Goal: Information Seeking & Learning: Find specific fact

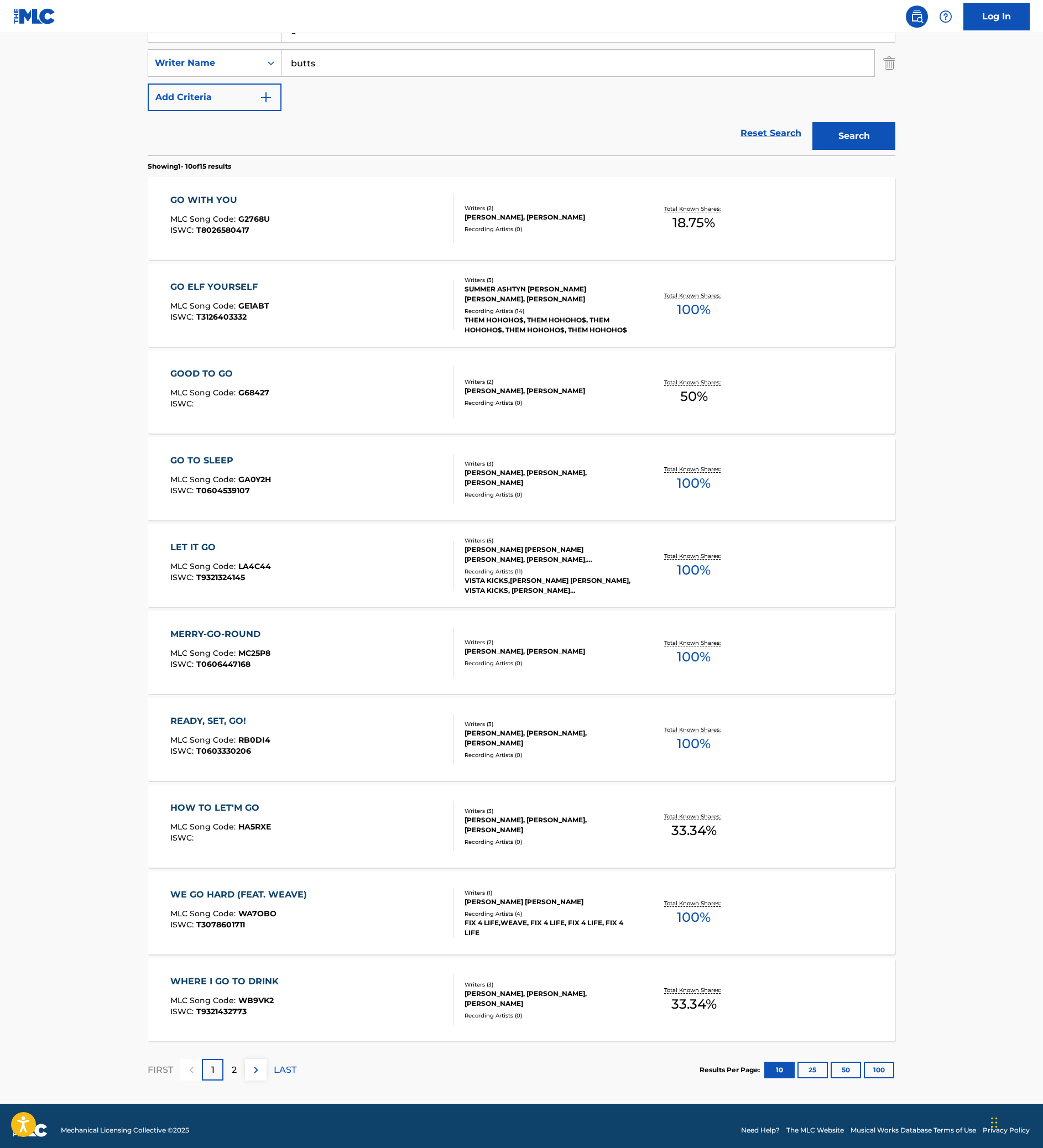
click at [782, 146] on link "Reset Search" at bounding box center [771, 133] width 72 height 24
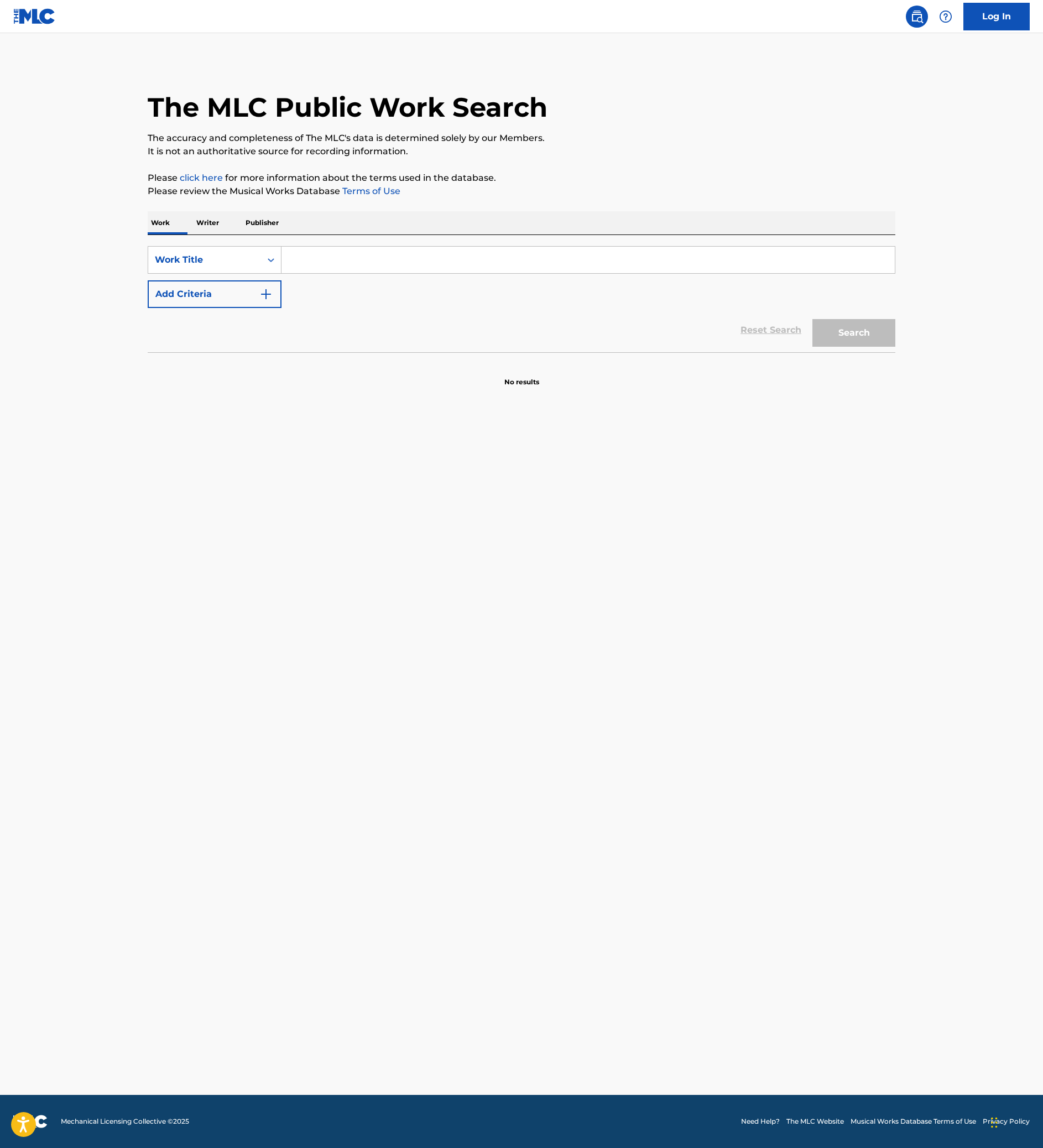
click at [305, 273] on input "Search Form" at bounding box center [588, 260] width 613 height 27
type input "pink dreads"
drag, startPoint x: 604, startPoint y: 574, endPoint x: 635, endPoint y: 565, distance: 32.3
click at [604, 387] on section "No results" at bounding box center [521, 373] width 748 height 29
click at [895, 347] on button "Search" at bounding box center [853, 333] width 83 height 28
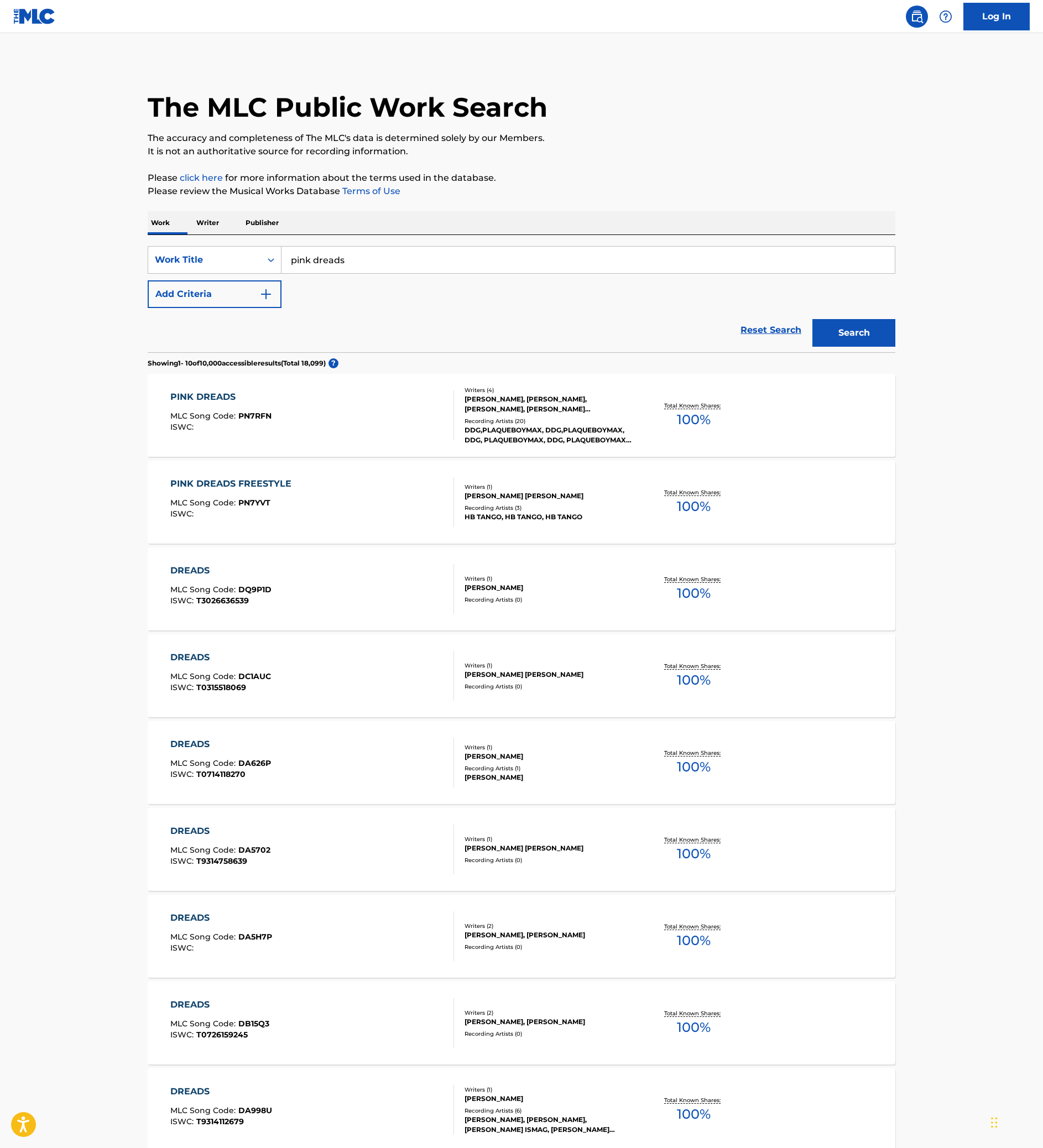
click at [184, 308] on button "Add Criteria" at bounding box center [214, 294] width 134 height 28
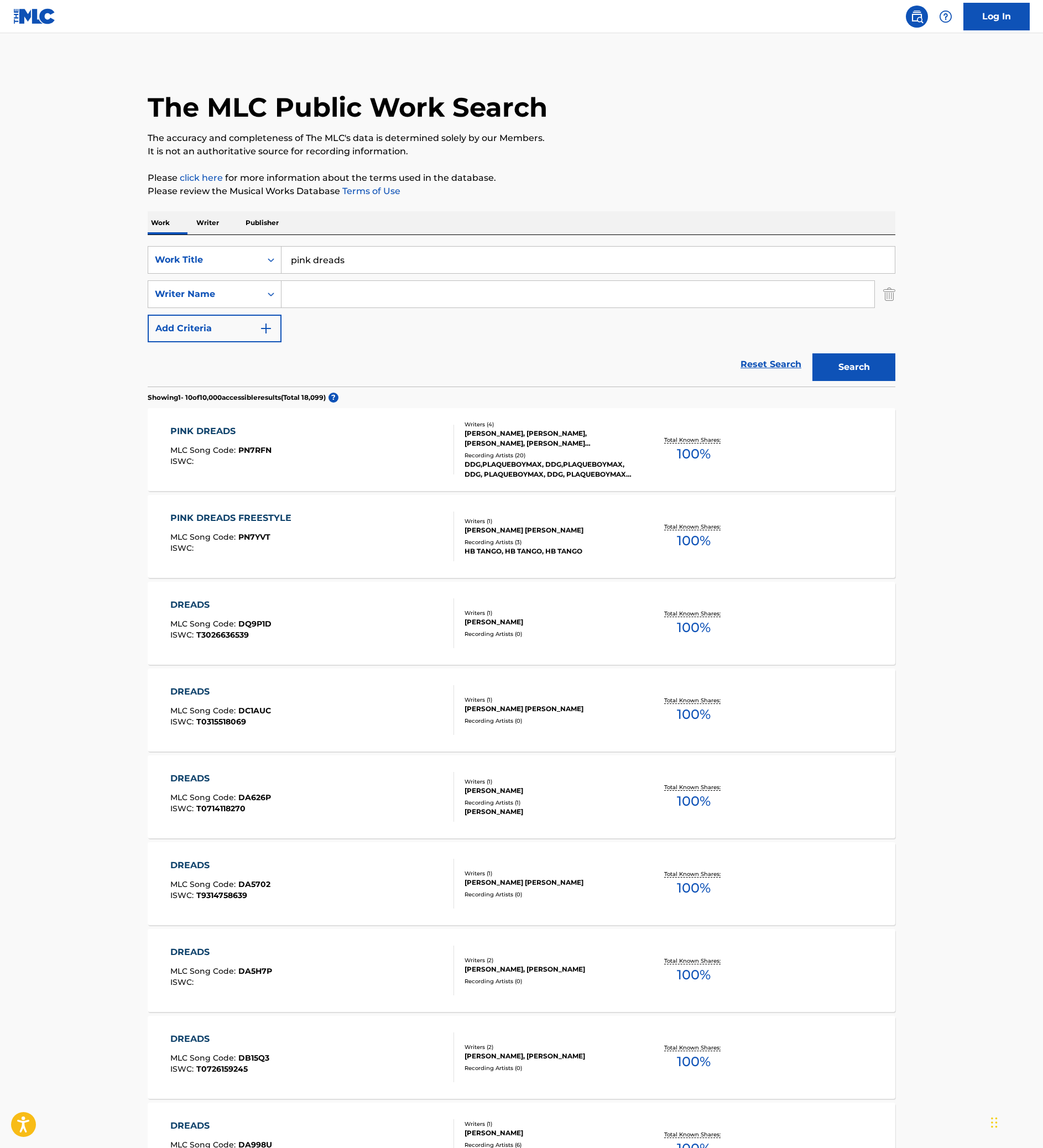
click at [316, 308] on input "Search Form" at bounding box center [578, 294] width 593 height 27
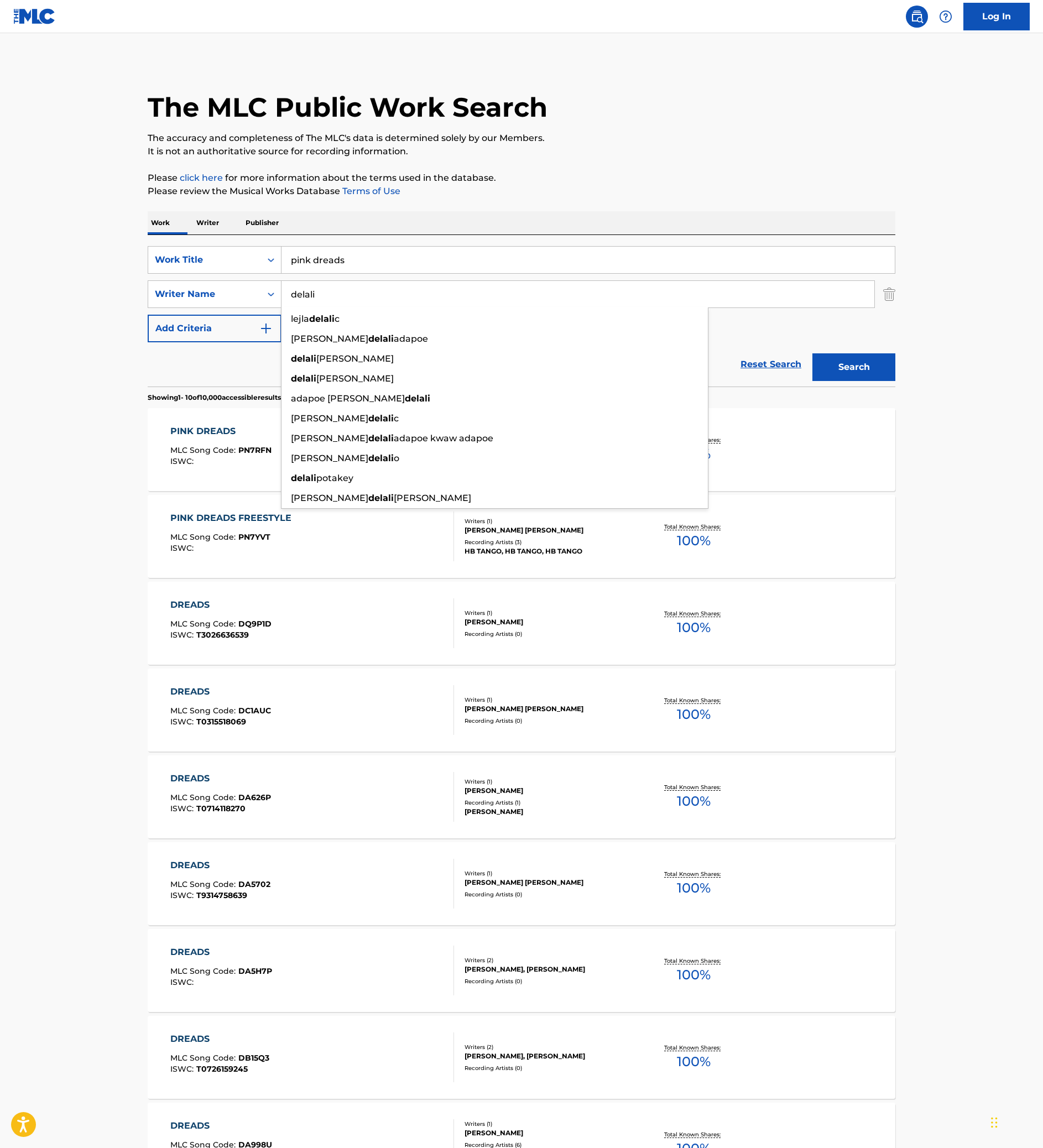
type input "delali"
click at [895, 381] on button "Search" at bounding box center [853, 367] width 83 height 28
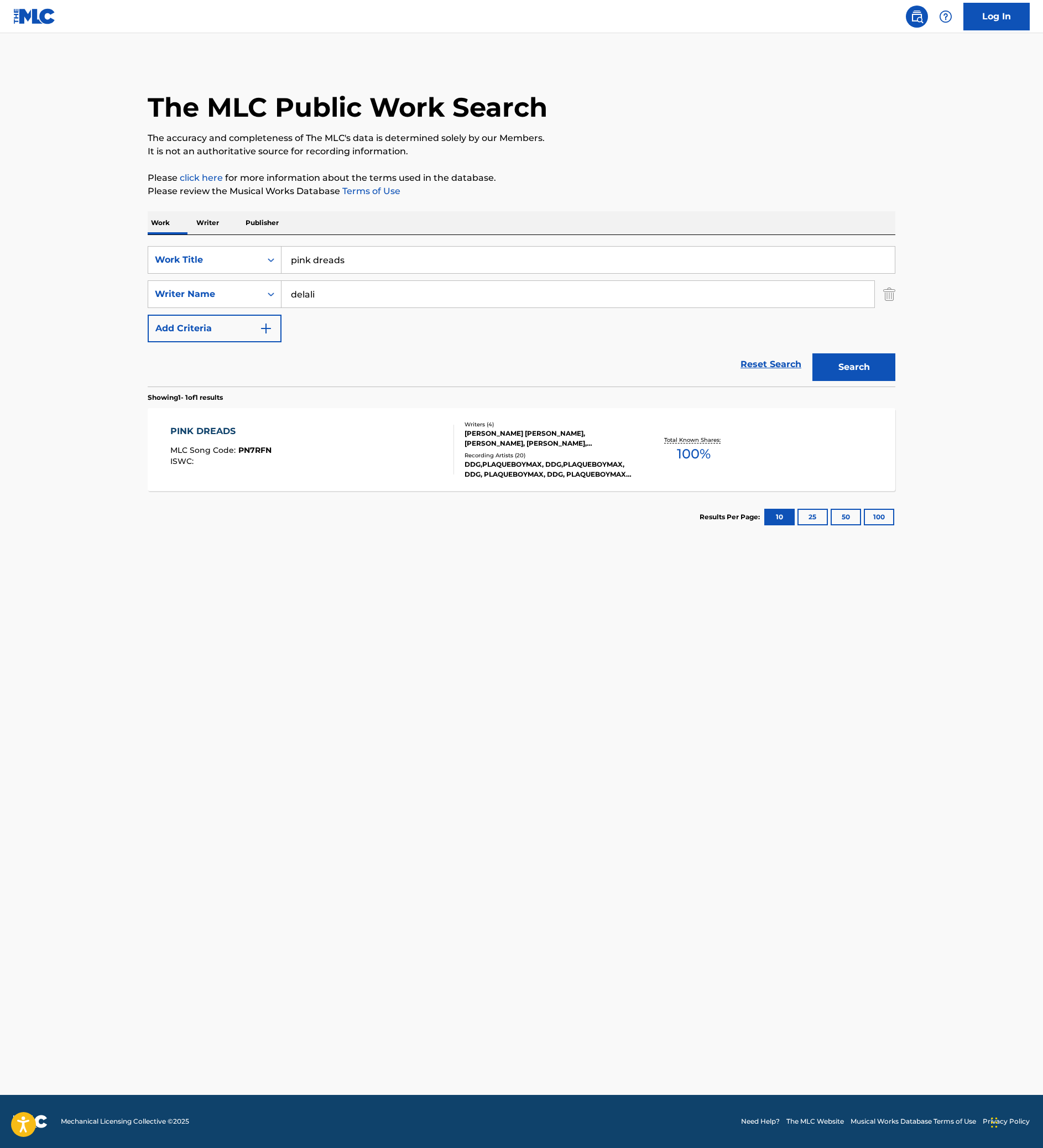
click at [223, 475] on div "PINK DREADS MLC Song Code : PN7RFN ISWC :" at bounding box center [313, 450] width 284 height 50
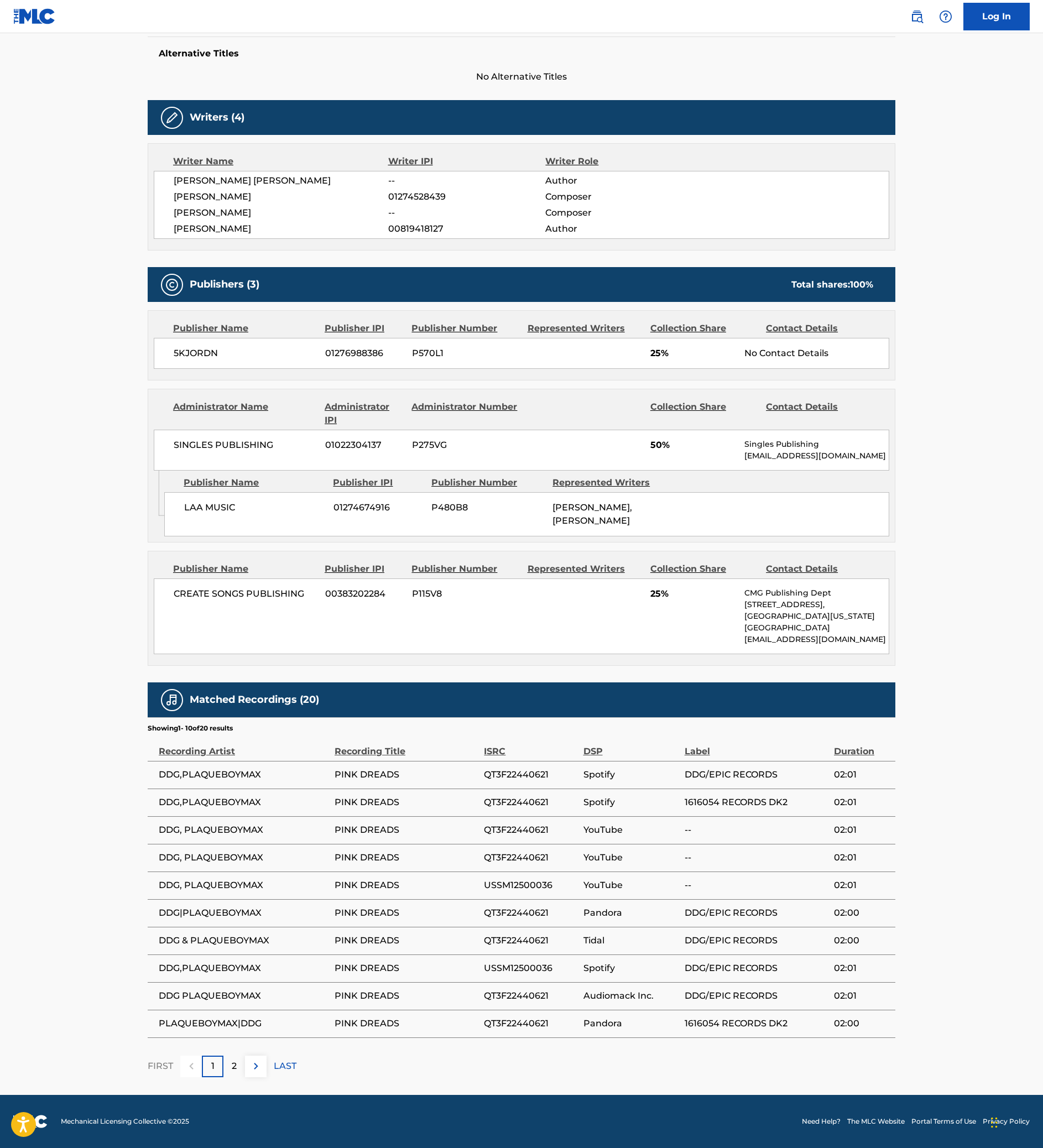
scroll to position [470, 0]
drag, startPoint x: 201, startPoint y: 291, endPoint x: 74, endPoint y: 290, distance: 127.0
click at [173, 187] on span "[PERSON_NAME] [PERSON_NAME]" at bounding box center [280, 180] width 214 height 13
copy span "[PERSON_NAME] [PERSON_NAME]"
click at [291, 239] on div "MAXWELL ELLIOT DENT -- Author ZACHARY HILLER 01274528439 Composer DELALI AMENYE…" at bounding box center [522, 205] width 735 height 68
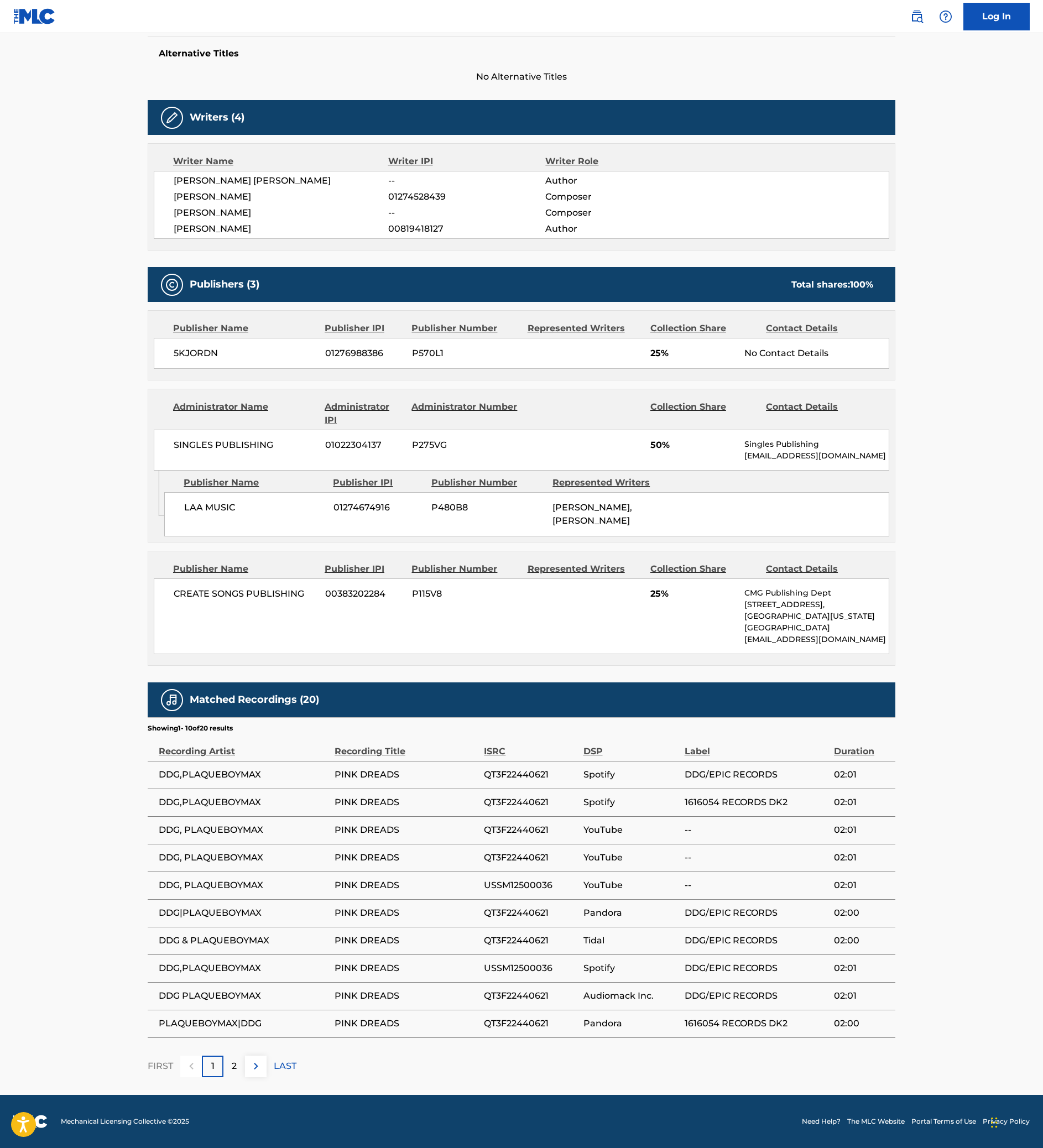
scroll to position [0, 0]
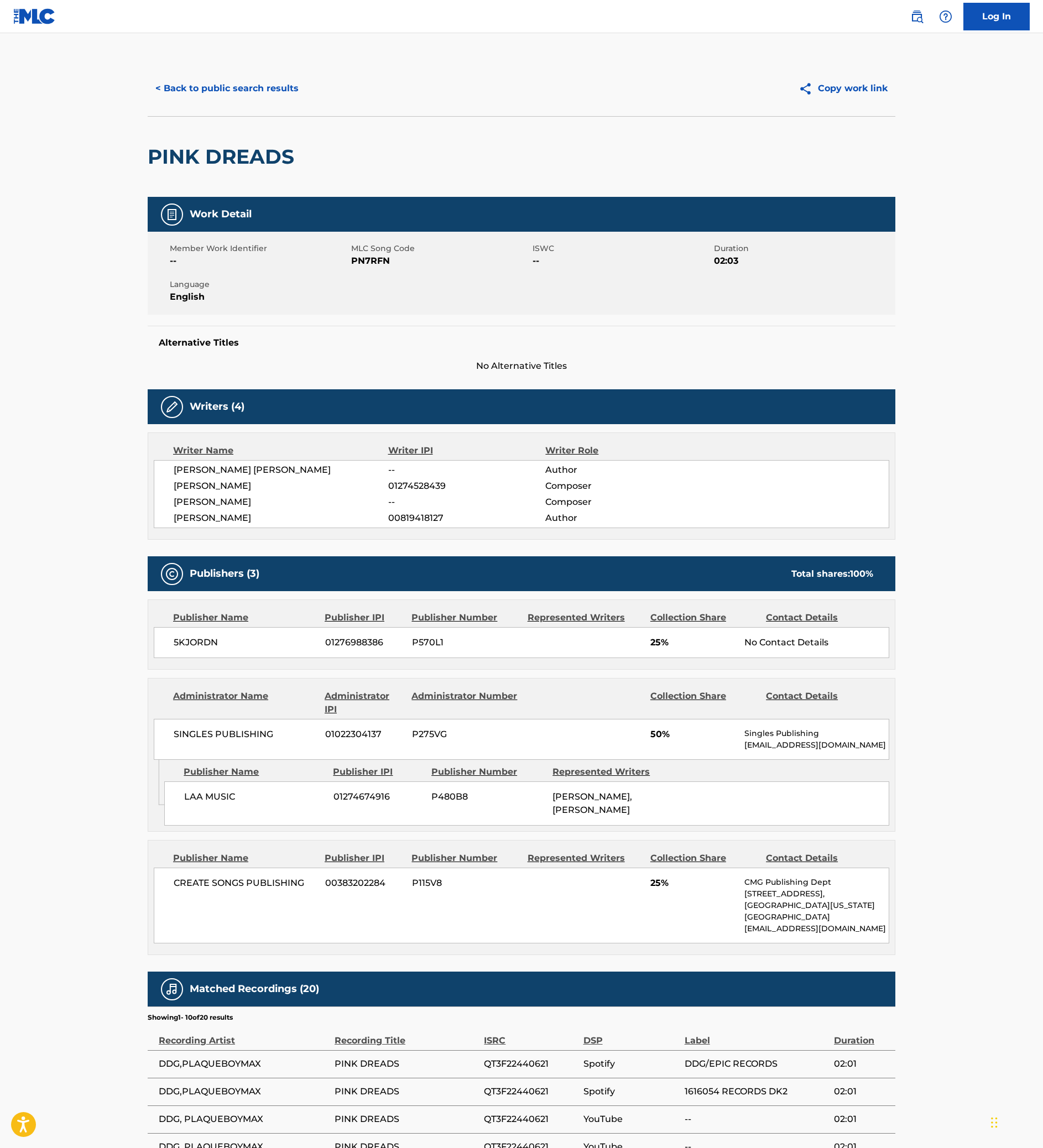
click at [147, 102] on button "< Back to public search results" at bounding box center [227, 88] width 158 height 28
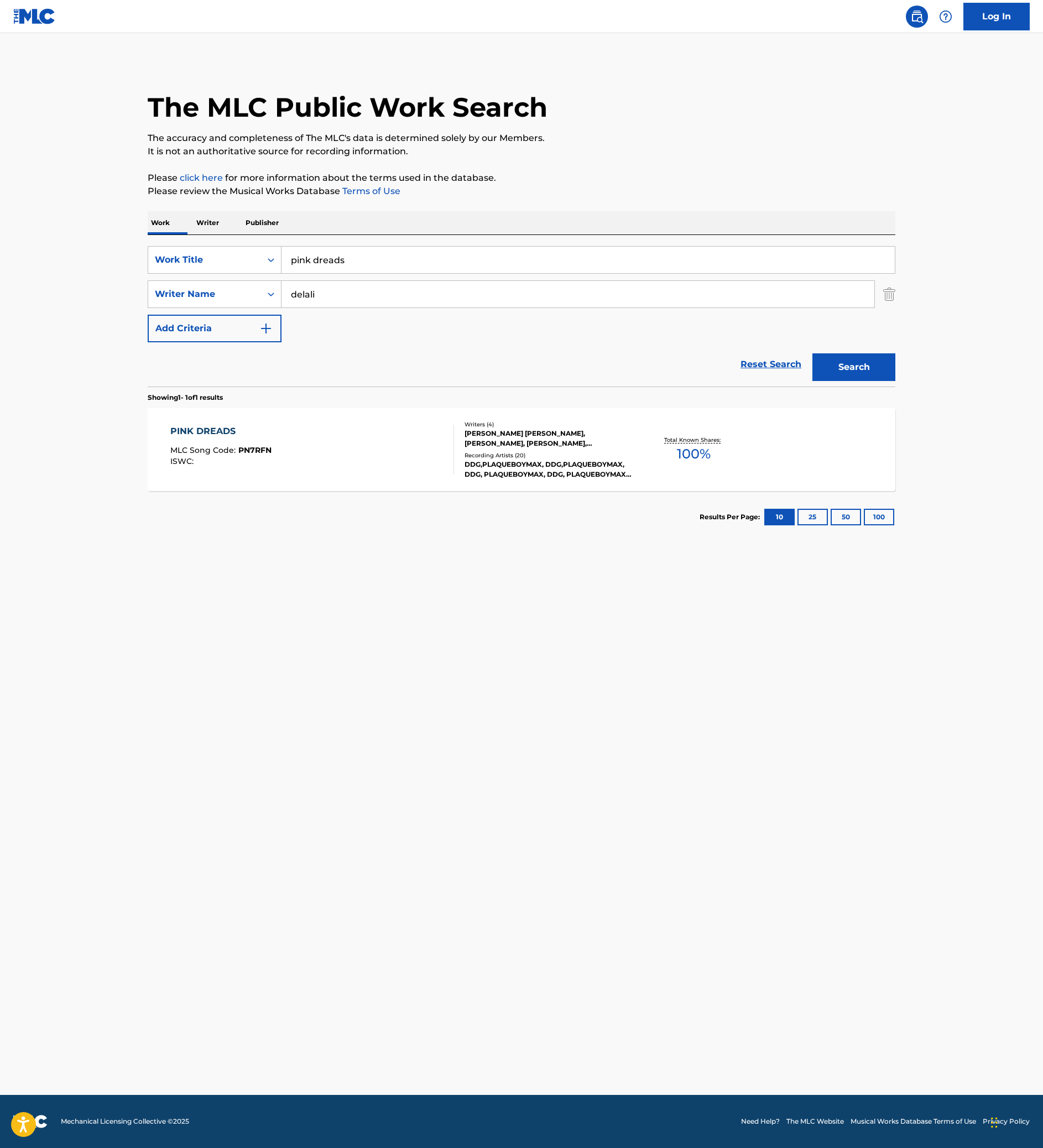
click at [791, 376] on link "Reset Search" at bounding box center [771, 364] width 72 height 24
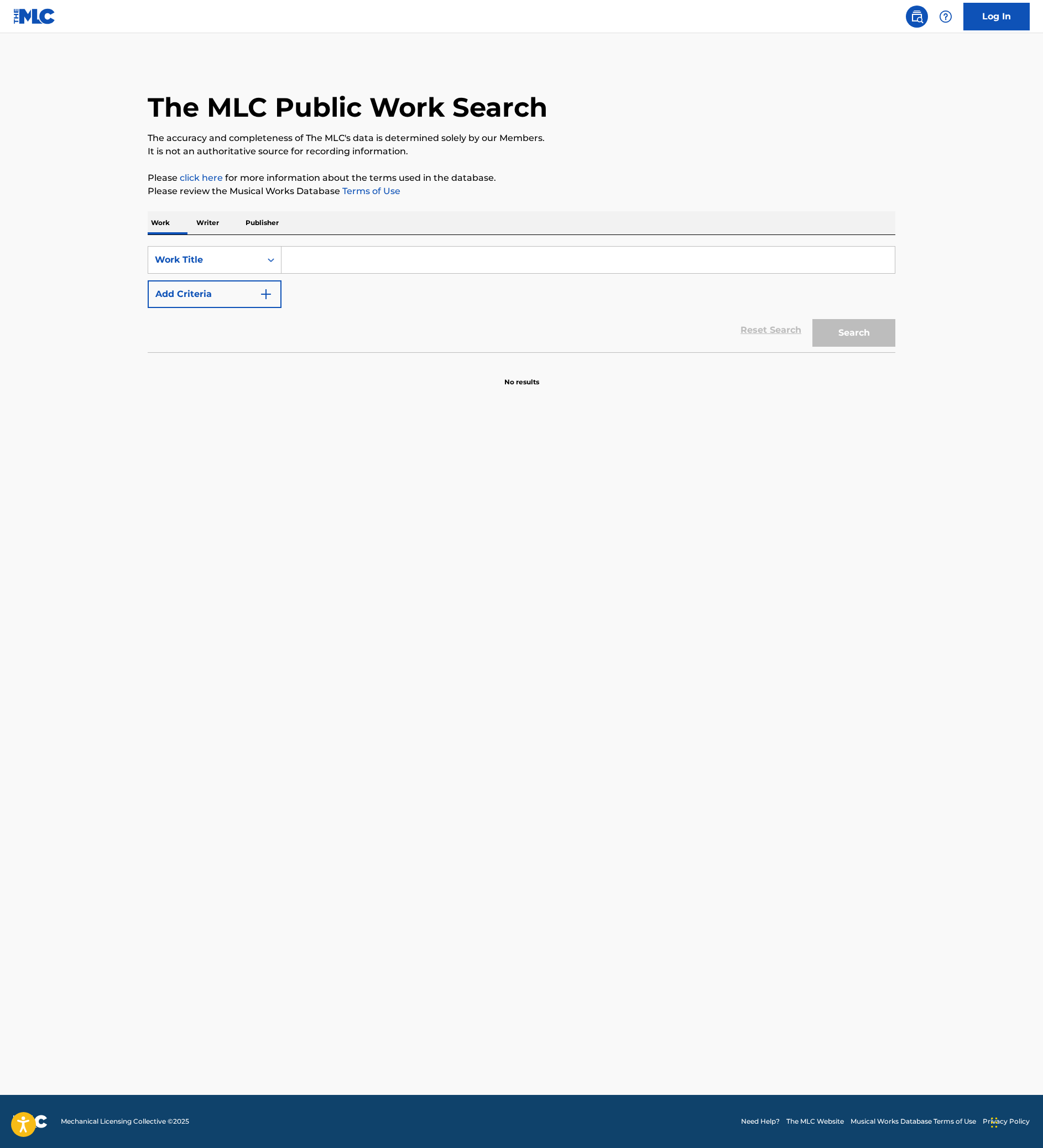
click at [193, 235] on p "Writer" at bounding box center [208, 223] width 29 height 23
click at [306, 273] on input "Search Form" at bounding box center [588, 260] width 613 height 27
paste input "[PERSON_NAME] [PERSON_NAME]"
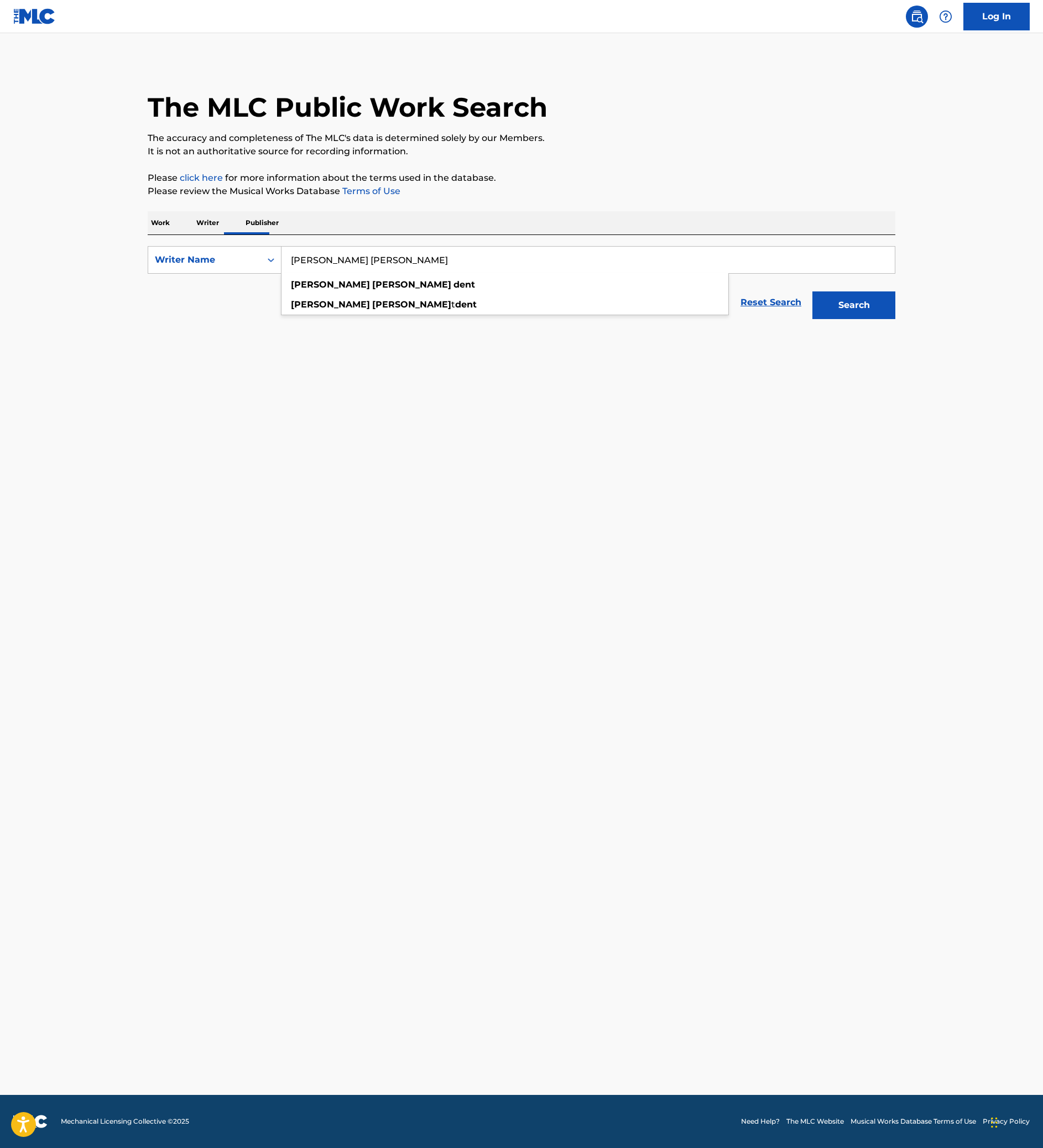
type input "[PERSON_NAME] [PERSON_NAME]"
click at [895, 319] on button "Search" at bounding box center [853, 305] width 83 height 28
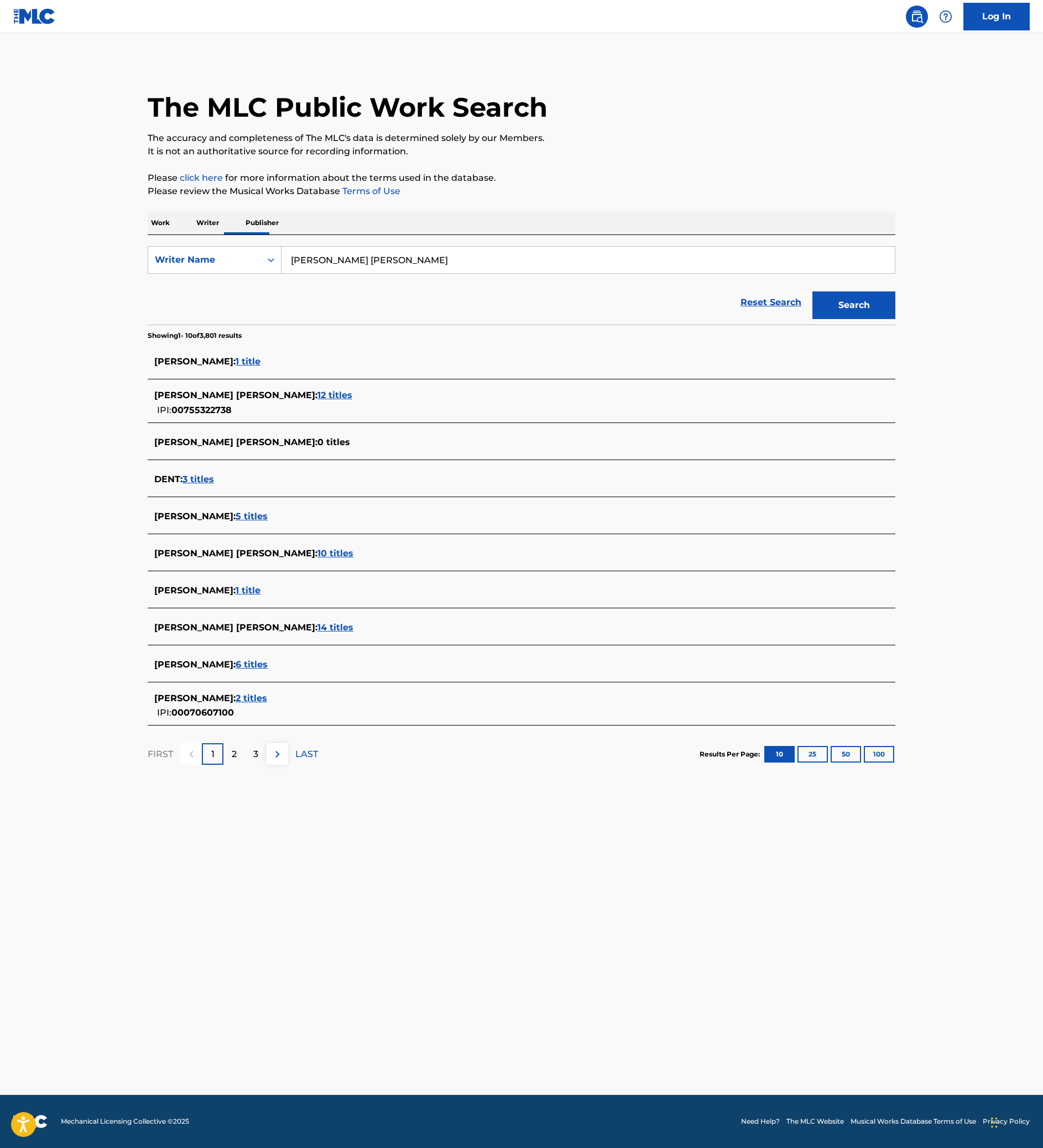
click at [317, 558] on span "10 titles" at bounding box center [335, 553] width 36 height 10
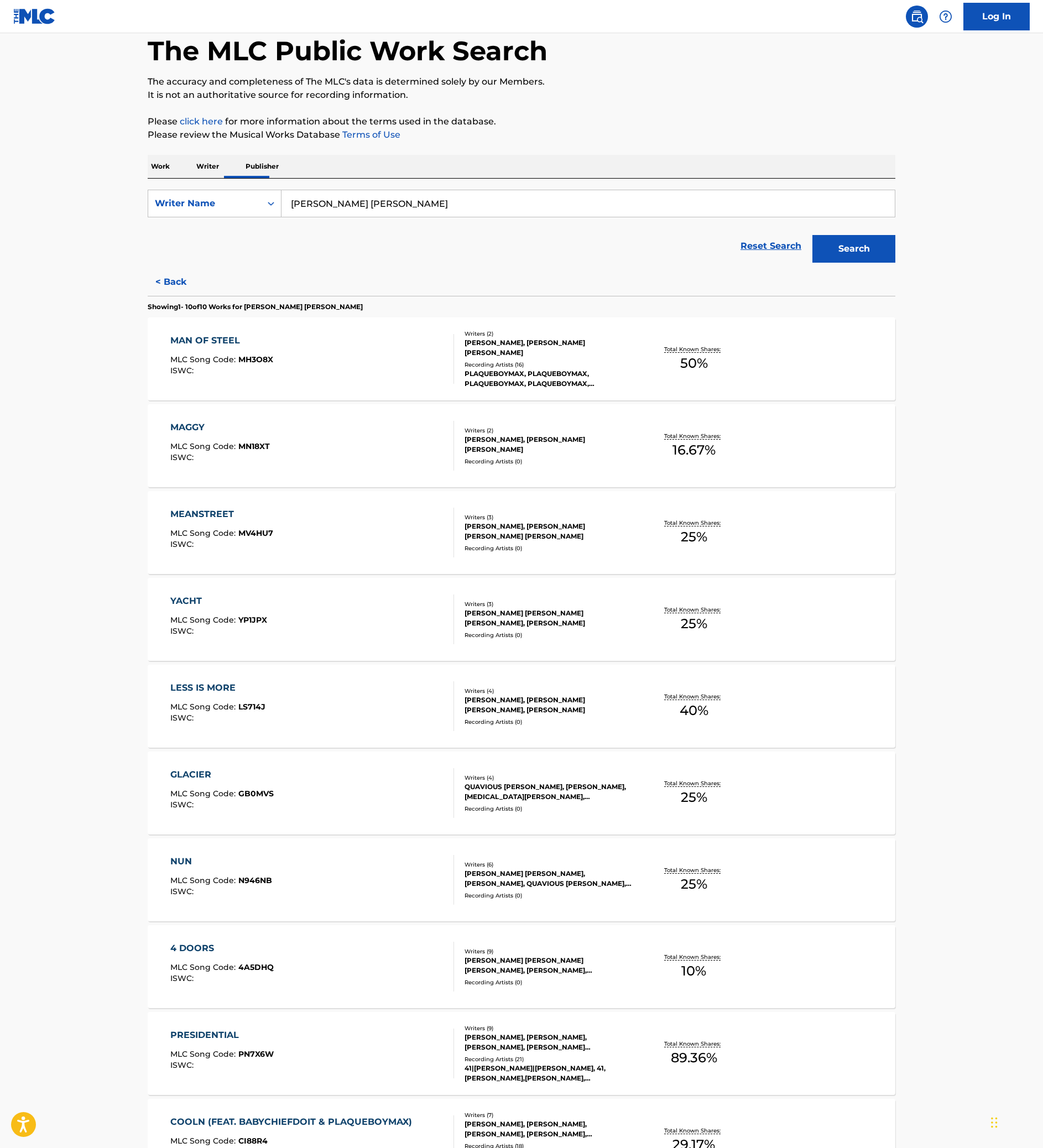
scroll to position [85, 0]
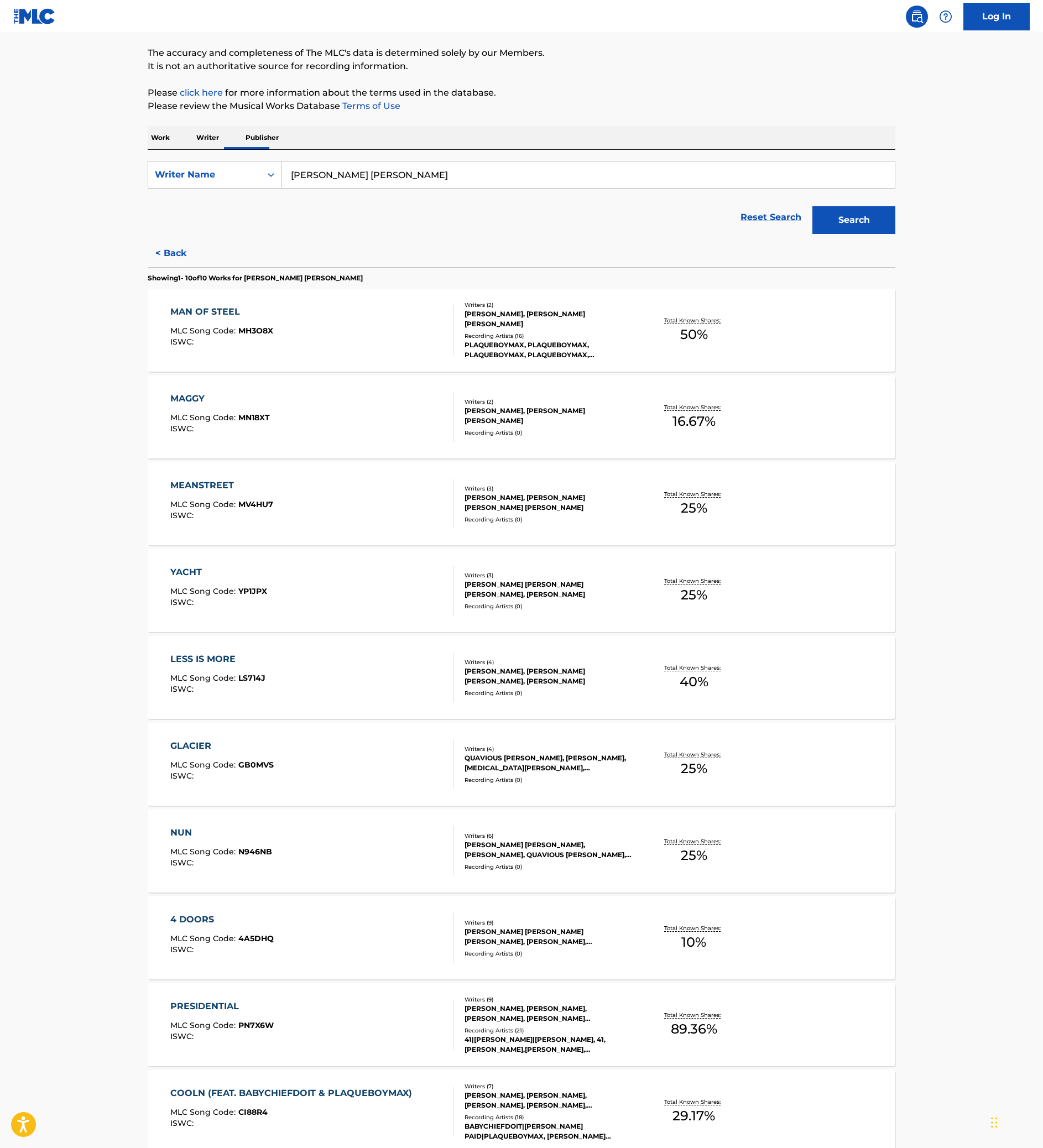
click at [235, 355] on div "MAN OF STEEL MLC Song Code : MH3O8X ISWC :" at bounding box center [313, 330] width 284 height 50
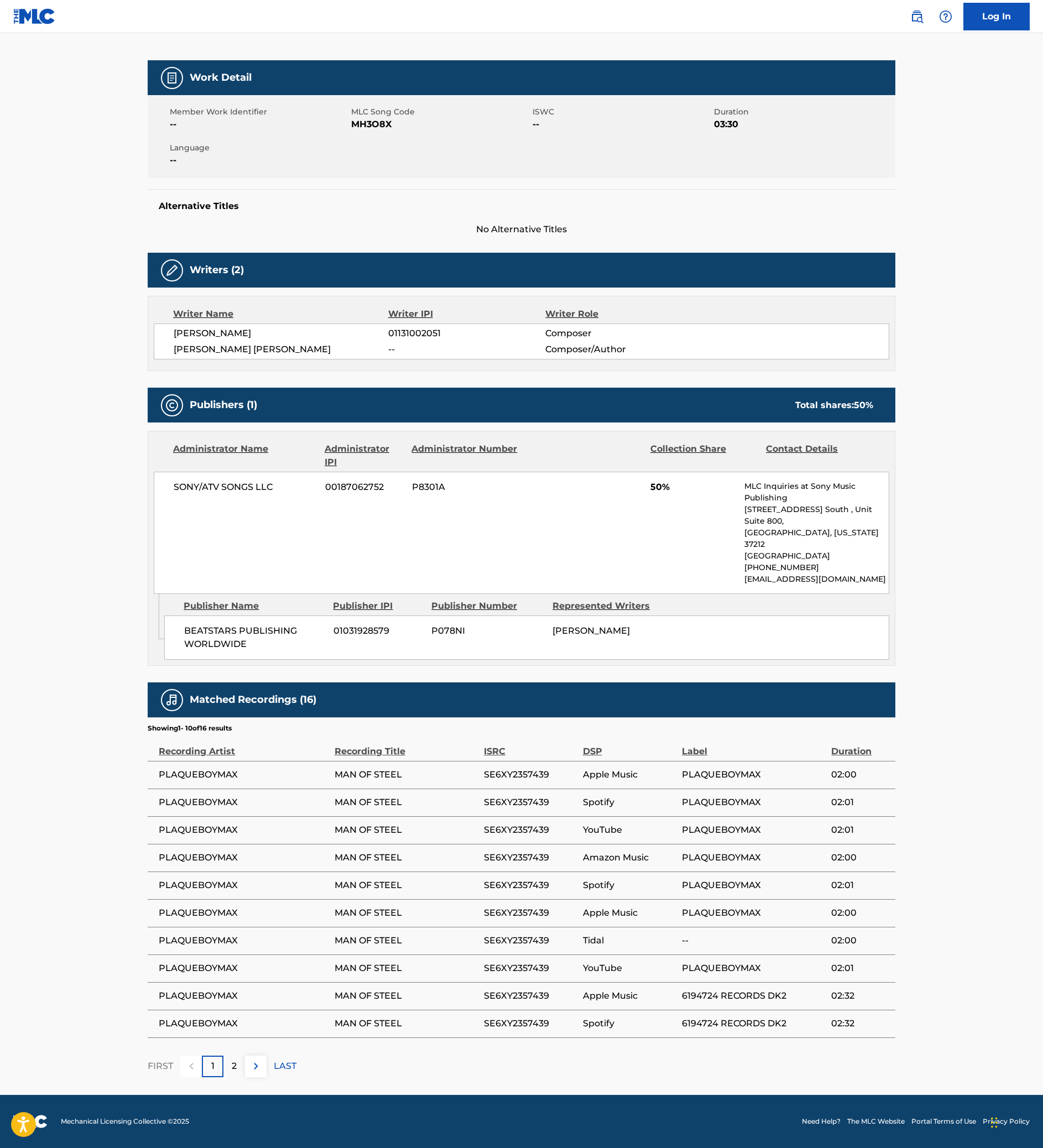
scroll to position [369, 0]
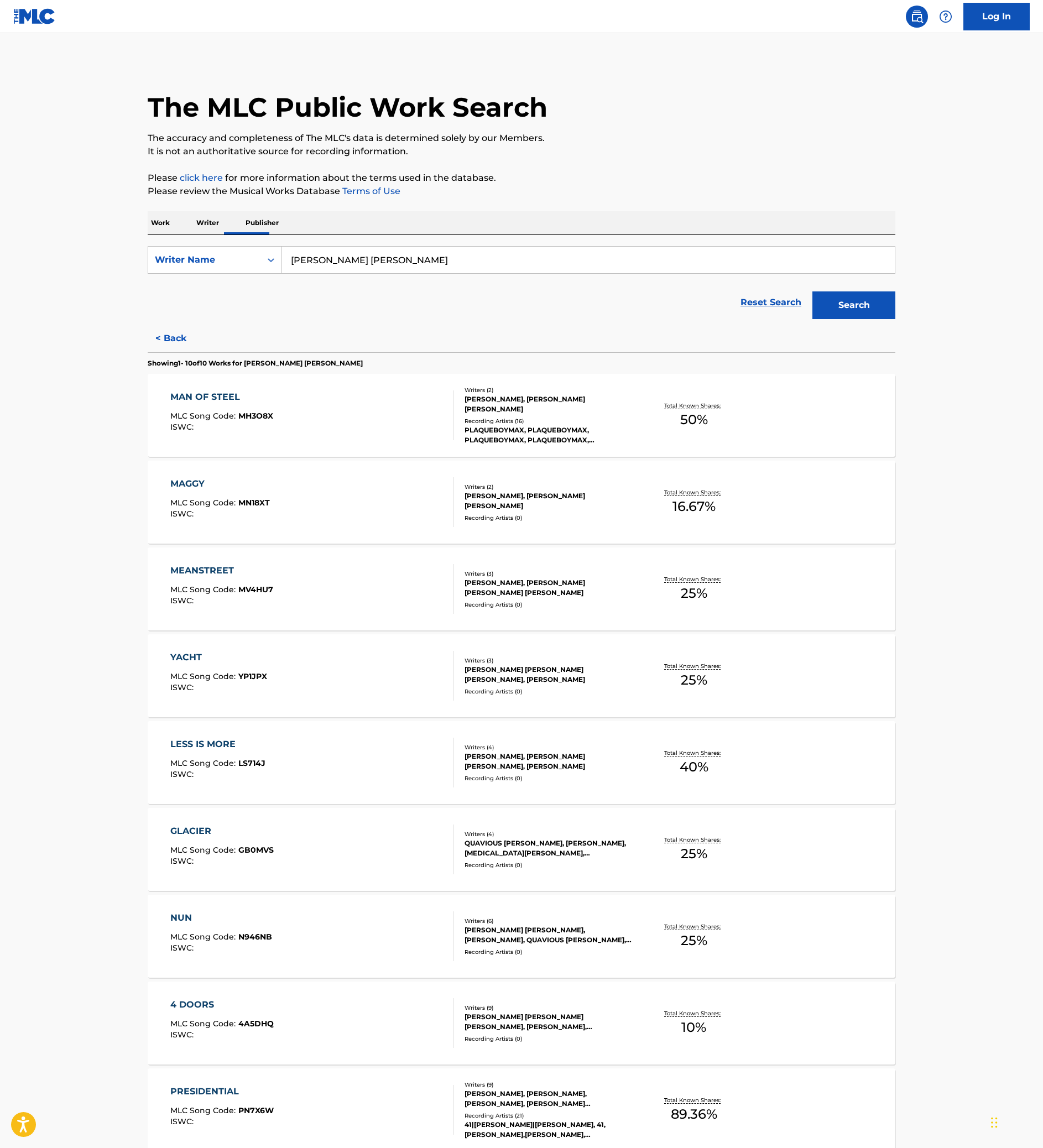
click at [232, 614] on div "MEANSTREET MLC Song Code : MV4HU7 ISWC :" at bounding box center [313, 589] width 284 height 50
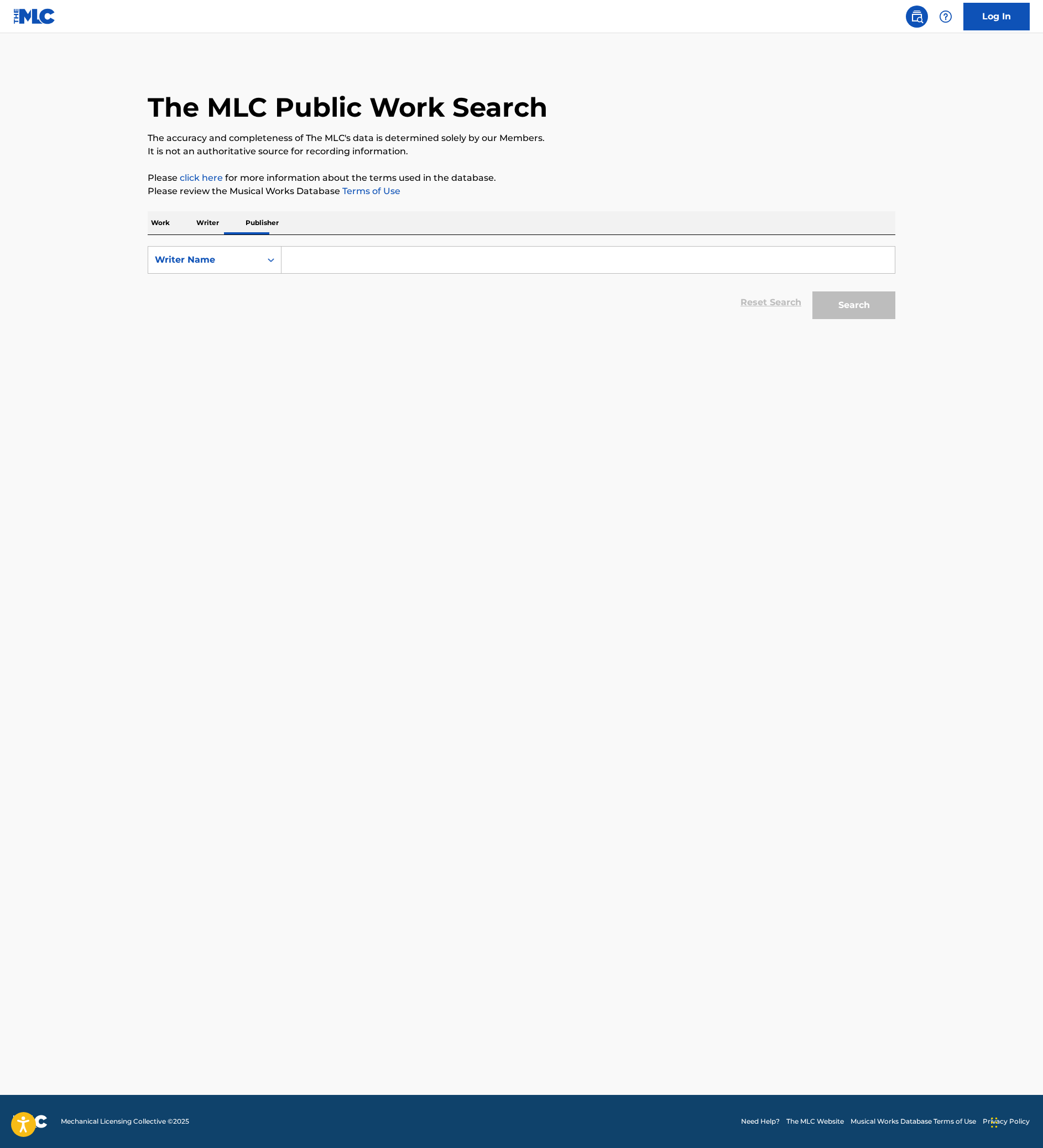
click at [342, 273] on input "Search Form" at bounding box center [588, 260] width 613 height 27
paste input "[PERSON_NAME] [PERSON_NAME]"
type input "[PERSON_NAME] [PERSON_NAME]"
click at [895, 319] on button "Search" at bounding box center [853, 305] width 83 height 28
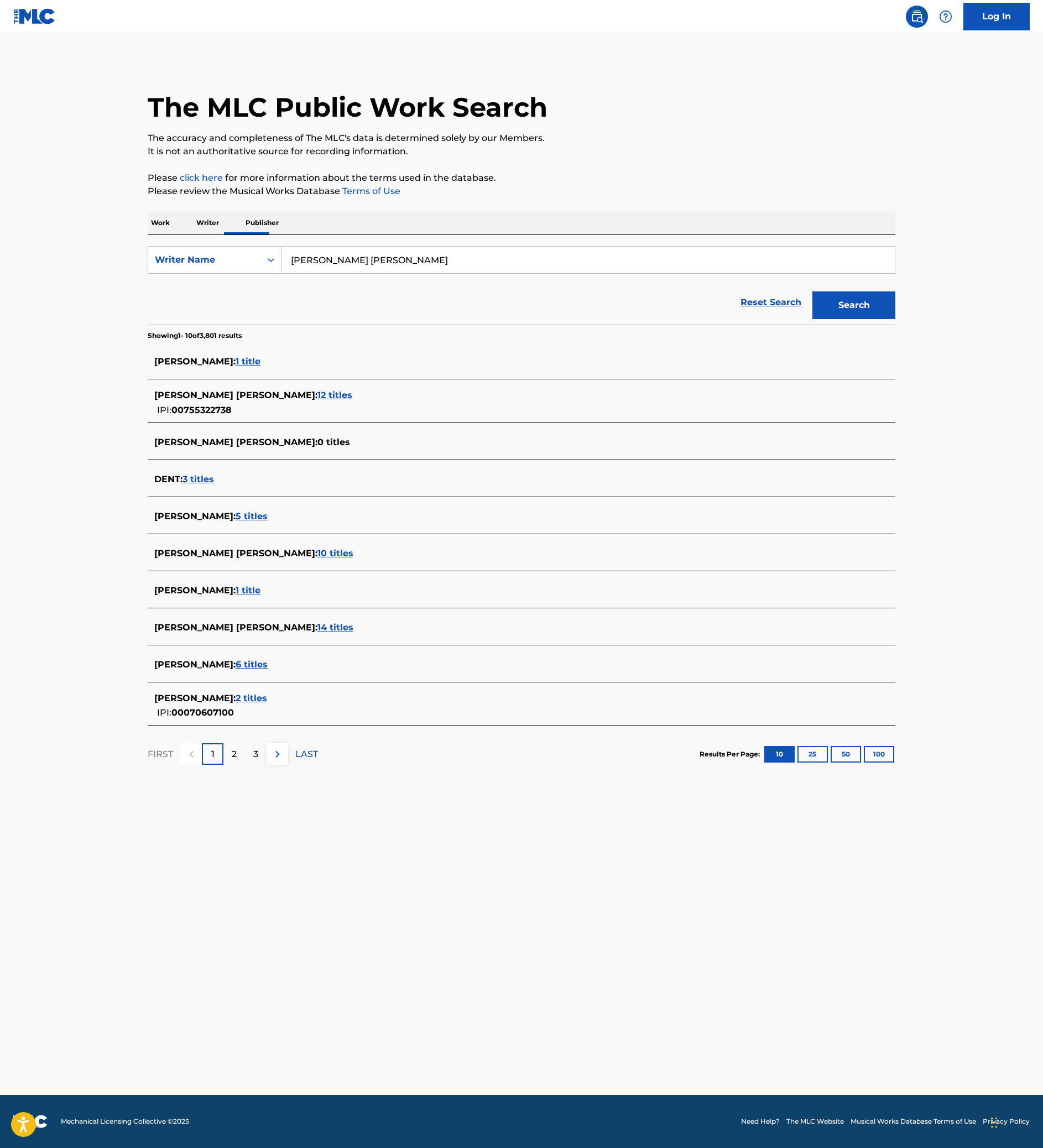
scroll to position [182, 0]
click at [317, 632] on span "14 titles" at bounding box center [335, 627] width 36 height 10
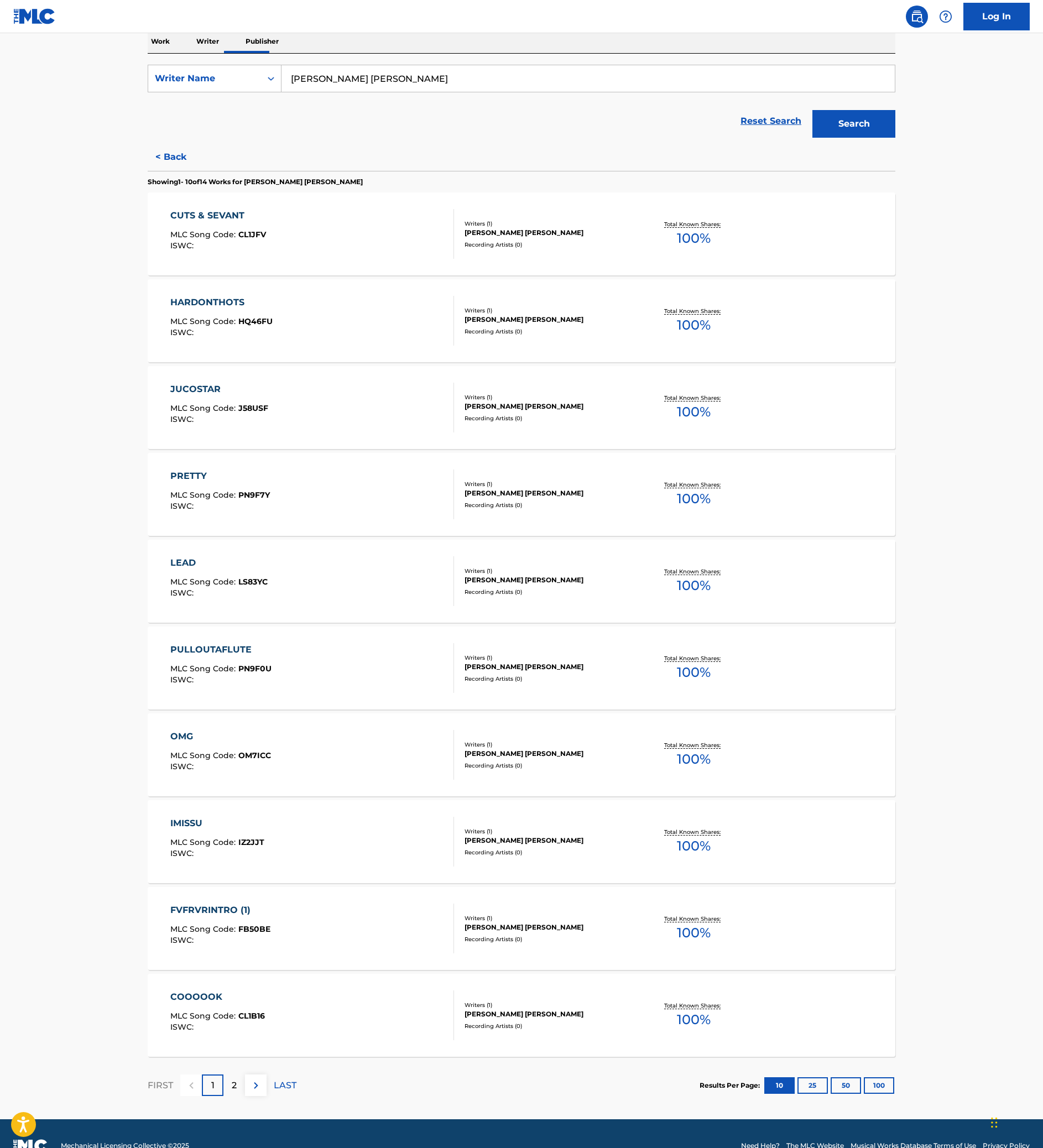
click at [211, 259] on div "CUTS & SEVANT MLC Song Code : CL1JFV ISWC :" at bounding box center [313, 234] width 284 height 50
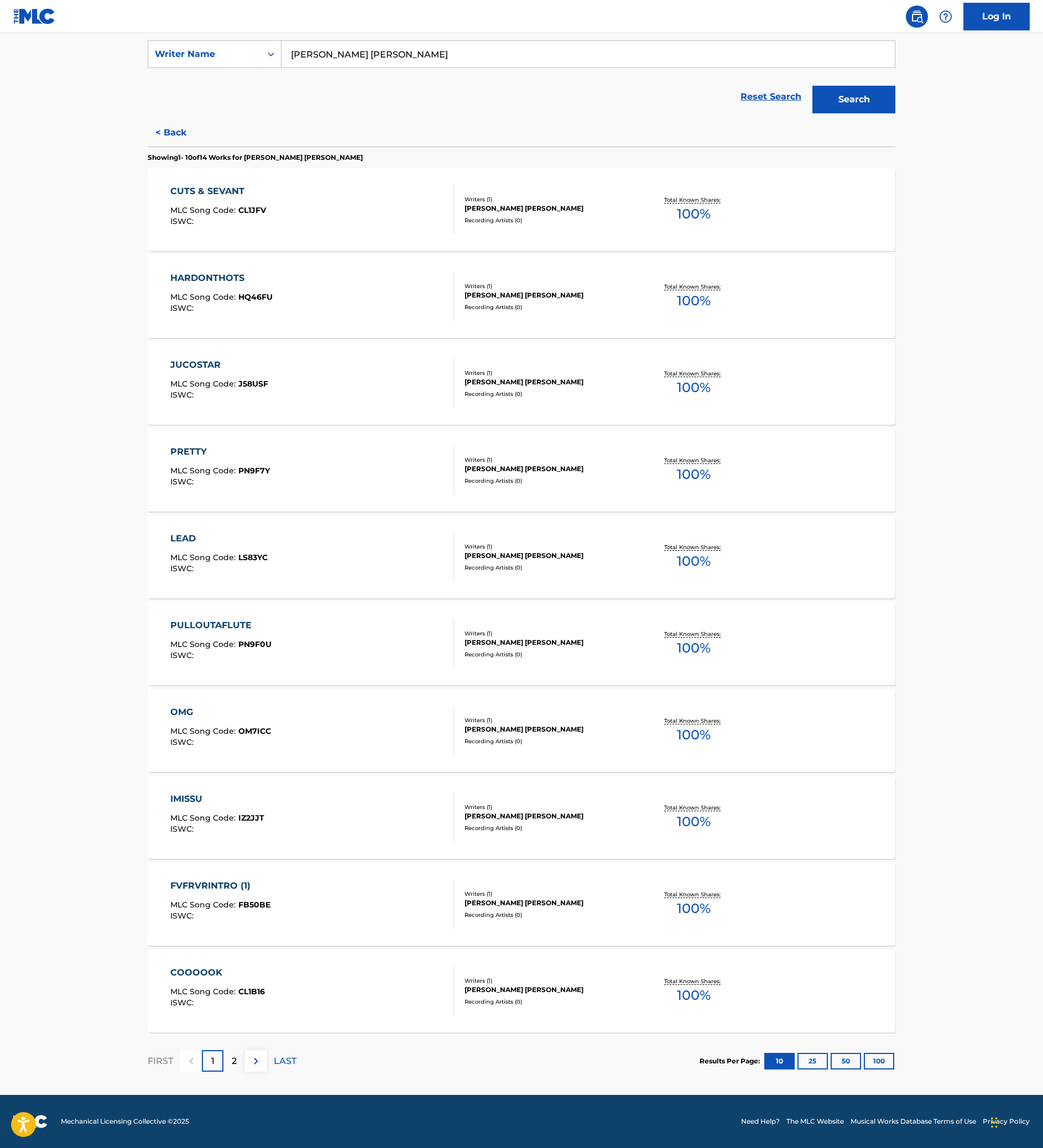
scroll to position [539, 0]
click at [232, 1054] on p "2" at bounding box center [234, 1061] width 5 height 13
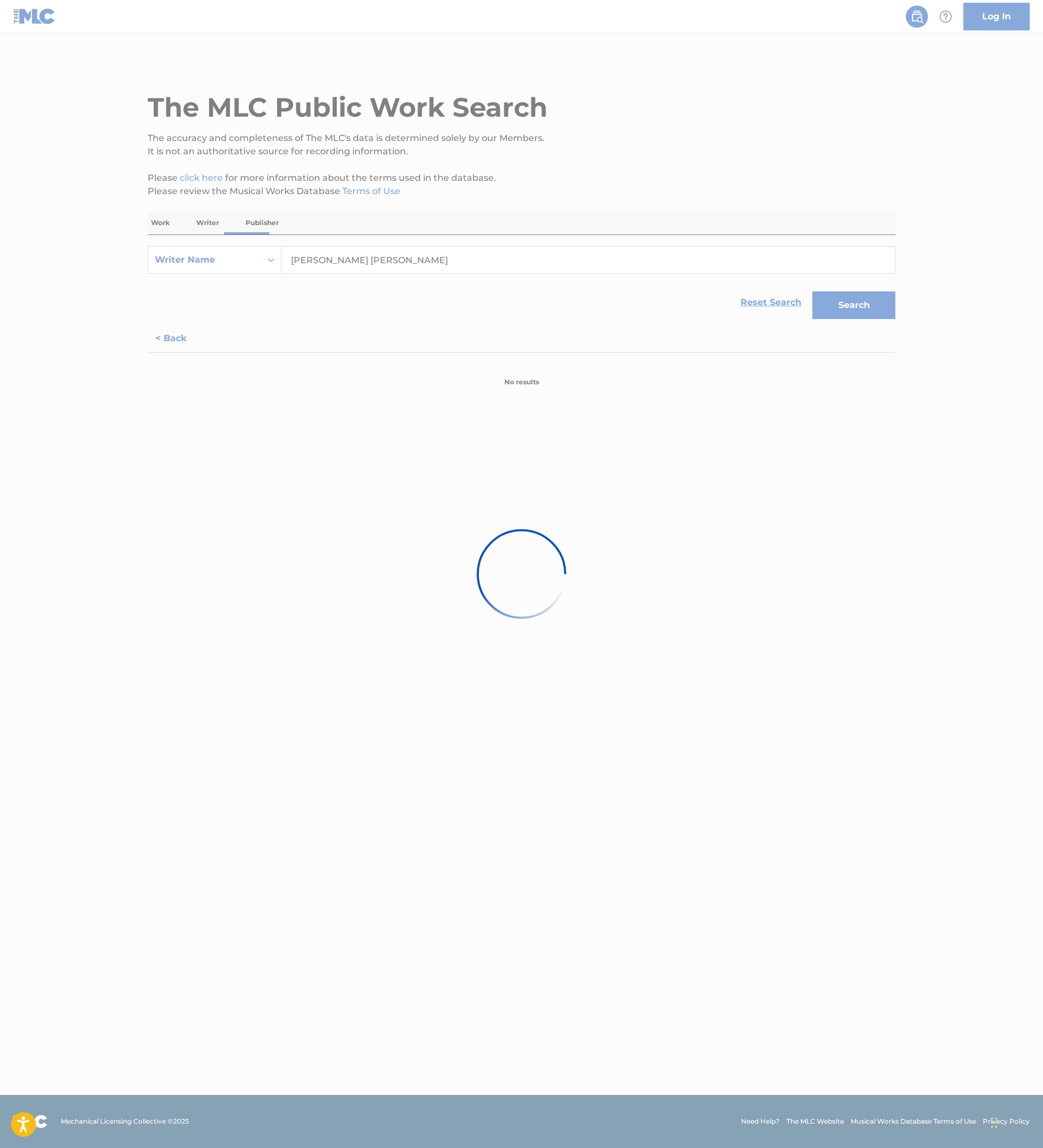
scroll to position [0, 0]
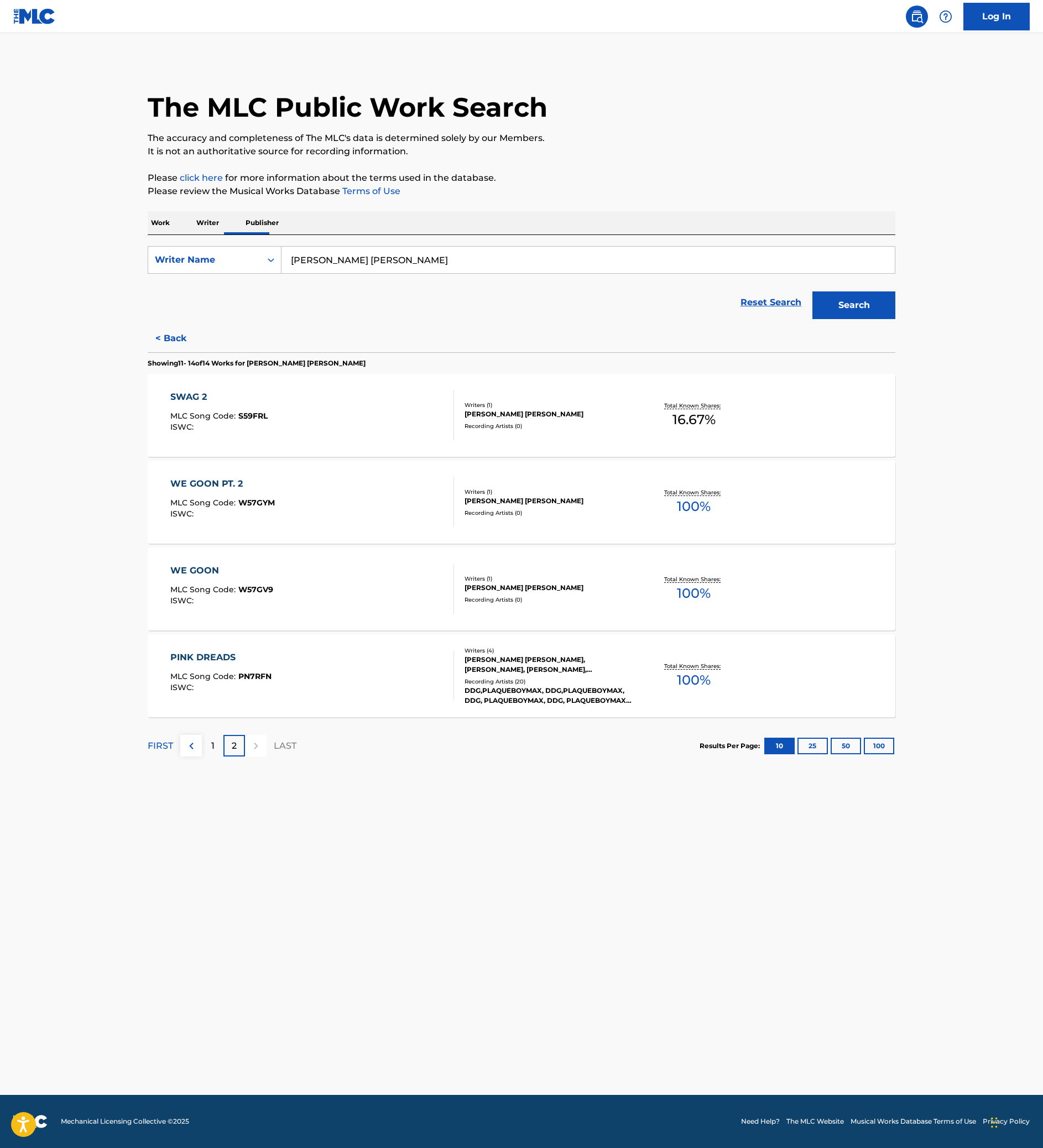
click at [263, 701] on div "PINK DREADS MLC Song Code : PN7RFN ISWC :" at bounding box center [313, 676] width 284 height 50
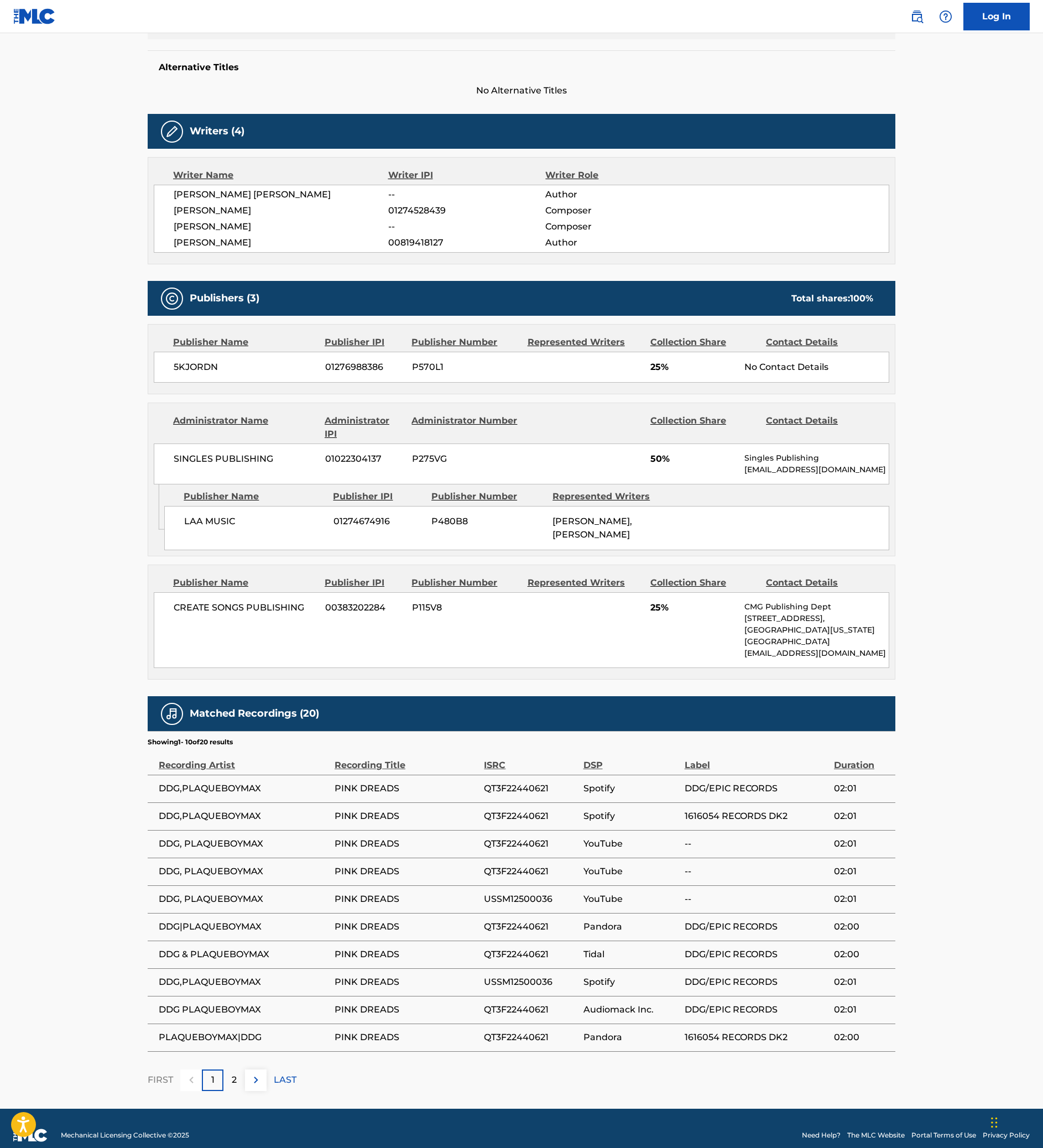
scroll to position [502, 0]
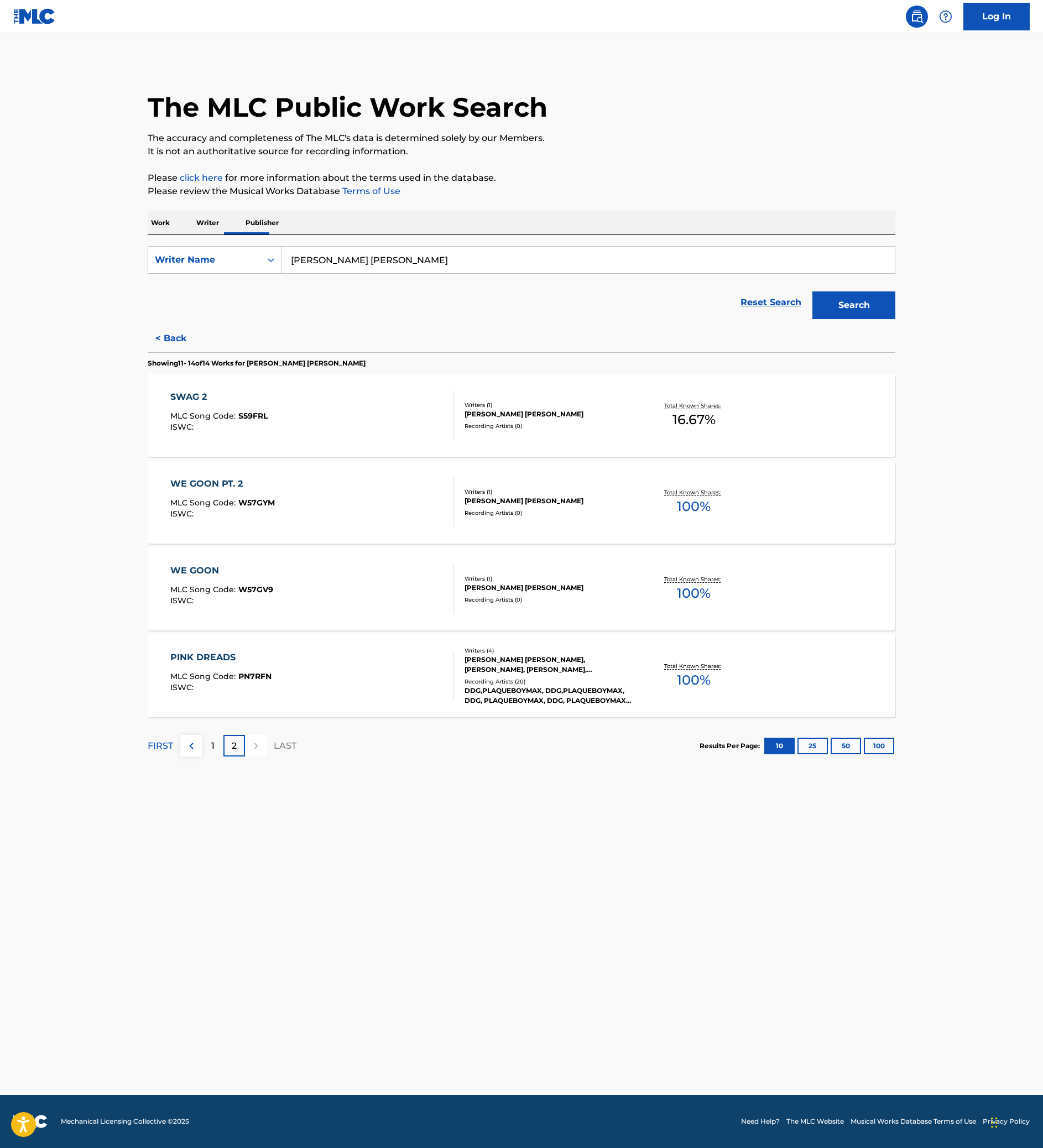
click at [228, 614] on div "WE GOON MLC Song Code : W57GV9 ISWC :" at bounding box center [313, 589] width 284 height 50
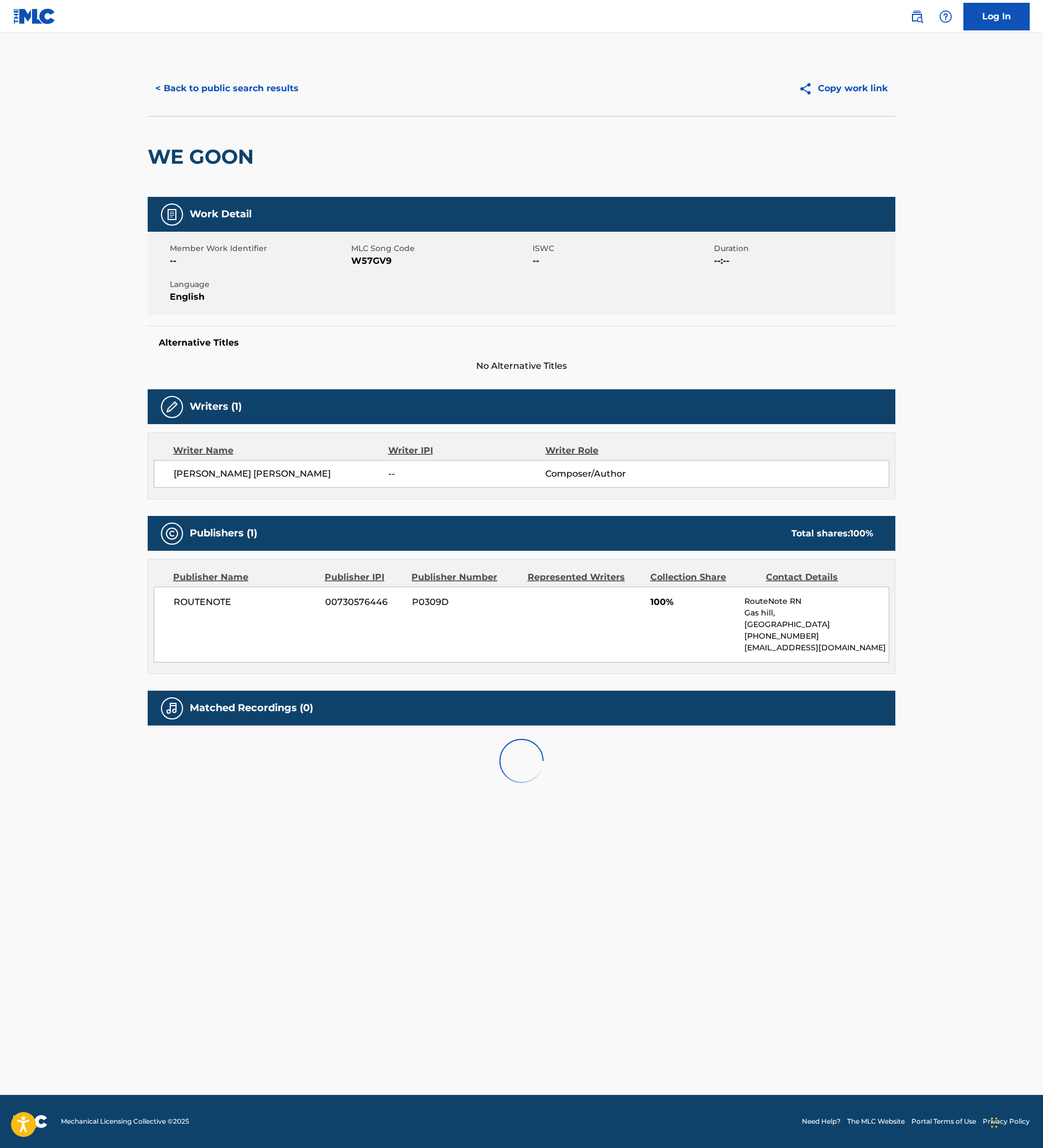
scroll to position [82, 0]
click at [147, 79] on button "< Back to public search results" at bounding box center [227, 88] width 158 height 28
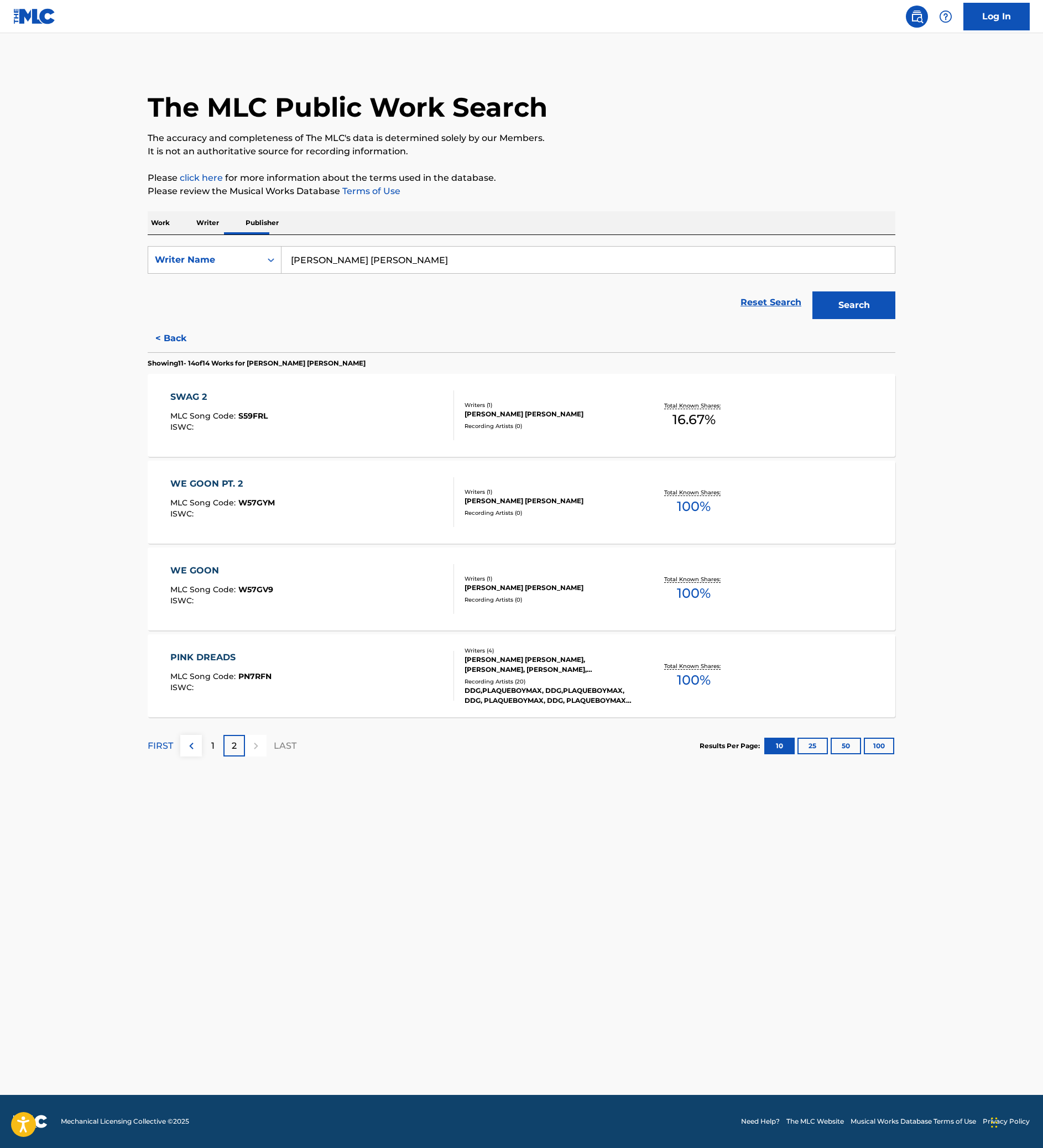
click at [797, 314] on link "Reset Search" at bounding box center [771, 302] width 72 height 24
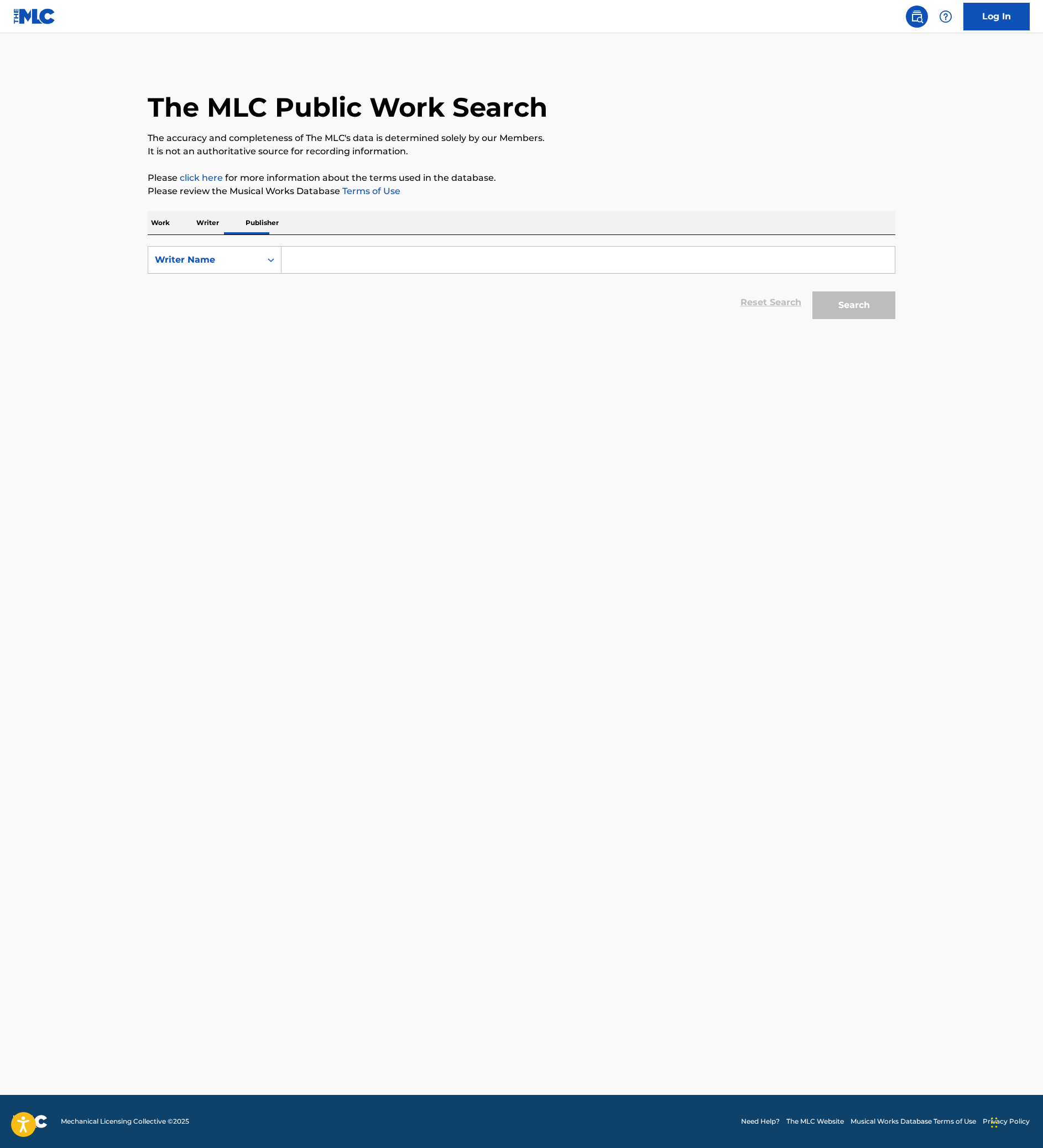
click at [147, 235] on p "Work" at bounding box center [160, 223] width 25 height 23
click at [298, 273] on input "Search Form" at bounding box center [588, 260] width 613 height 27
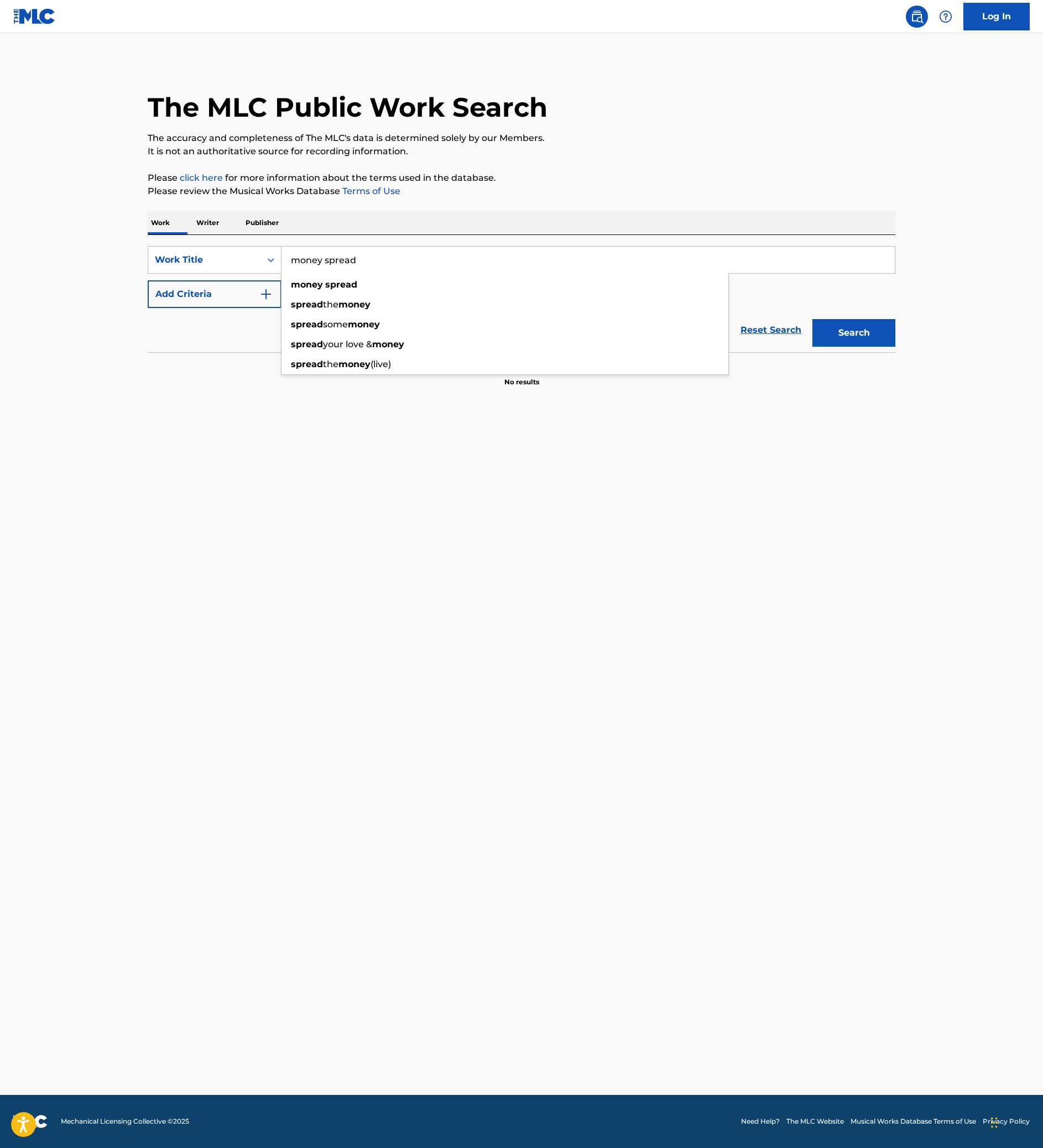
type input "money spread"
click at [147, 308] on button "Add Criteria" at bounding box center [214, 294] width 134 height 28
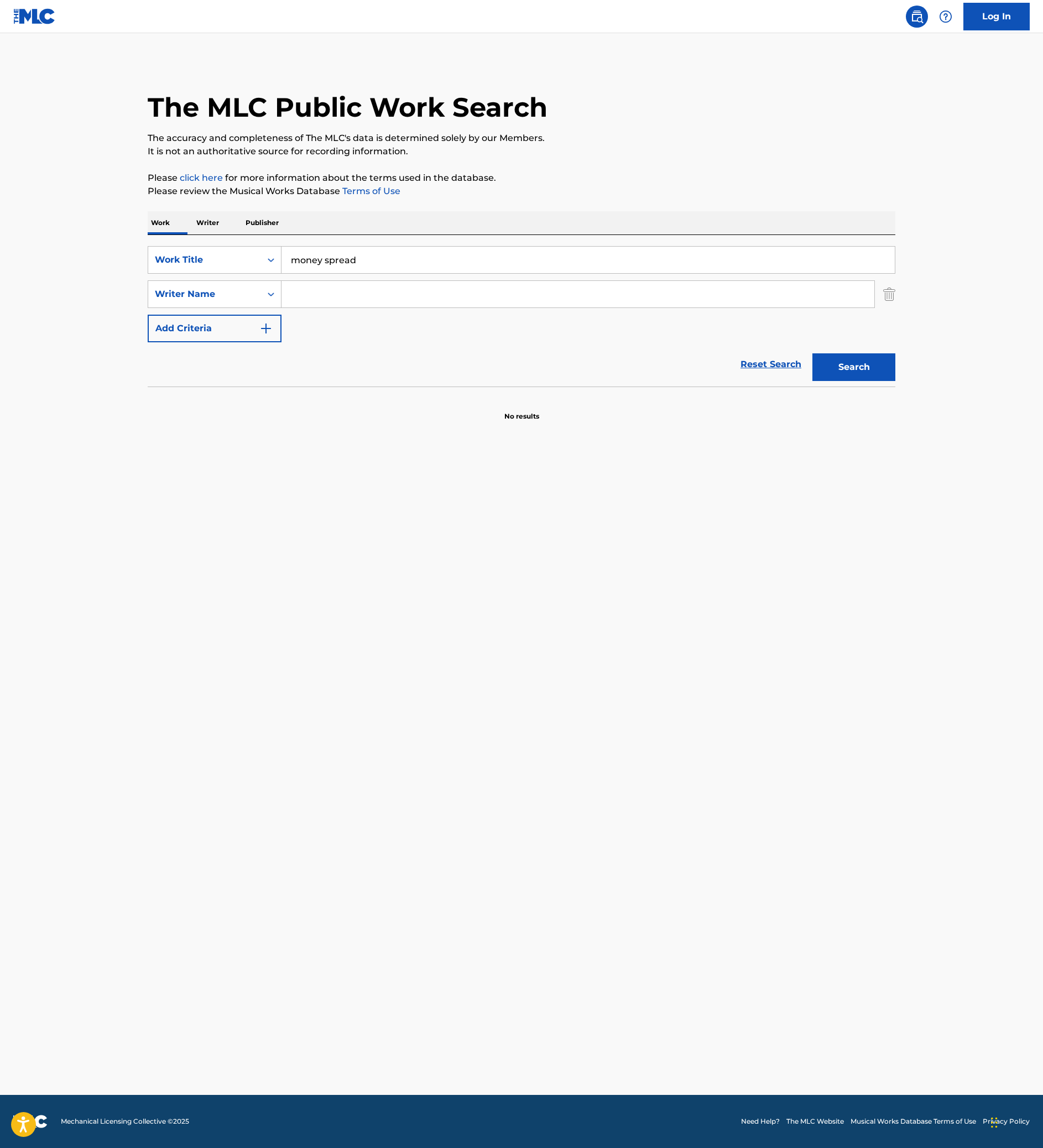
click at [331, 308] on input "Search Form" at bounding box center [578, 294] width 593 height 27
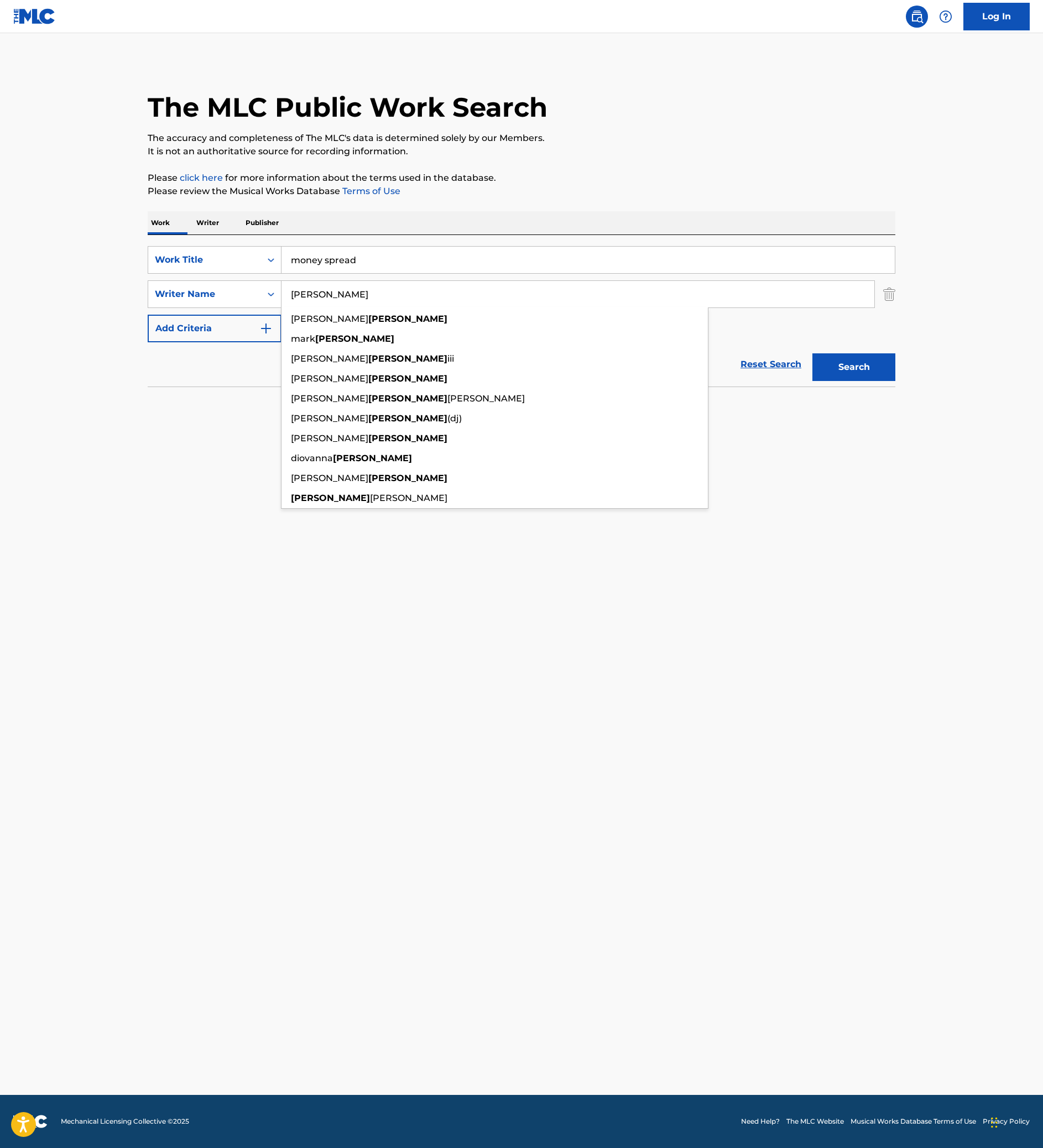
type input "[PERSON_NAME]"
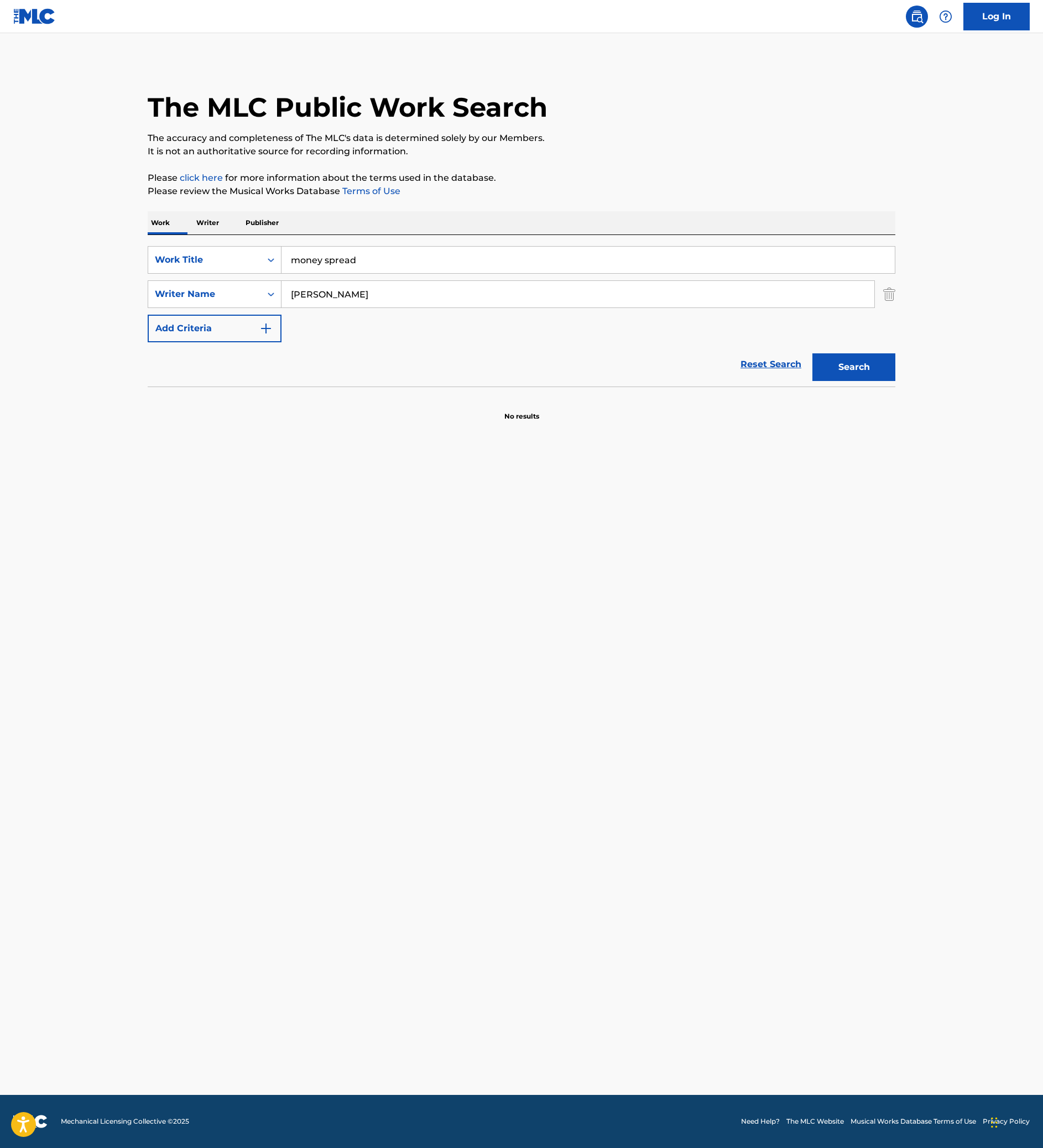
click at [895, 381] on button "Search" at bounding box center [853, 367] width 83 height 28
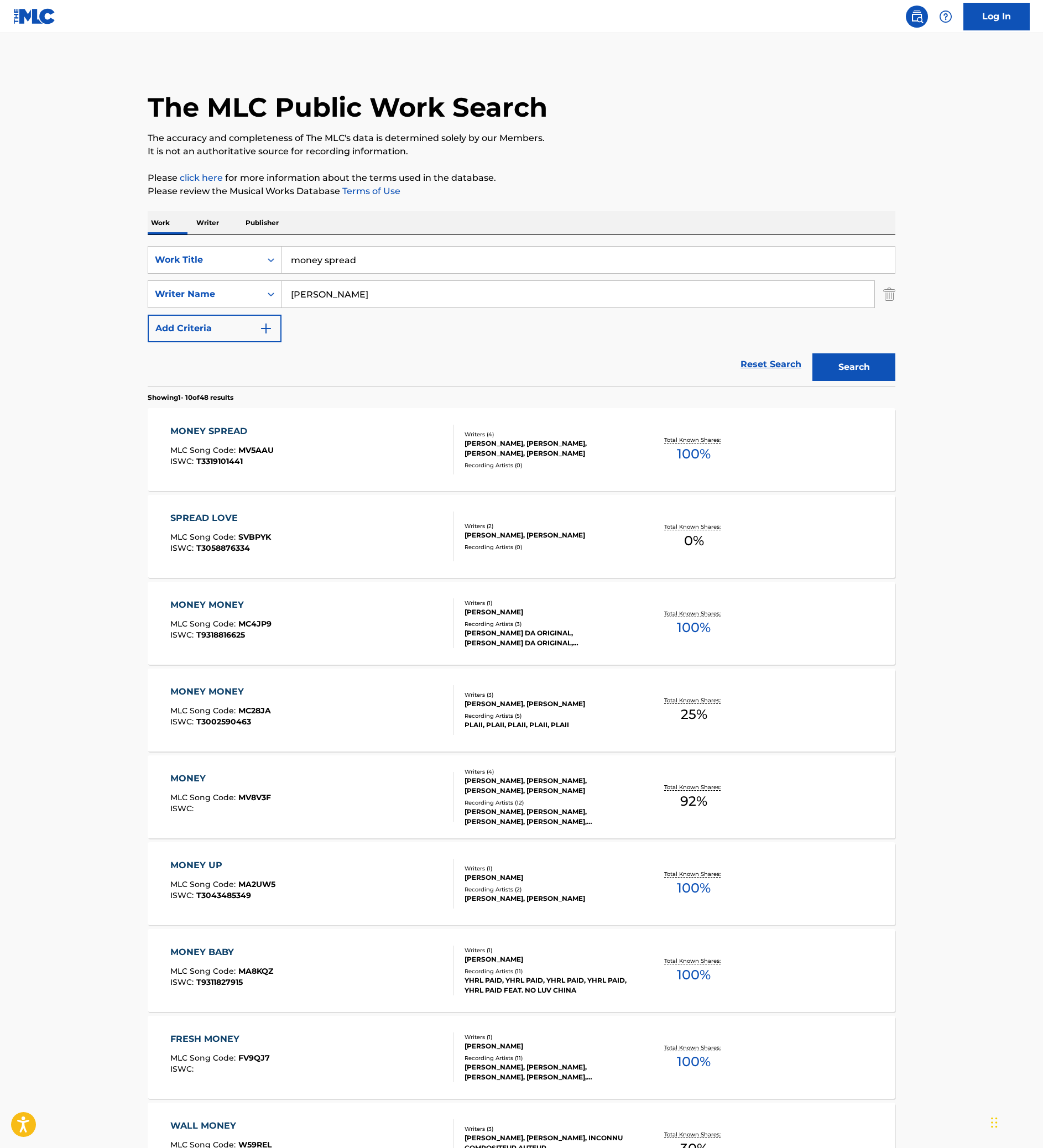
click at [171, 438] on div "MONEY SPREAD" at bounding box center [222, 431] width 103 height 13
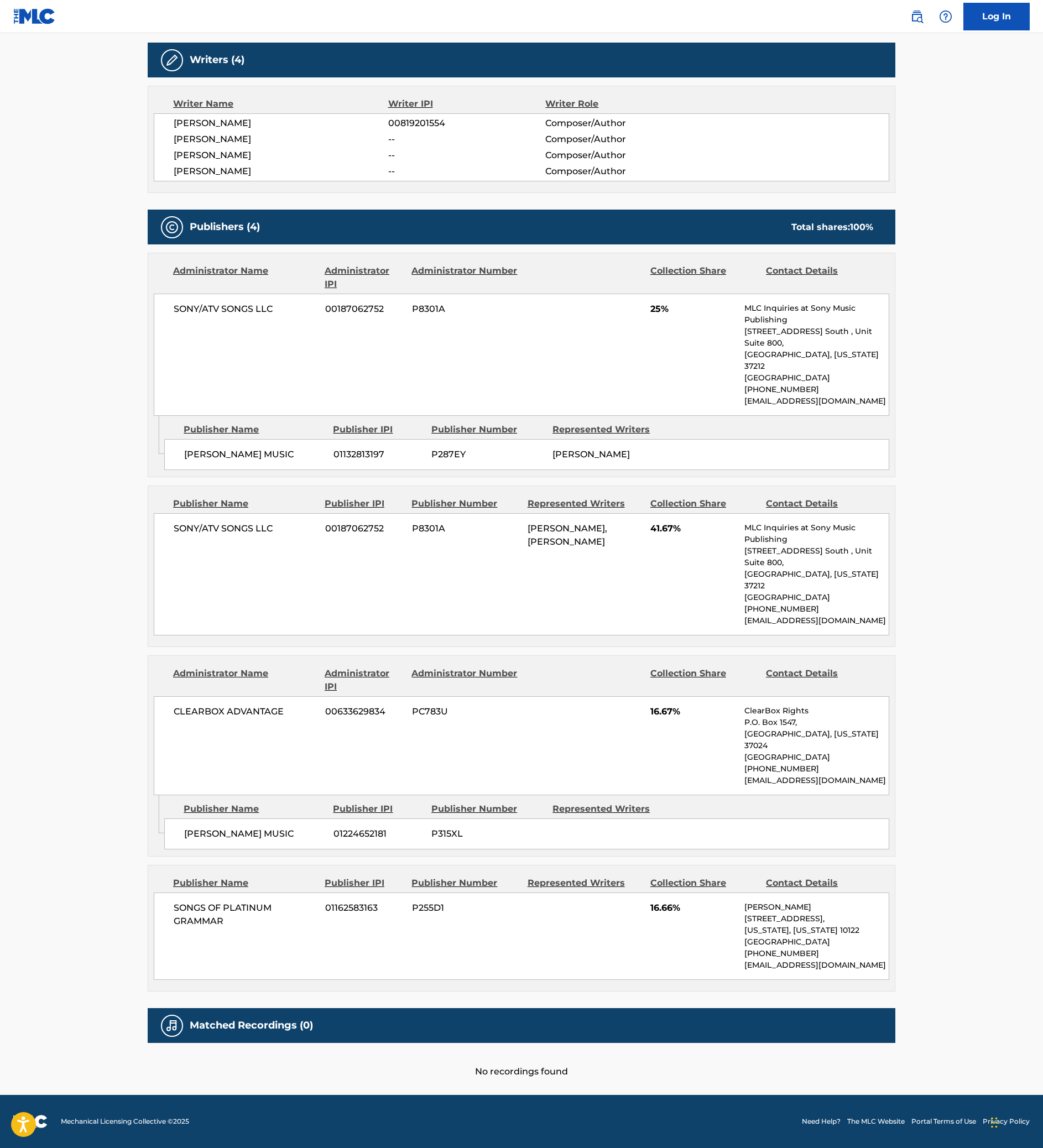
scroll to position [825, 0]
drag, startPoint x: 839, startPoint y: 788, endPoint x: 994, endPoint y: 787, distance: 155.0
click at [889, 786] on p "[EMAIL_ADDRESS][DOMAIN_NAME]" at bounding box center [816, 780] width 145 height 12
copy p "[EMAIL_ADDRESS][DOMAIN_NAME]"
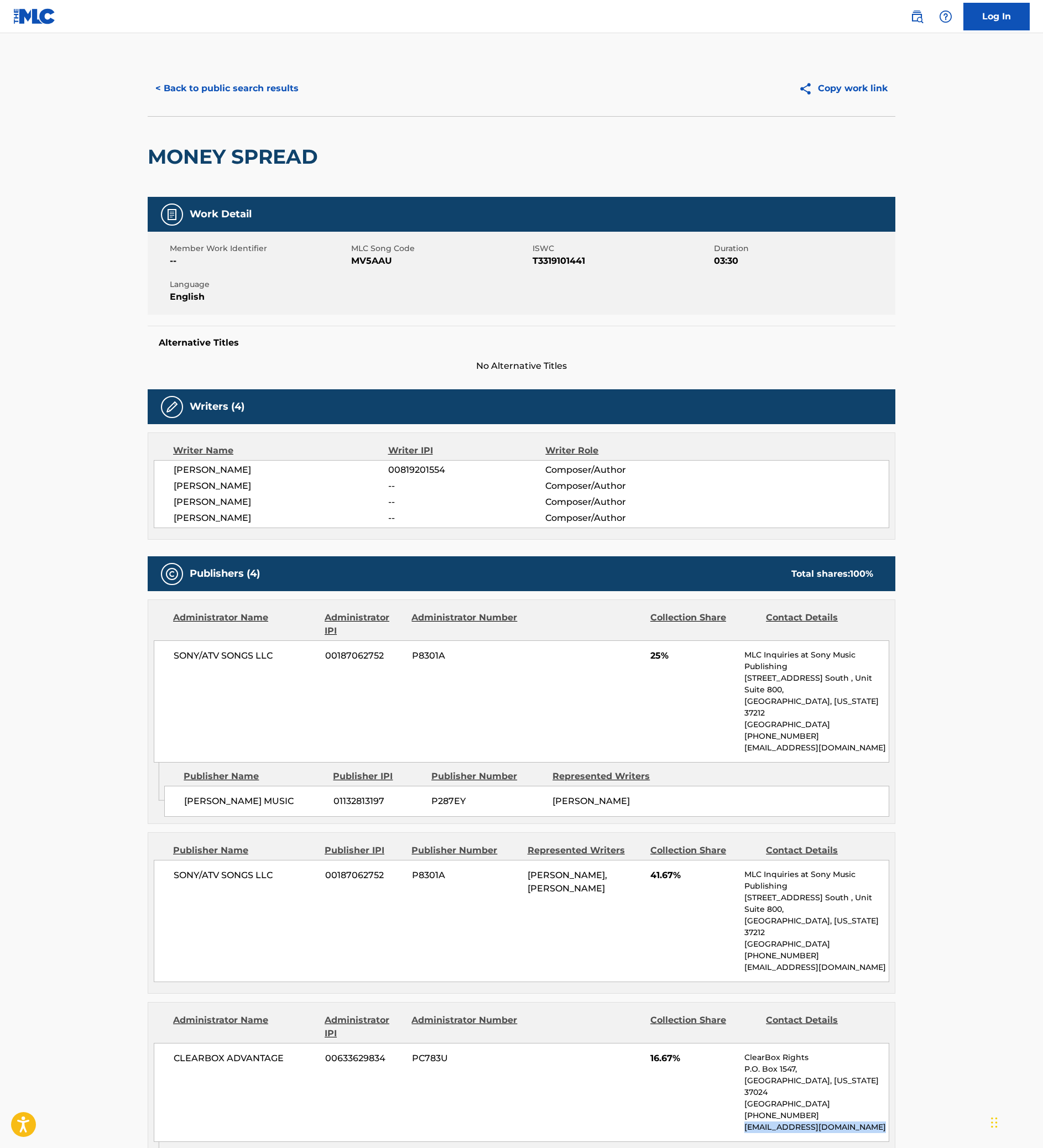
click at [147, 102] on button "< Back to public search results" at bounding box center [227, 88] width 158 height 28
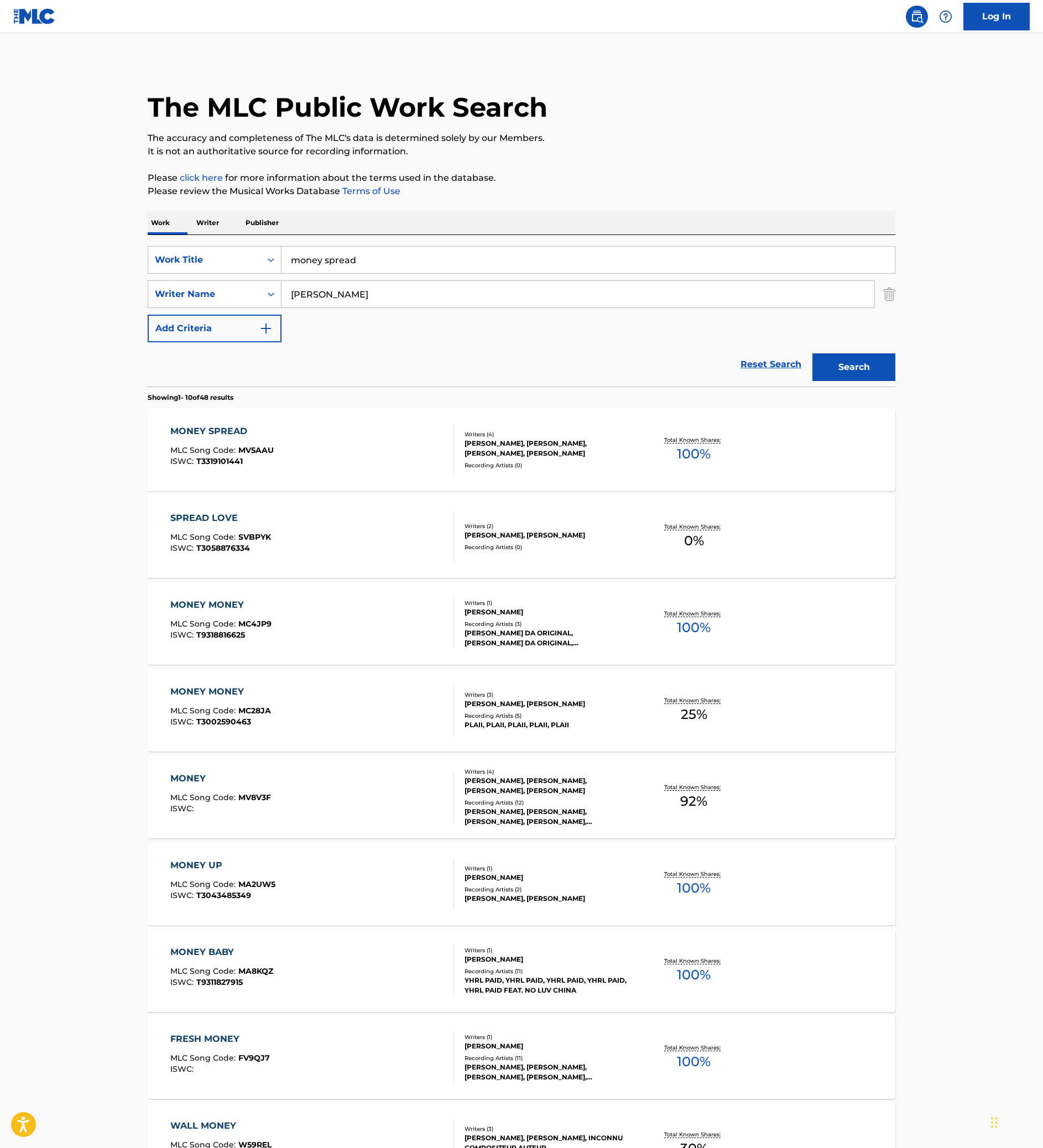
click at [793, 376] on link "Reset Search" at bounding box center [771, 364] width 72 height 24
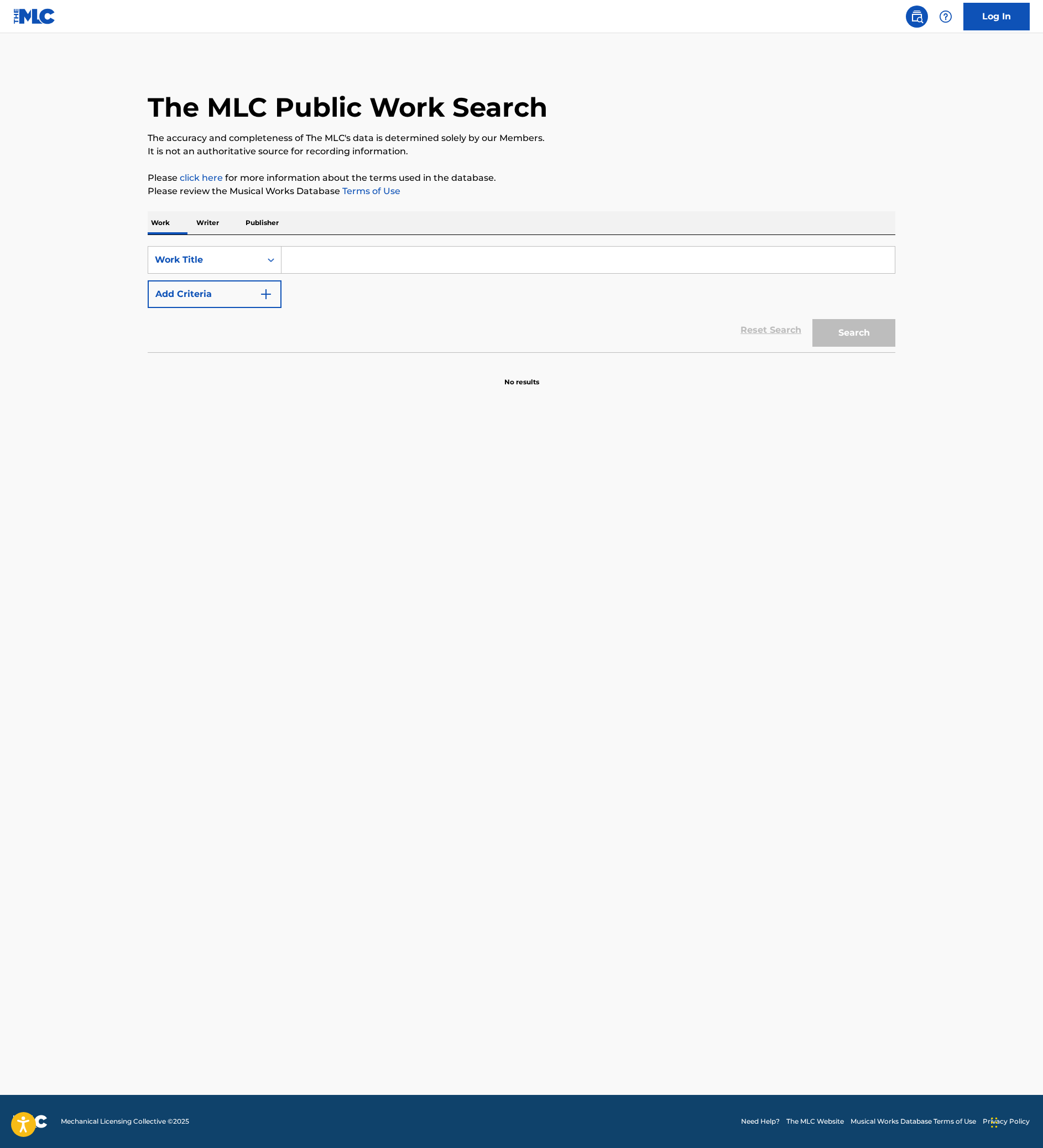
click at [365, 273] on input "Search Form" at bounding box center [588, 260] width 613 height 27
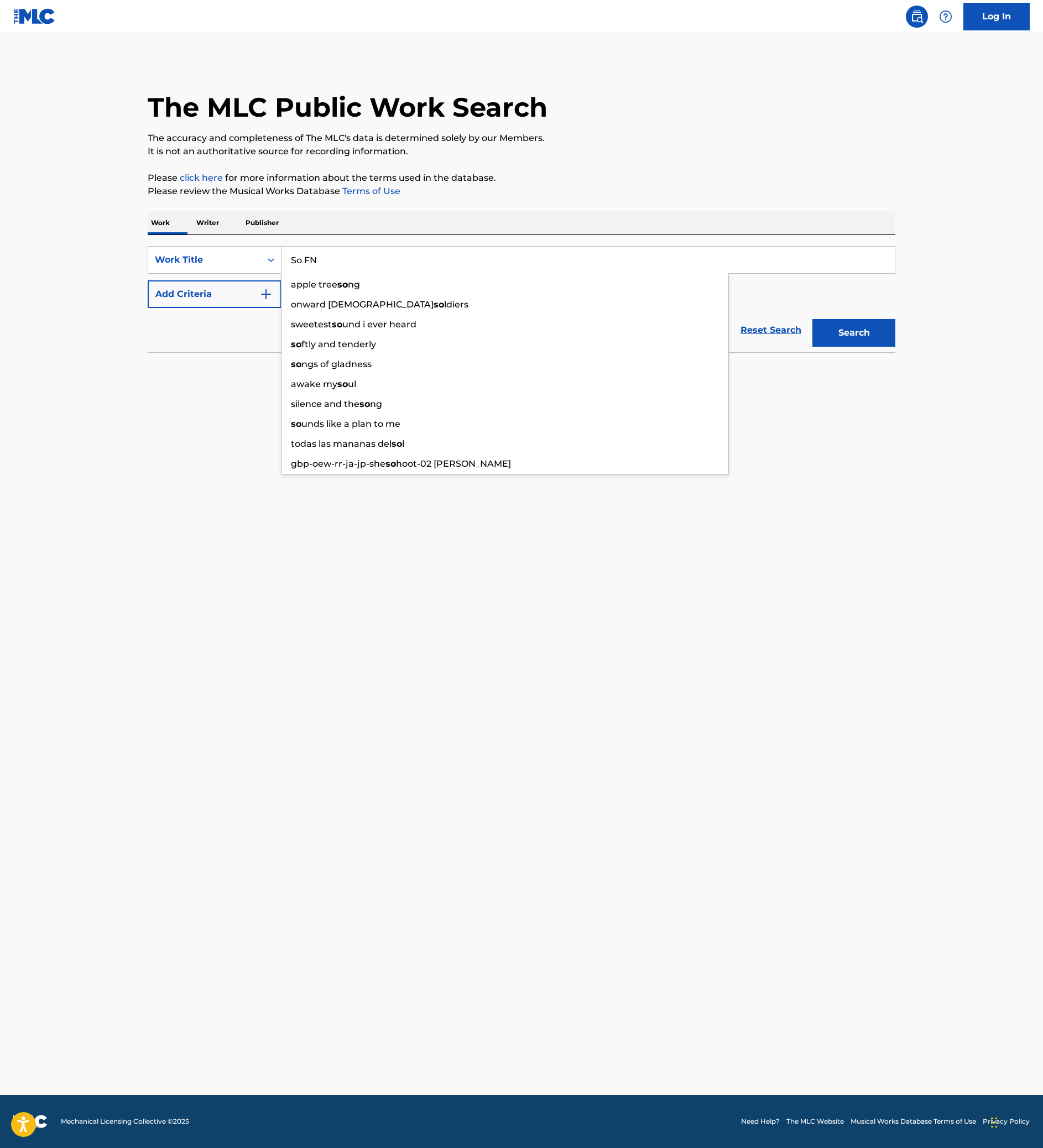
type input "So FN"
click at [895, 347] on button "Search" at bounding box center [853, 333] width 83 height 28
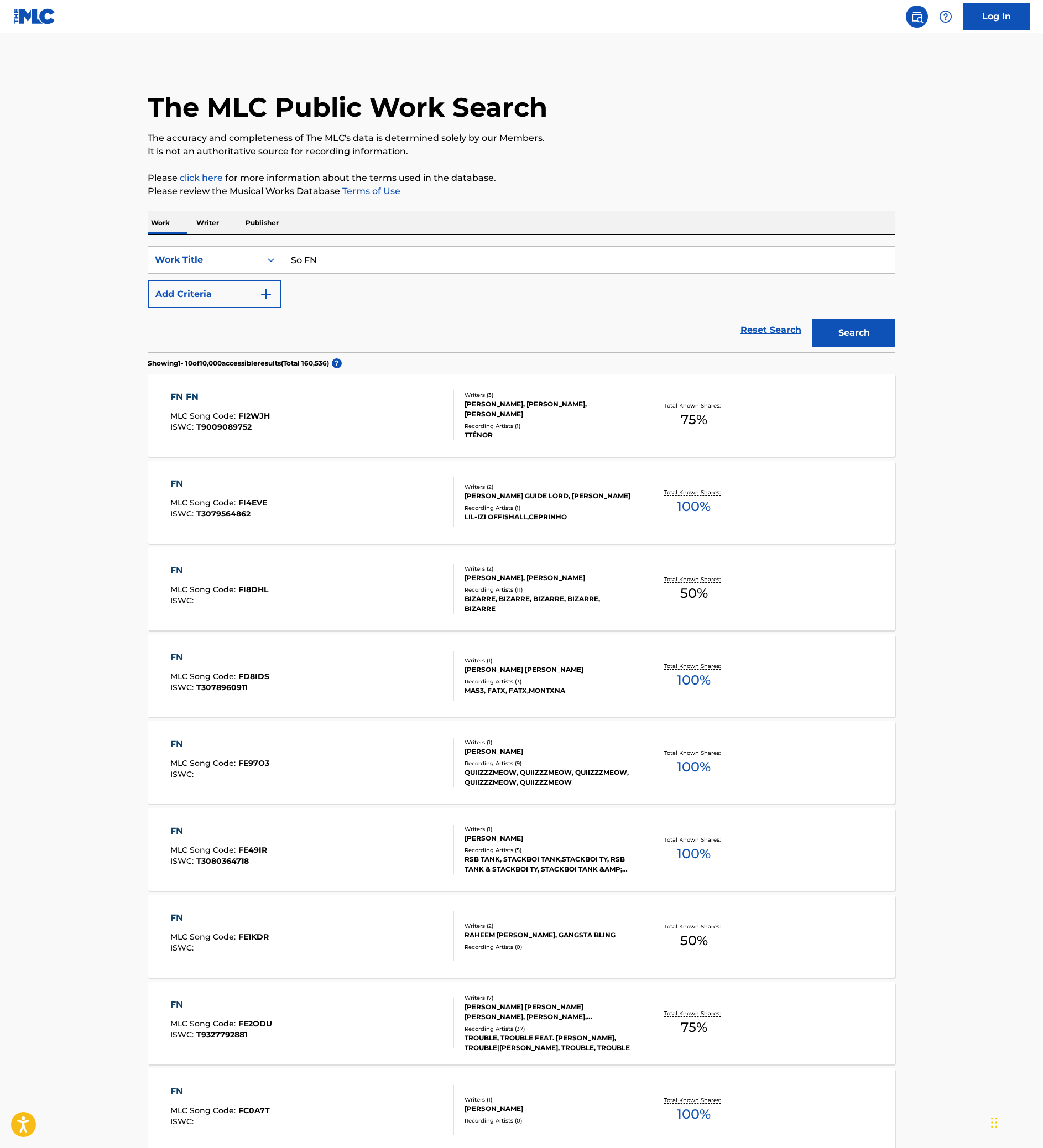
click at [147, 308] on button "Add Criteria" at bounding box center [214, 294] width 134 height 28
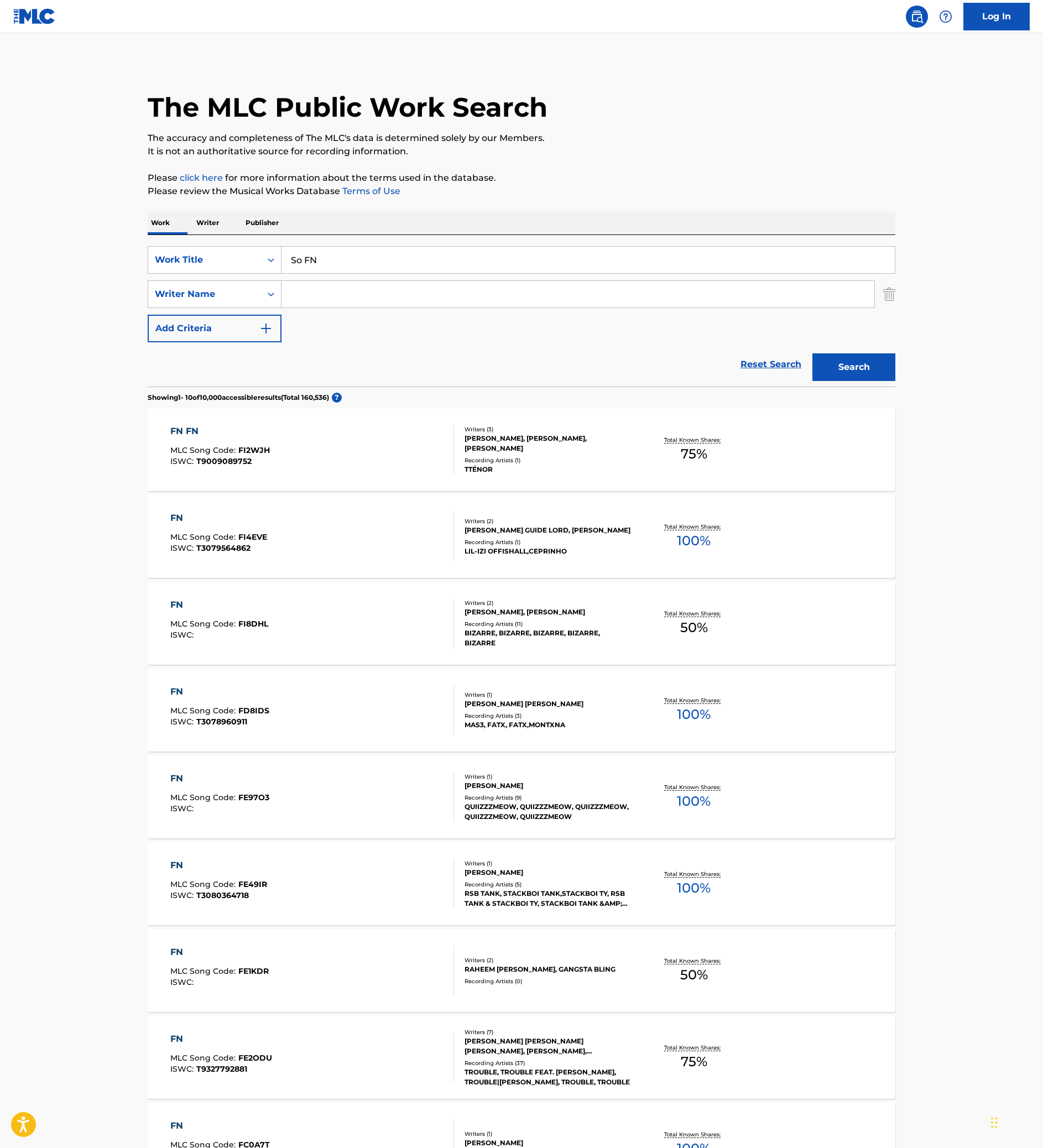
click at [341, 308] on input "Search Form" at bounding box center [578, 294] width 593 height 27
paste input "[PERSON_NAME]"
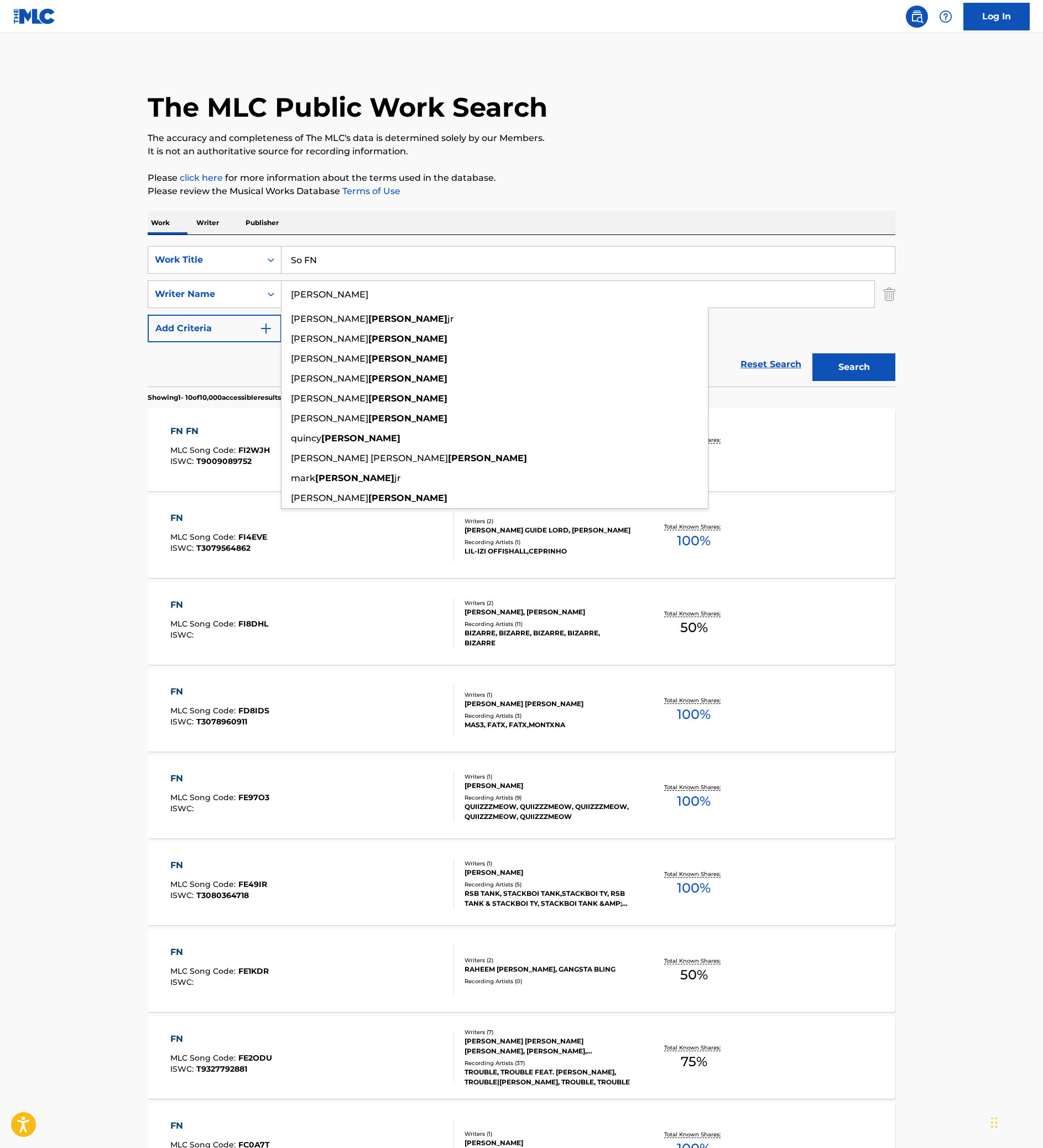
type input "[PERSON_NAME]"
click at [895, 381] on button "Search" at bounding box center [853, 367] width 83 height 28
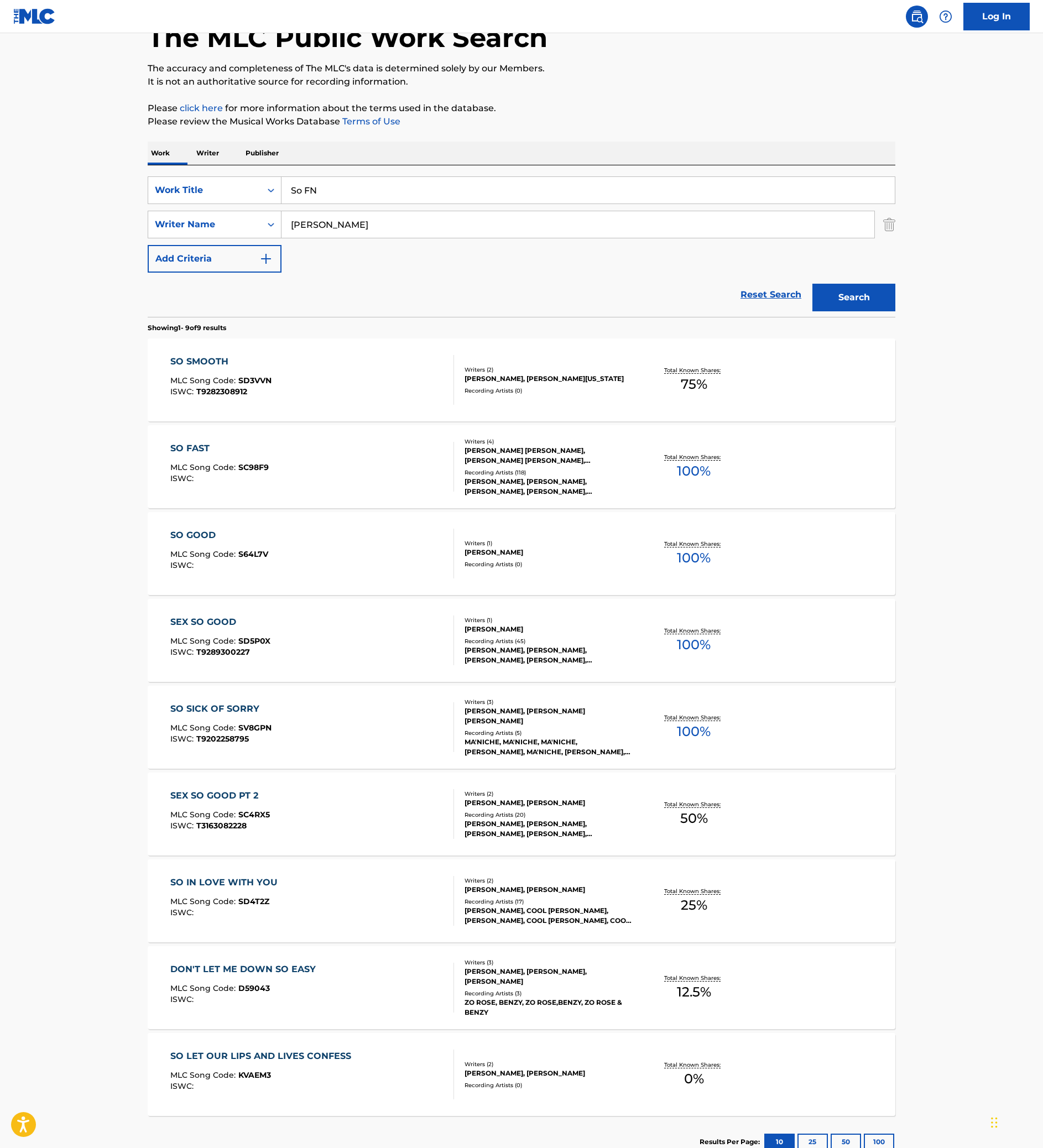
scroll to position [84, 0]
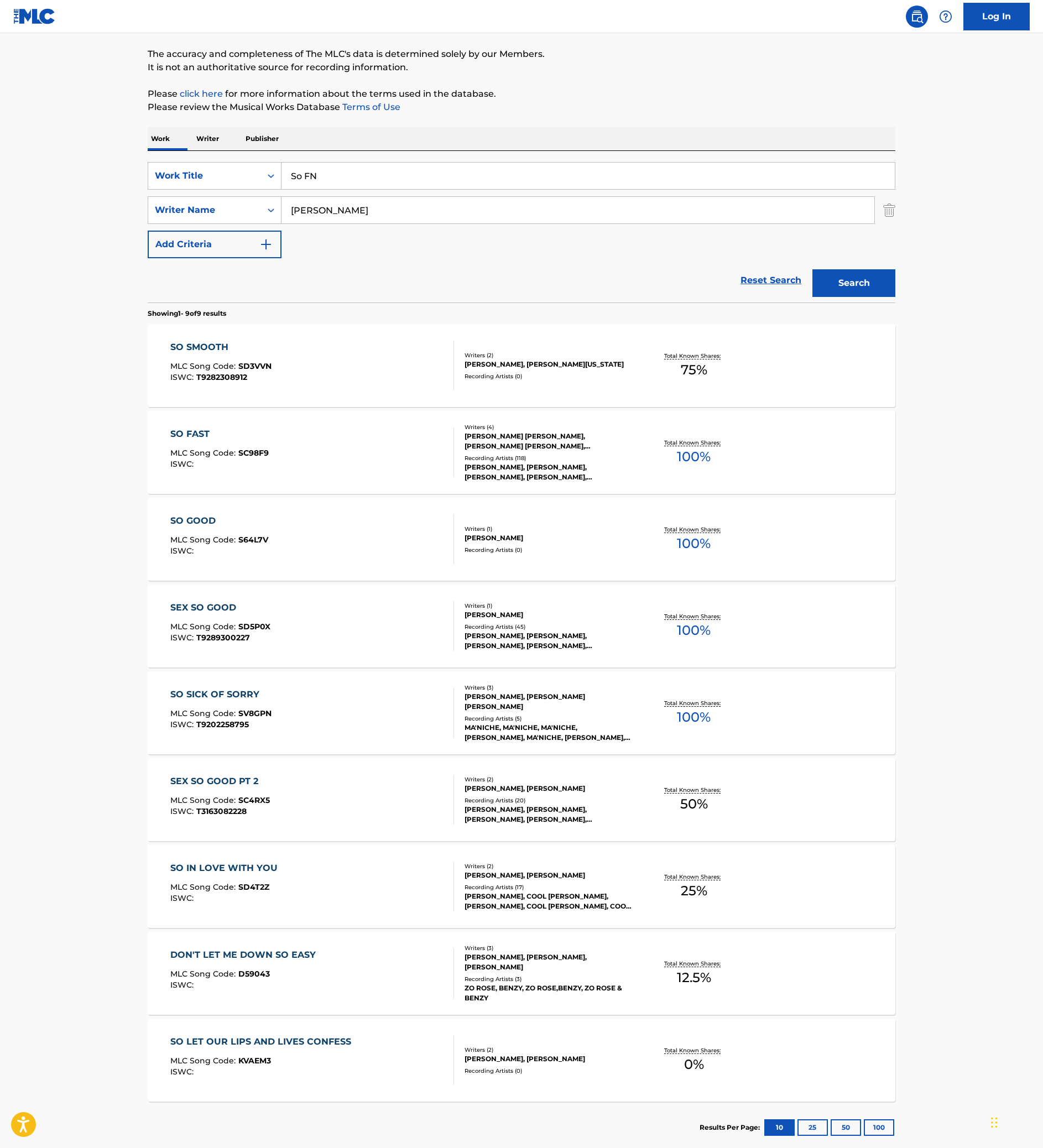
click at [803, 292] on link "Reset Search" at bounding box center [771, 280] width 72 height 24
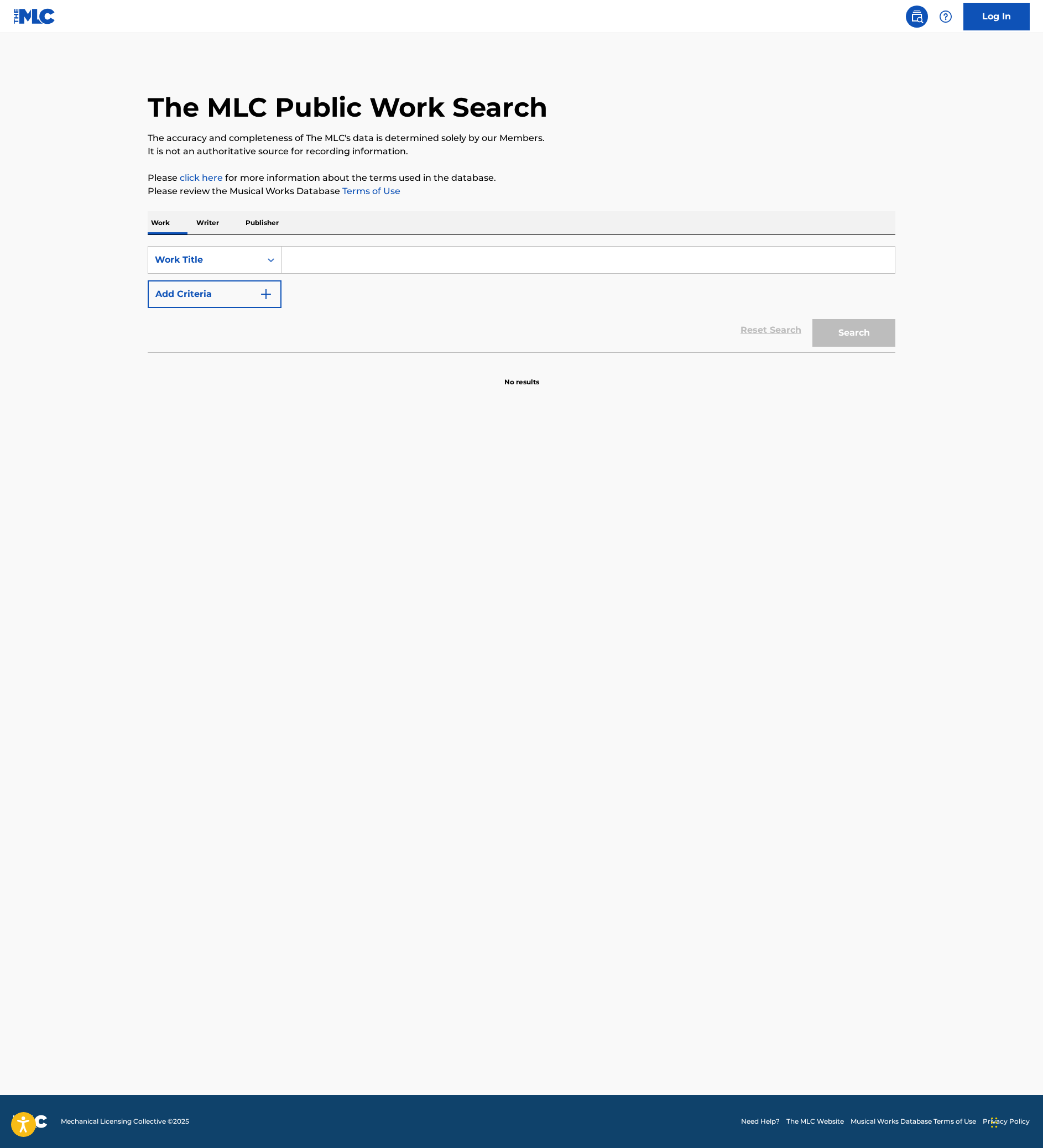
scroll to position [0, 0]
click at [193, 235] on p "Writer" at bounding box center [208, 223] width 29 height 23
click at [355, 273] on input "Search Form" at bounding box center [588, 260] width 613 height 27
paste input "Treyvion [PERSON_NAME]"
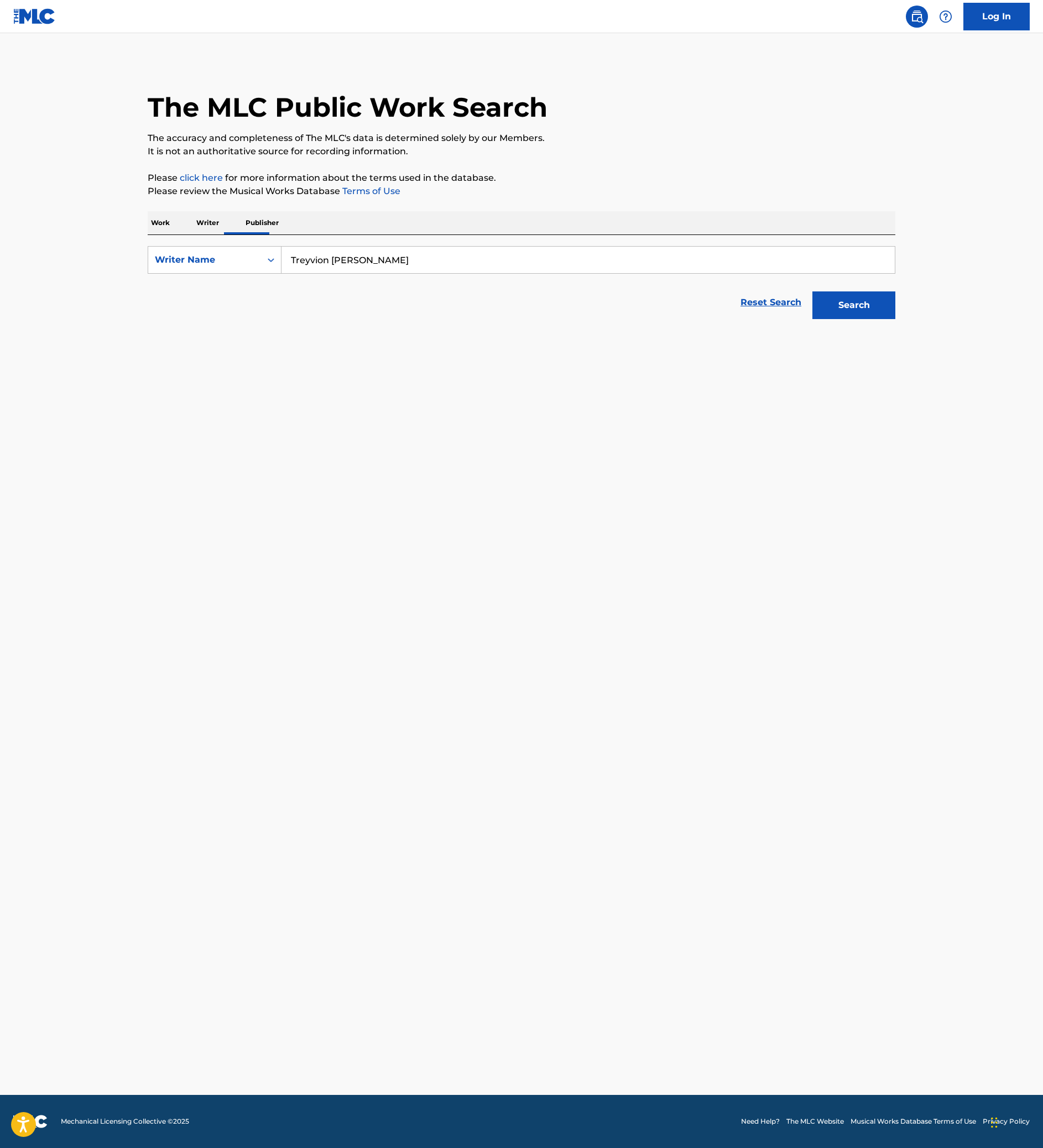
click at [890, 319] on button "Search" at bounding box center [853, 305] width 83 height 28
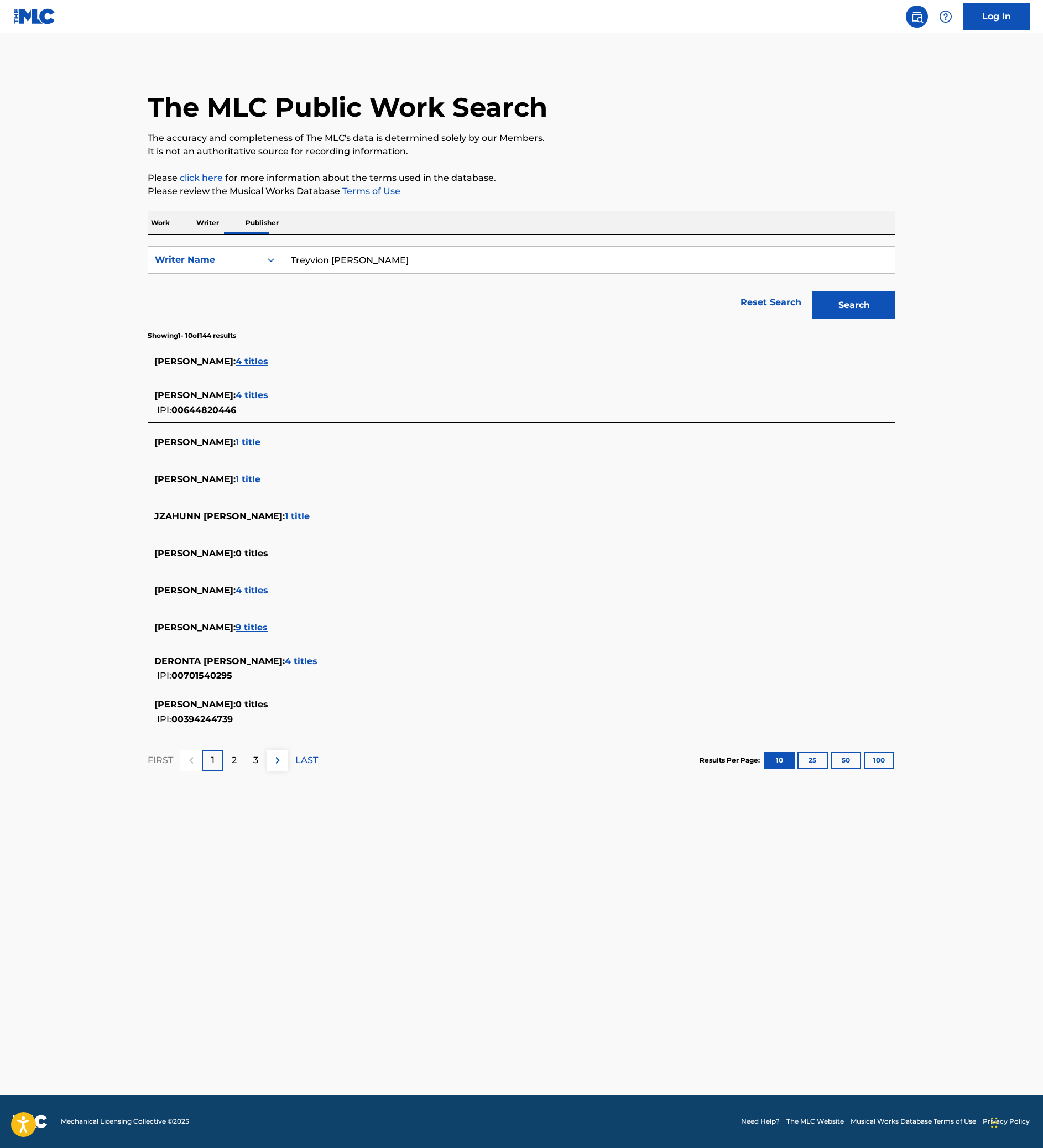
click at [363, 273] on input "Treyvion [PERSON_NAME]" at bounding box center [588, 260] width 613 height 27
click at [364, 273] on input "Treyvion [PERSON_NAME]" at bounding box center [588, 260] width 613 height 27
type input "[PERSON_NAME]"
click at [895, 319] on button "Search" at bounding box center [853, 305] width 83 height 28
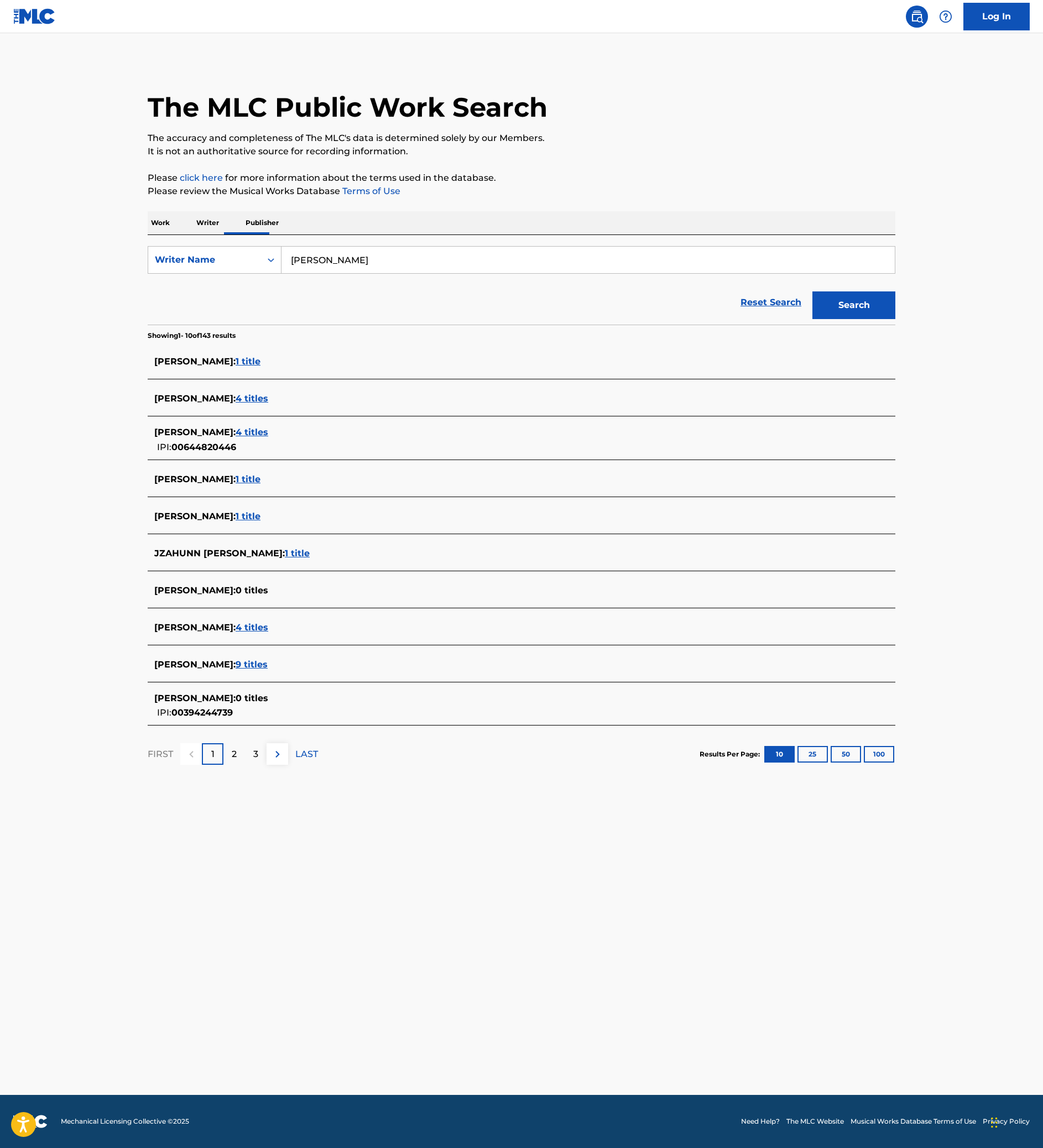
scroll to position [224, 0]
click at [807, 290] on link "Reset Search" at bounding box center [771, 302] width 72 height 24
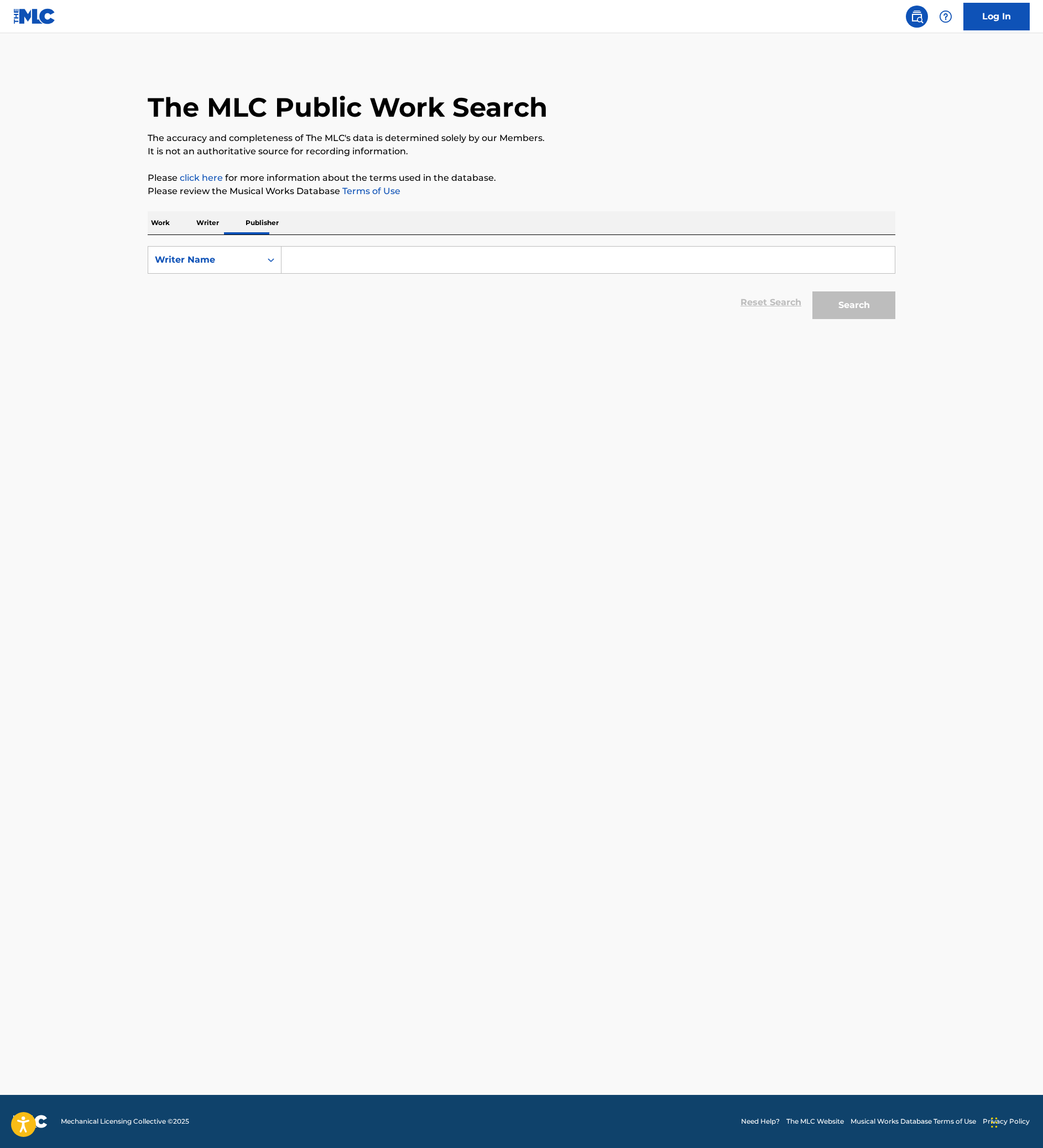
scroll to position [0, 0]
click at [147, 235] on div "Work Writer Publisher" at bounding box center [521, 223] width 748 height 23
click at [147, 235] on p "Work" at bounding box center [160, 223] width 25 height 23
click at [319, 273] on input "Search Form" at bounding box center [588, 260] width 613 height 27
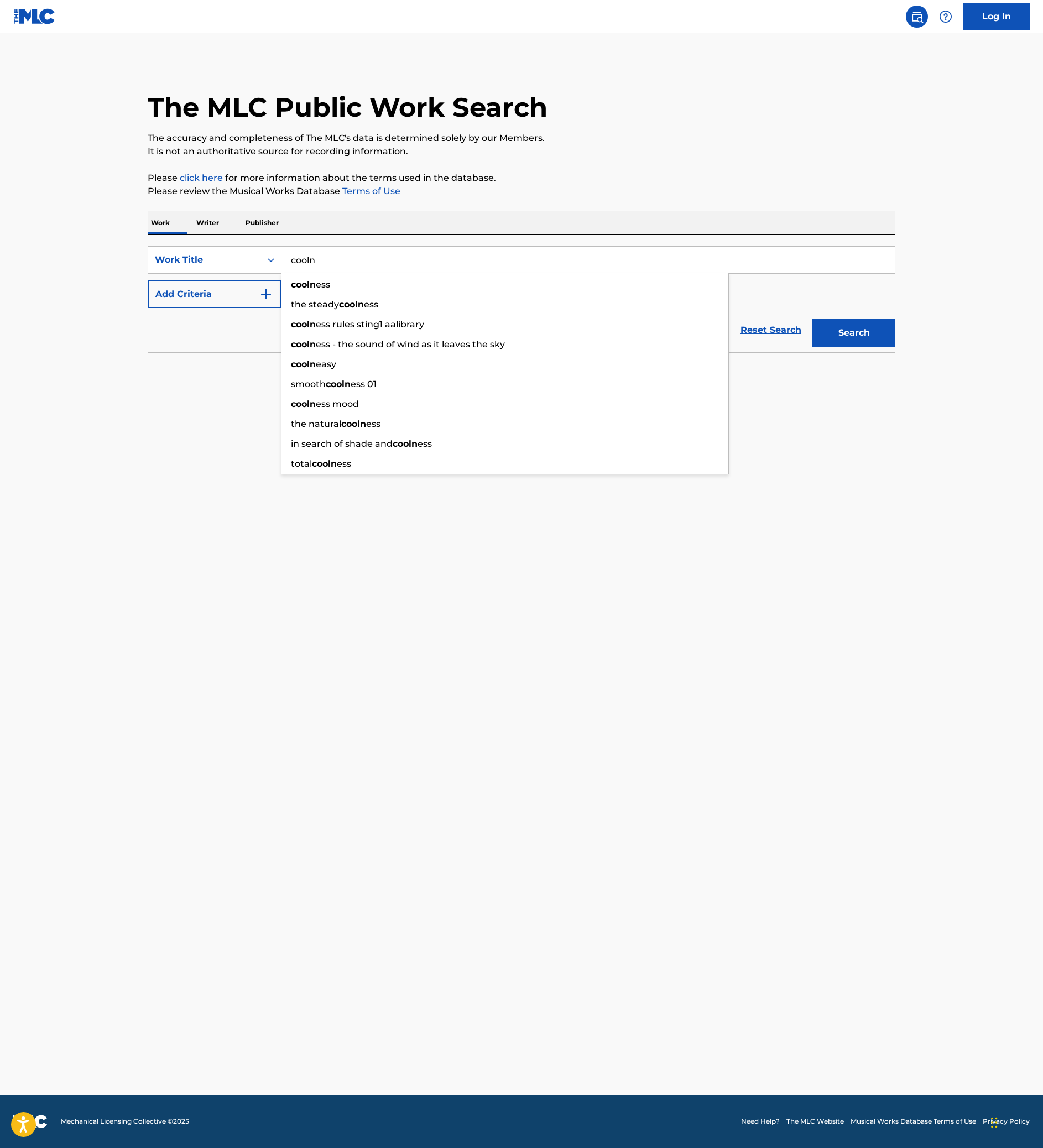
type input "cooln"
click at [945, 684] on main "The MLC Public Work Search The accuracy and completeness of The MLC's data is d…" at bounding box center [522, 564] width 1043 height 1061
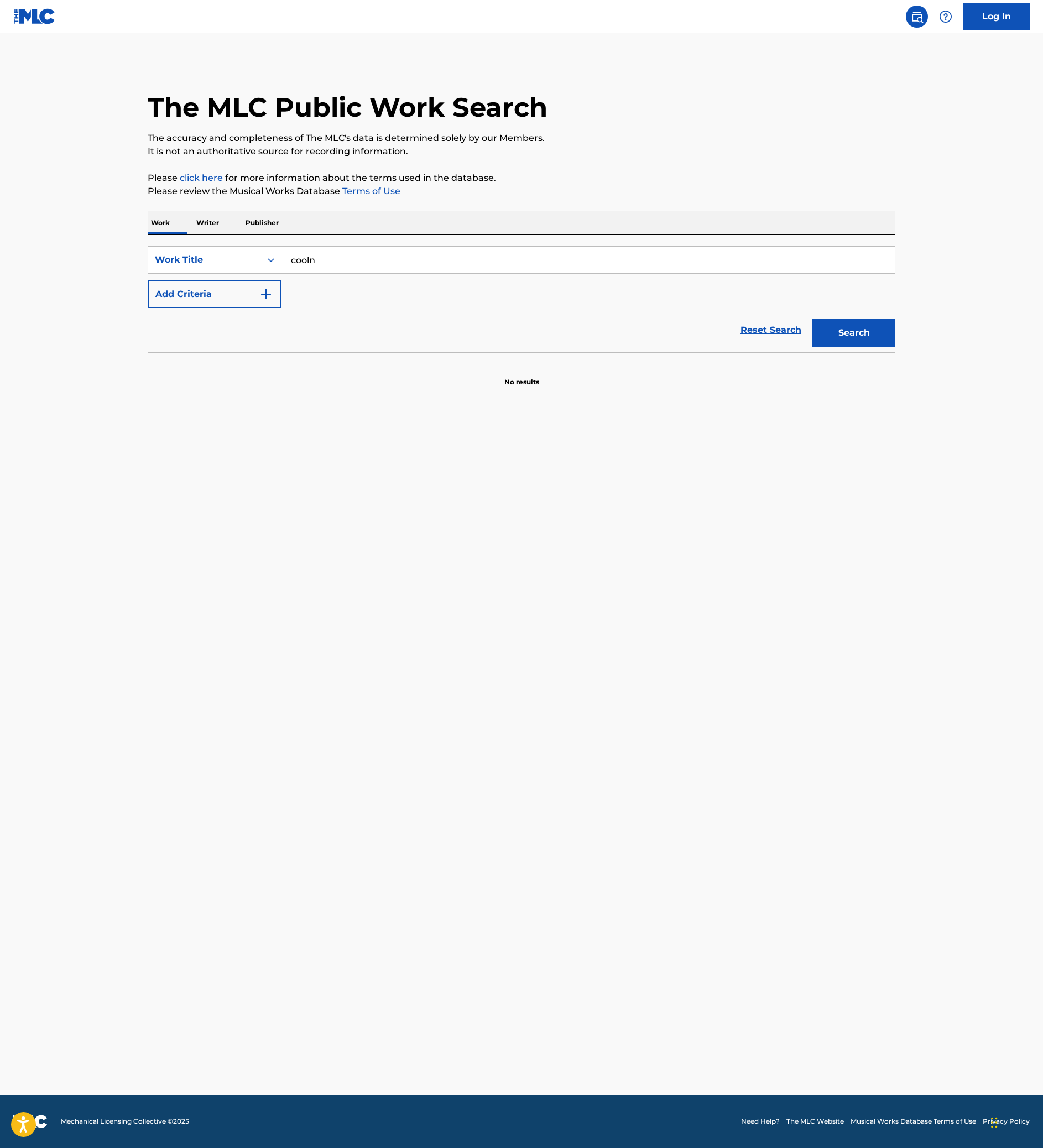
click at [895, 347] on button "Search" at bounding box center [853, 333] width 83 height 28
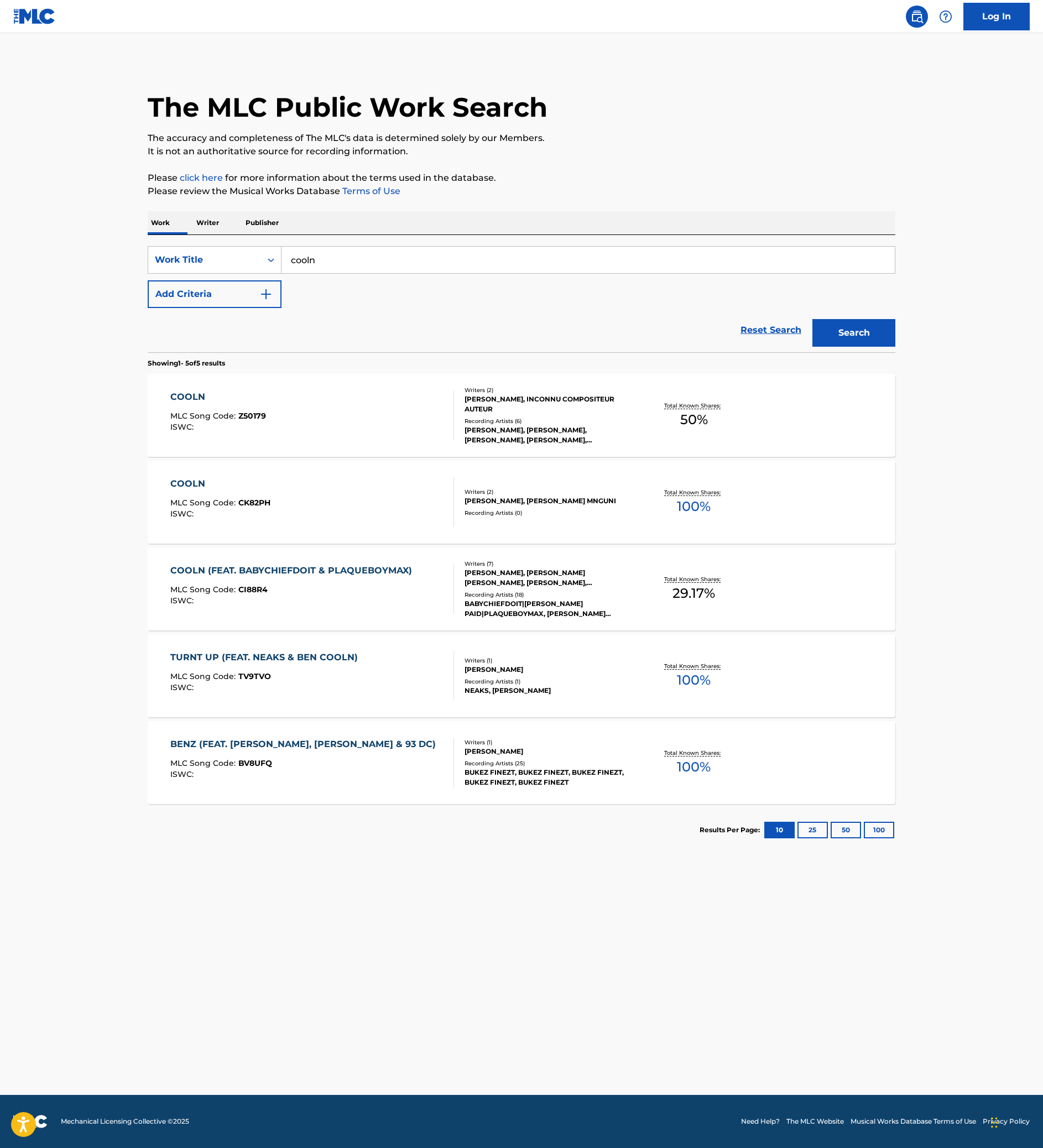
click at [313, 605] on div "ISWC :" at bounding box center [294, 601] width 247 height 8
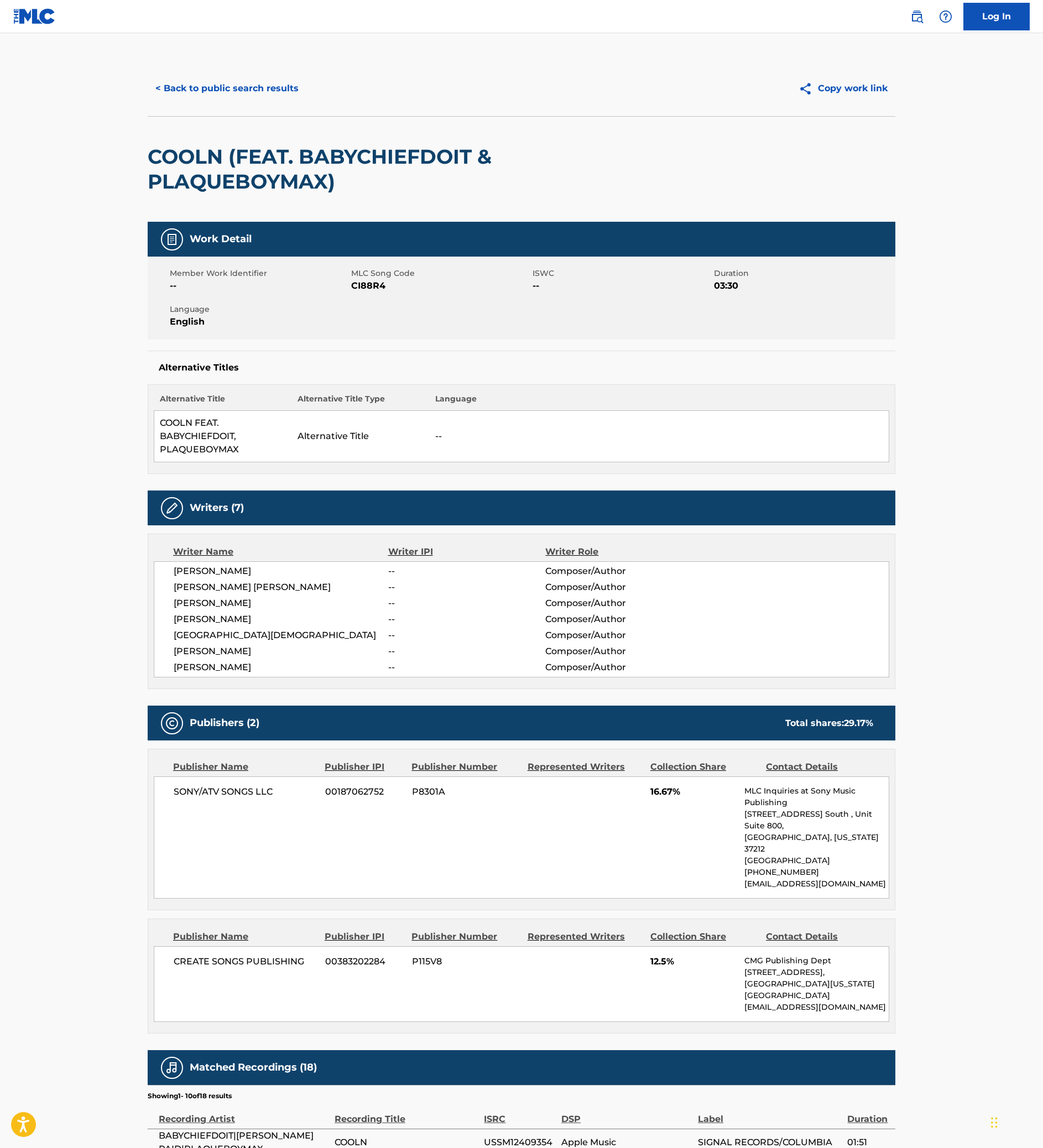
click at [147, 102] on button "< Back to public search results" at bounding box center [227, 88] width 158 height 28
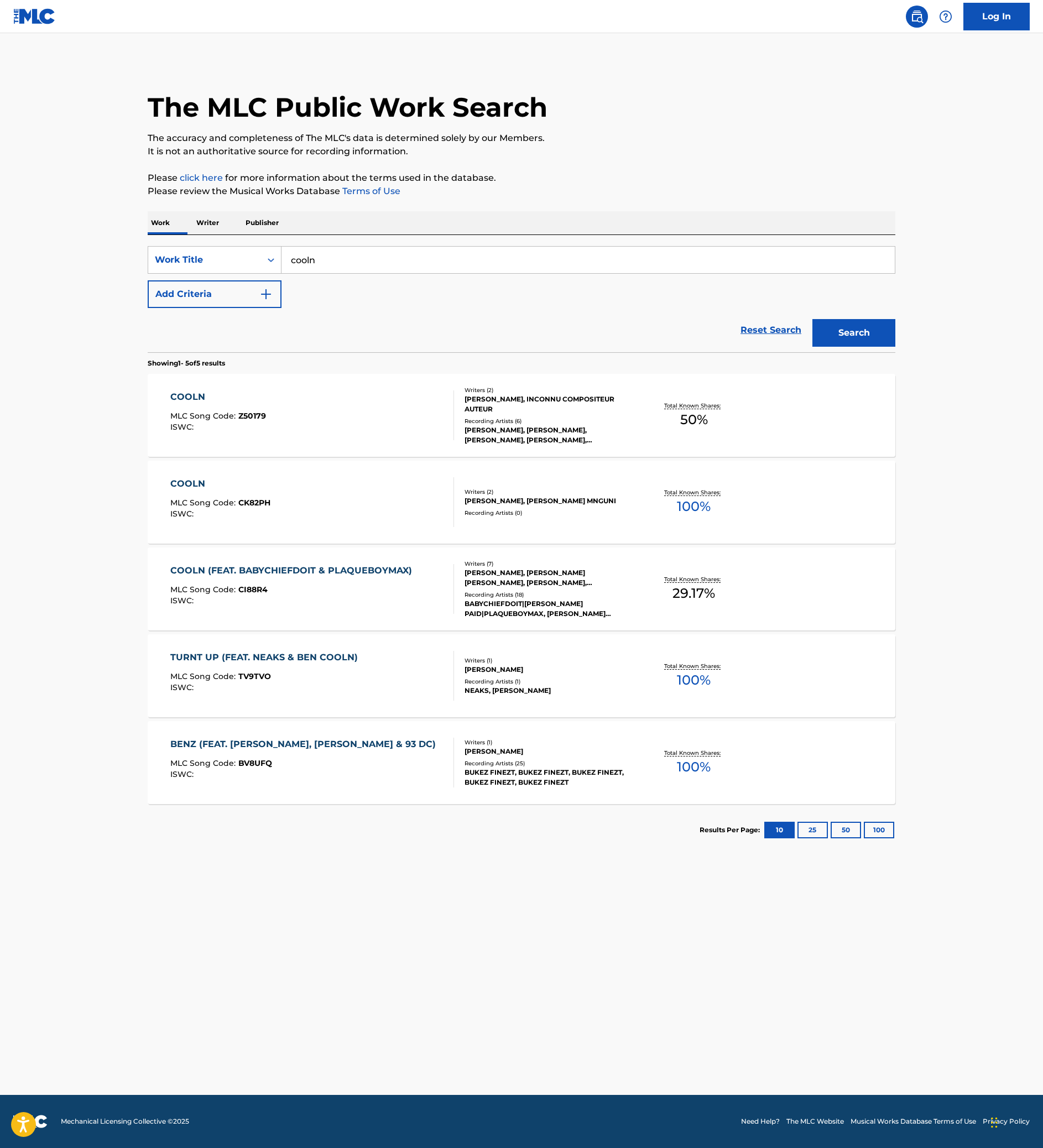
click at [486, 273] on input "cooln" at bounding box center [588, 260] width 613 height 27
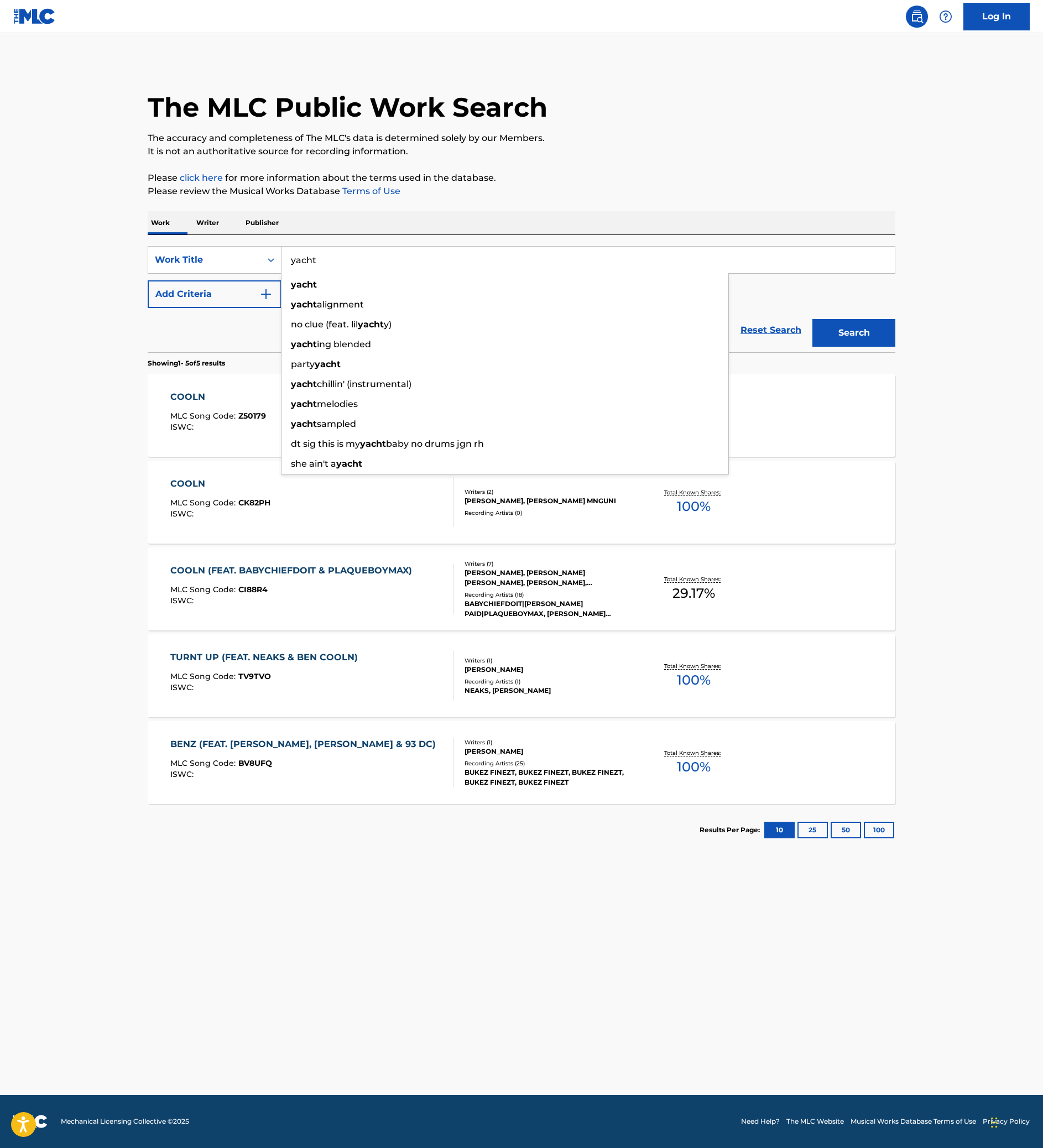
type input "yacht"
click at [150, 308] on button "Add Criteria" at bounding box center [214, 294] width 134 height 28
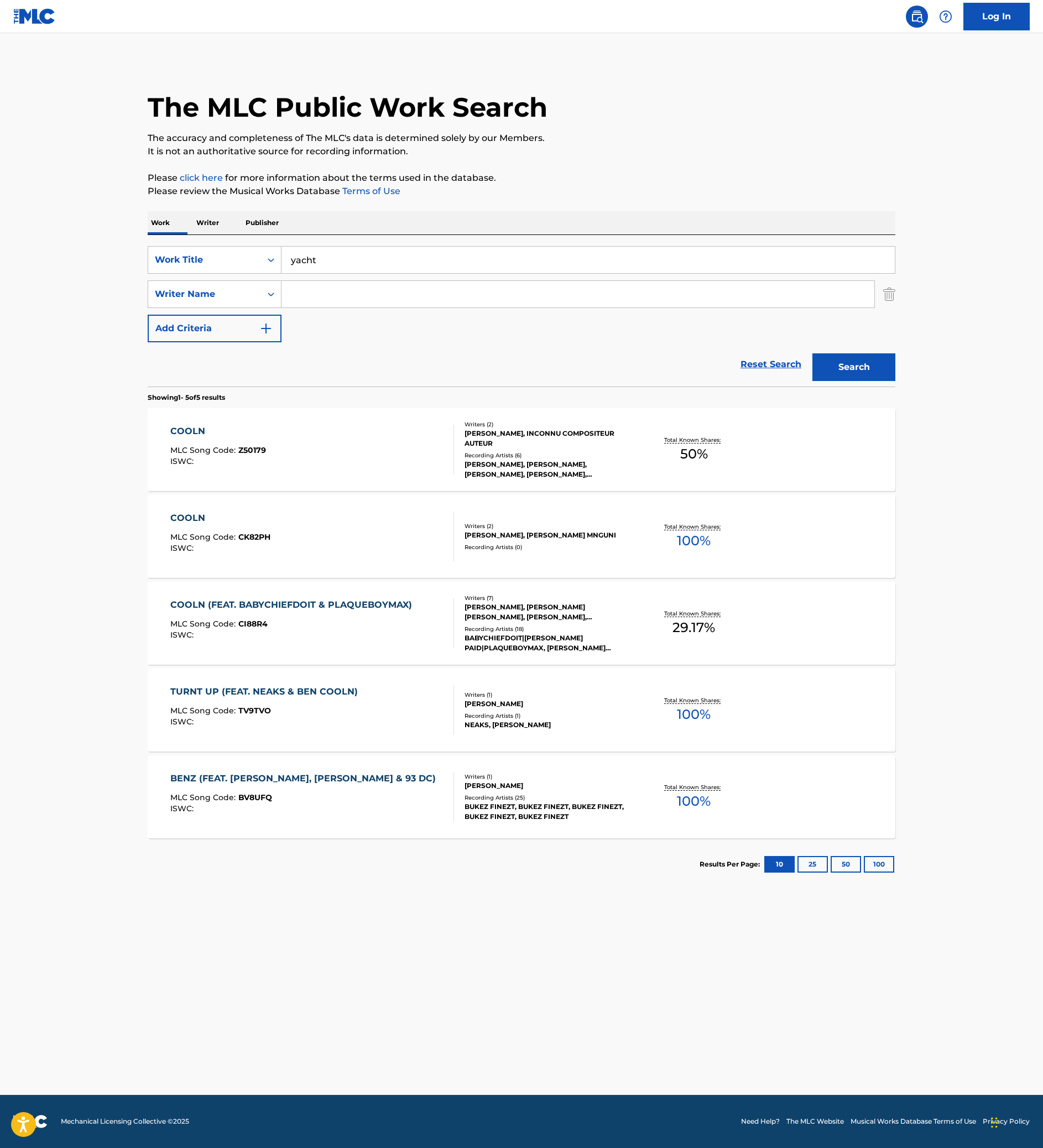
click at [395, 308] on input "Search Form" at bounding box center [578, 294] width 593 height 27
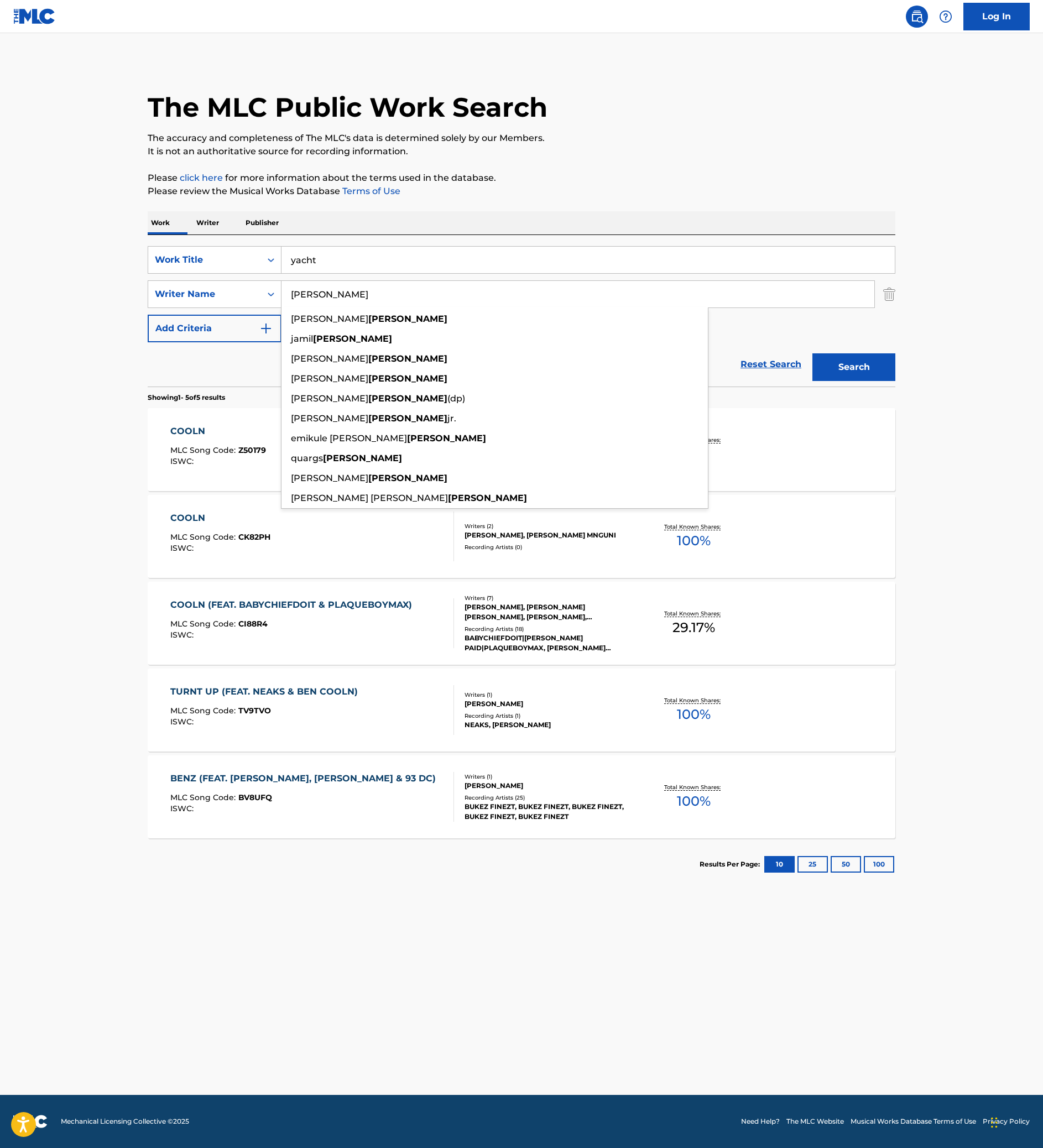
type input "[PERSON_NAME]"
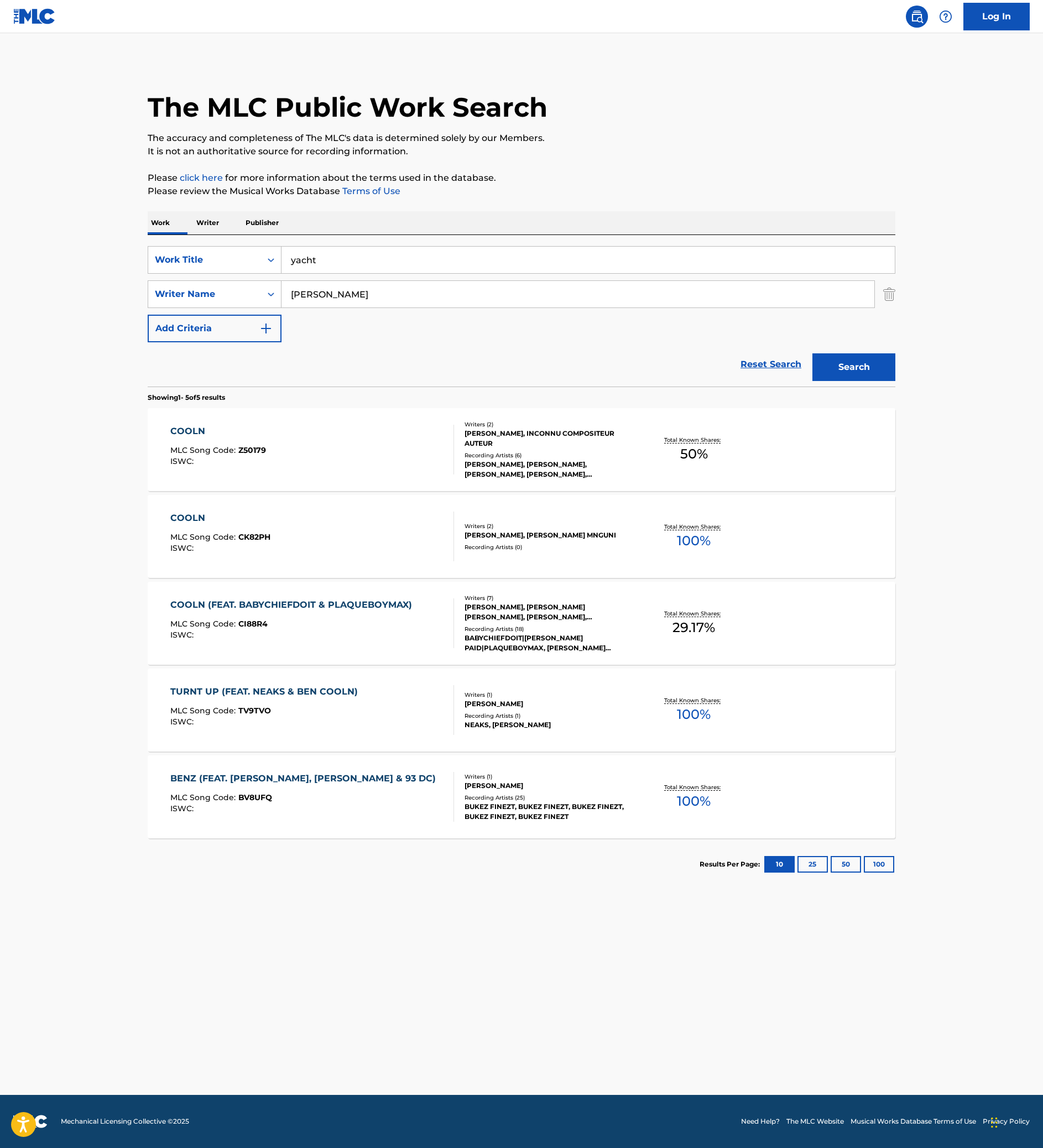
click at [895, 381] on button "Search" at bounding box center [853, 367] width 83 height 28
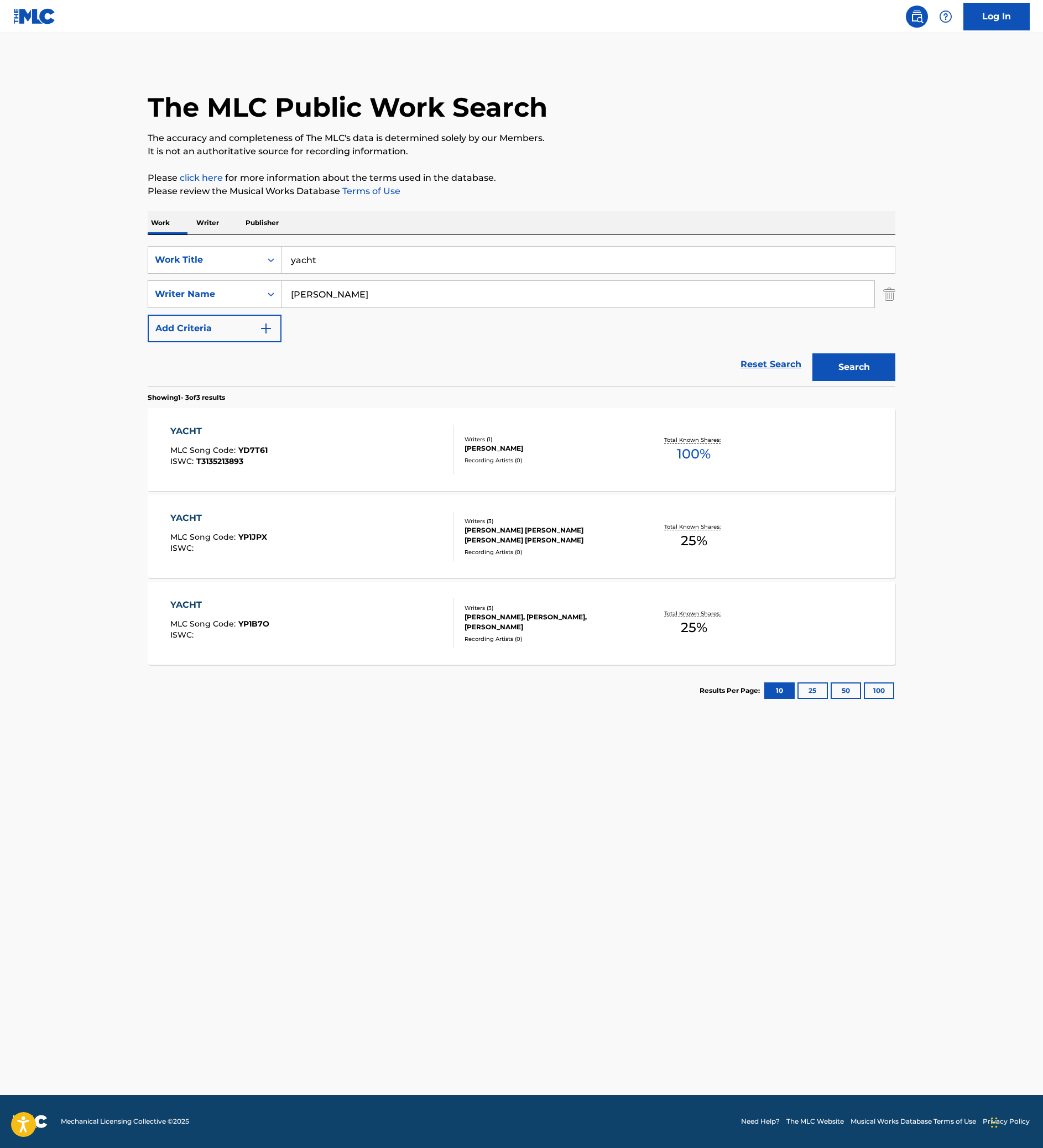
click at [275, 561] on div "YACHT MLC Song Code : YP1JPX ISWC :" at bounding box center [313, 536] width 284 height 50
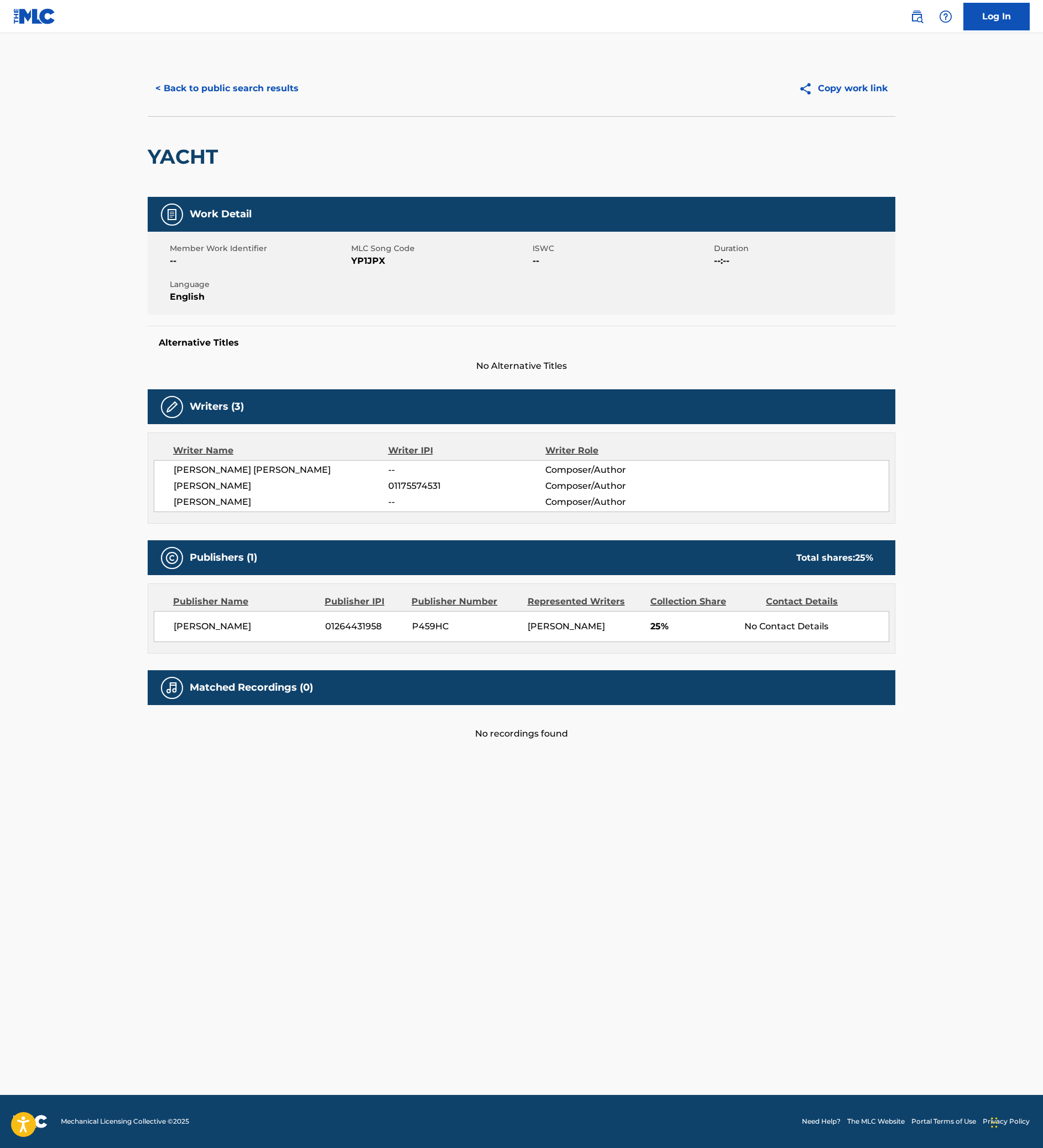
scroll to position [68, 0]
click at [147, 102] on button "< Back to public search results" at bounding box center [227, 88] width 158 height 28
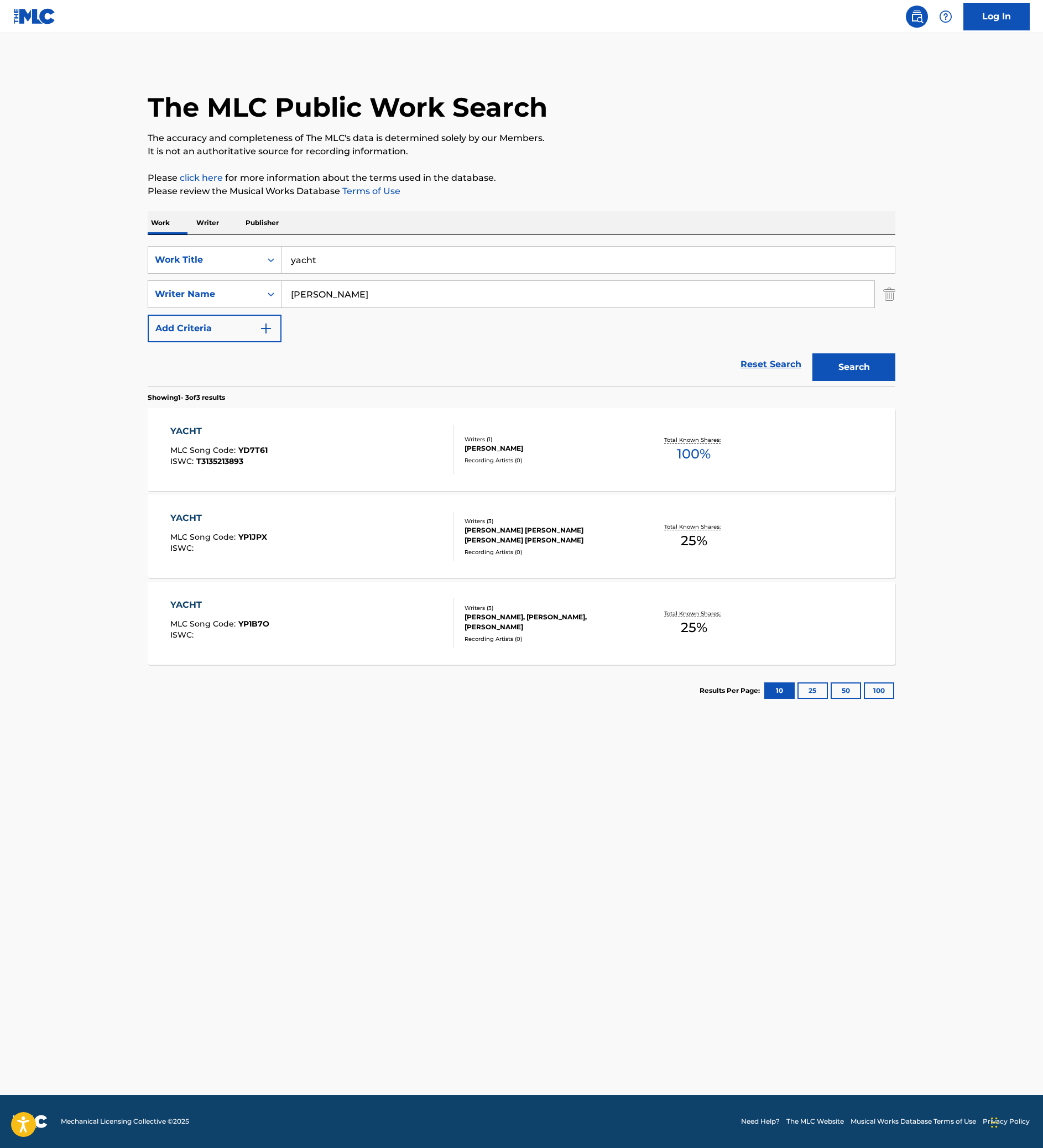
click at [220, 648] on div "YACHT MLC Song Code : YP1B7O ISWC :" at bounding box center [313, 623] width 284 height 50
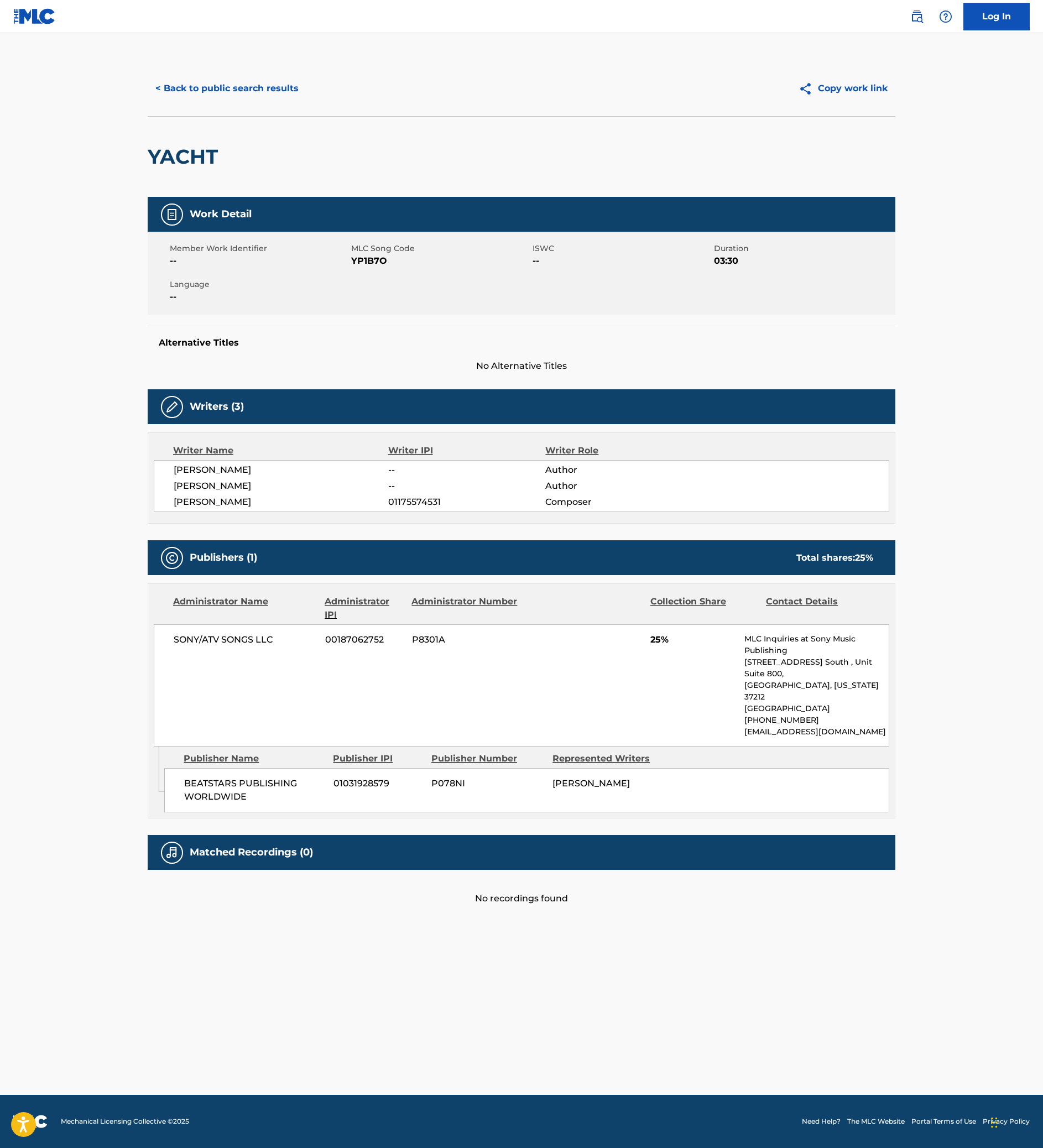
scroll to position [158, 0]
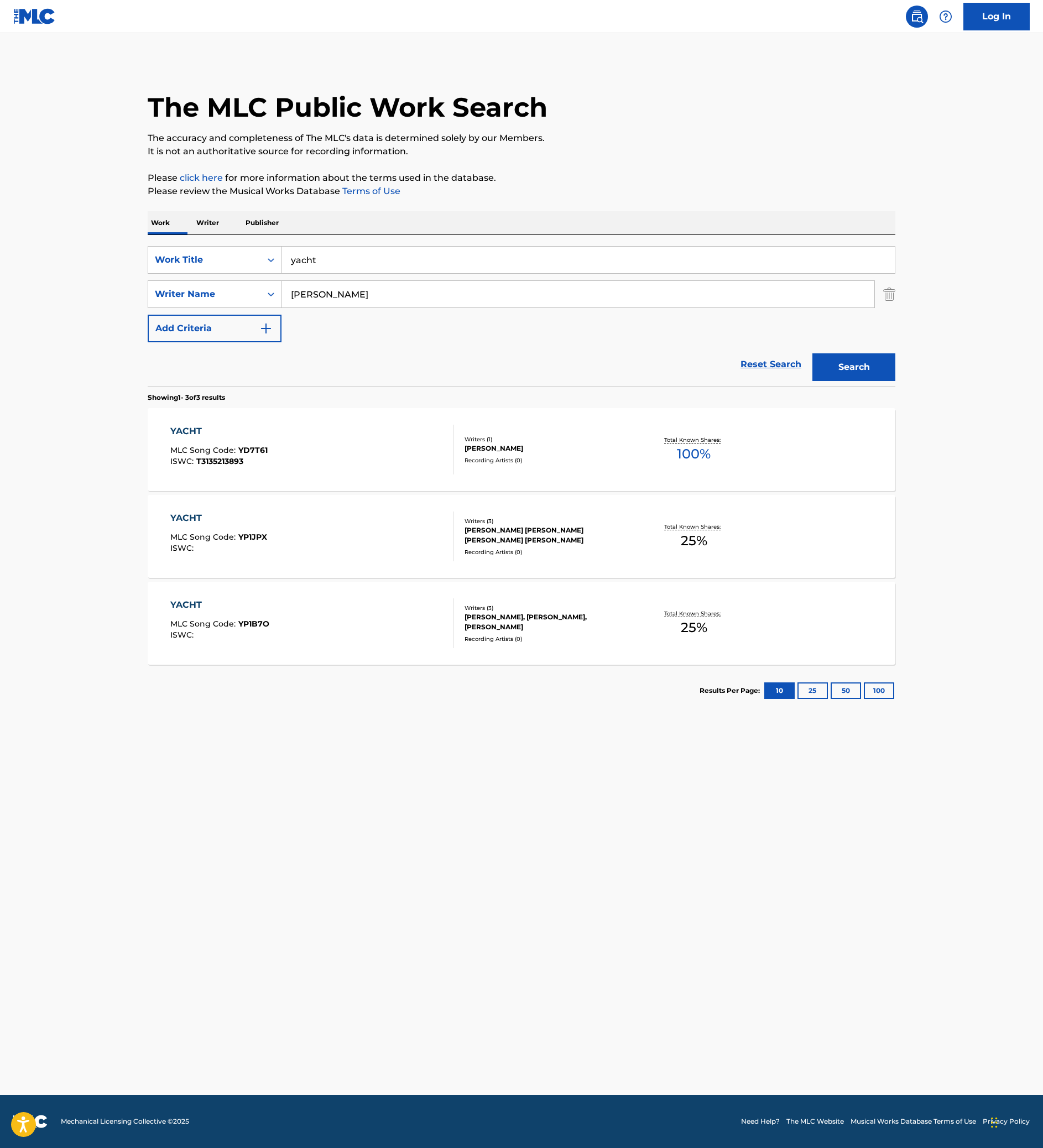
click at [267, 648] on div "YACHT MLC Song Code : YP1B7O ISWC :" at bounding box center [313, 623] width 284 height 50
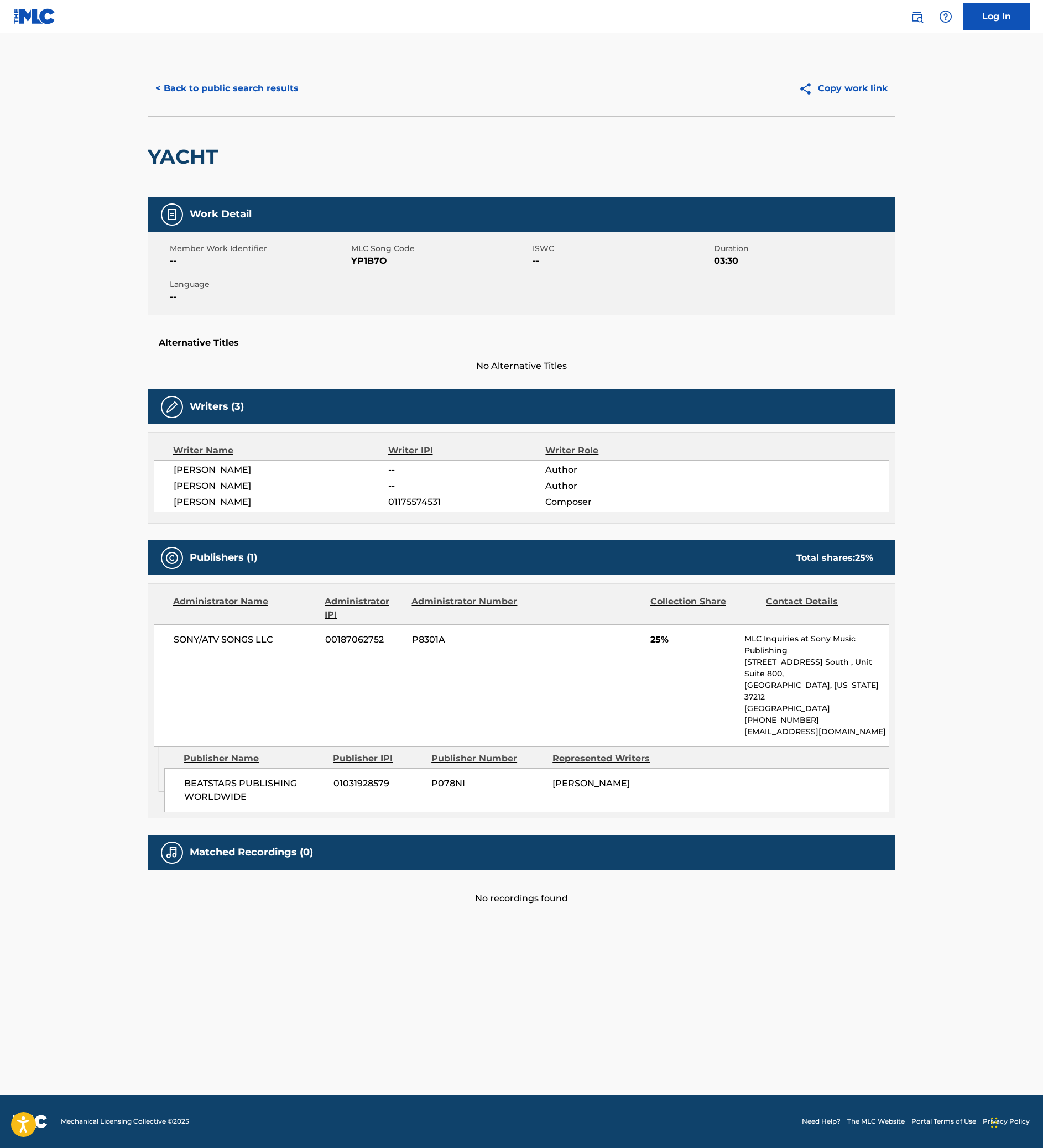
scroll to position [356, 0]
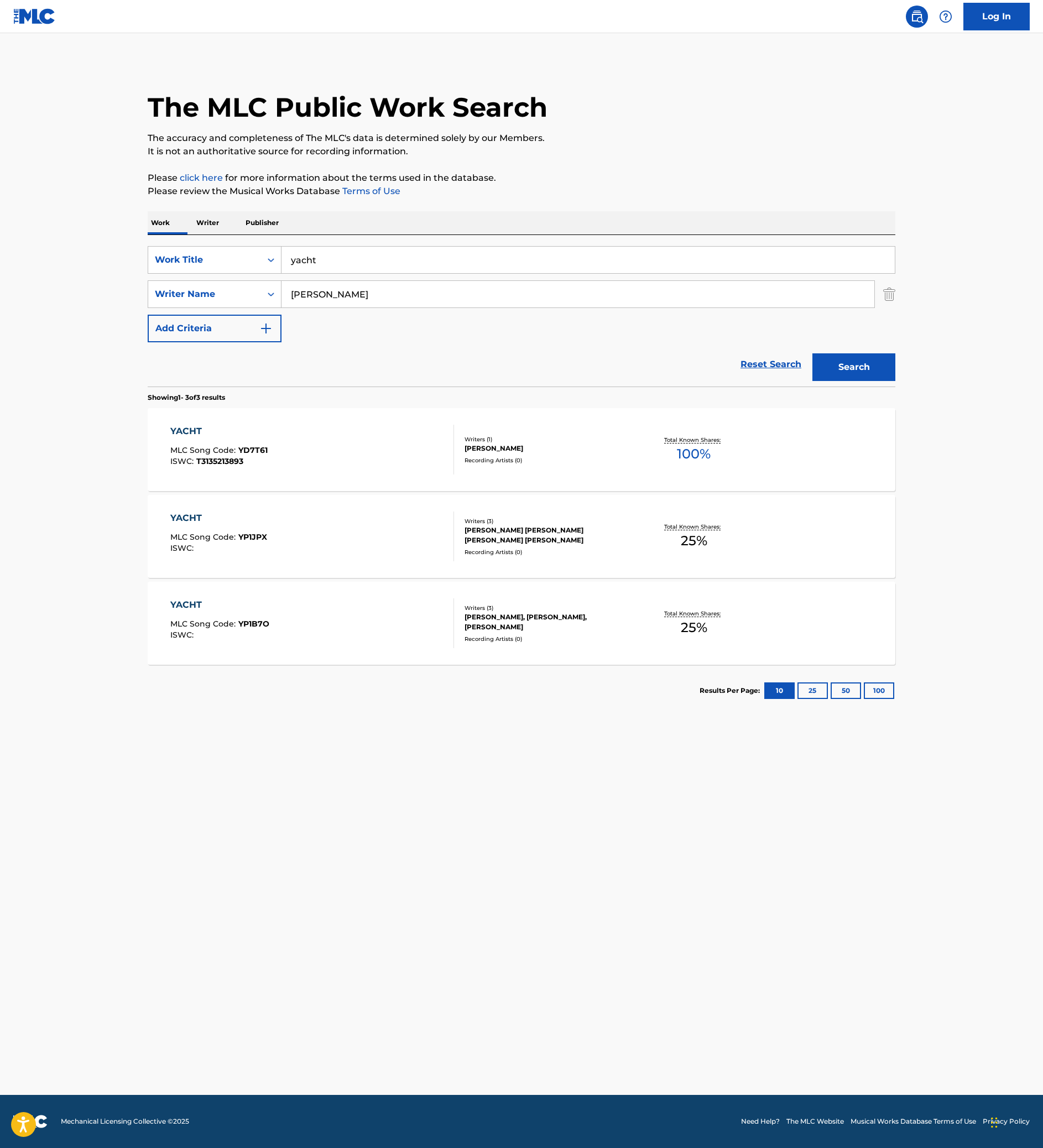
click at [314, 561] on div "YACHT MLC Song Code : YP1JPX ISWC :" at bounding box center [313, 536] width 284 height 50
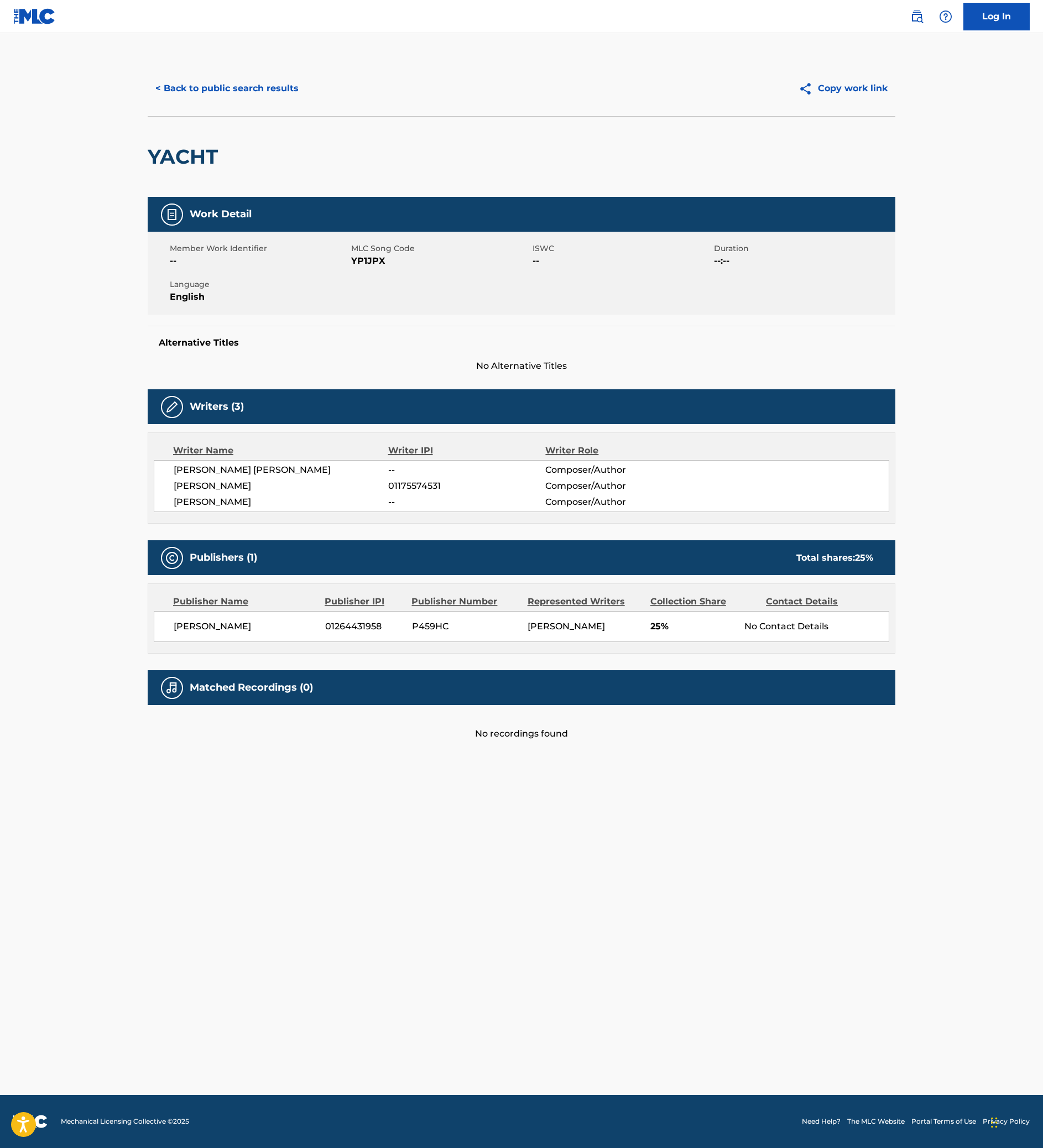
scroll to position [57, 0]
click at [147, 102] on button "< Back to public search results" at bounding box center [227, 88] width 158 height 28
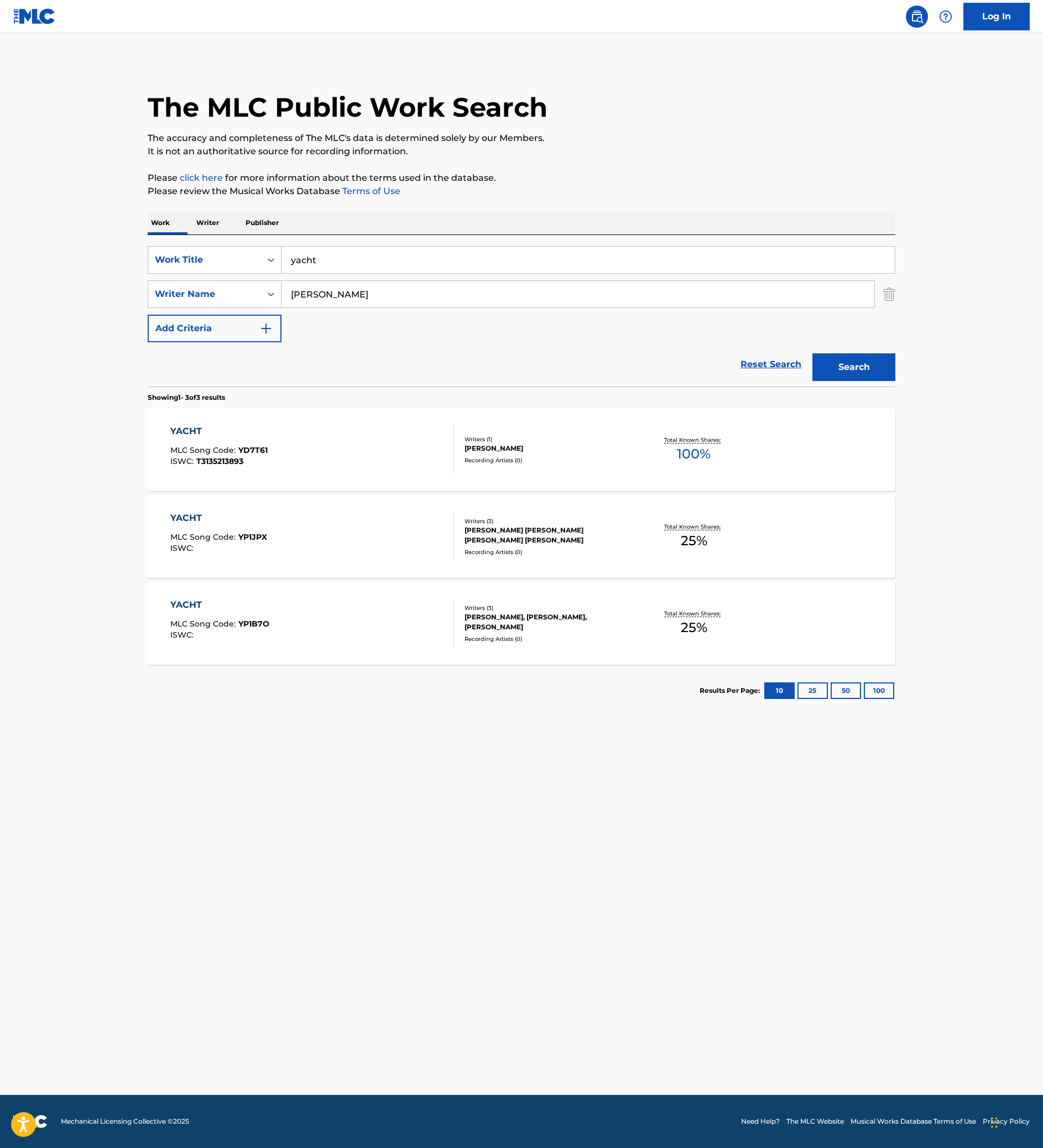
drag, startPoint x: 798, startPoint y: 588, endPoint x: 744, endPoint y: 578, distance: 54.9
click at [800, 376] on link "Reset Search" at bounding box center [771, 364] width 72 height 24
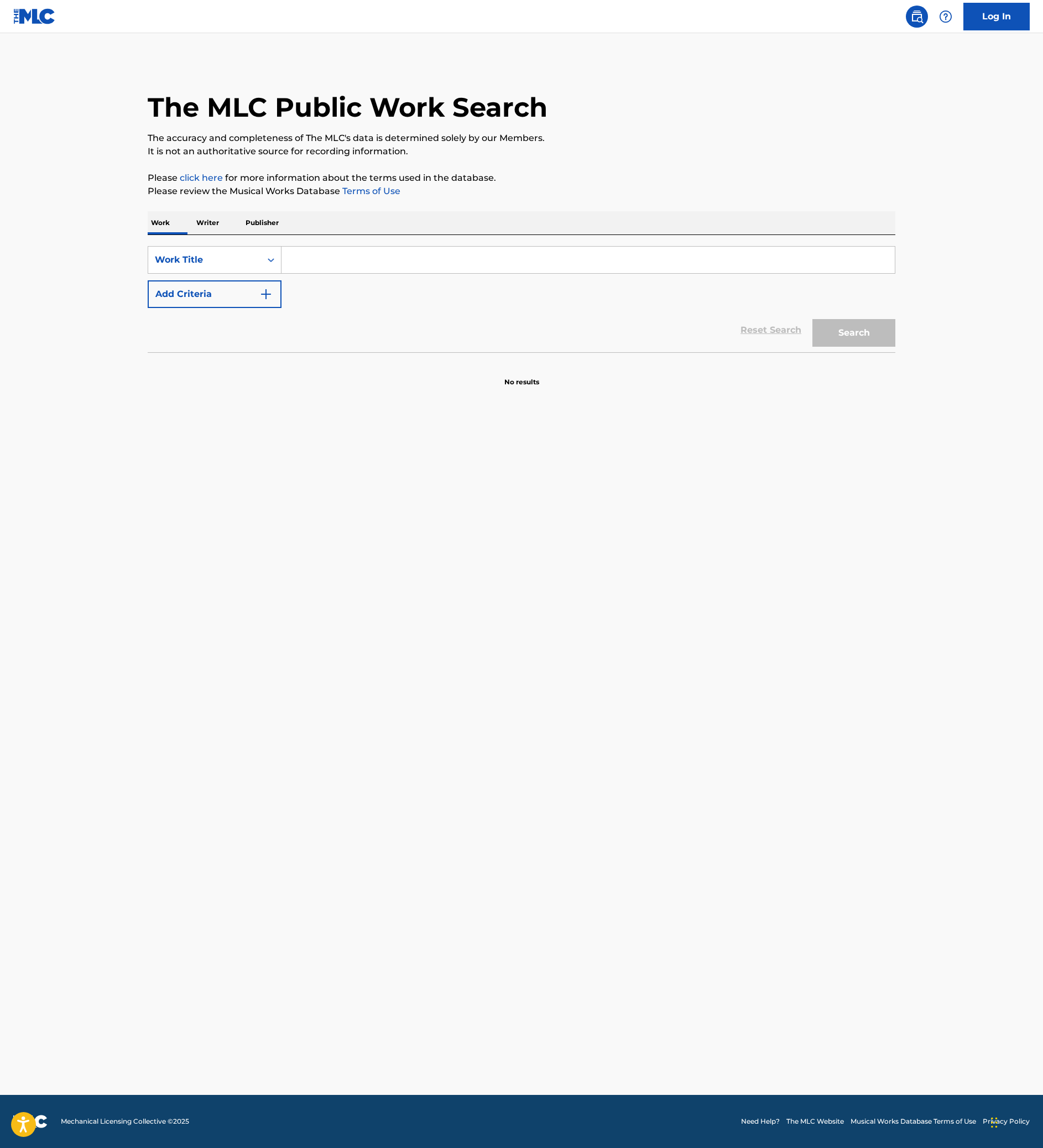
drag, startPoint x: 328, startPoint y: 397, endPoint x: 346, endPoint y: 400, distance: 18.2
click at [330, 273] on input "Search Form" at bounding box center [588, 260] width 613 height 27
paste input "Feeeeeeeeel"
type input "Feeeeeeeeel"
click at [895, 347] on button "Search" at bounding box center [853, 333] width 83 height 28
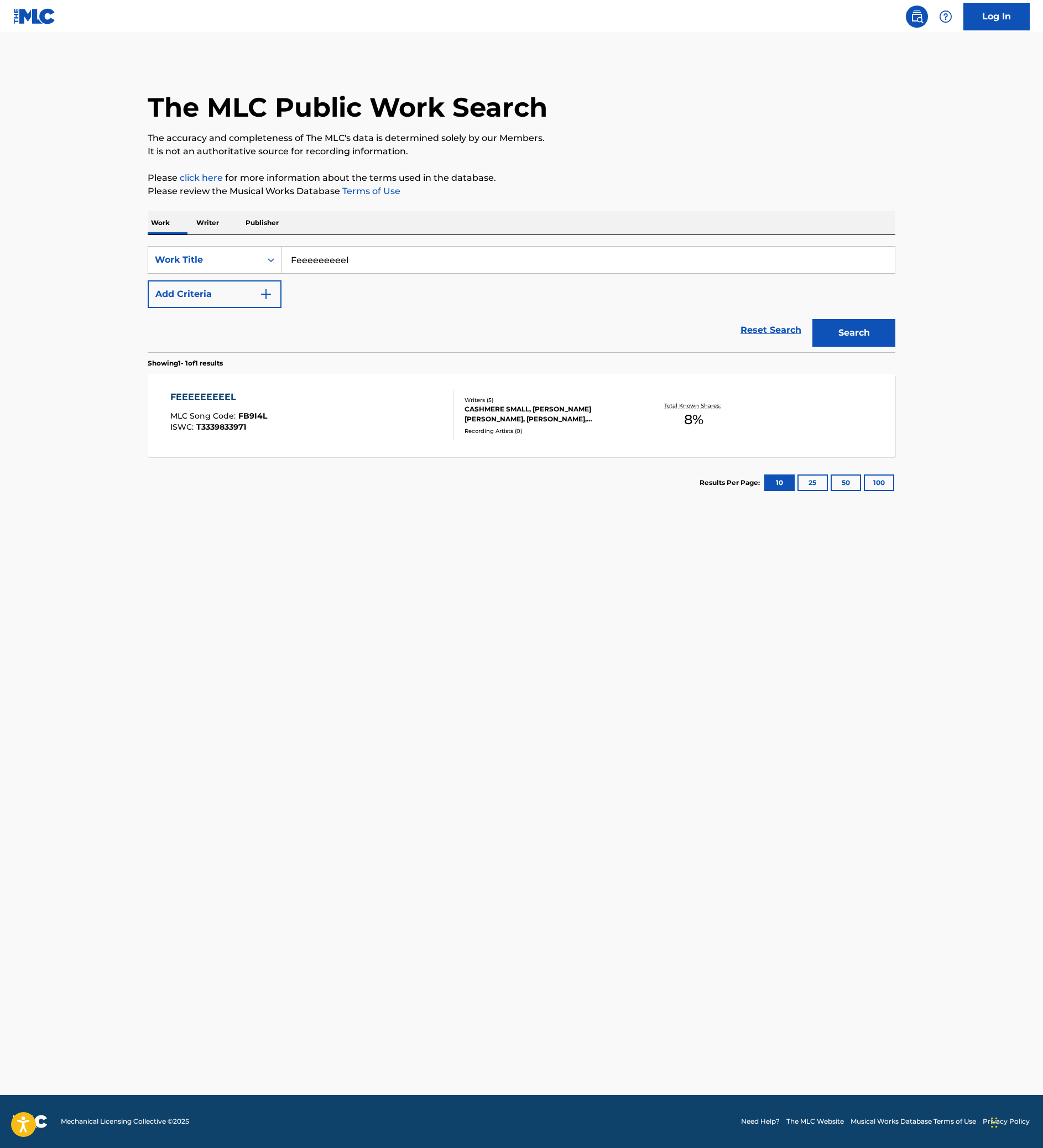
click at [378, 440] on div "FEEEEEEEEEL MLC Song Code : FB9I4L ISWC : T3339833971" at bounding box center [313, 415] width 284 height 50
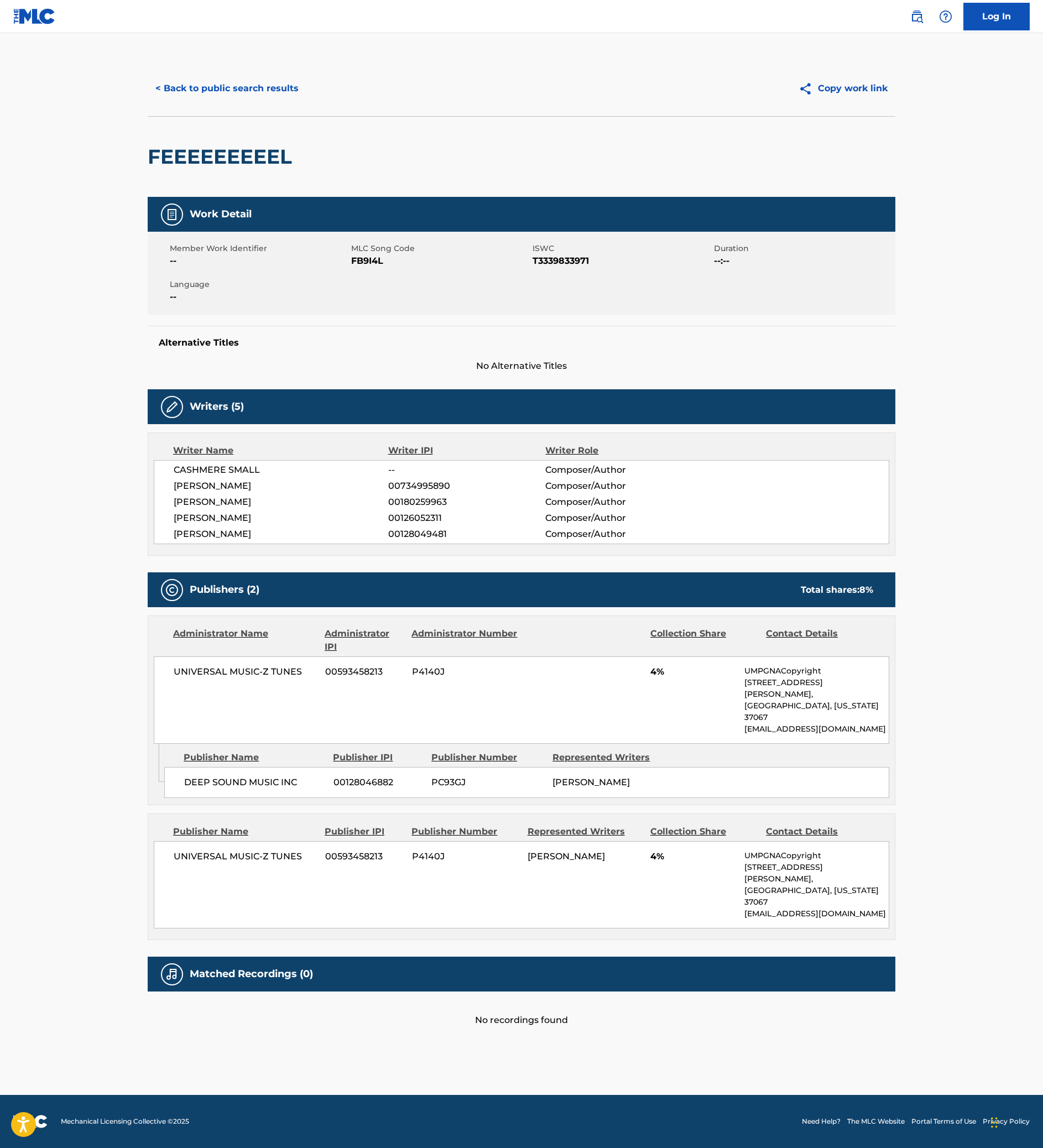
scroll to position [151, 0]
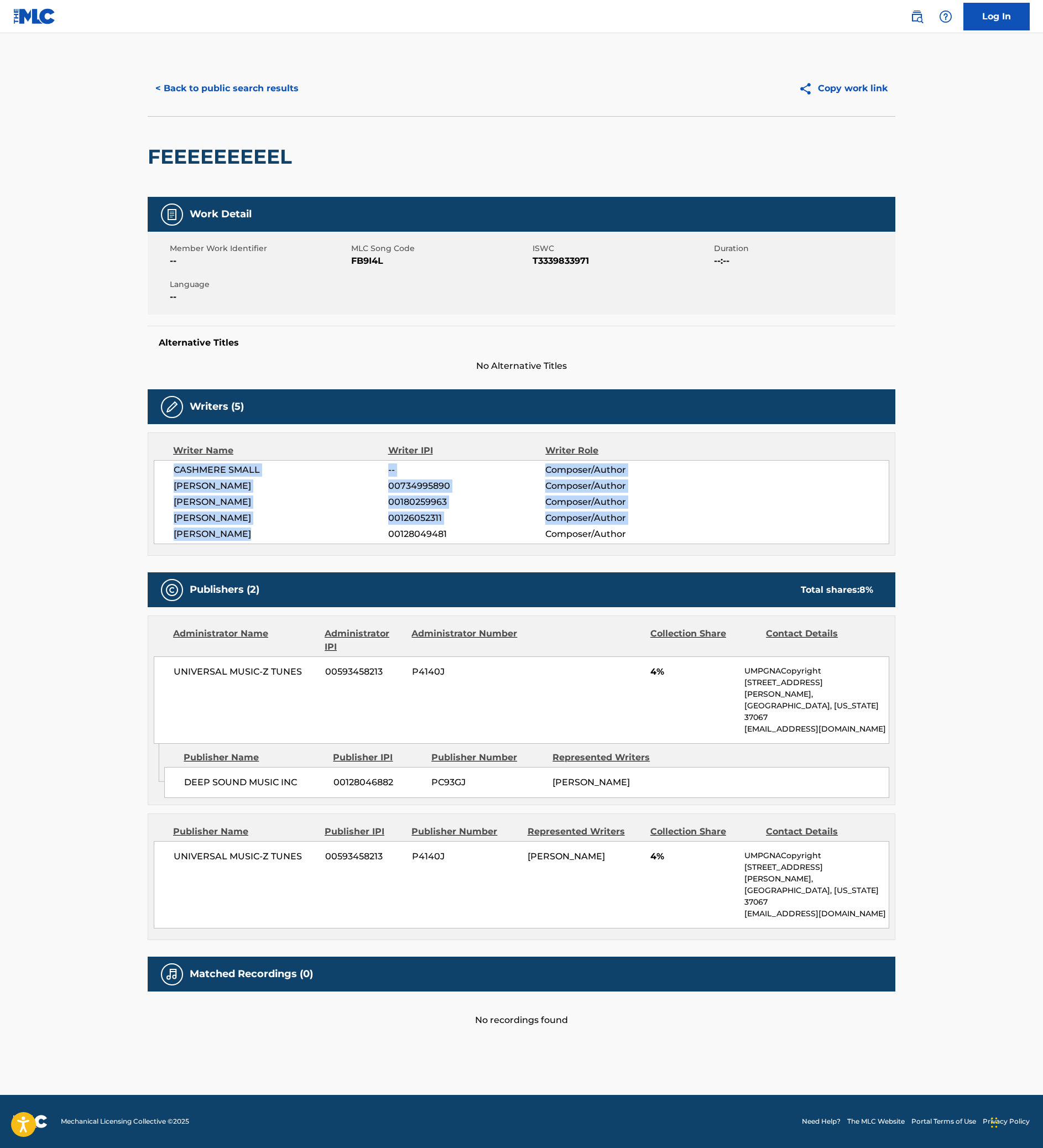
drag, startPoint x: 71, startPoint y: 607, endPoint x: 190, endPoint y: 683, distance: 141.2
click at [190, 544] on div "CASHMERE SMALL -- Composer/Author [PERSON_NAME] 00734995890 Composer/Author [PE…" at bounding box center [522, 502] width 735 height 84
copy div "CASHMERE SMALL -- Composer/Author [PERSON_NAME] 00734995890 Composer/Author [PE…"
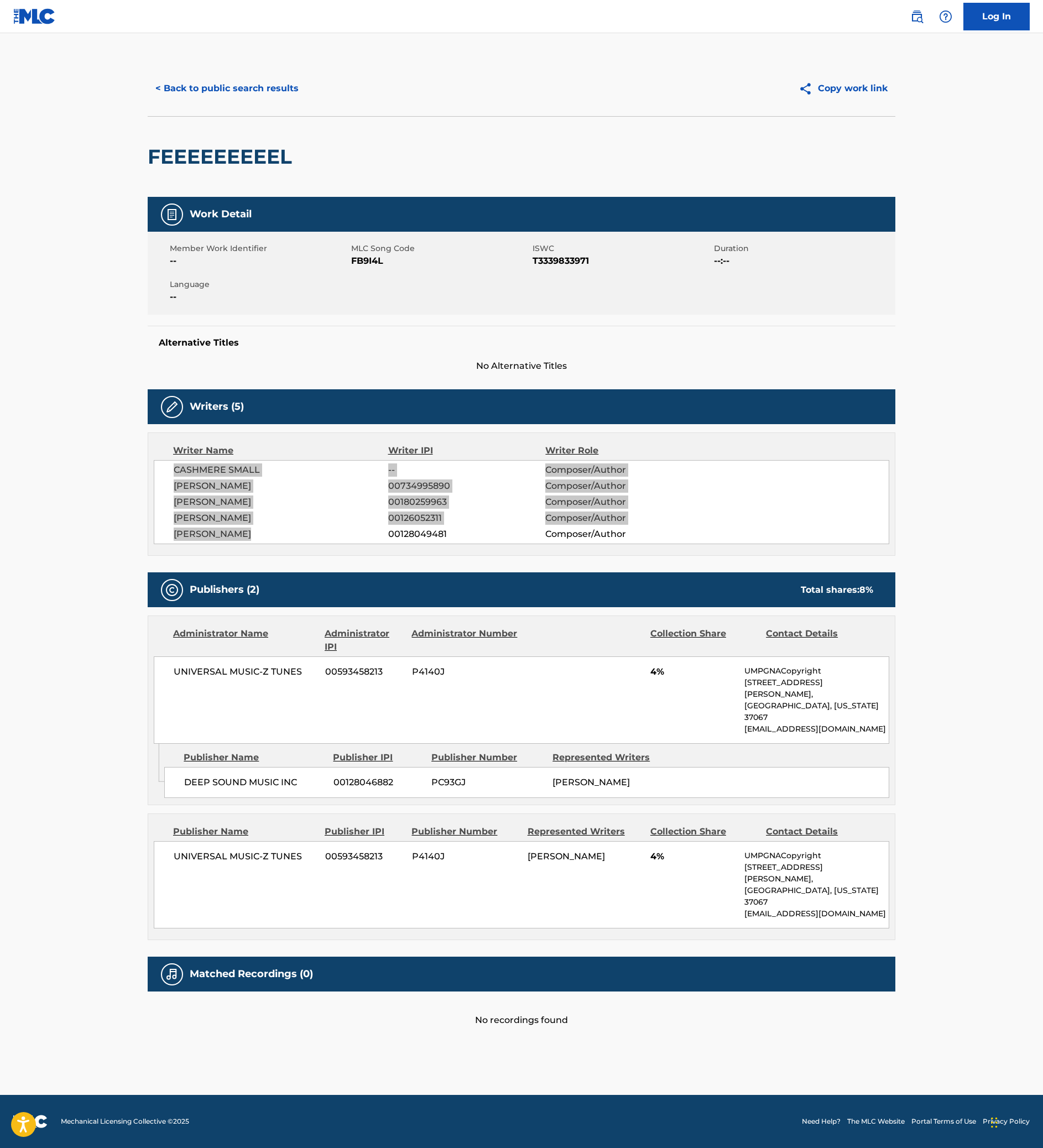
scroll to position [0, 0]
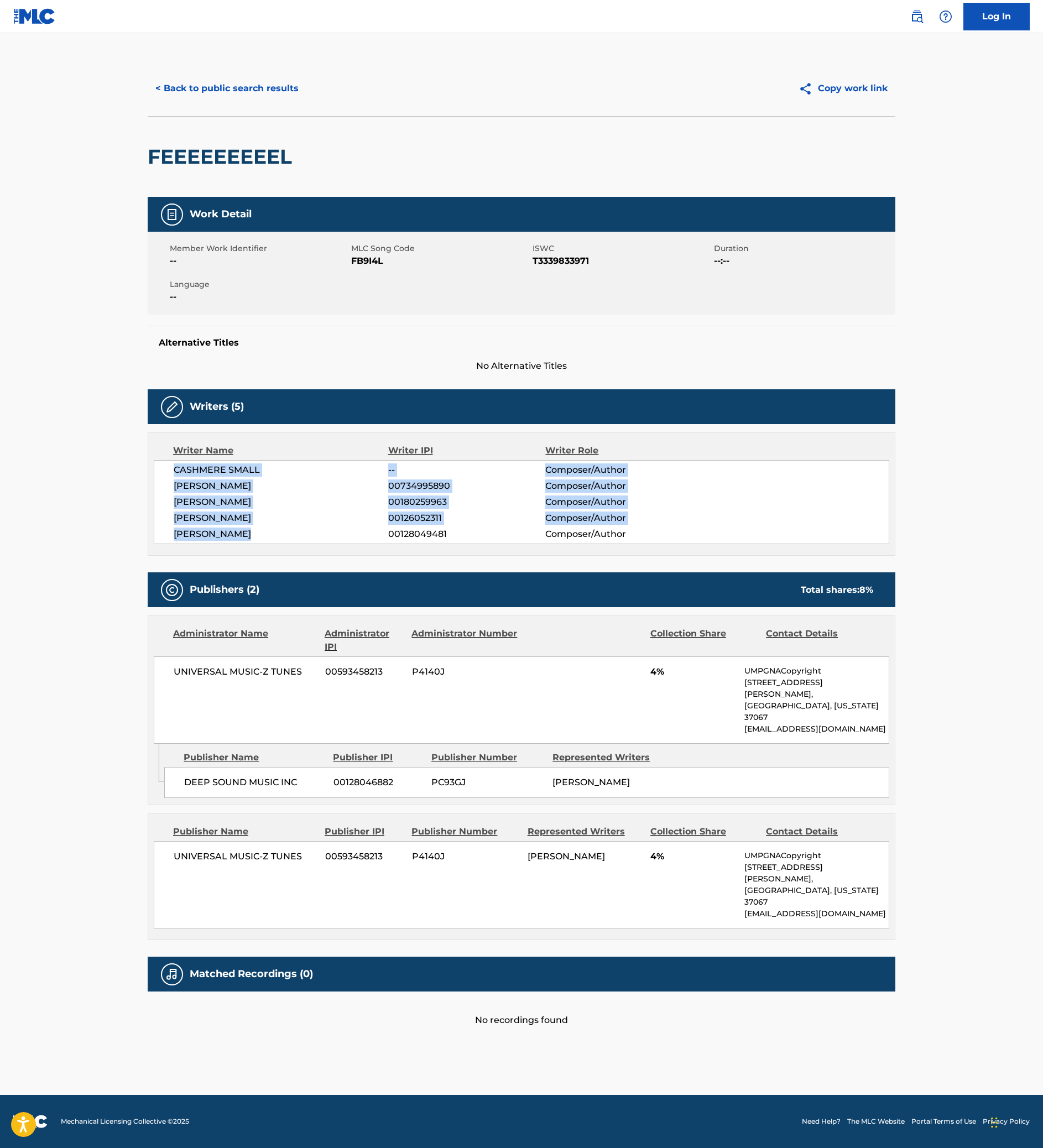
click at [147, 102] on button "< Back to public search results" at bounding box center [227, 88] width 158 height 28
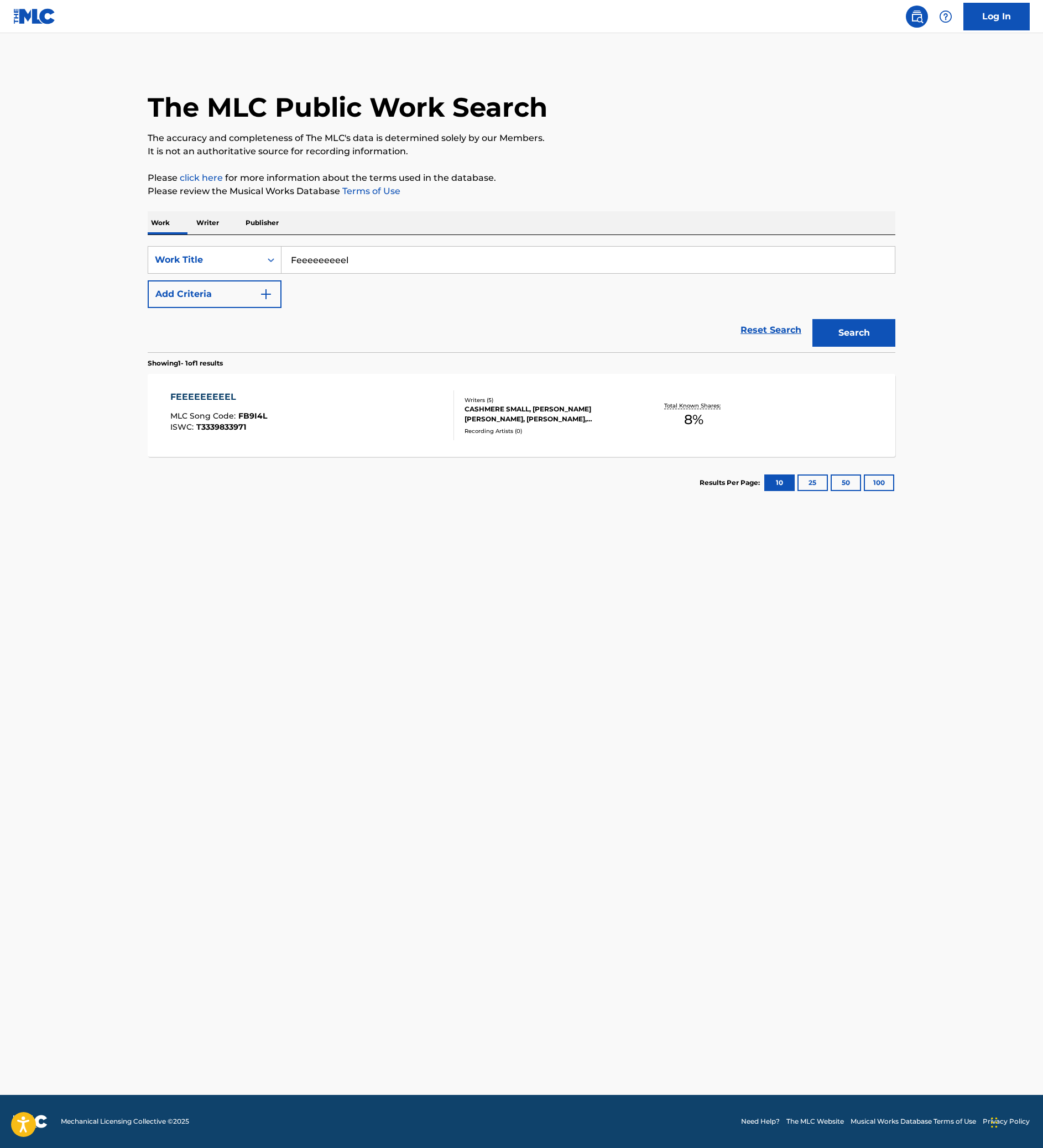
click at [807, 342] on link "Reset Search" at bounding box center [771, 330] width 72 height 24
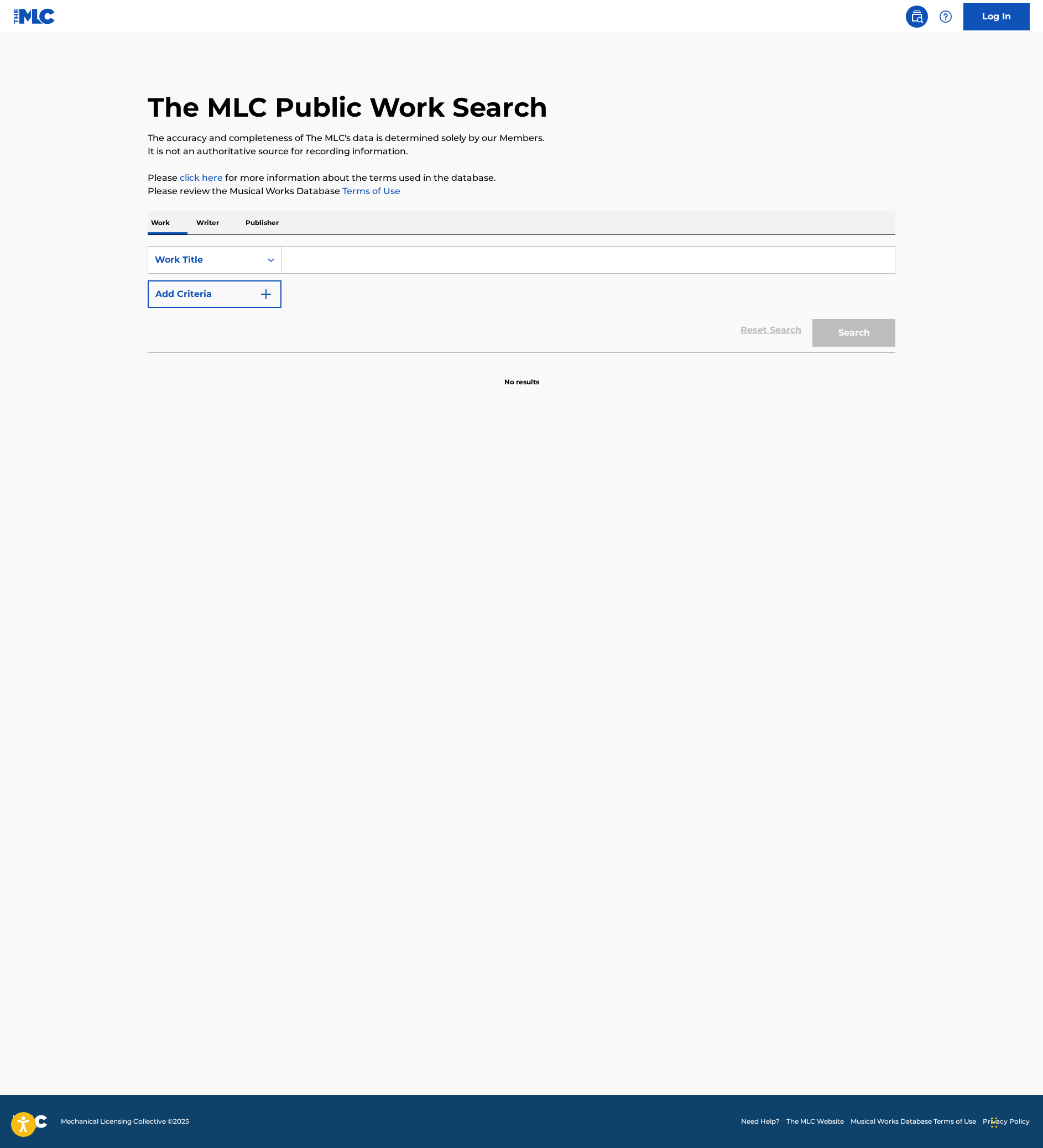
click at [386, 273] on input "Search Form" at bounding box center [588, 260] width 613 height 27
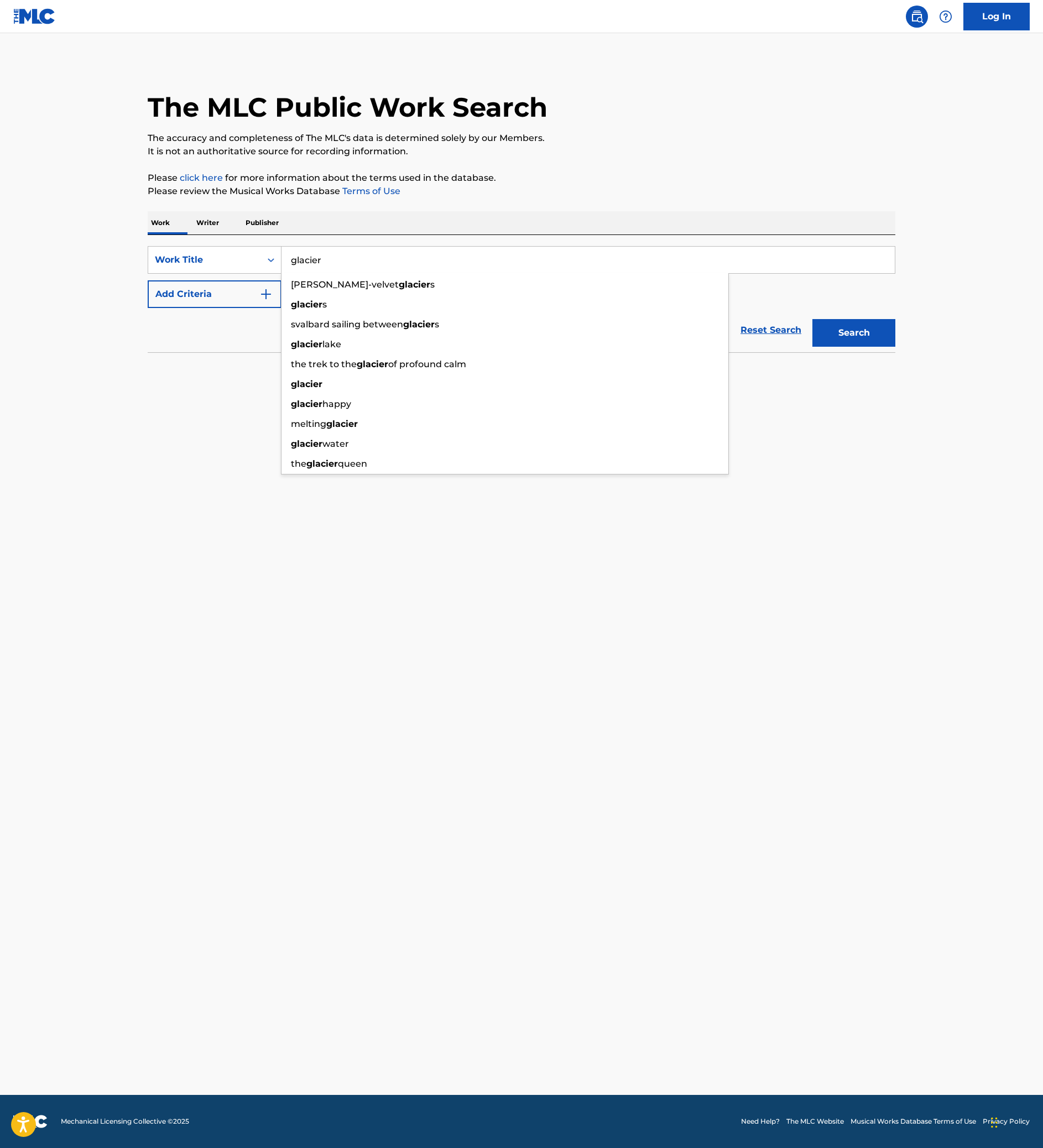
type input "glacier"
click at [147, 308] on button "Add Criteria" at bounding box center [214, 294] width 134 height 28
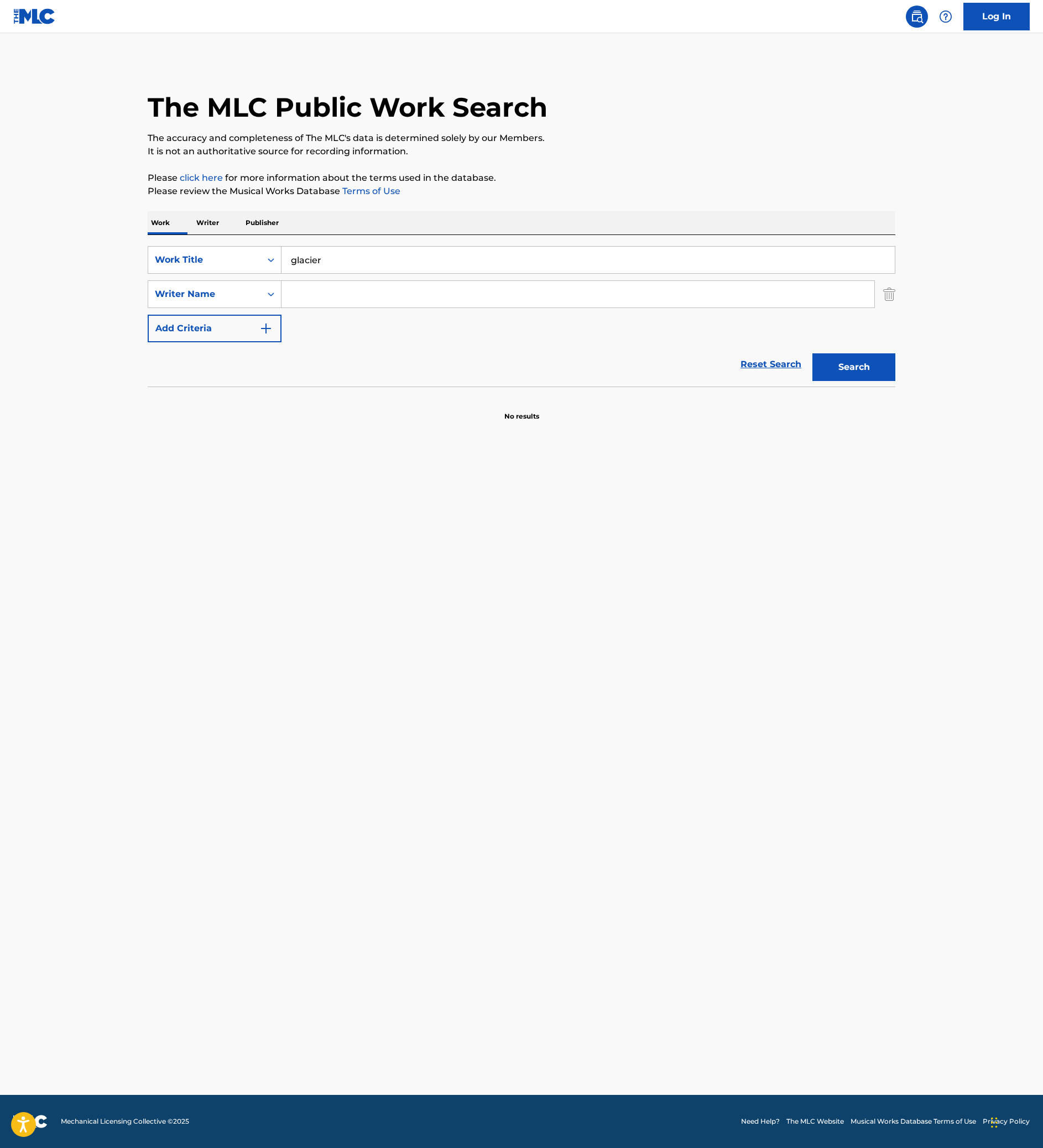
click at [358, 308] on input "Search Form" at bounding box center [578, 294] width 593 height 27
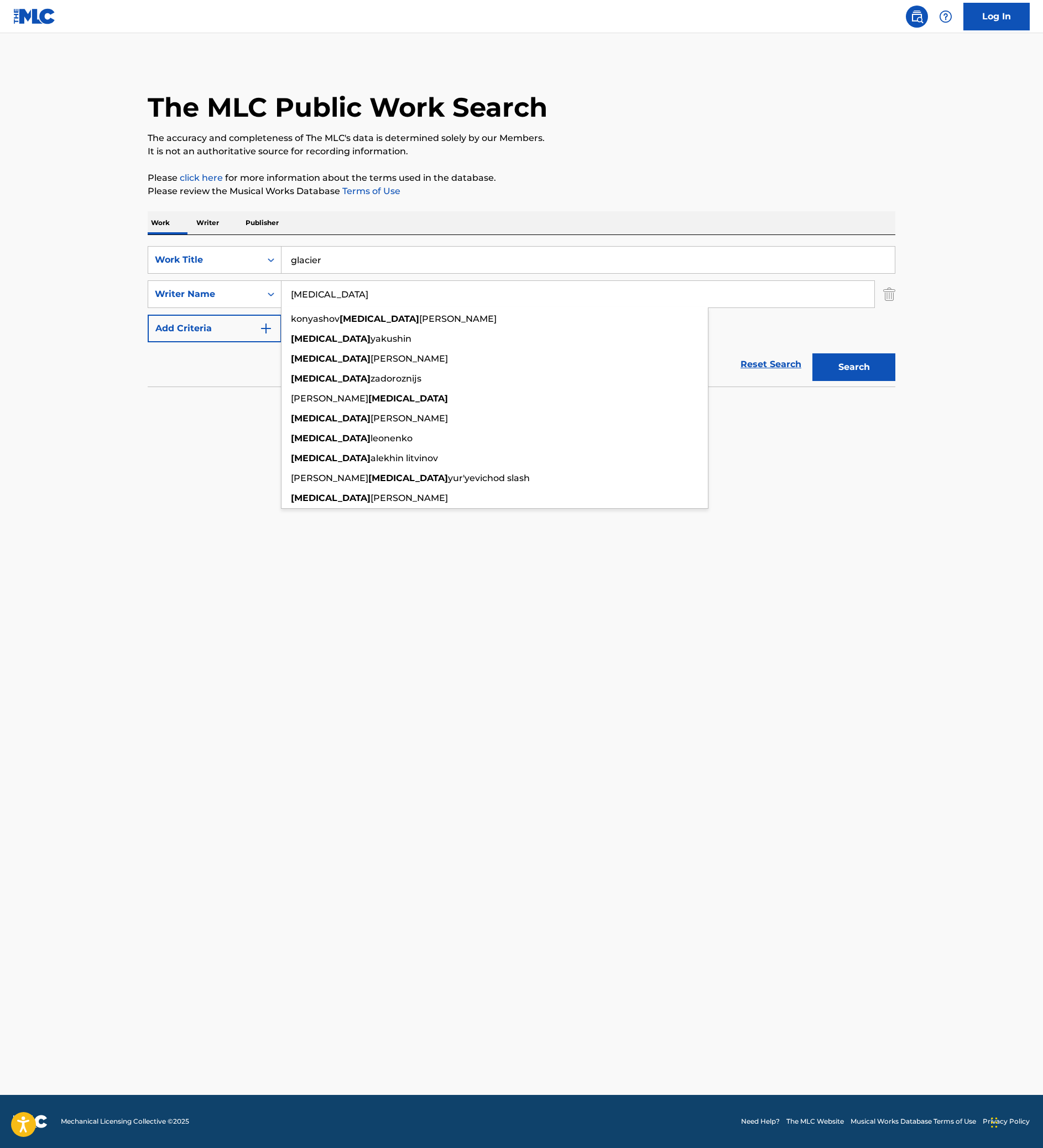
type input "[MEDICAL_DATA]"
click at [895, 381] on button "Search" at bounding box center [853, 367] width 83 height 28
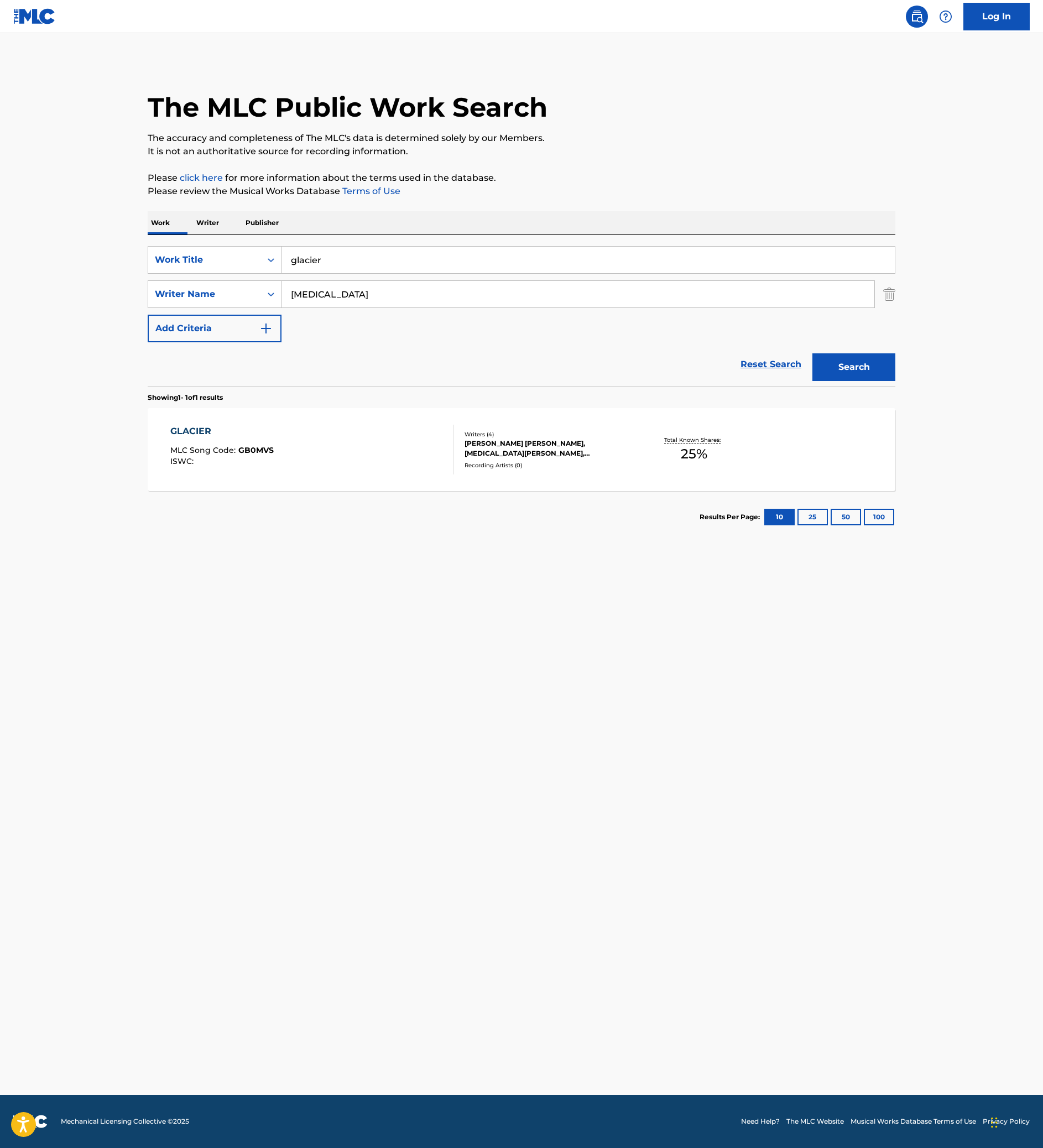
click at [205, 475] on div "GLACIER MLC Song Code : GB0MVS ISWC :" at bounding box center [313, 450] width 284 height 50
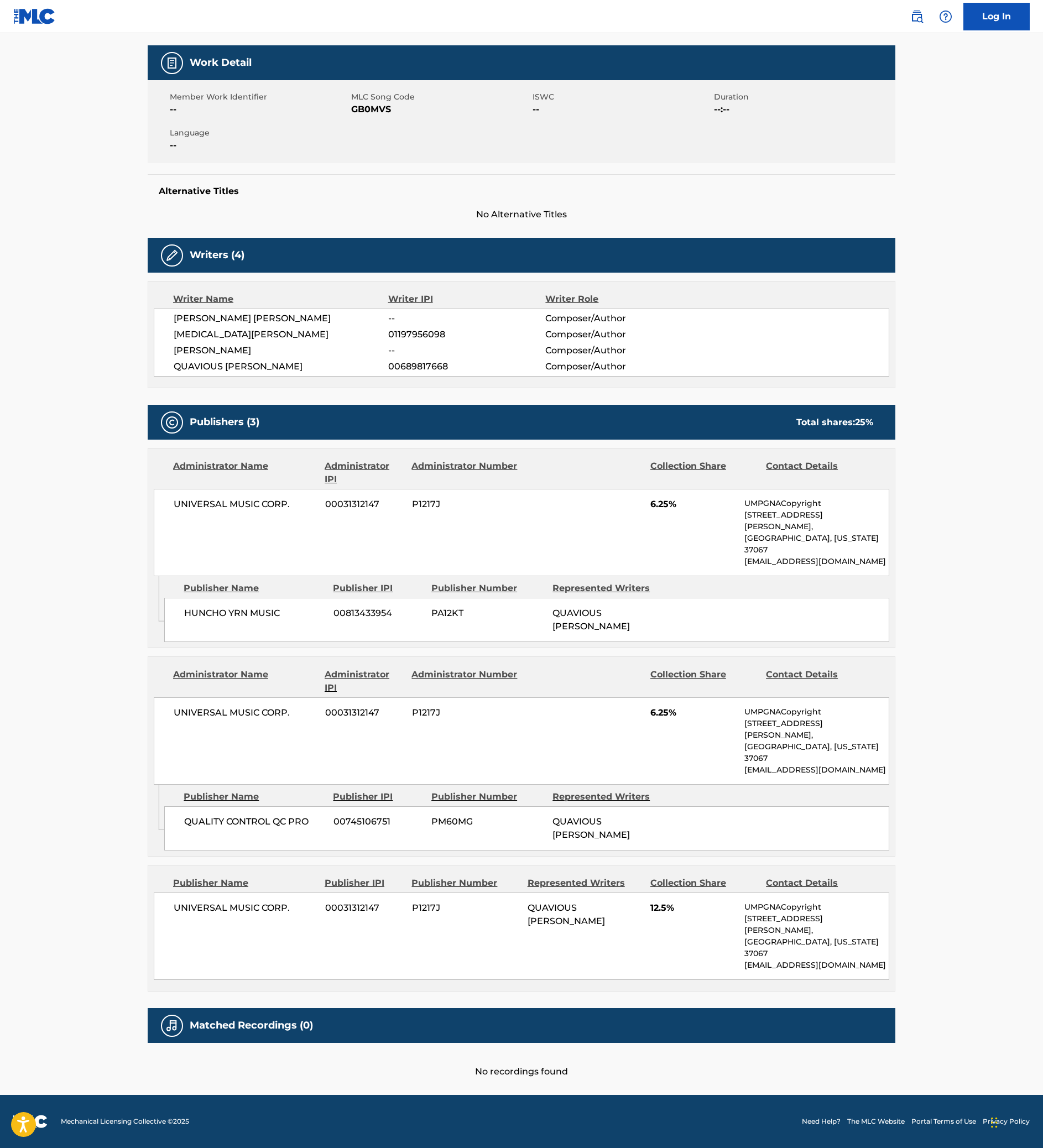
scroll to position [90, 0]
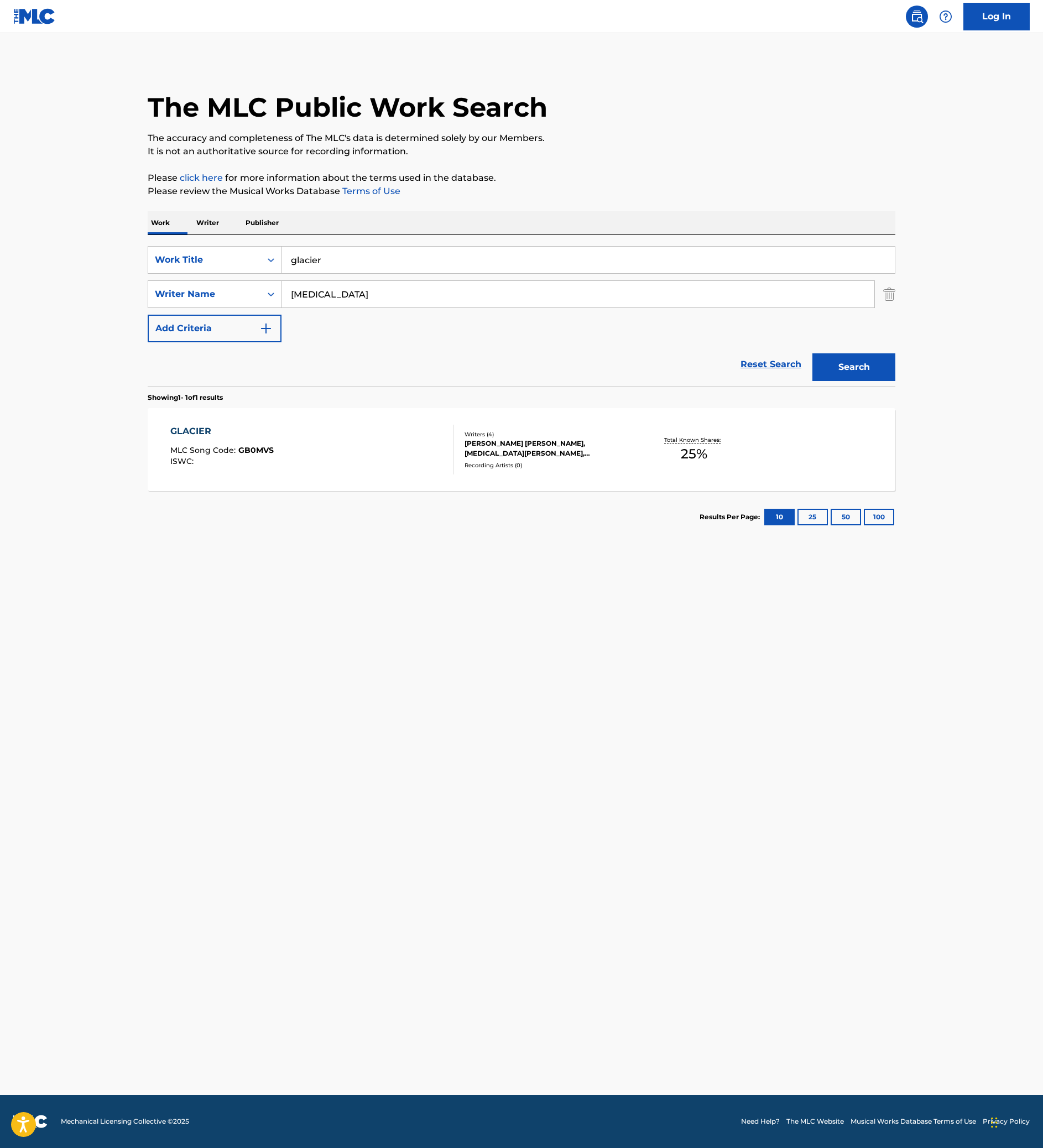
drag, startPoint x: 771, startPoint y: 590, endPoint x: 744, endPoint y: 571, distance: 33.0
click at [771, 387] on div "Reset Search Search" at bounding box center [521, 364] width 748 height 45
drag, startPoint x: 835, startPoint y: 586, endPoint x: 814, endPoint y: 572, distance: 25.2
click at [807, 376] on link "Reset Search" at bounding box center [771, 364] width 72 height 24
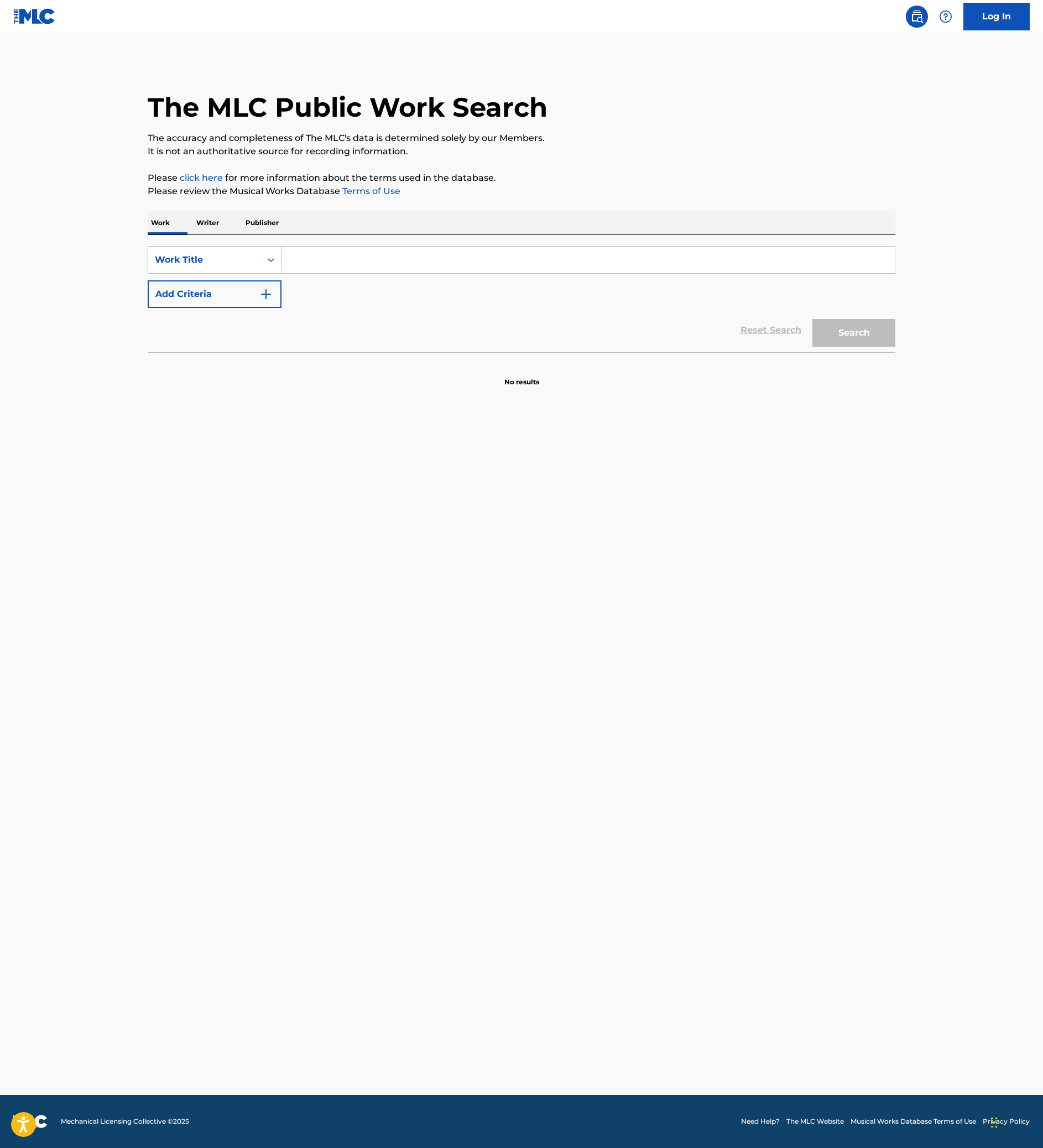
click at [377, 273] on input "Search Form" at bounding box center [588, 260] width 613 height 27
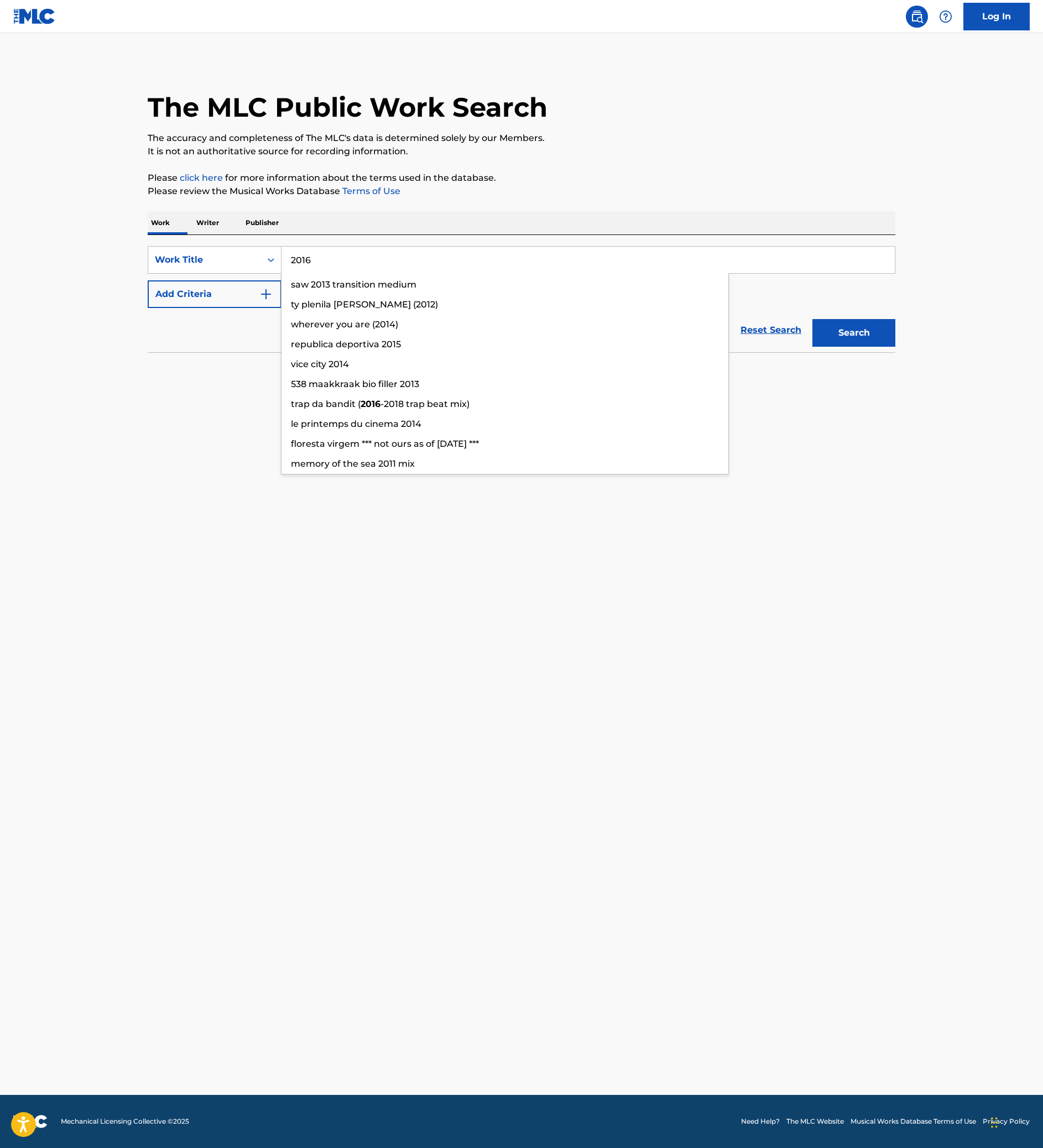
type input "2016"
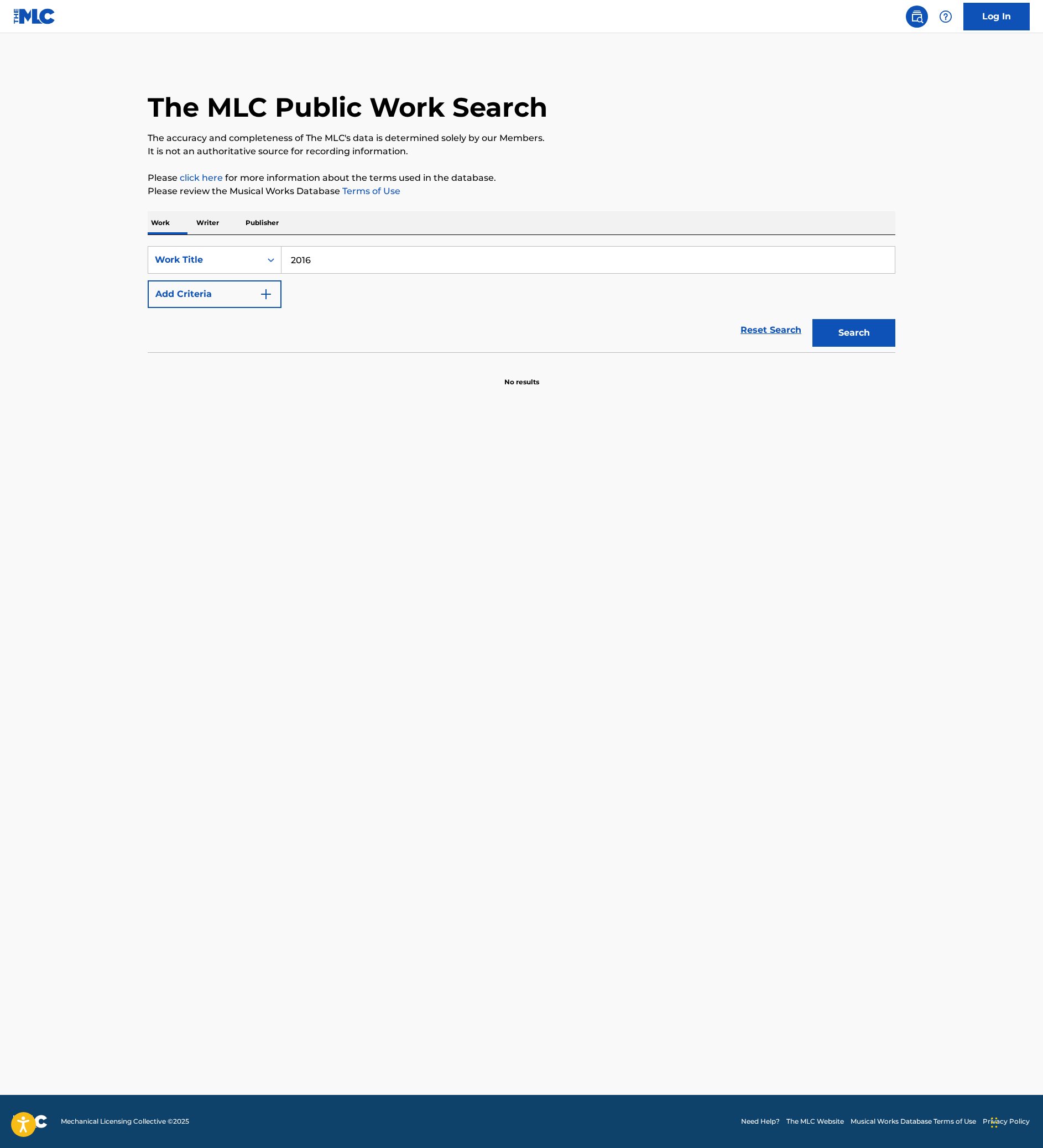
click at [176, 308] on button "Add Criteria" at bounding box center [214, 294] width 134 height 28
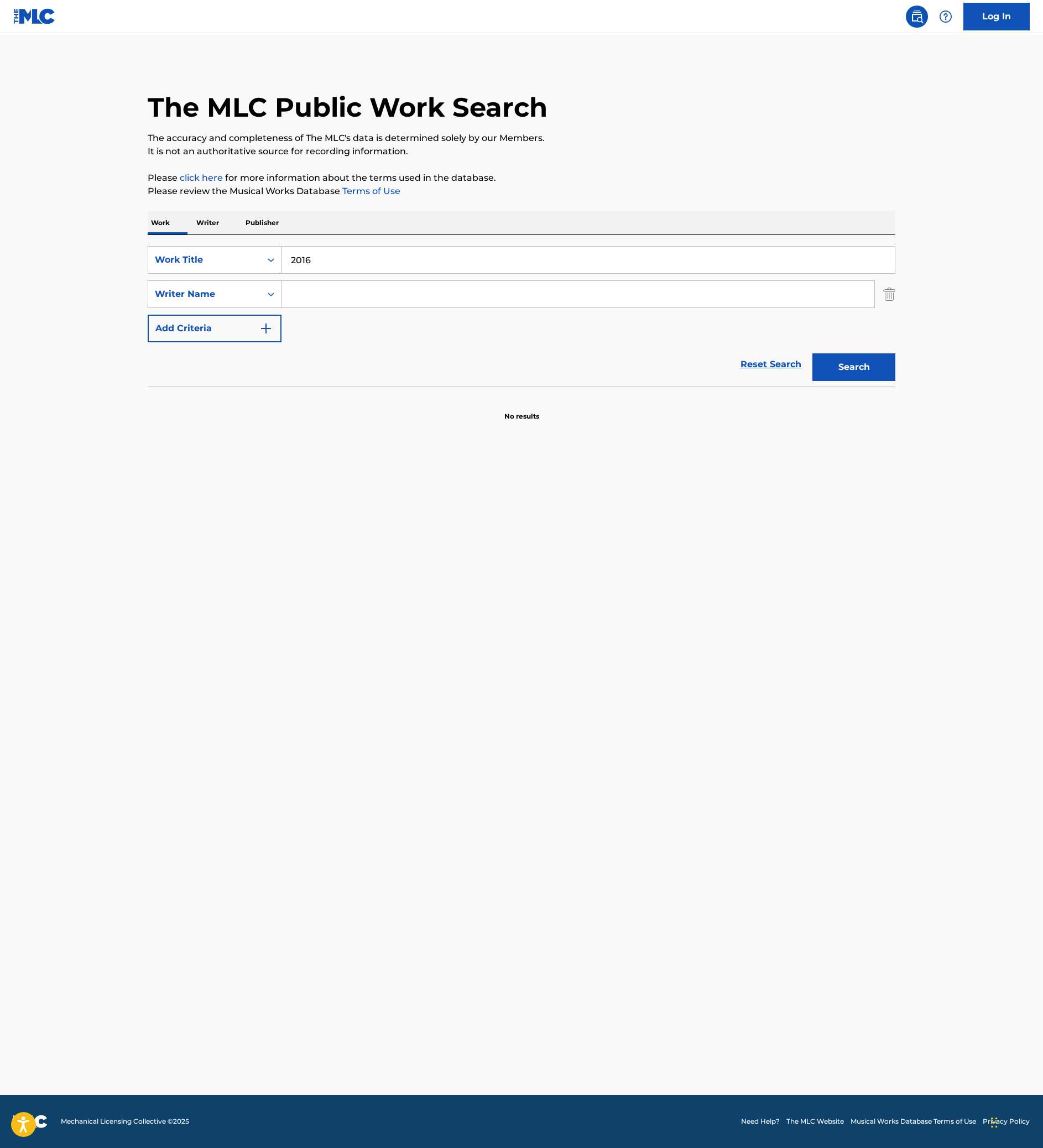
click at [342, 308] on input "Search Form" at bounding box center [578, 294] width 593 height 27
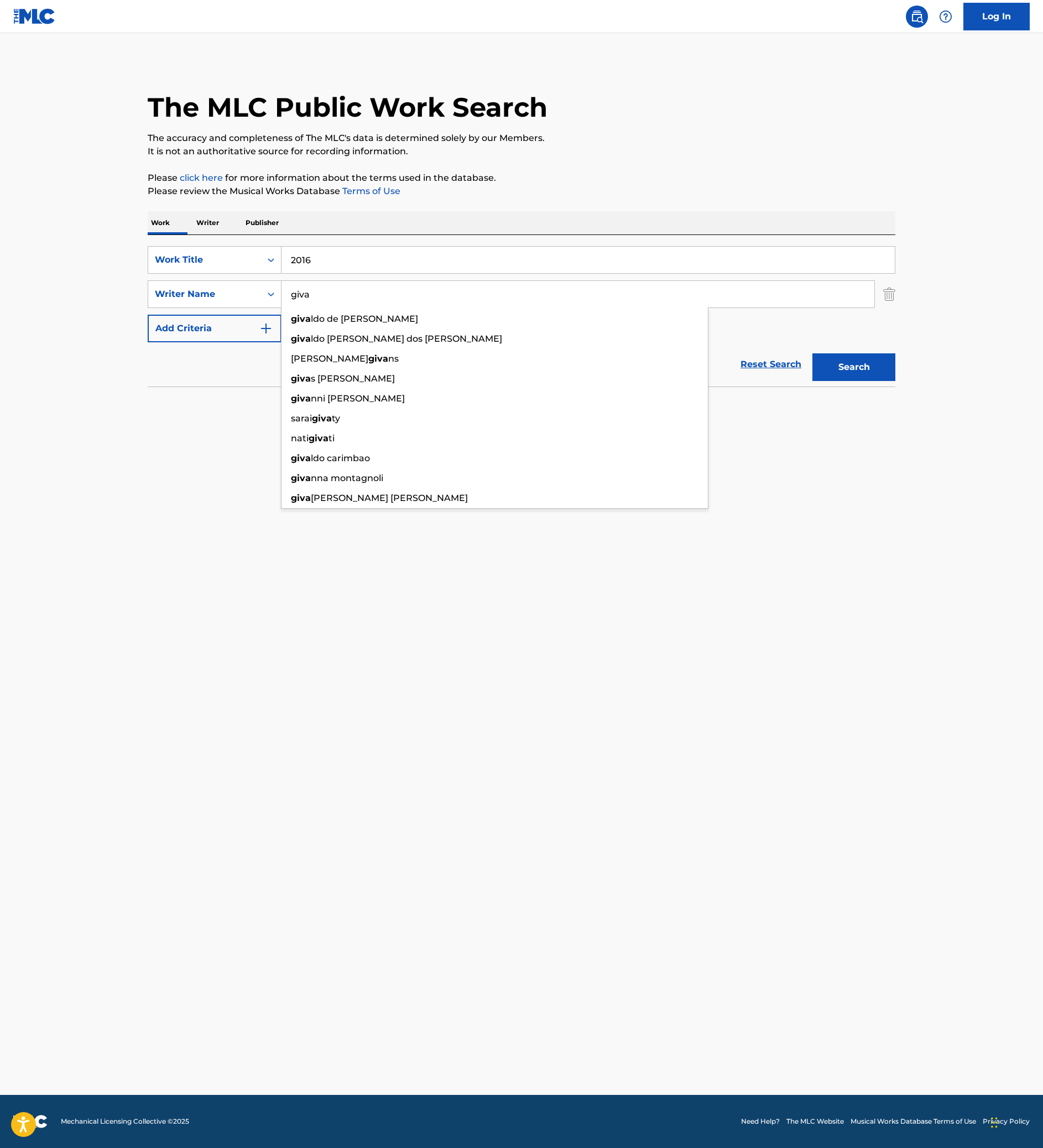
click at [895, 381] on button "Search" at bounding box center [853, 367] width 83 height 28
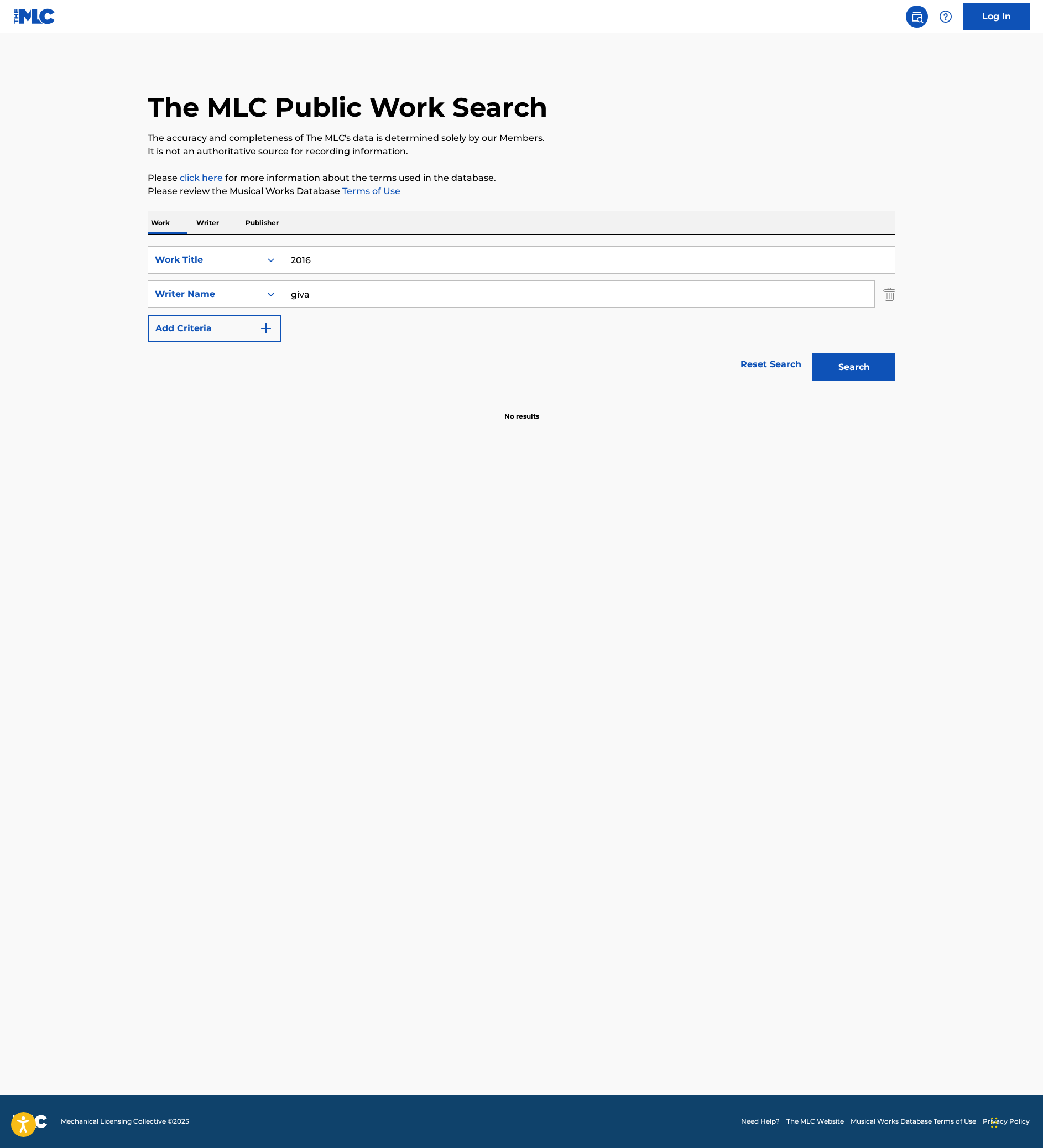
click at [327, 308] on input "giva" at bounding box center [578, 294] width 593 height 27
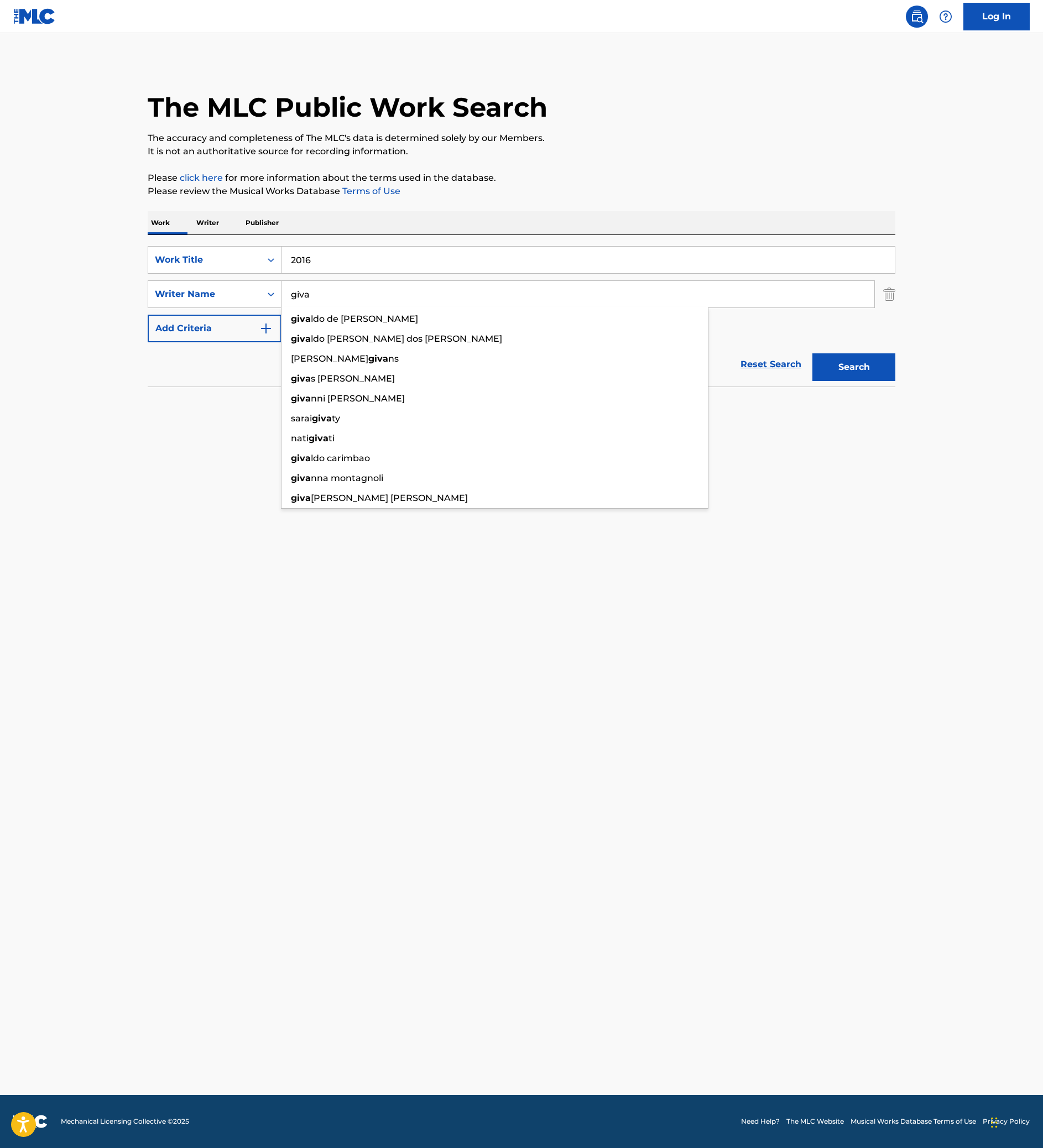
click at [327, 308] on input "giva" at bounding box center [578, 294] width 593 height 27
type input "austin"
click at [895, 381] on button "Search" at bounding box center [853, 367] width 83 height 28
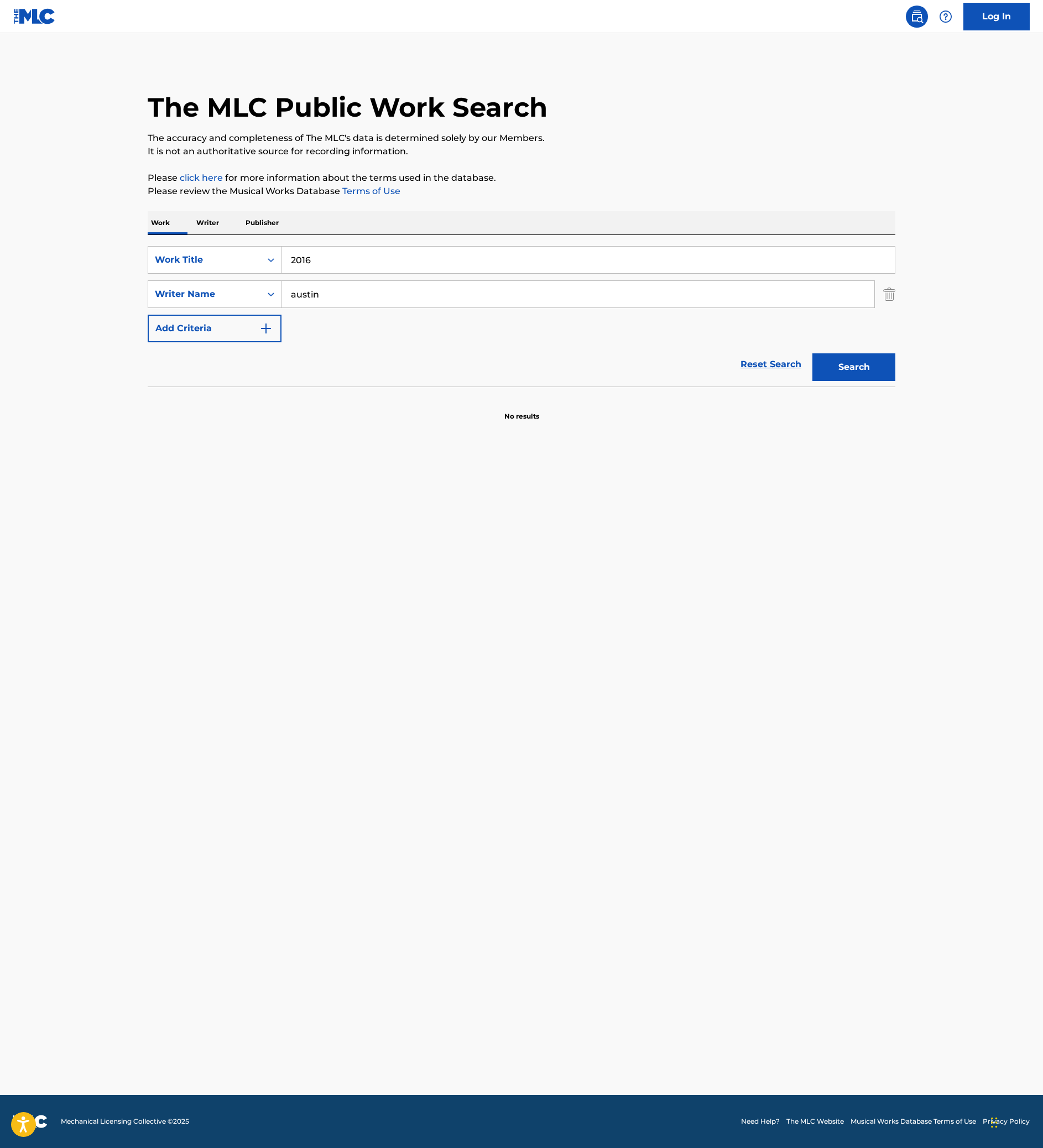
click at [347, 273] on input "2016" at bounding box center [588, 260] width 613 height 27
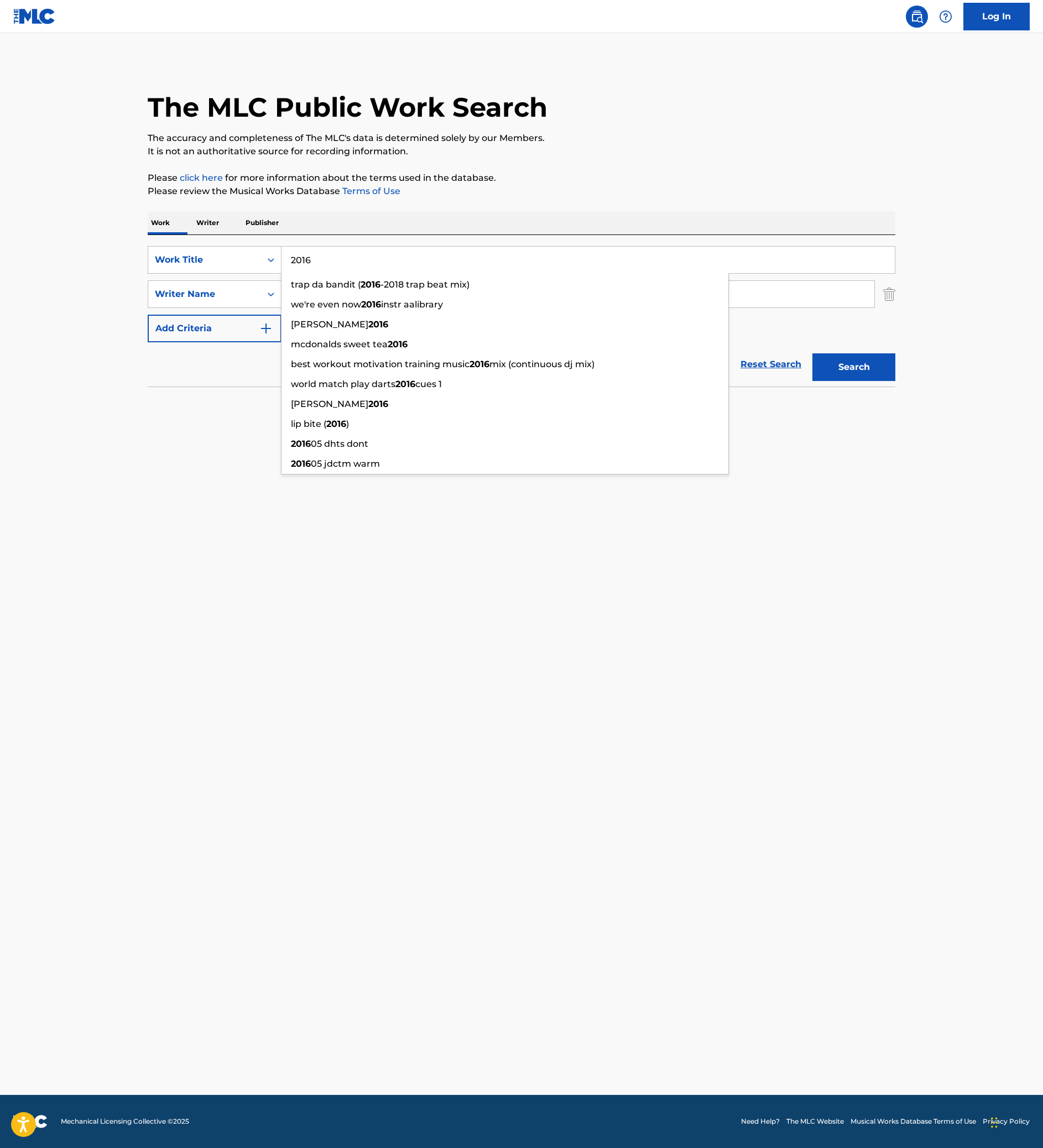
click at [347, 273] on input "2016" at bounding box center [588, 260] width 613 height 27
paste input "OLYMPIAN"
type input "OLYMPIAN"
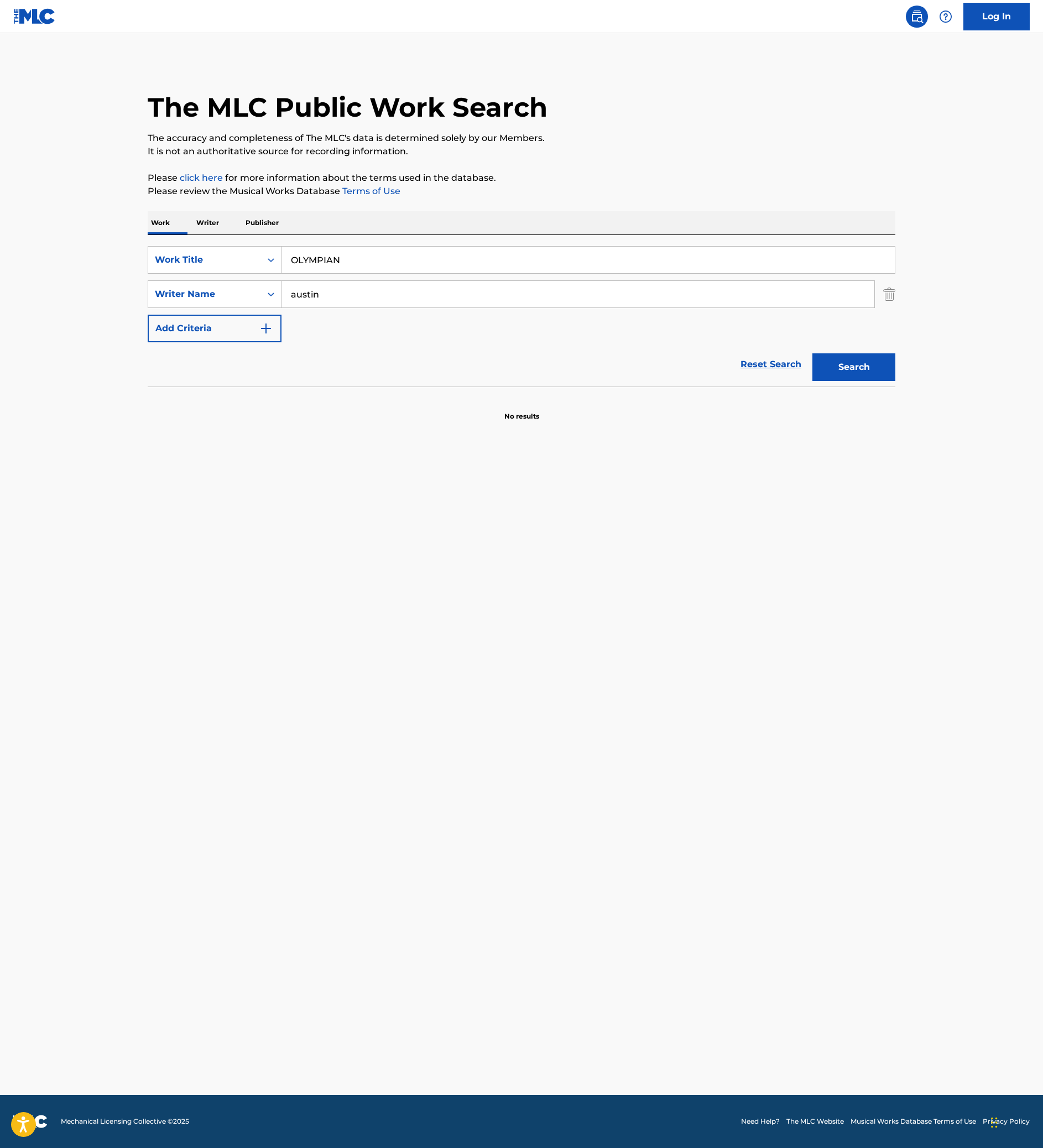
click at [206, 421] on section "No results" at bounding box center [521, 407] width 748 height 29
click at [379, 308] on input "austin" at bounding box center [578, 294] width 593 height 27
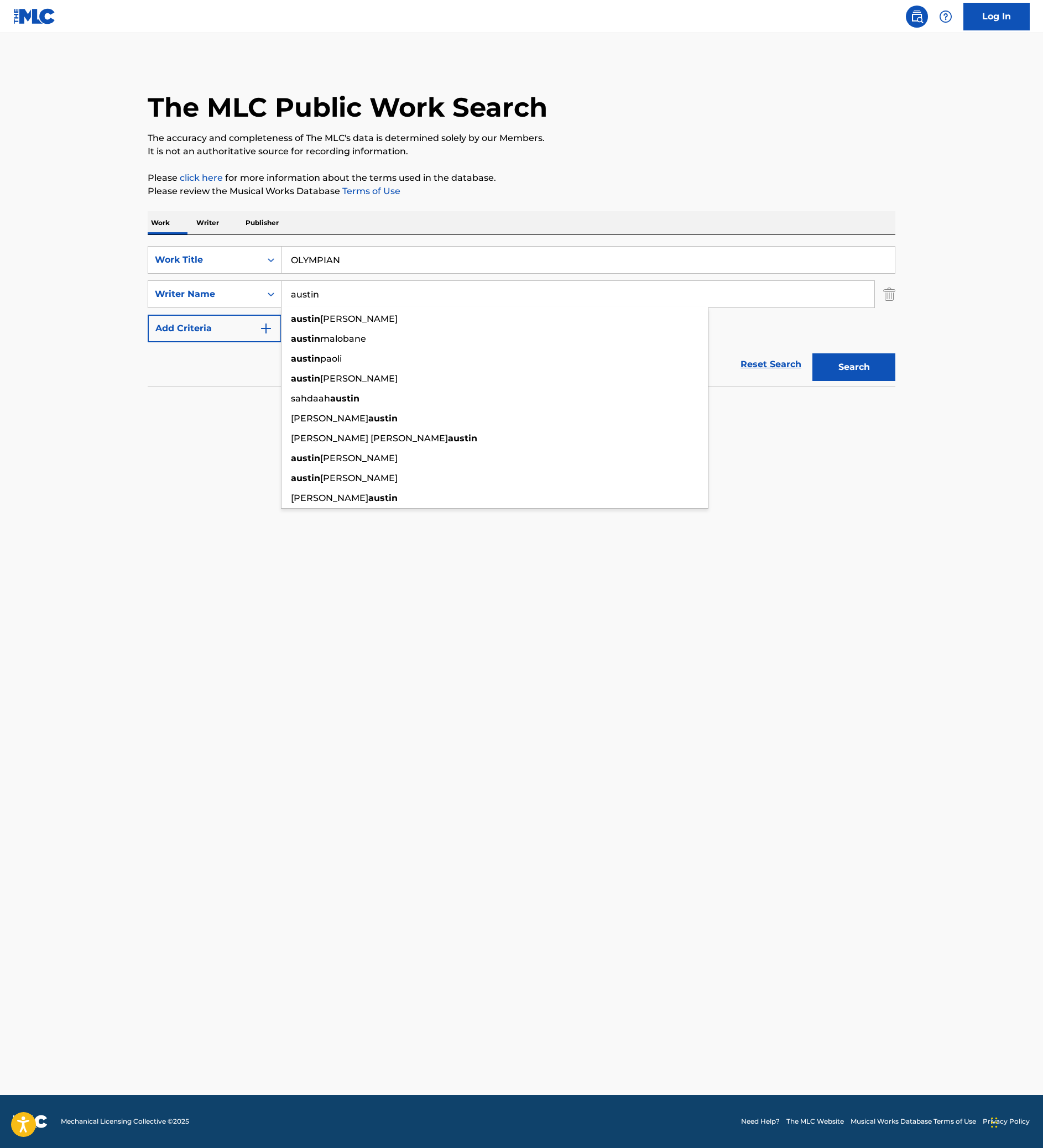
click at [380, 308] on input "austin" at bounding box center [578, 294] width 593 height 27
drag, startPoint x: 18, startPoint y: 162, endPoint x: 720, endPoint y: 470, distance: 766.6
click at [719, 308] on input "austin" at bounding box center [578, 294] width 593 height 27
paste input "Shayne"
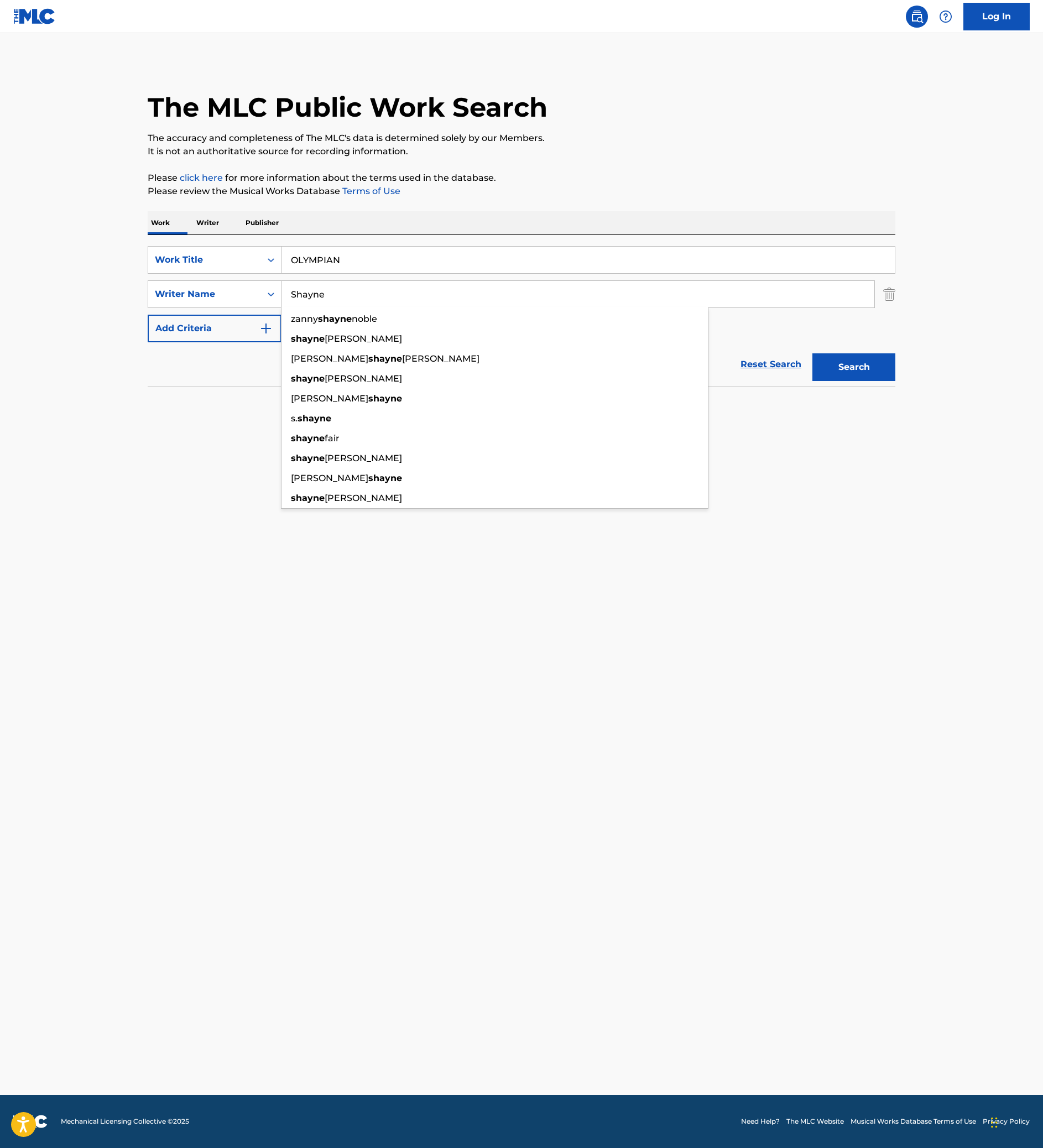
type input "Shayne"
click at [895, 381] on button "Search" at bounding box center [853, 367] width 83 height 28
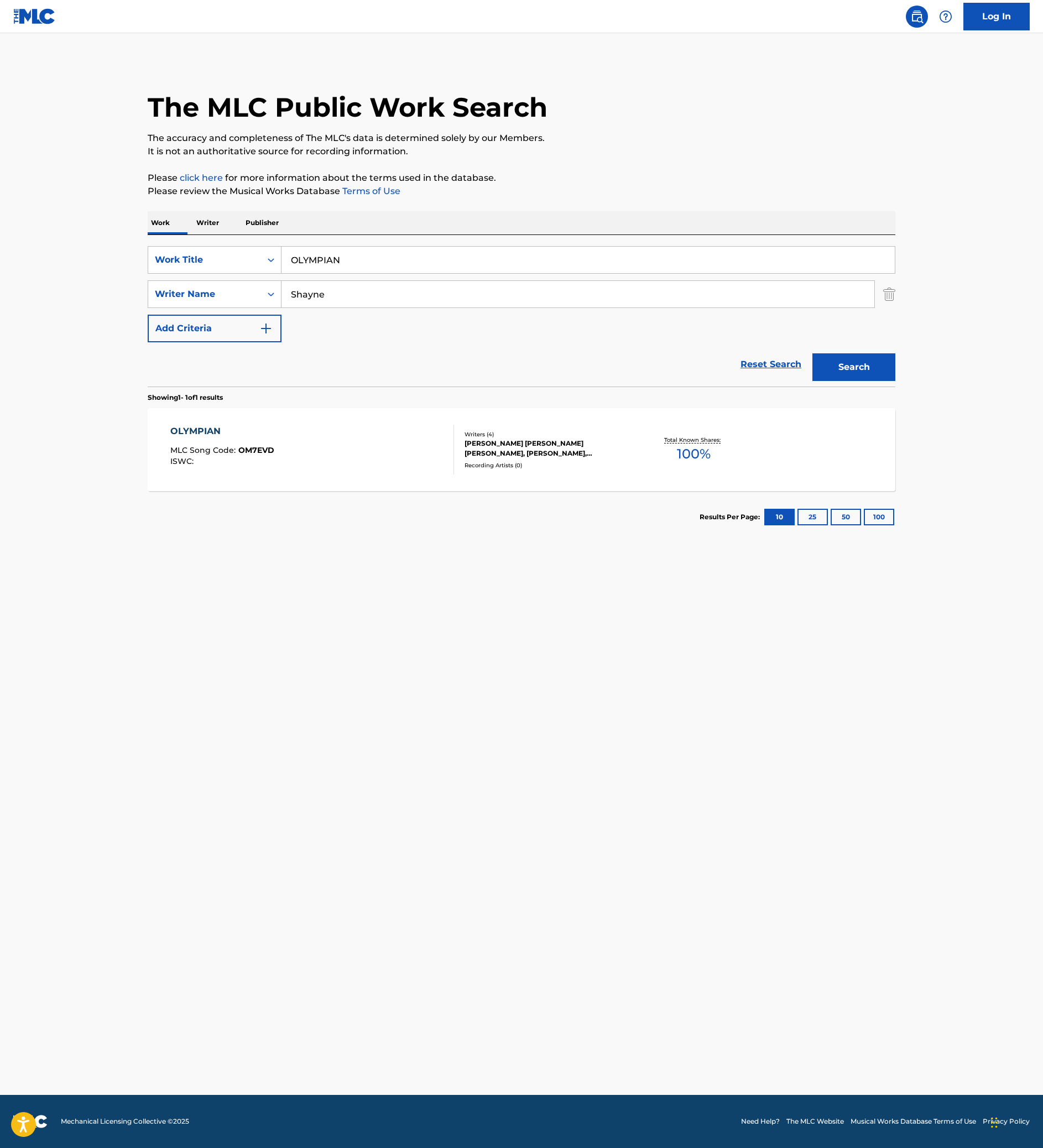
click at [280, 475] on div "OLYMPIAN MLC Song Code : OM7EVD ISWC :" at bounding box center [313, 450] width 284 height 50
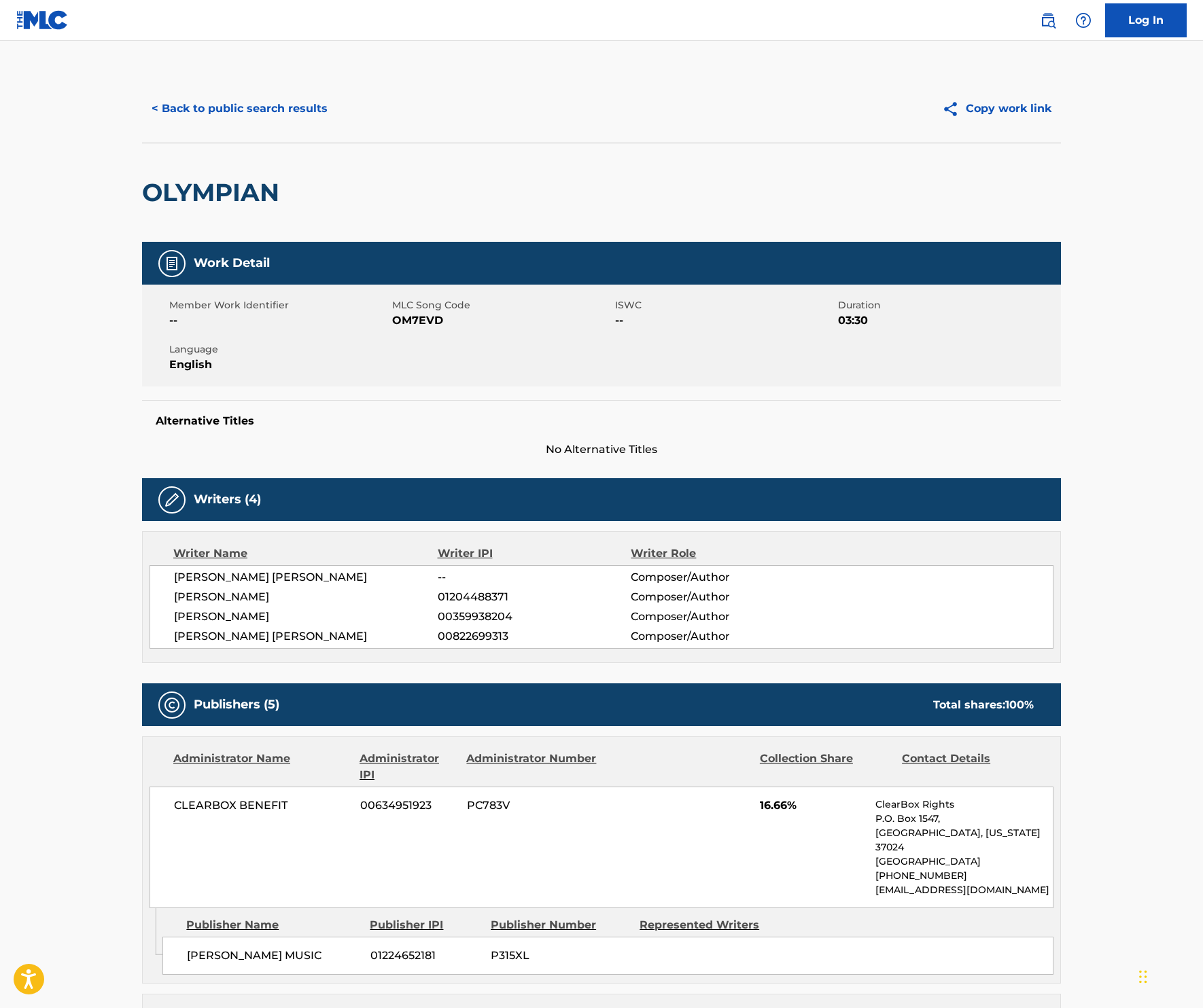
click at [153, 126] on button "< Back to public search results" at bounding box center [239, 109] width 195 height 34
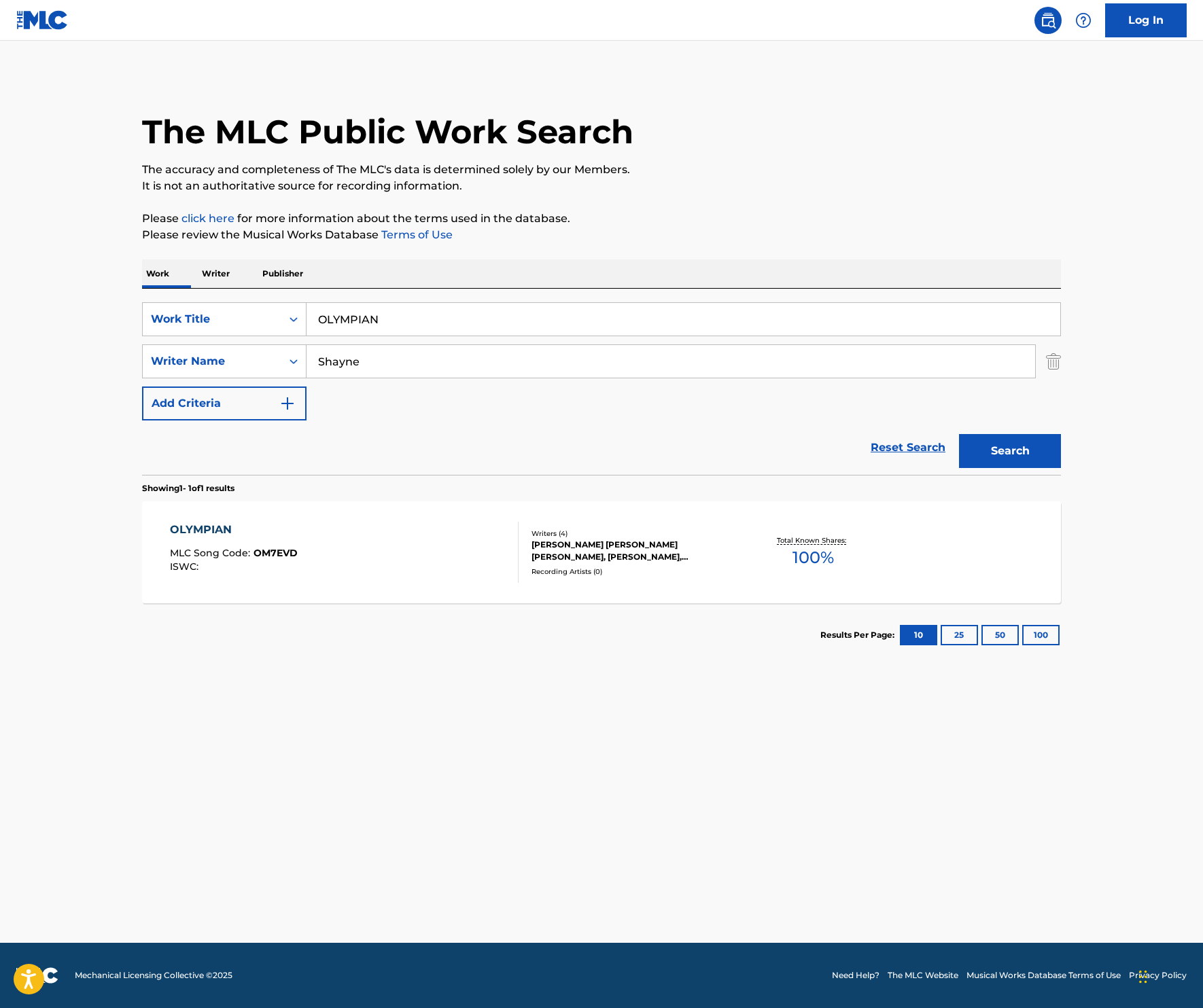
click at [898, 462] on link "Reset Search" at bounding box center [908, 448] width 88 height 30
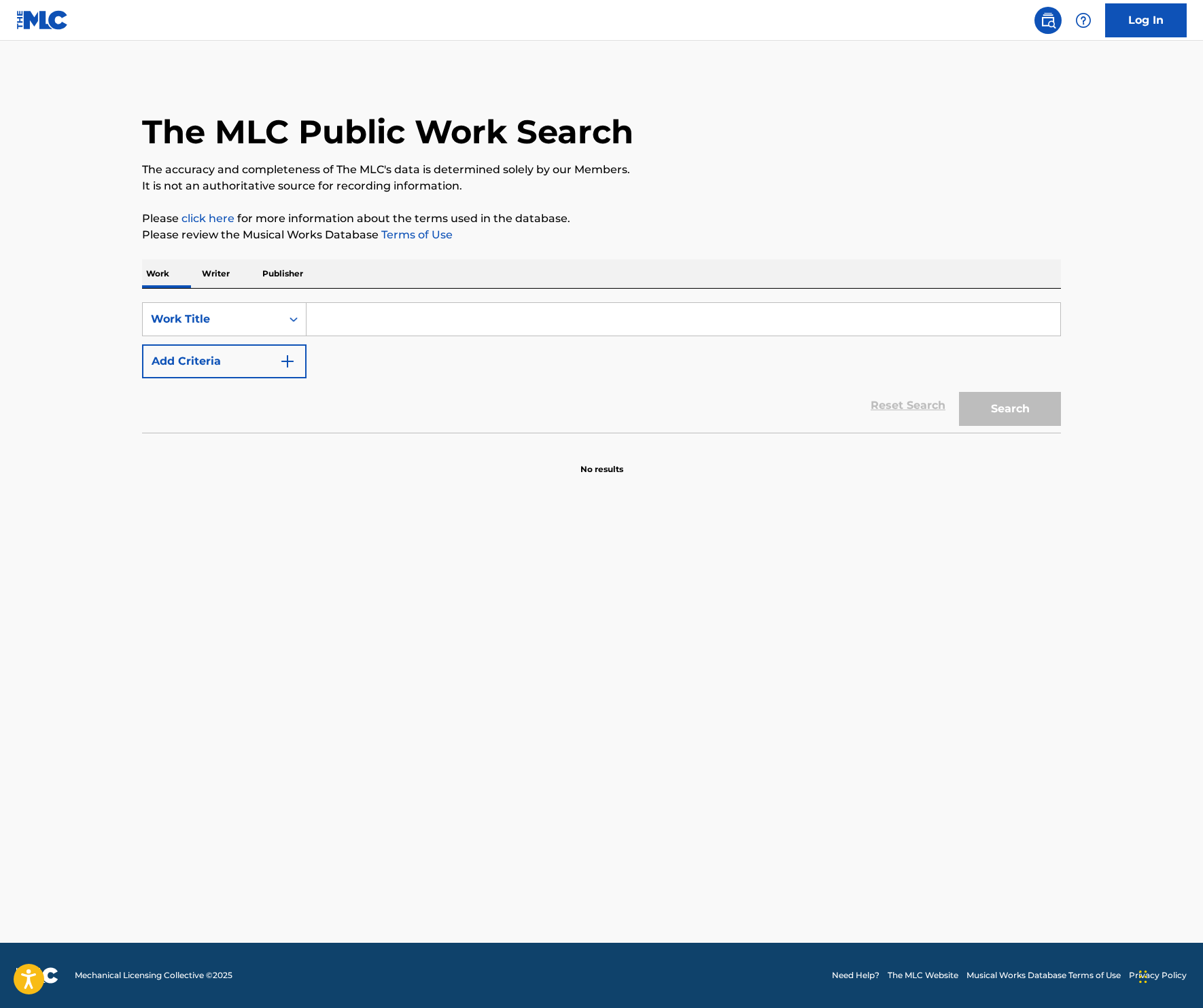
click at [389, 335] on input "Search Form" at bounding box center [683, 320] width 754 height 33
paste input "DIS 1 GOT IT"
type input "DIS 1 GOT IT"
click at [1061, 426] on button "Search" at bounding box center [1010, 409] width 102 height 34
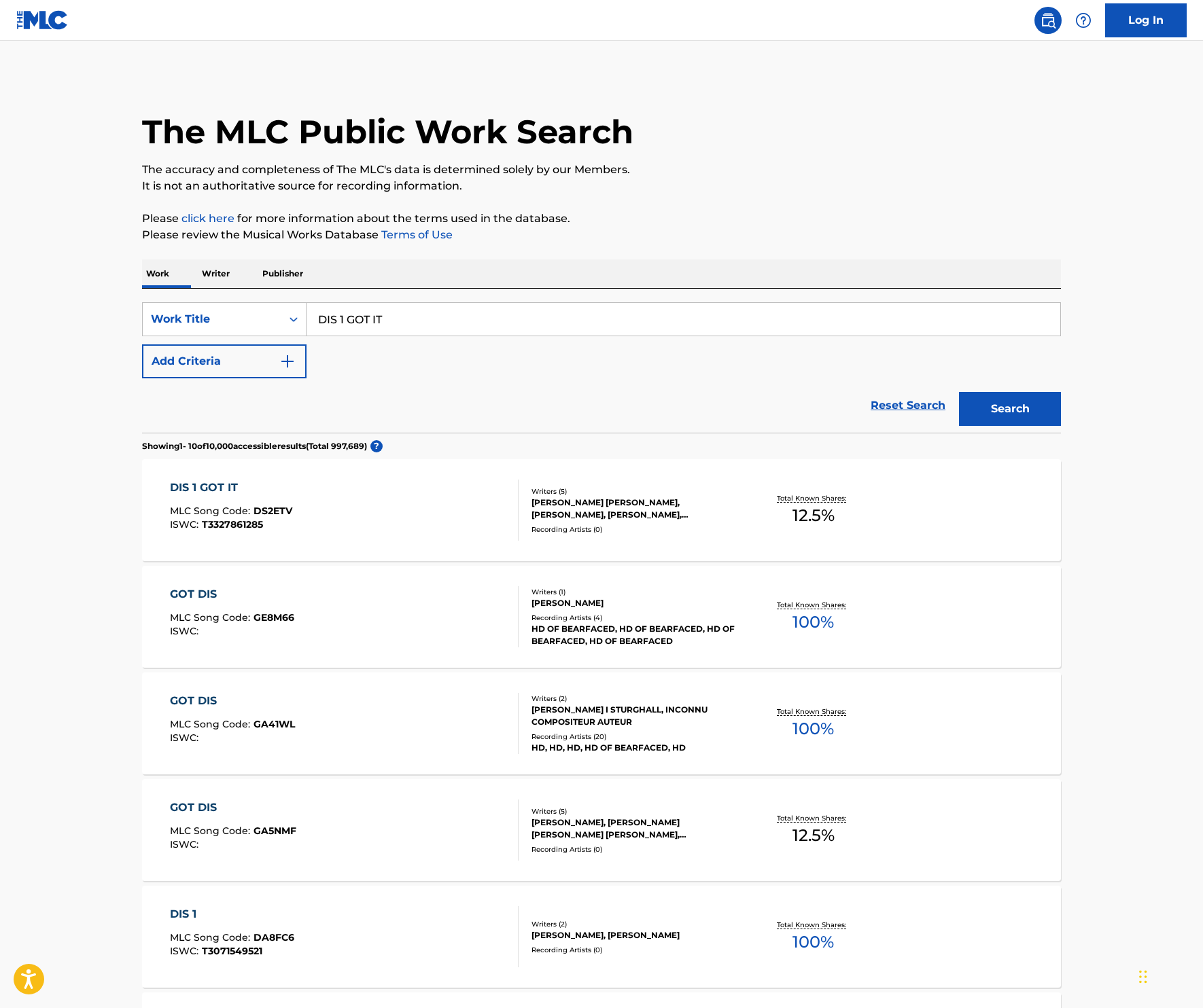
click at [318, 541] on div "DIS 1 GOT IT MLC Song Code : DS2ETV ISWC : T3327861285" at bounding box center [345, 510] width 350 height 61
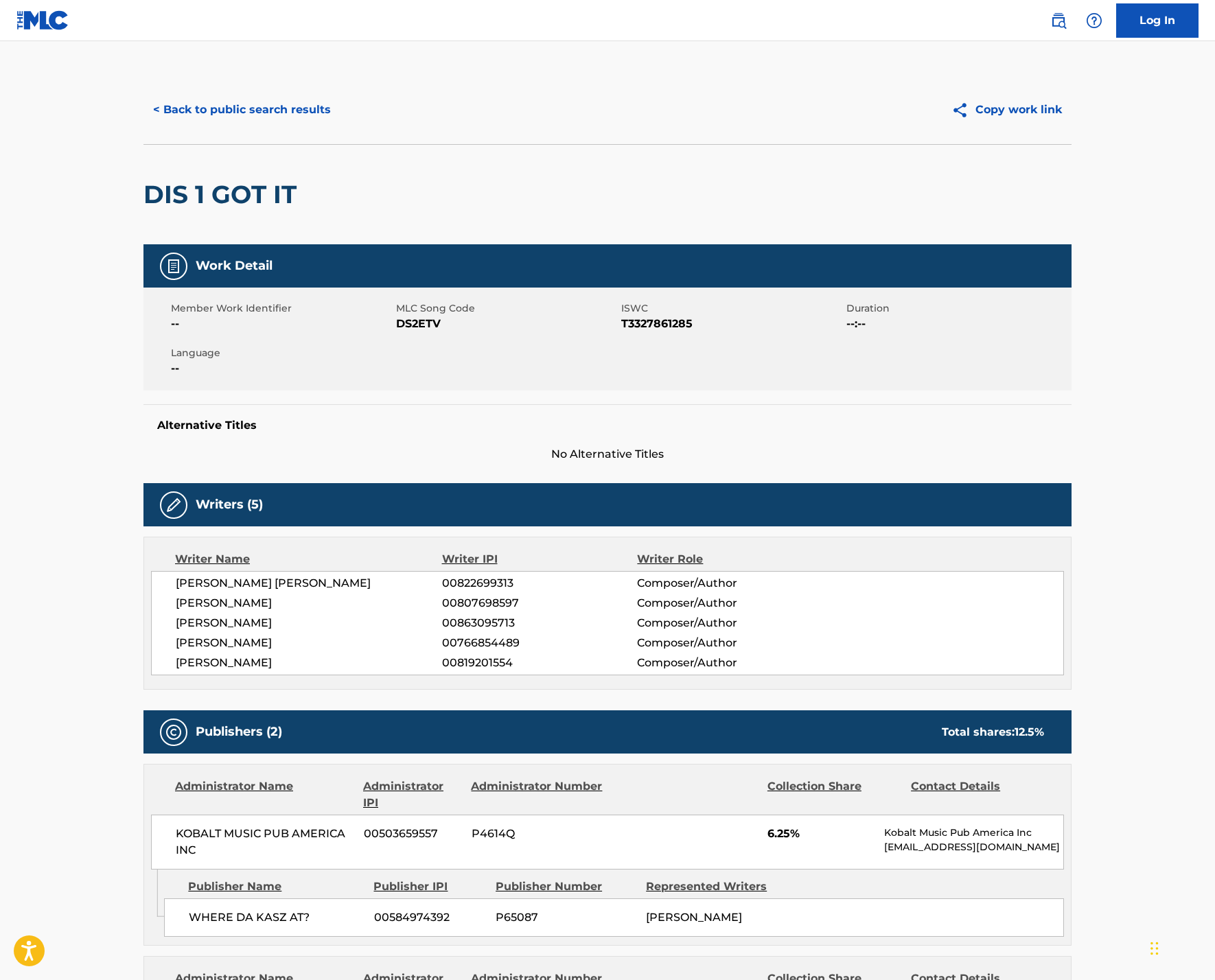
click at [181, 127] on button "< Back to public search results" at bounding box center [242, 110] width 197 height 34
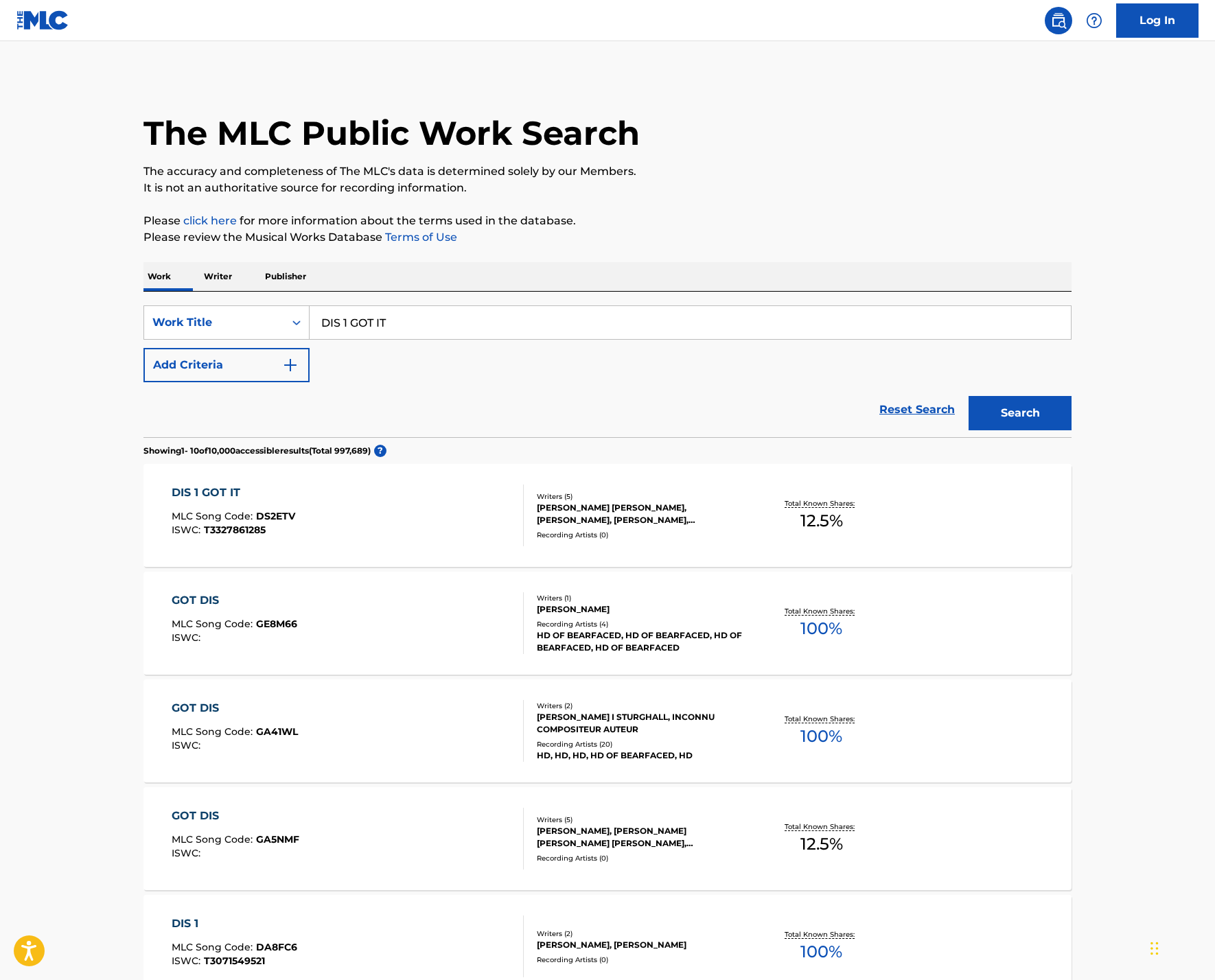
click at [913, 425] on link "Reset Search" at bounding box center [917, 410] width 89 height 30
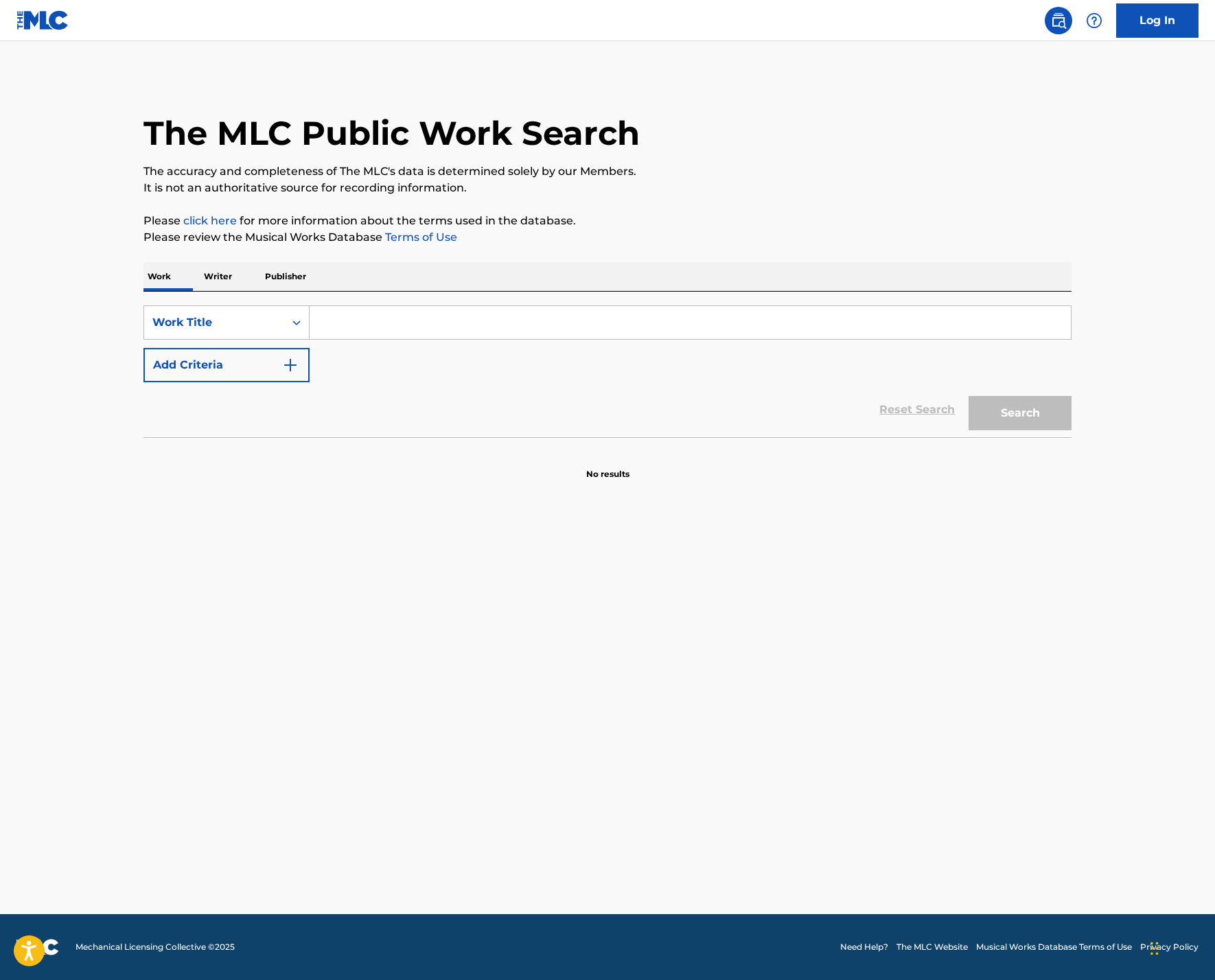
click at [515, 339] on input "Search Form" at bounding box center [690, 323] width 761 height 33
paste input "Dum, Dumb, and Dumber"
type input "Dum, Dumb, and Dumber"
click at [993, 437] on div "Search" at bounding box center [1016, 410] width 110 height 55
click at [1060, 430] on button "Search" at bounding box center [1020, 413] width 103 height 34
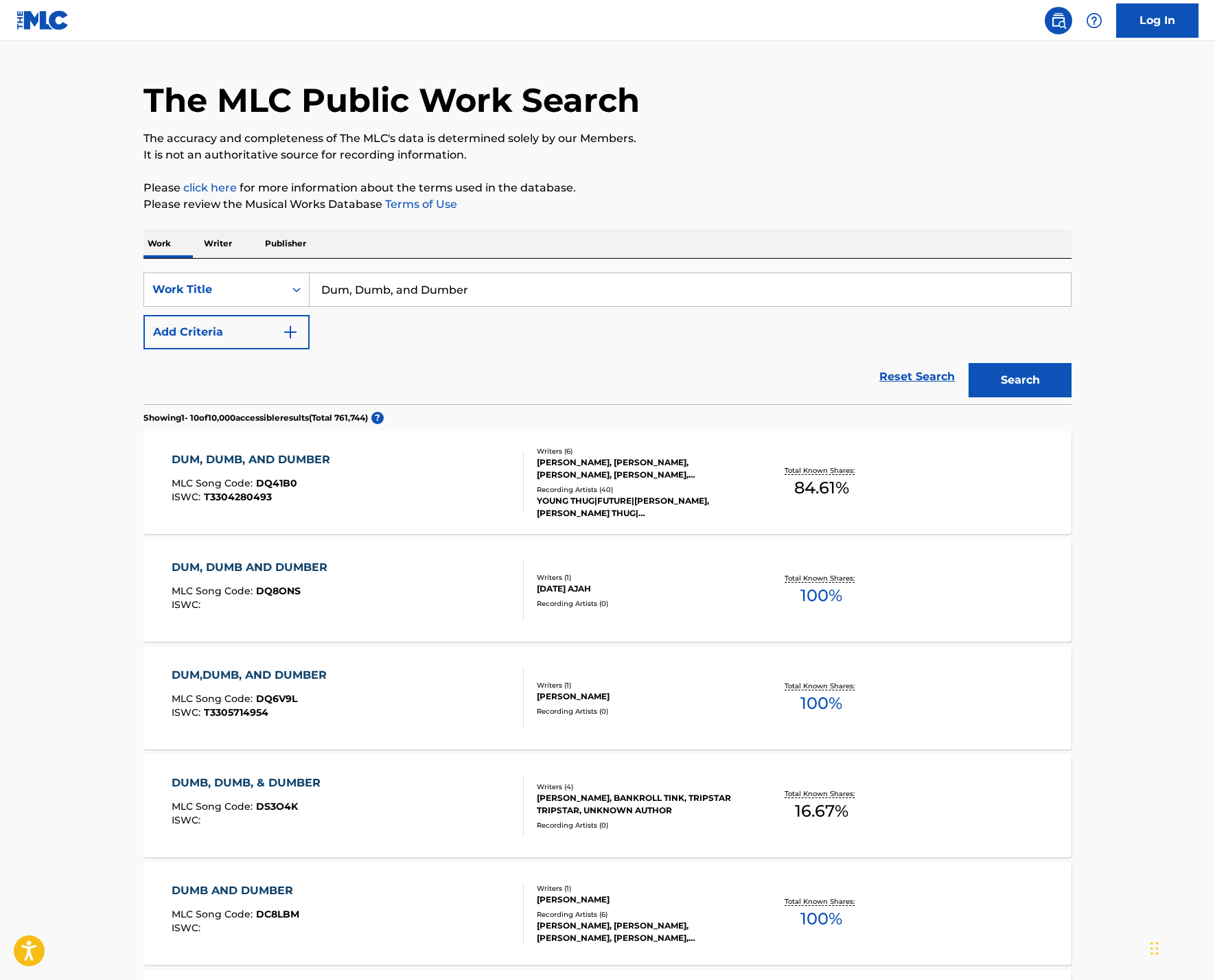
scroll to position [45, 0]
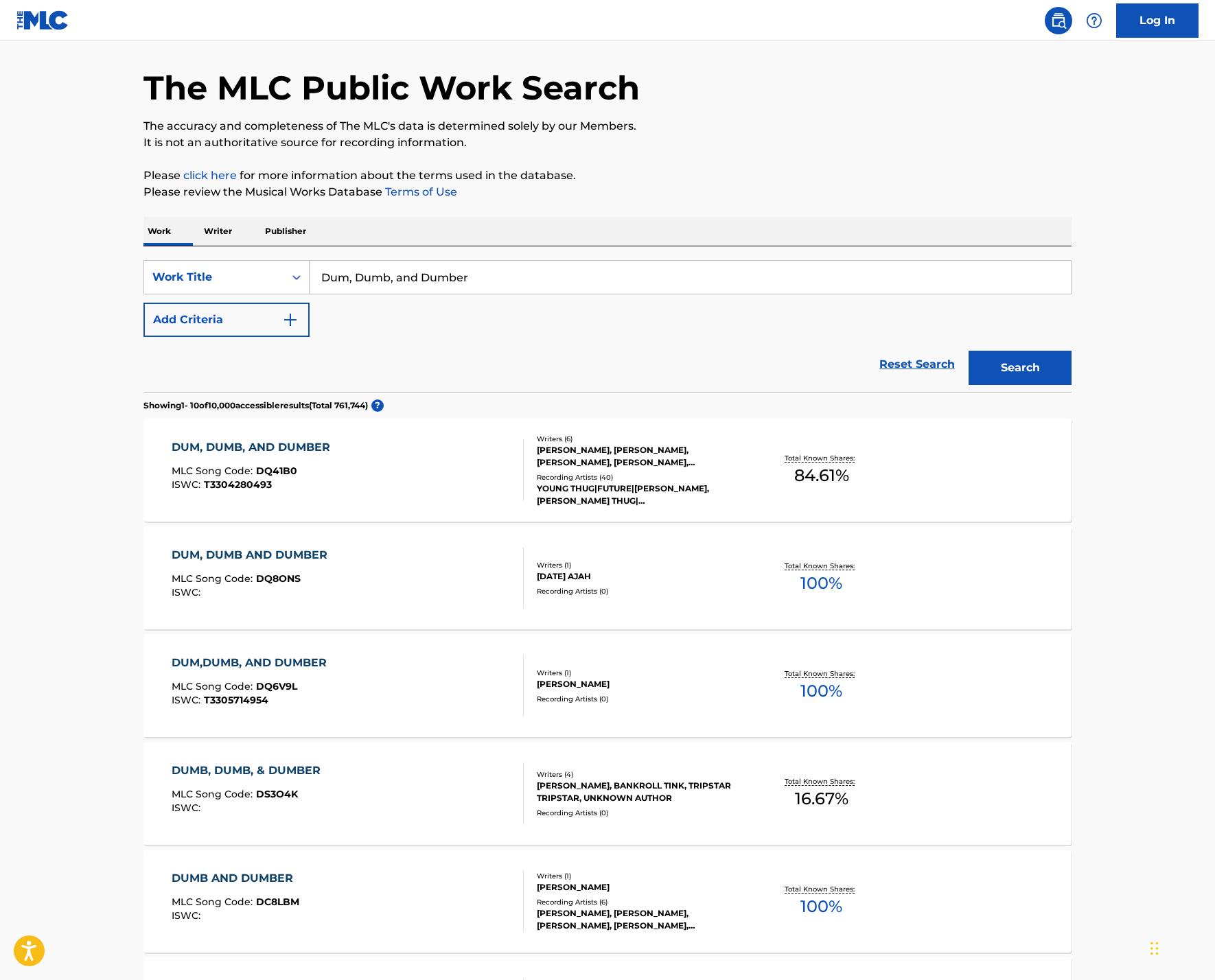
click at [373, 501] on div "DUM, DUMB, AND DUMBER MLC Song Code : DQ41B0 ISWC : T3304280493" at bounding box center [348, 470] width 353 height 62
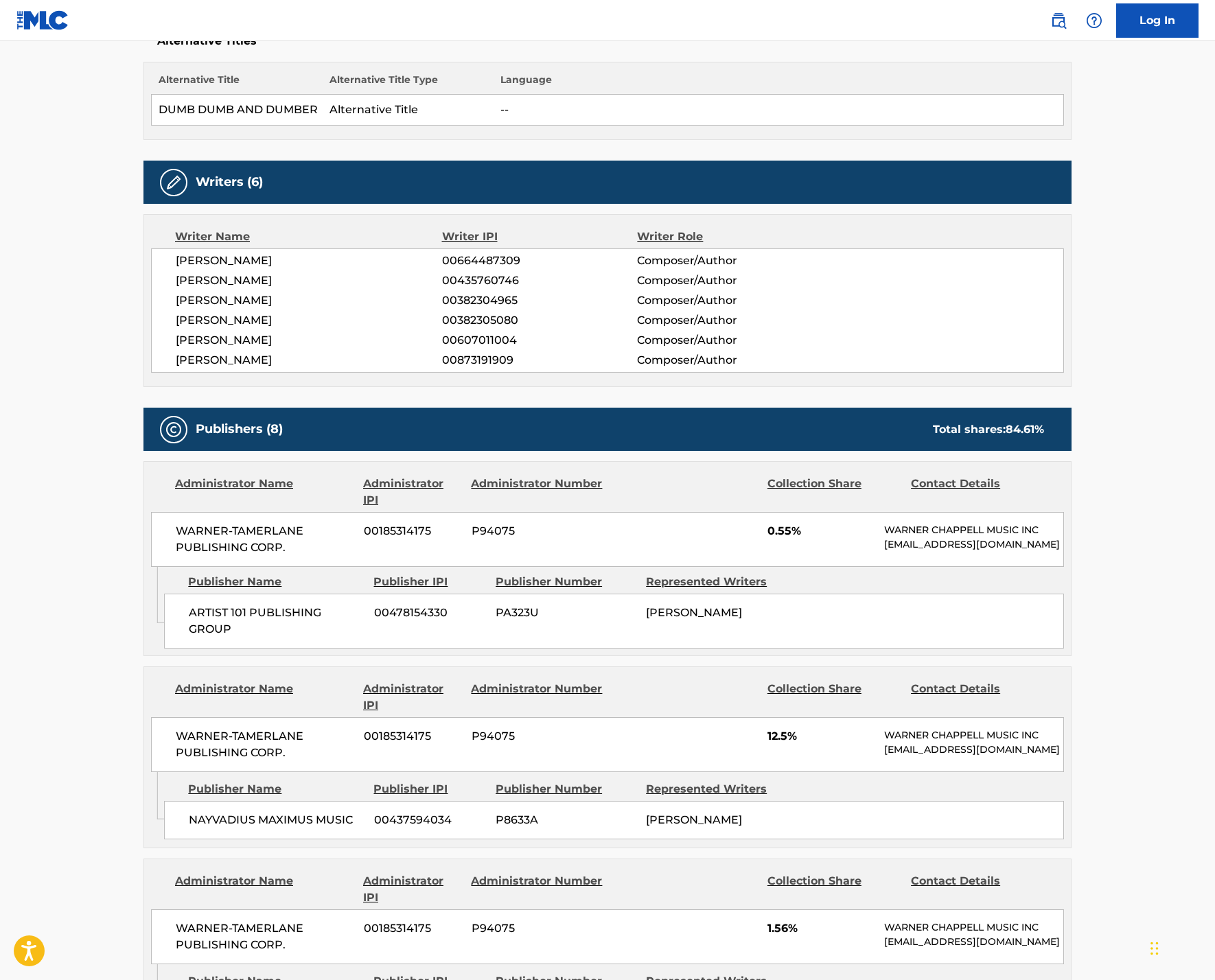
scroll to position [387, 0]
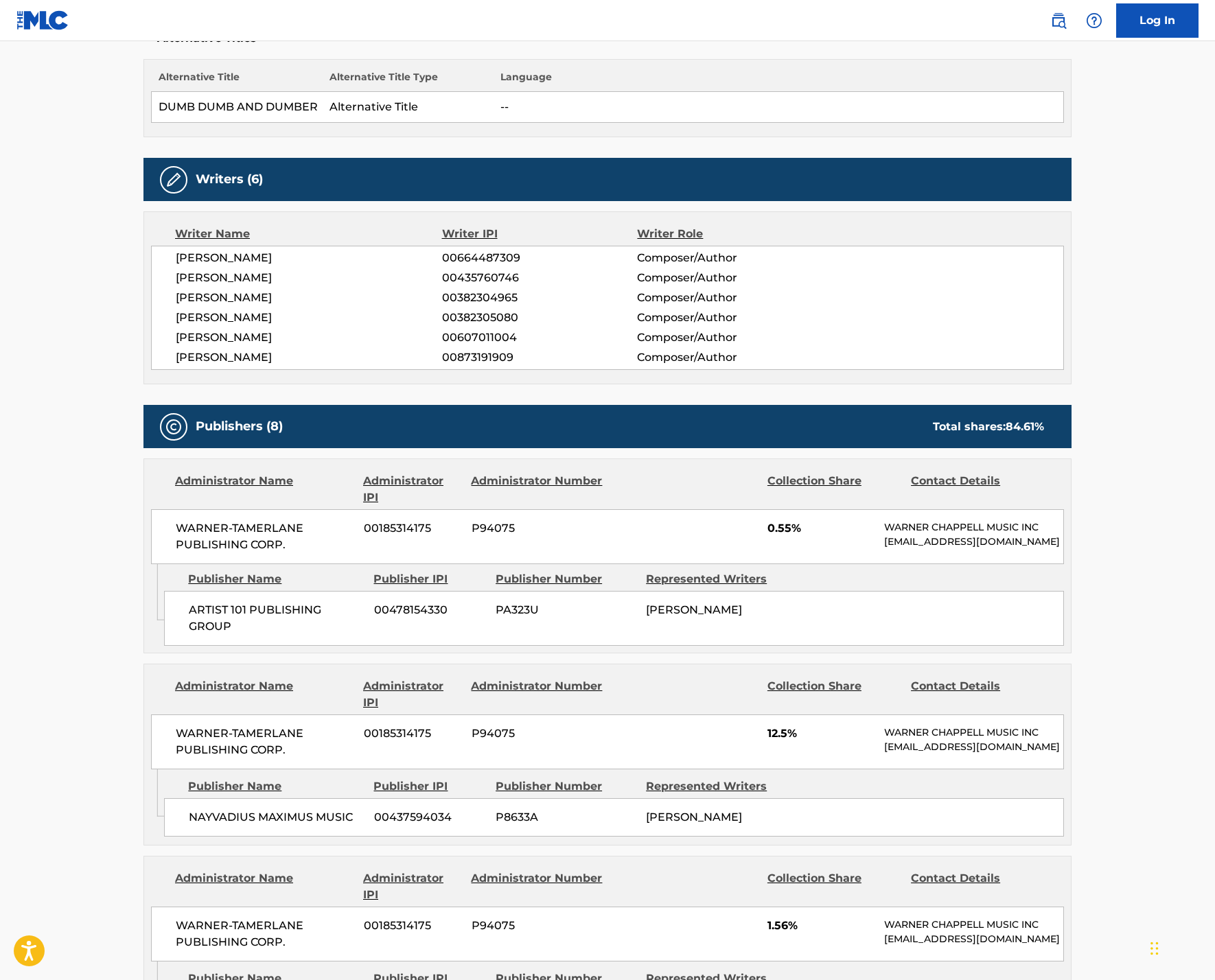
drag, startPoint x: 83, startPoint y: 660, endPoint x: 284, endPoint y: 776, distance: 232.1
click at [284, 370] on div "[PERSON_NAME] 00664487309 Composer/Author [PERSON_NAME] 00435760746 Composer/Au…" at bounding box center [607, 307] width 913 height 124
copy div "[PERSON_NAME] 00664487309 Composer/Author [PERSON_NAME] 00435760746 Composer/Au…"
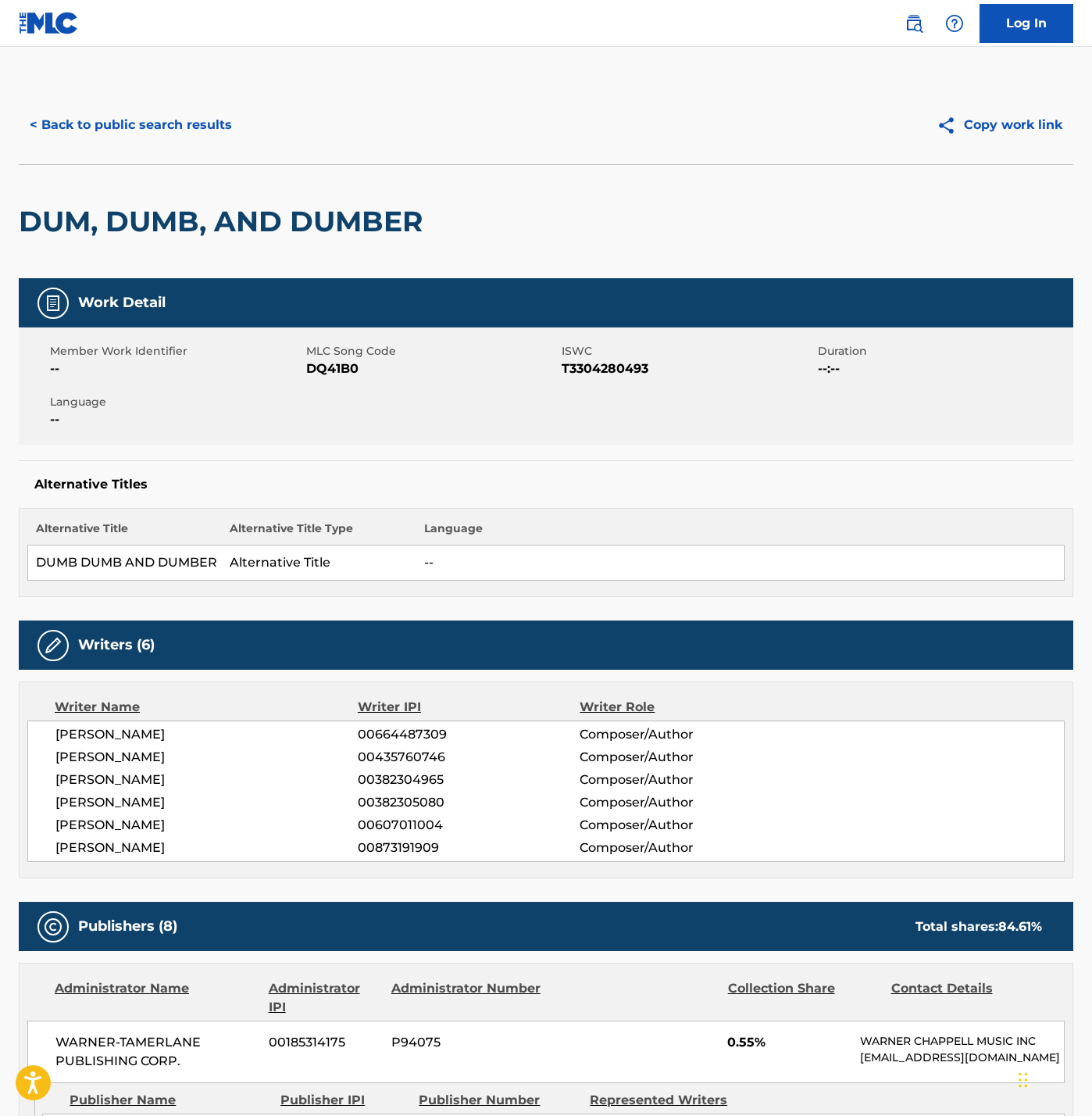
scroll to position [0, 0]
click at [219, 145] on button "< Back to public search results" at bounding box center [131, 125] width 224 height 39
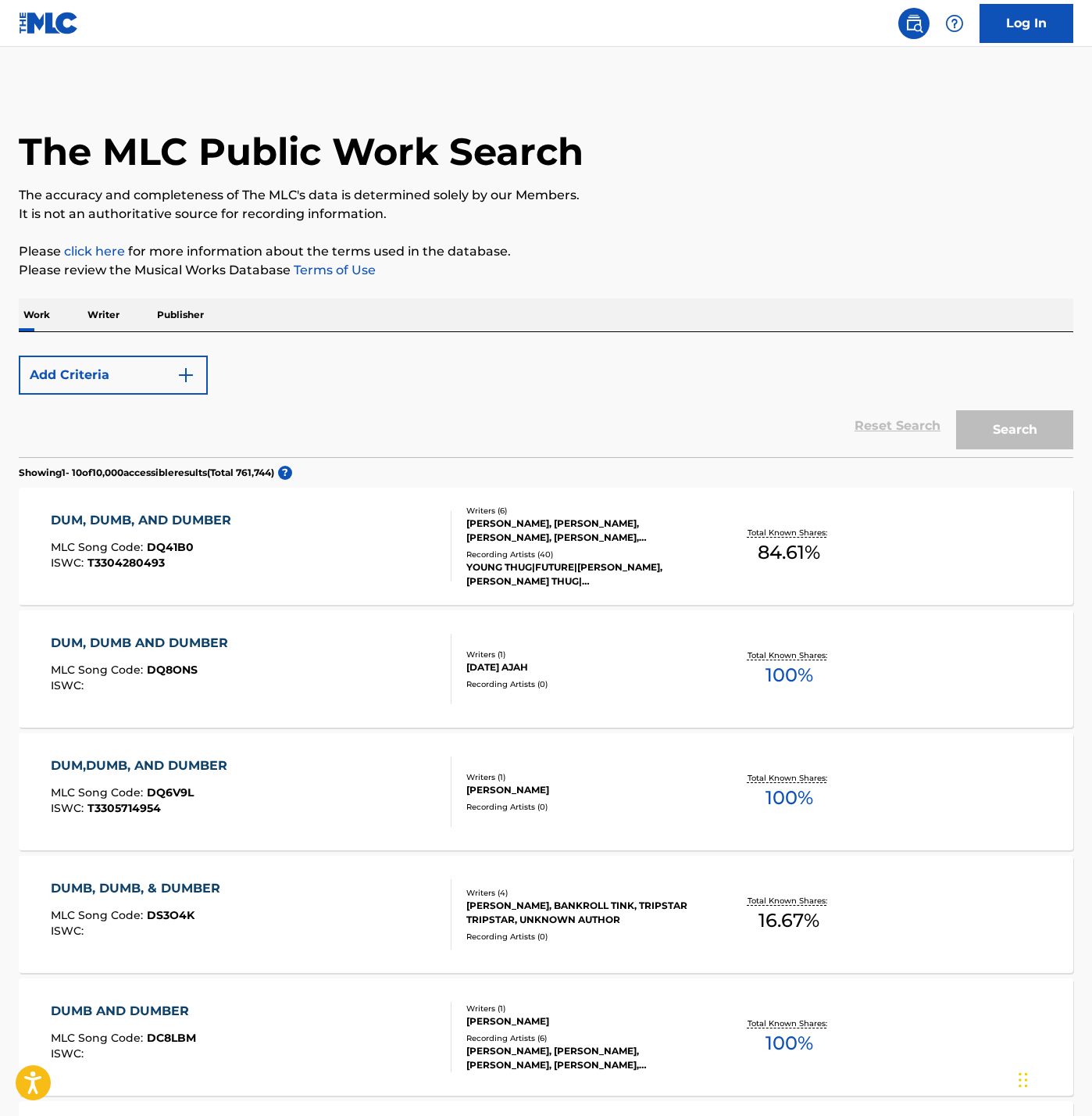
scroll to position [51, 0]
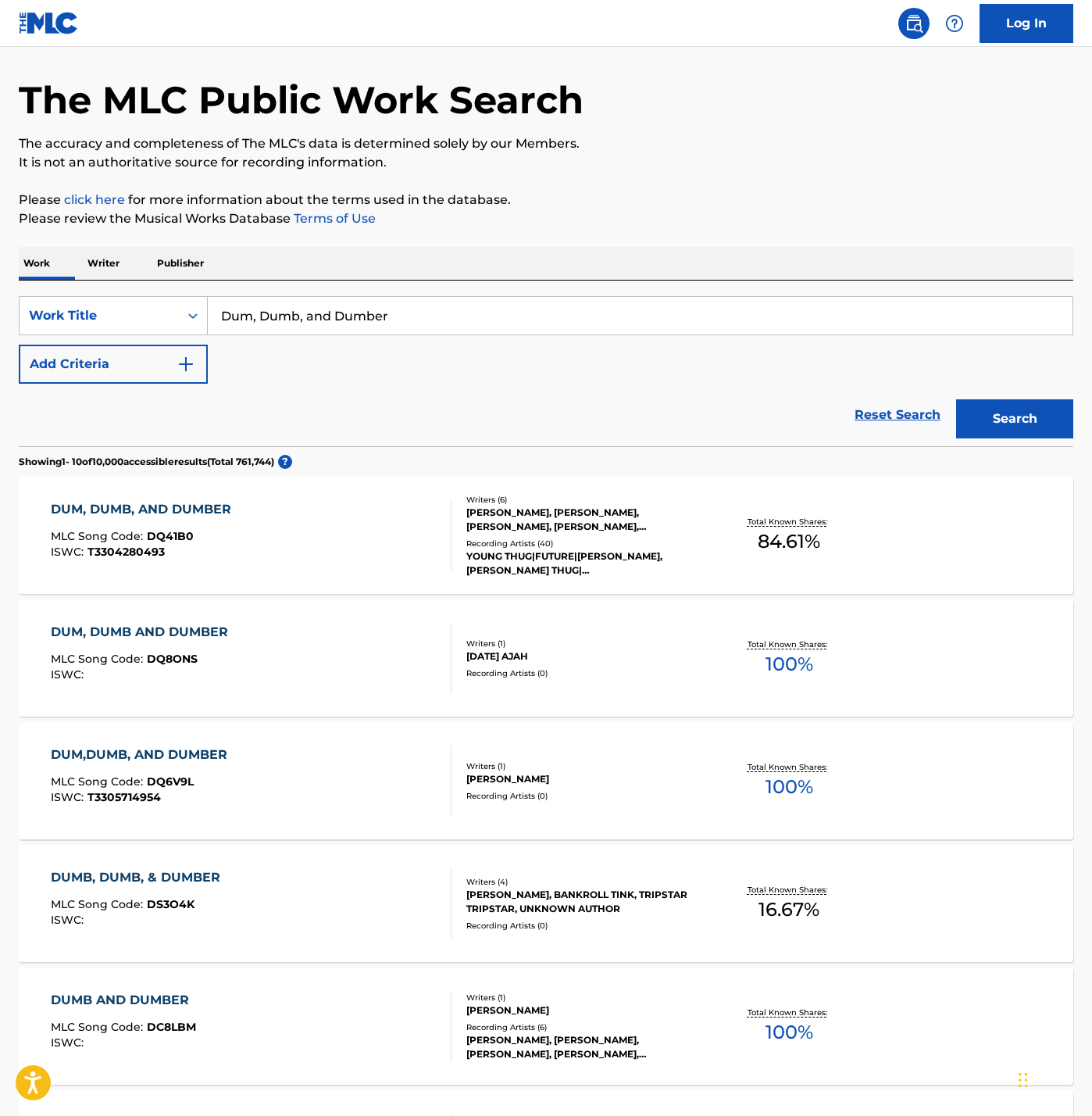
click at [671, 334] on input "Dum, Dumb, and Dumber" at bounding box center [640, 315] width 865 height 38
paste input "rugs Callin Remix"
type input "Drugs Callin Remix"
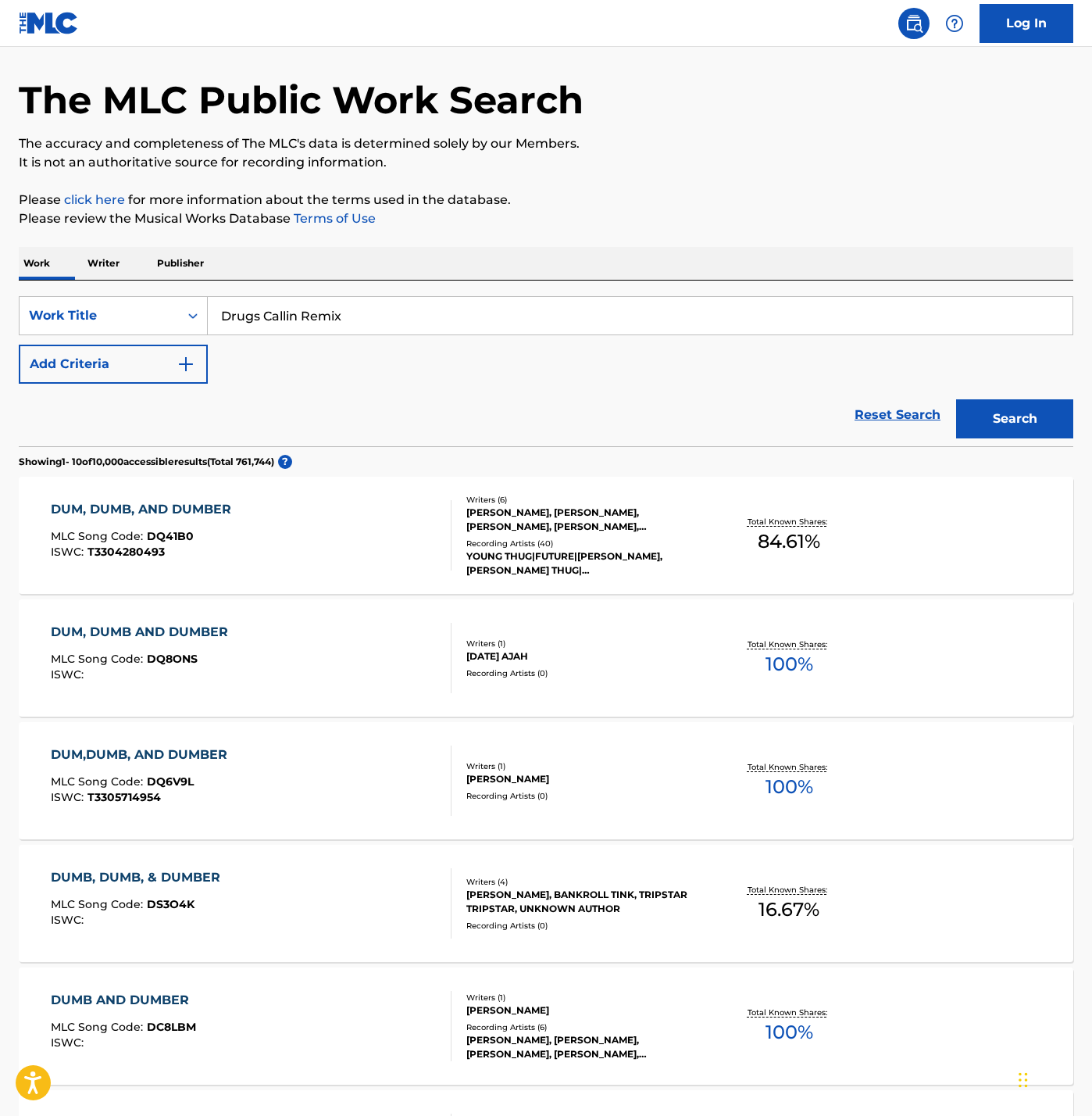
click at [956, 439] on button "Search" at bounding box center [1014, 419] width 117 height 39
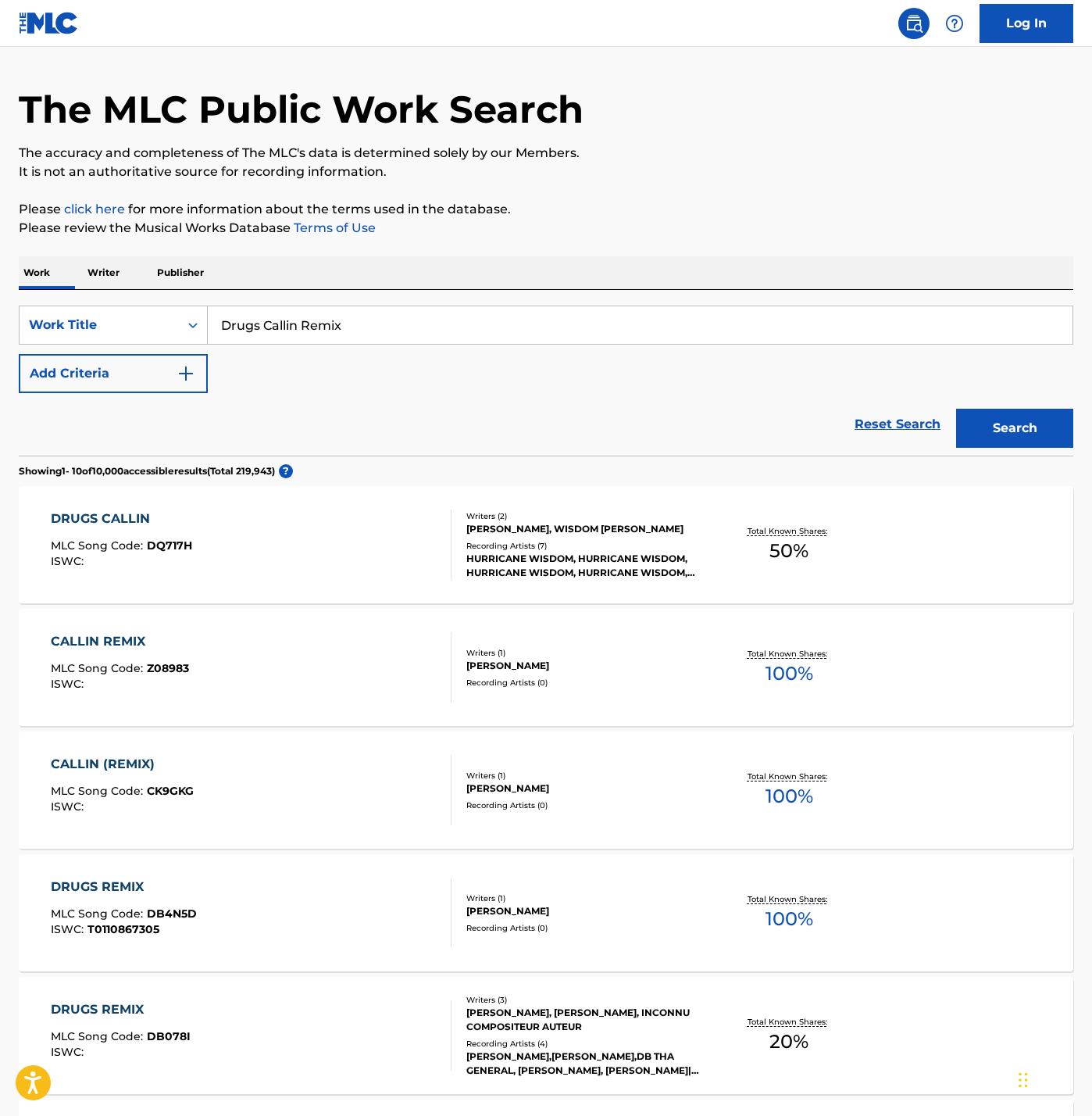
scroll to position [50, 0]
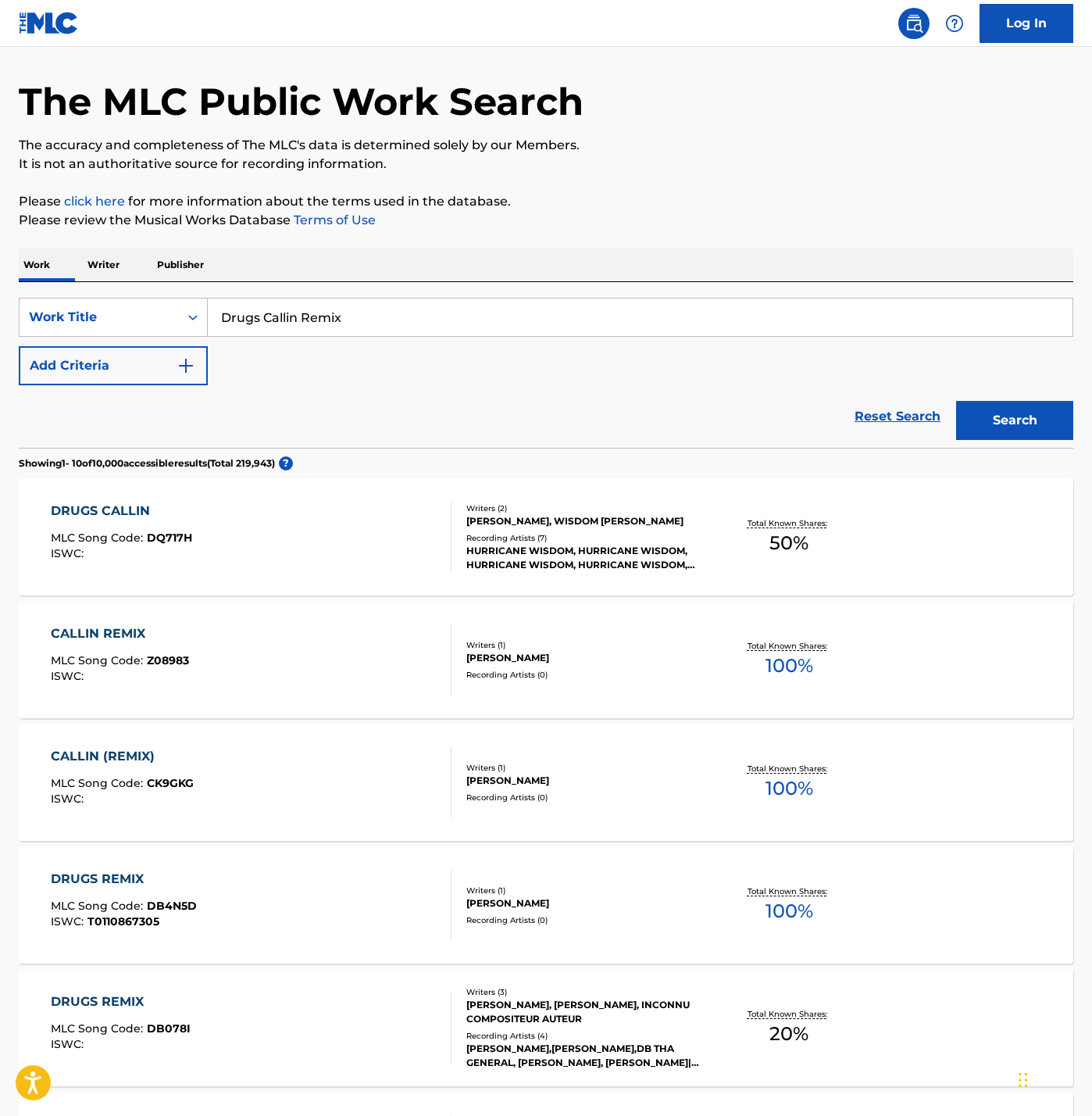
click at [330, 572] on div "DRUGS CALLIN MLC Song Code : DQ717H ISWC :" at bounding box center [251, 537] width 401 height 70
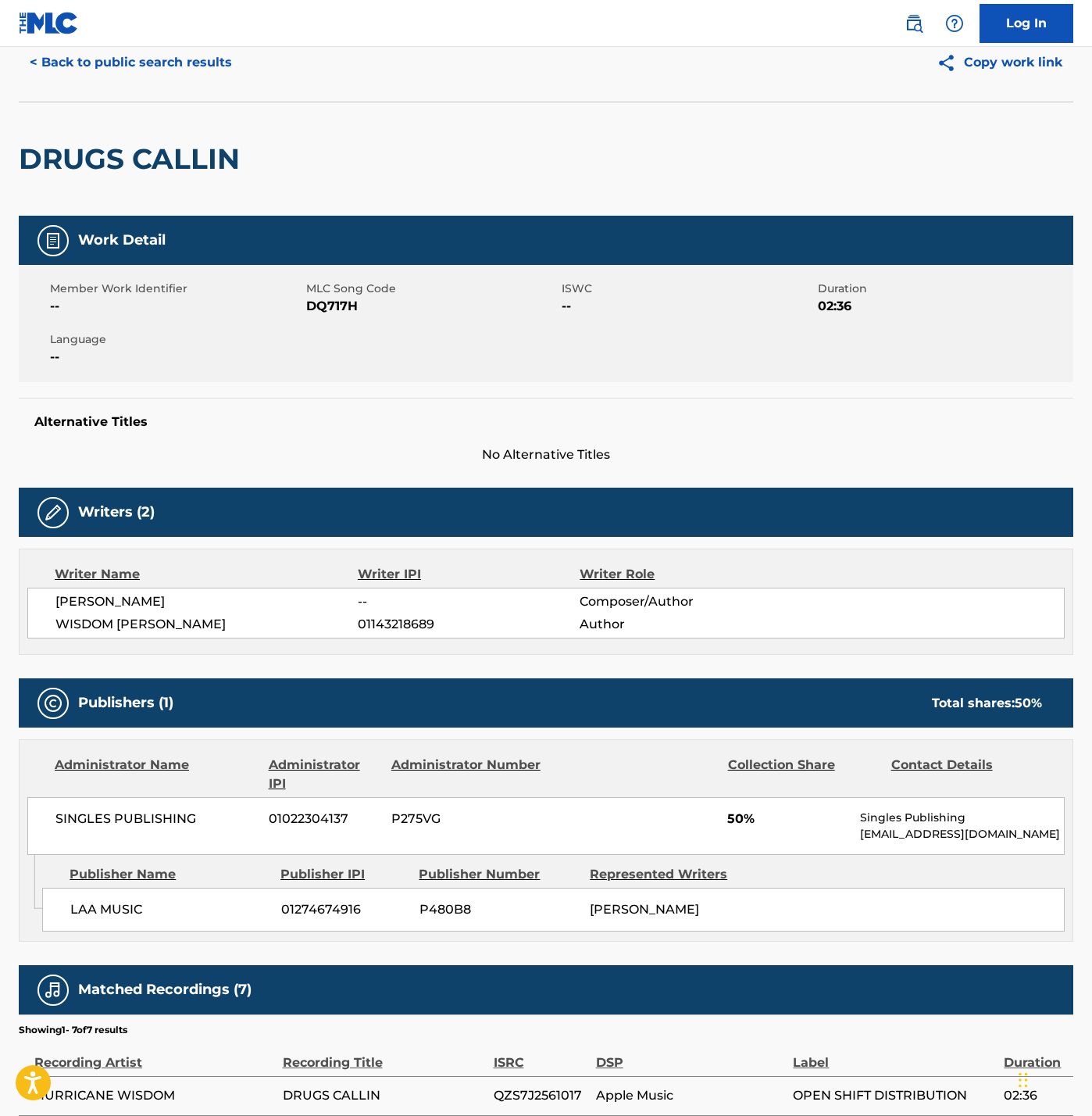
scroll to position [58, 0]
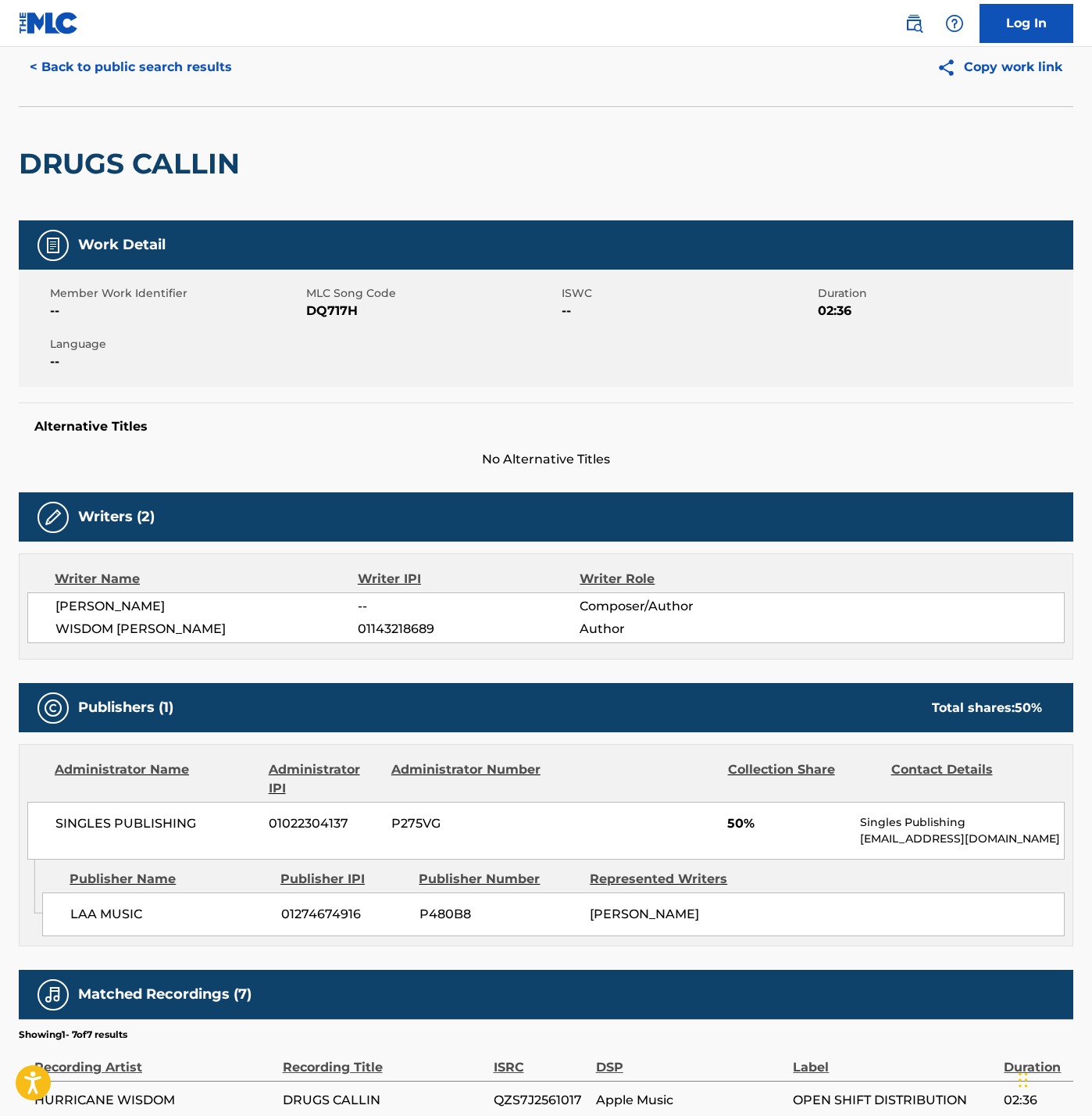
click at [189, 87] on button "< Back to public search results" at bounding box center [131, 67] width 224 height 39
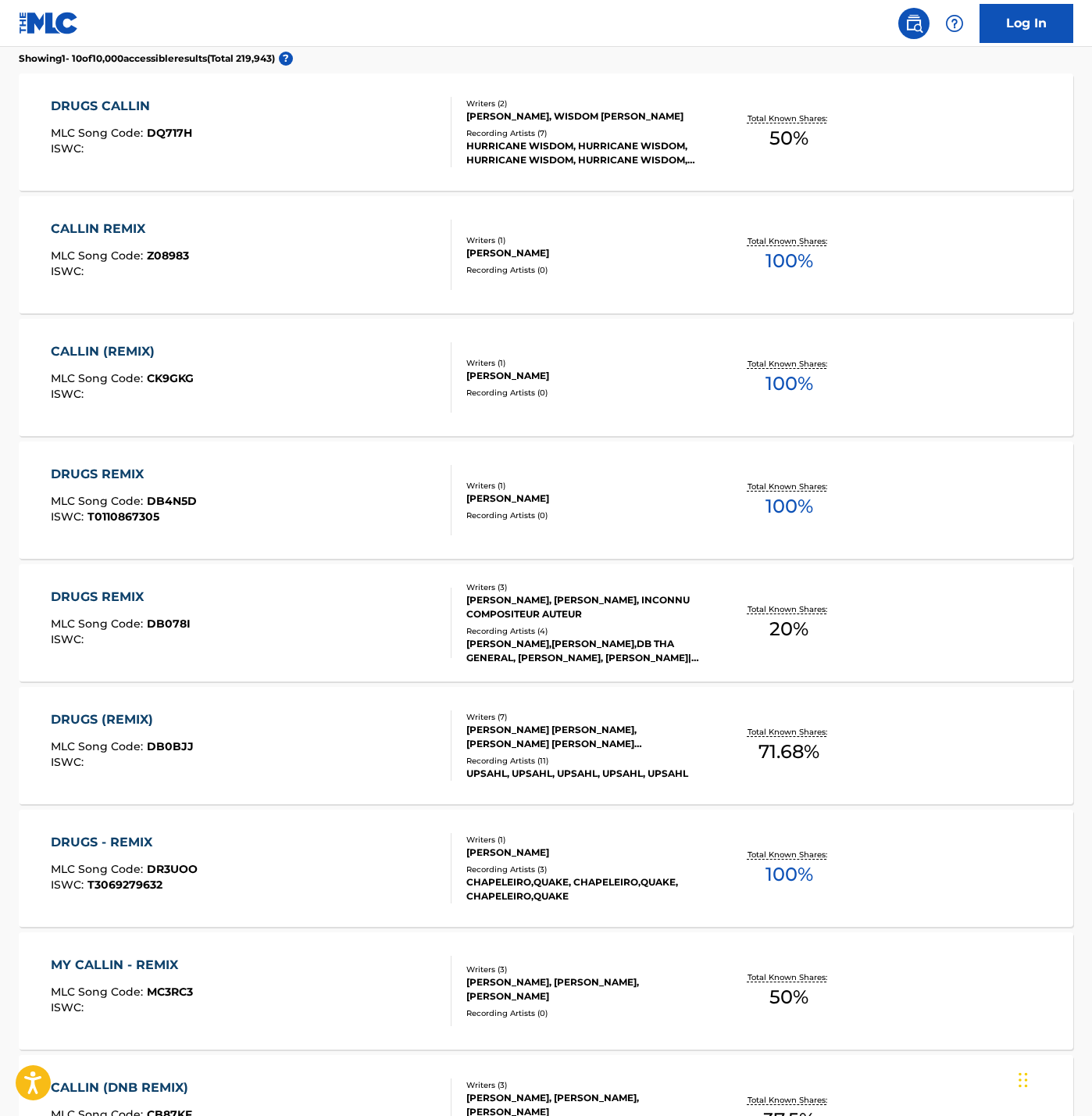
scroll to position [444, 0]
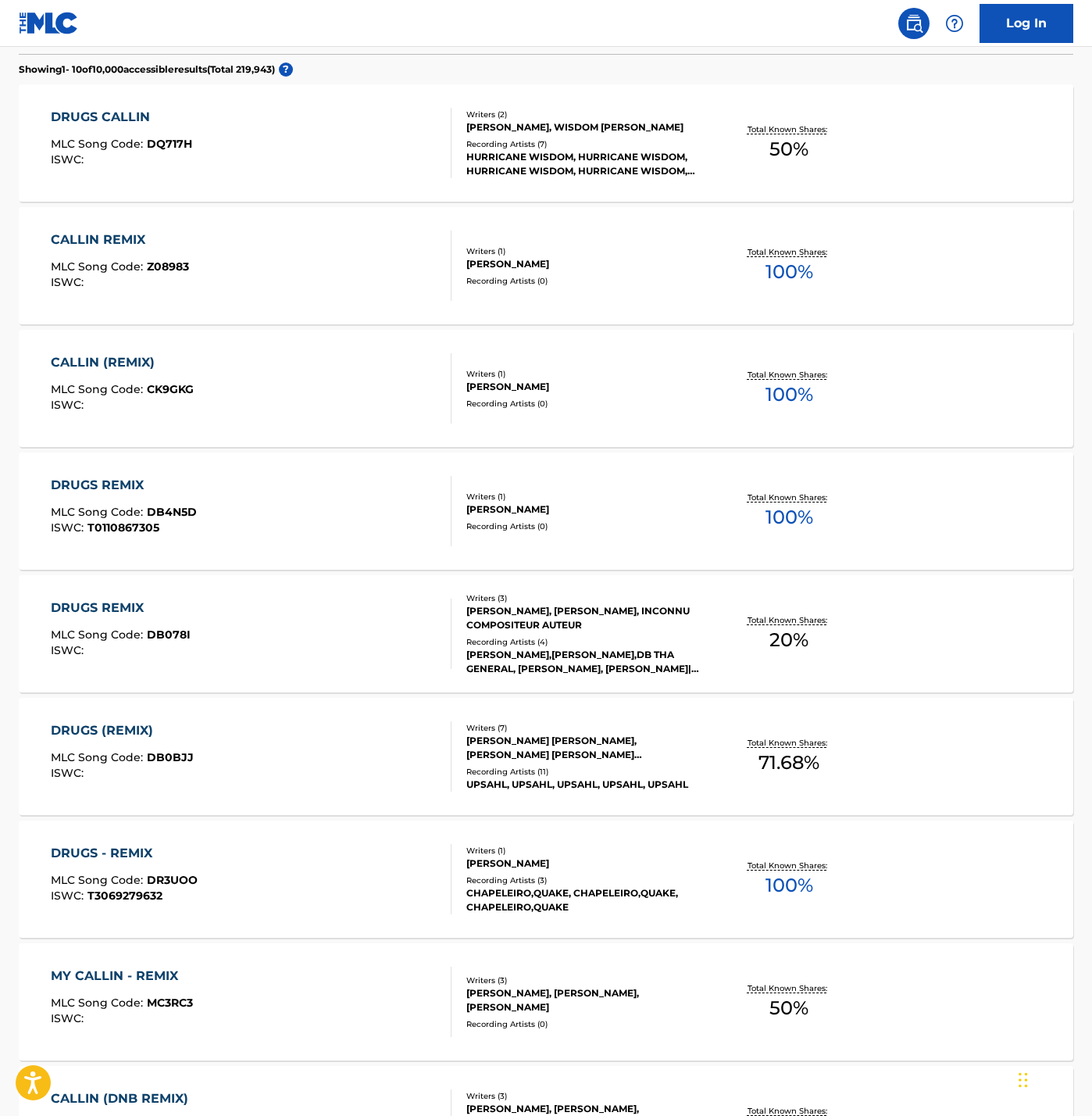
click at [247, 178] on div "DRUGS CALLIN MLC Song Code : DQ717H ISWC :" at bounding box center [251, 143] width 401 height 70
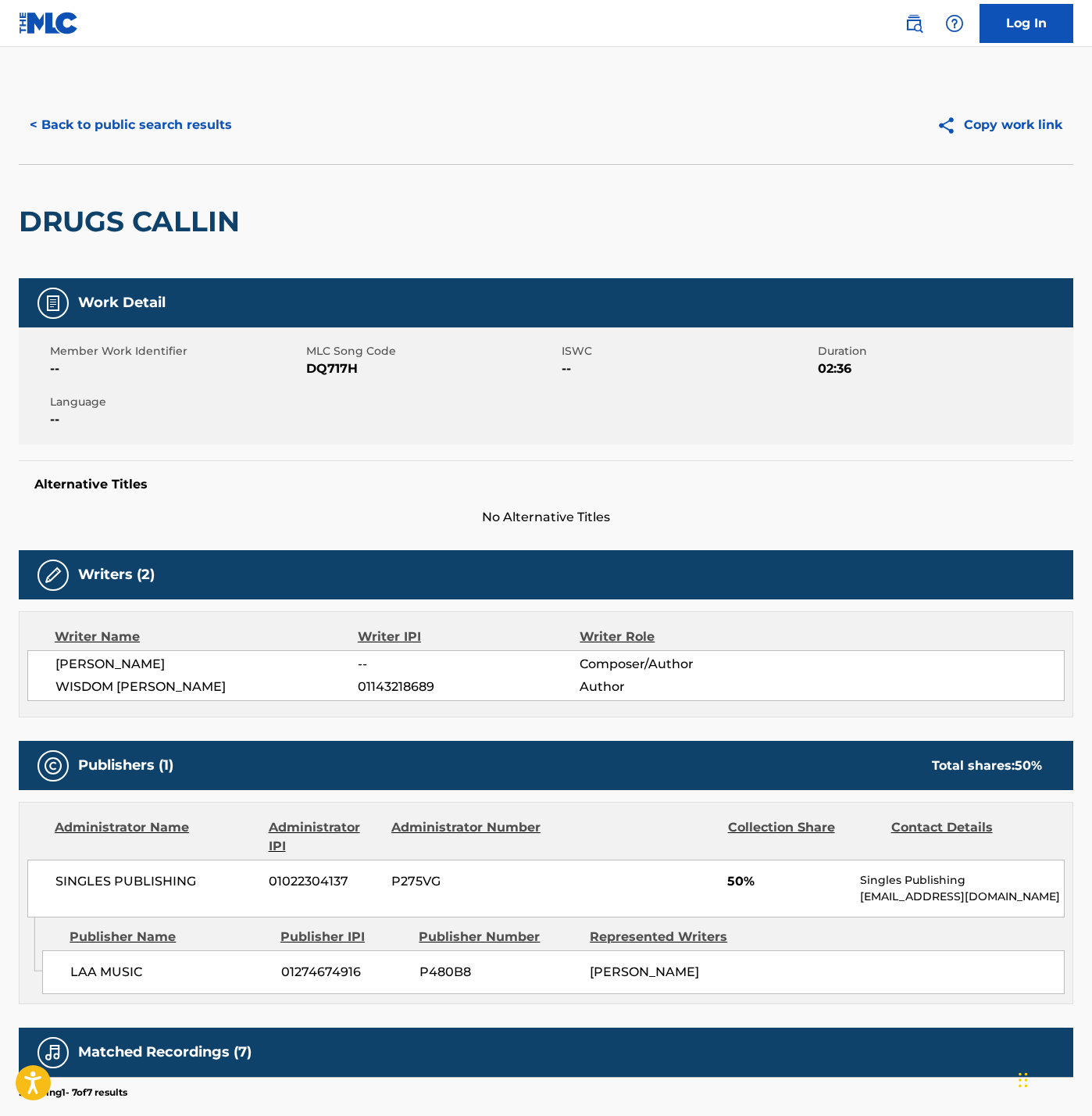
click at [169, 145] on button "< Back to public search results" at bounding box center [131, 125] width 224 height 39
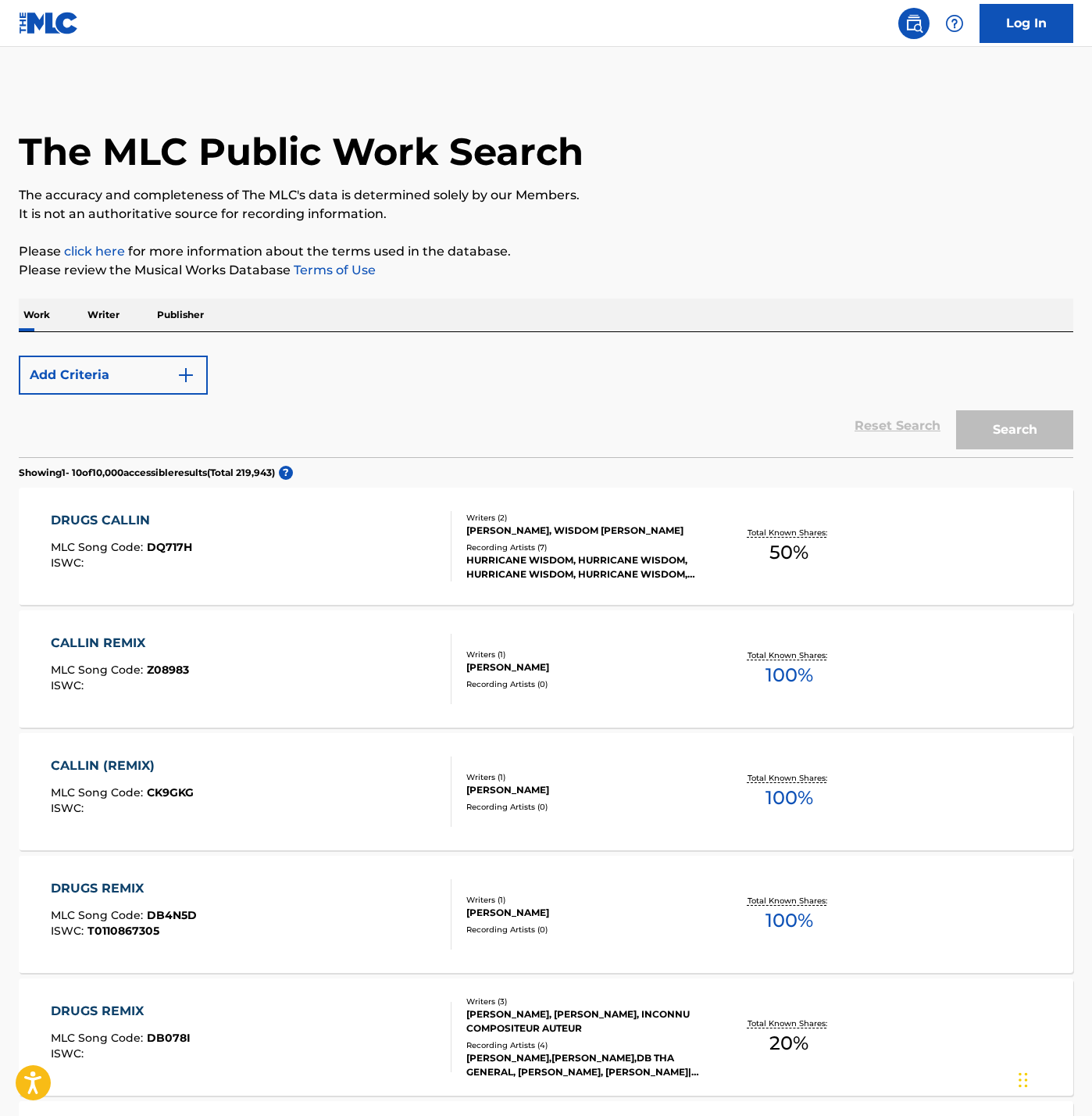
scroll to position [444, 0]
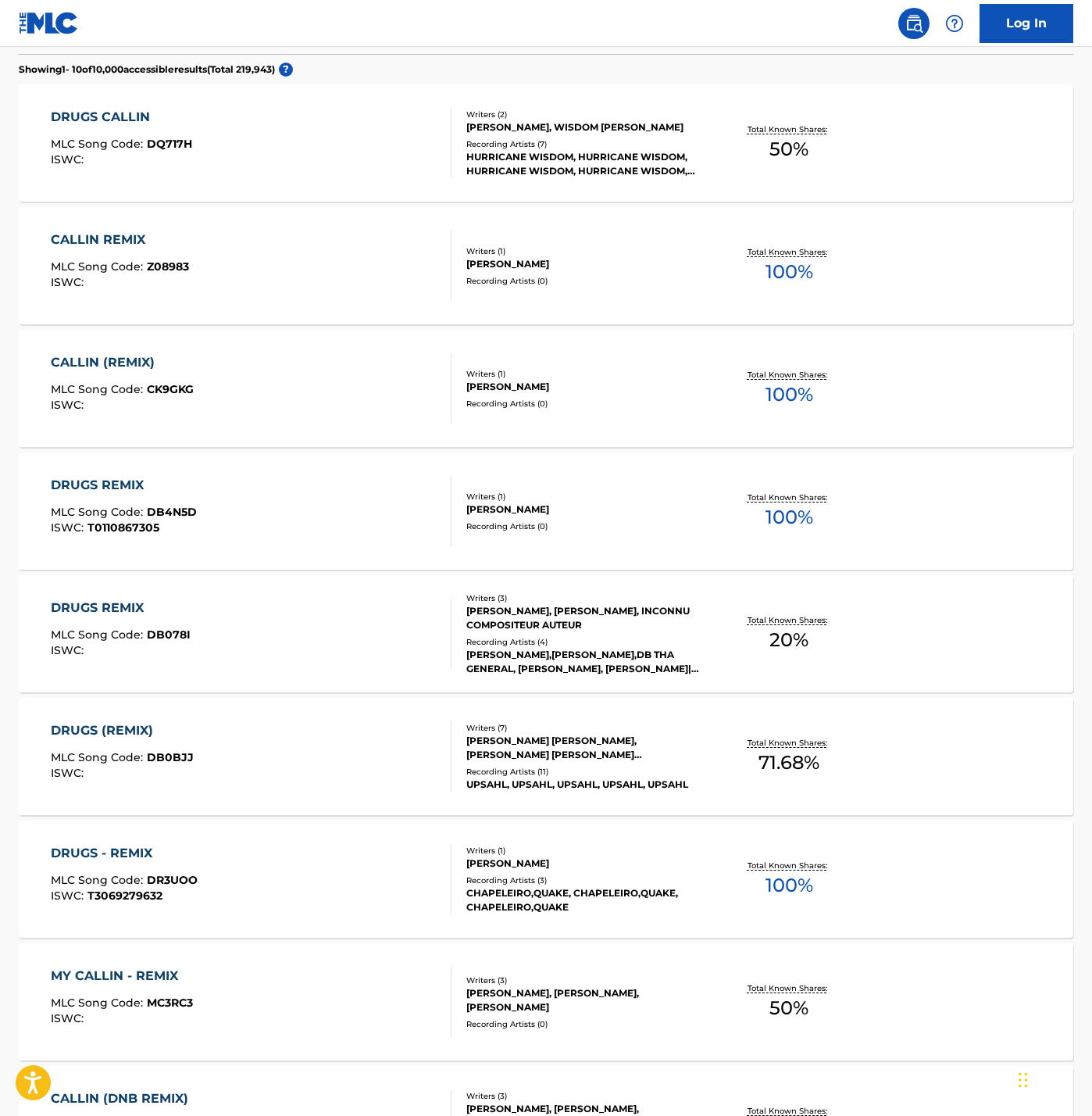
click at [847, 40] on link "Reset Search" at bounding box center [898, 23] width 101 height 34
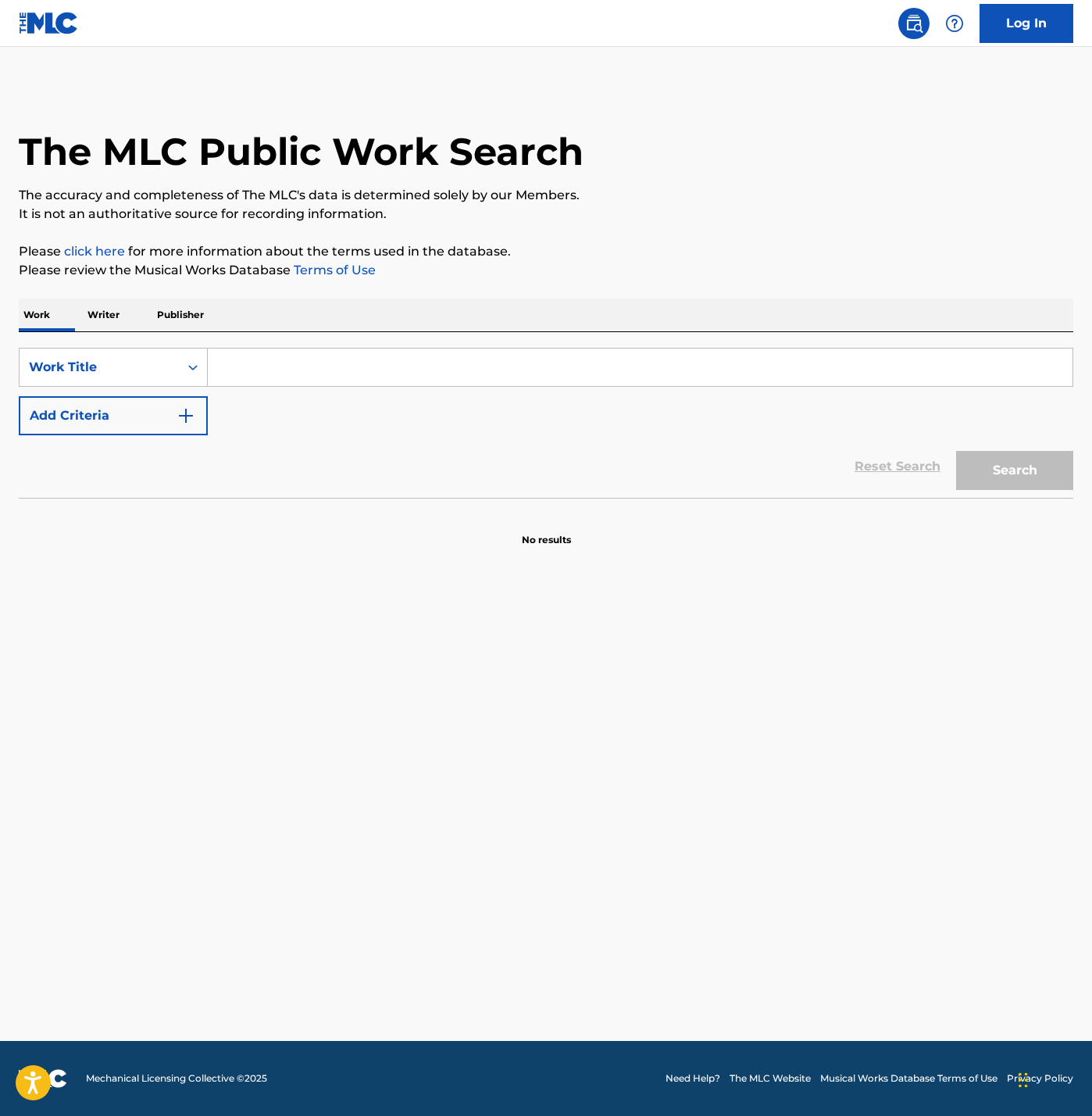
click at [443, 386] on input "Search Form" at bounding box center [640, 368] width 865 height 38
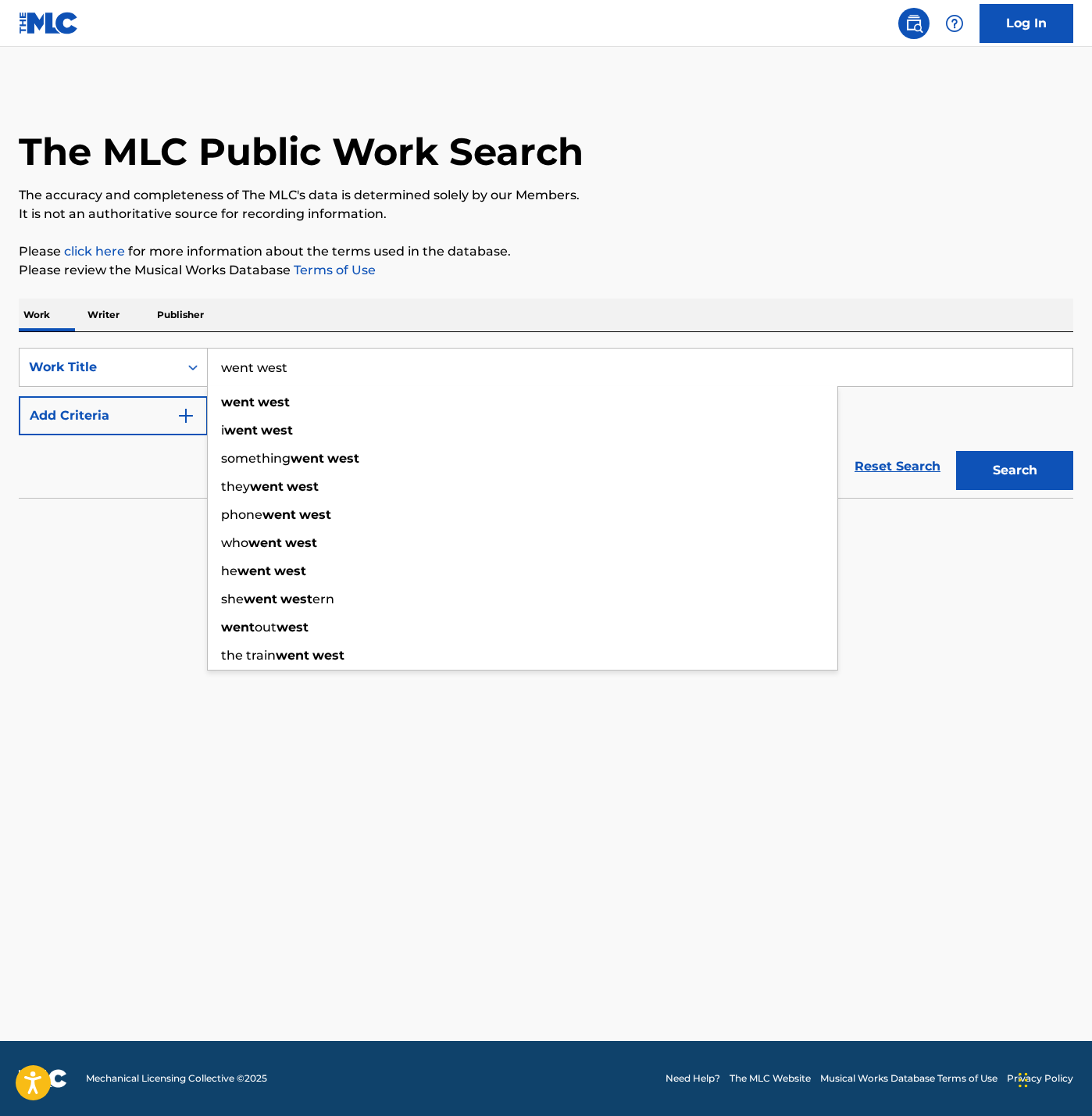
type input "went west"
click at [205, 435] on button "Add Criteria" at bounding box center [113, 416] width 189 height 39
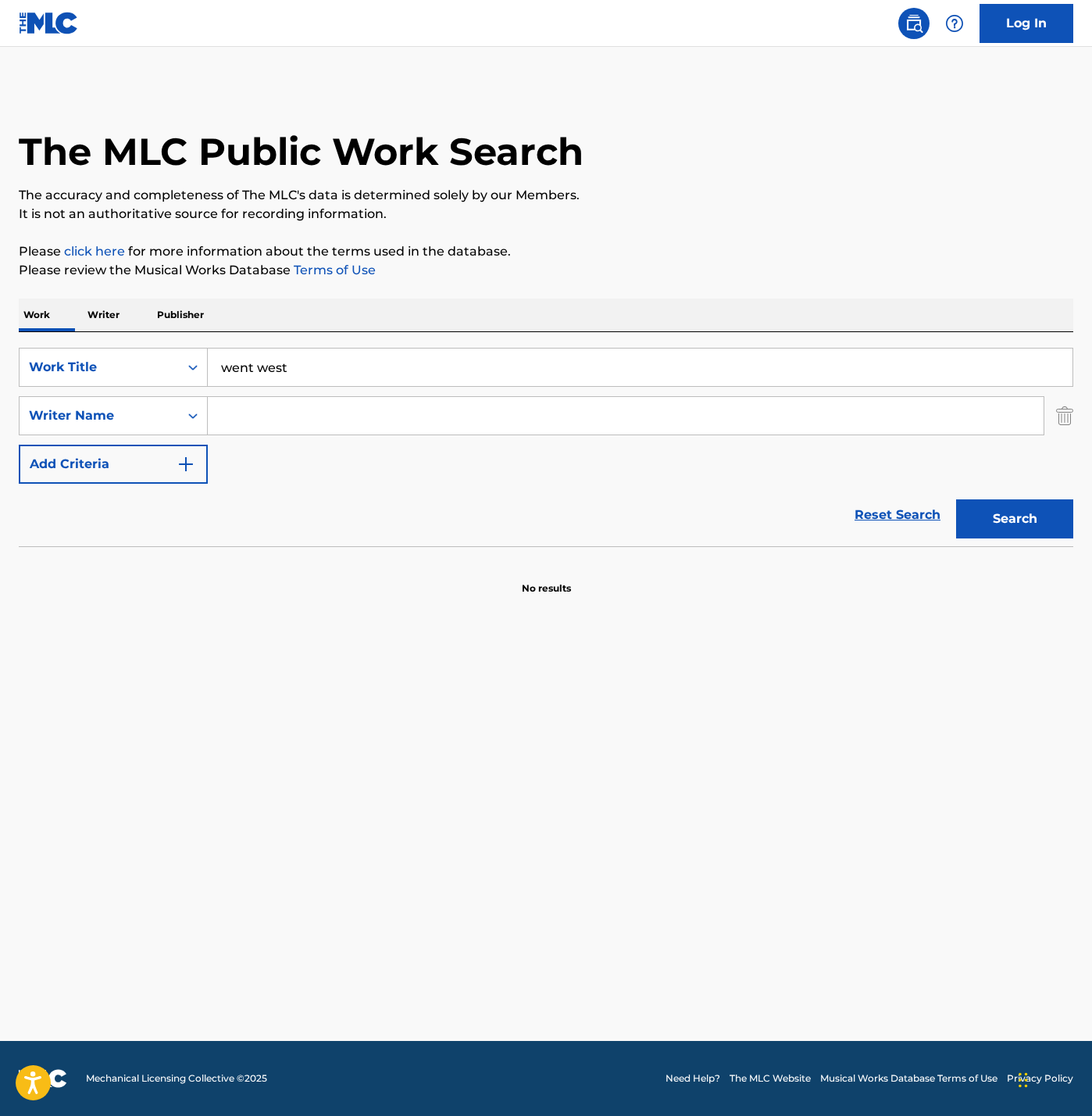
click at [439, 435] on input "Search Form" at bounding box center [625, 416] width 836 height 38
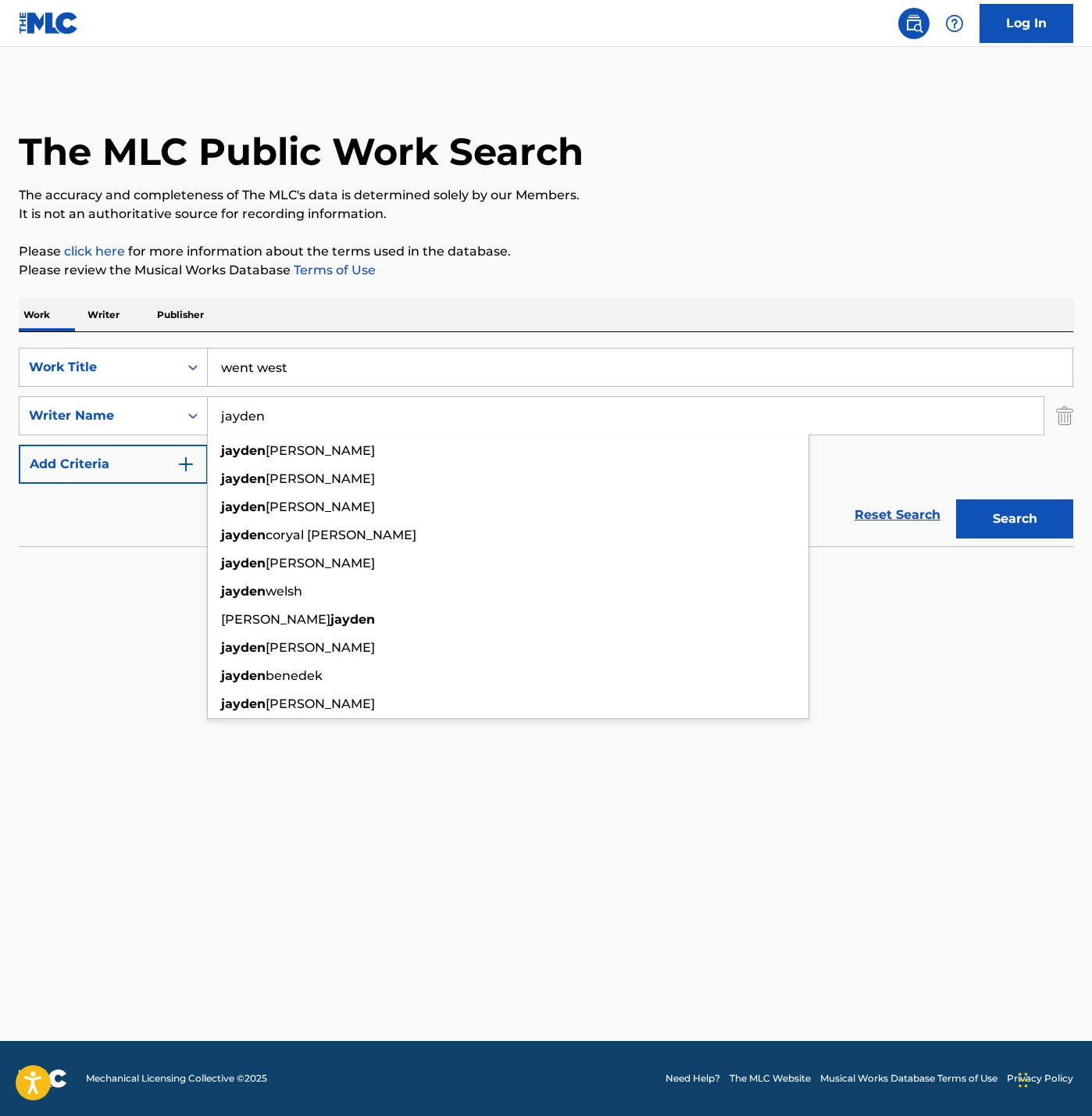
type input "jayden"
click at [729, 484] on div "SearchWithCriteriacdb6b317-612c-49ec-8e29-75d146e03d82 Work Title went west Sea…" at bounding box center [546, 416] width 1054 height 136
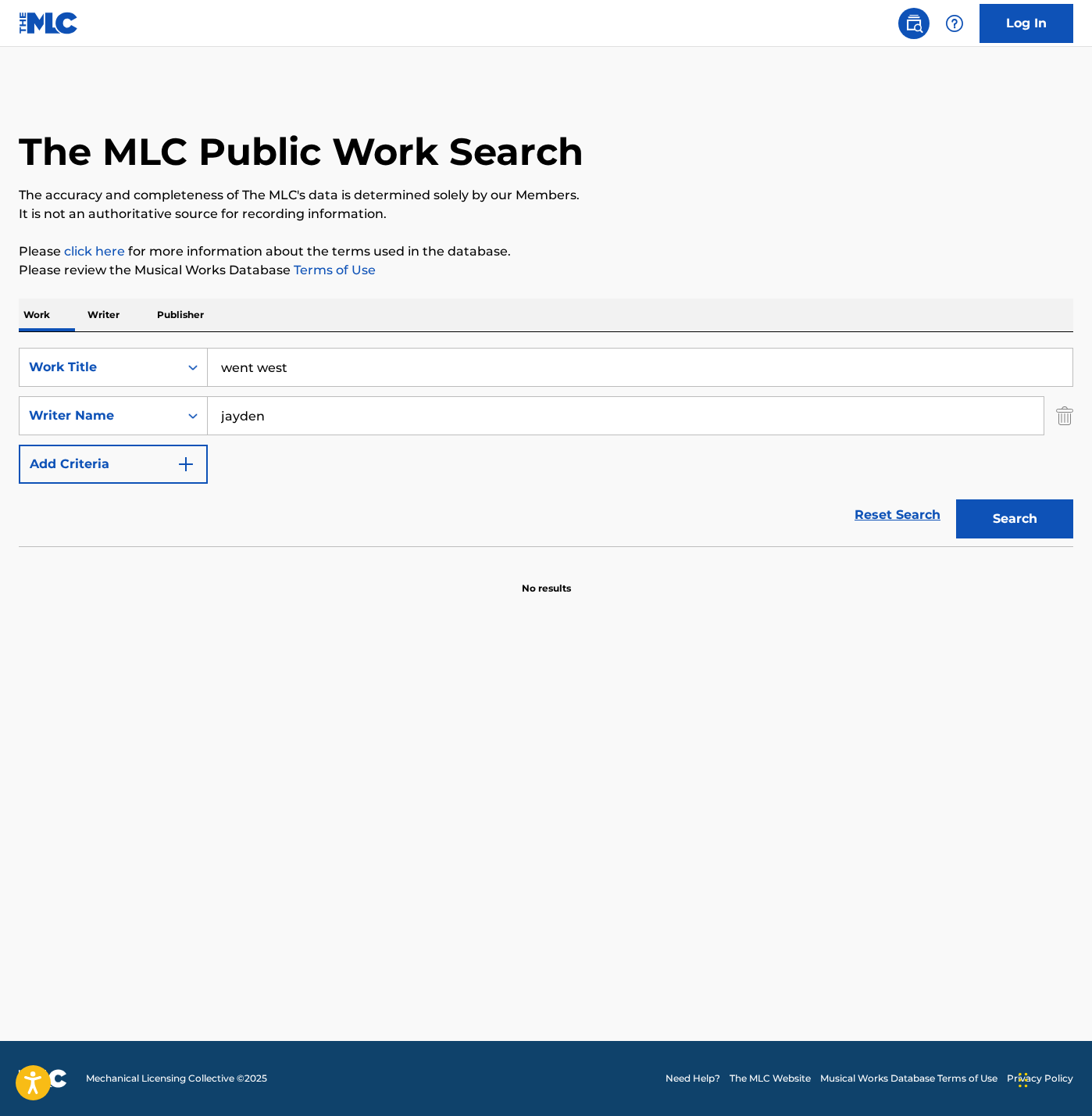
click at [956, 538] on button "Search" at bounding box center [1014, 519] width 117 height 39
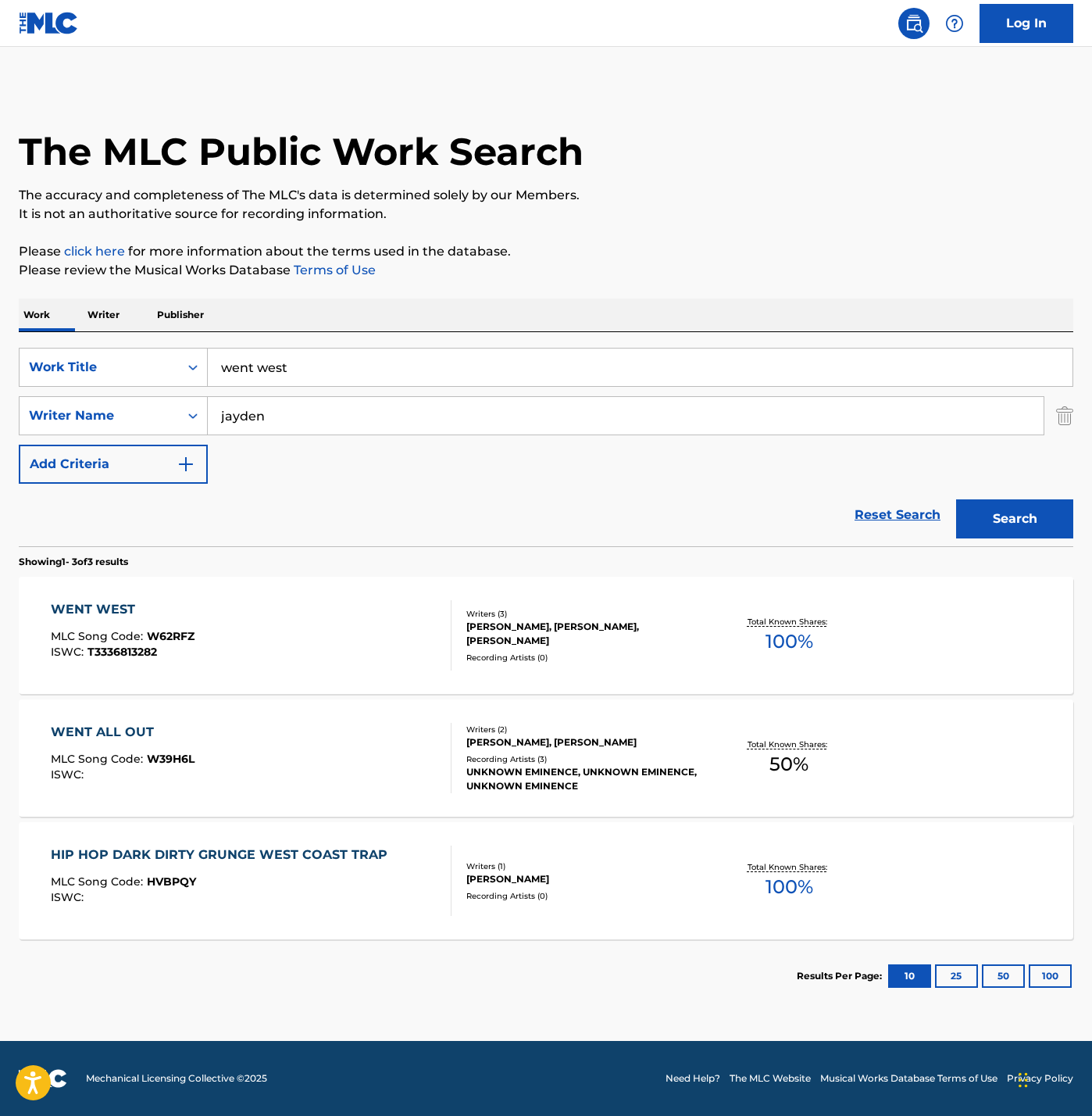
scroll to position [337, 0]
click at [358, 664] on div "WENT WEST MLC Song Code : W62RFZ ISWC : T3336813282" at bounding box center [251, 636] width 401 height 70
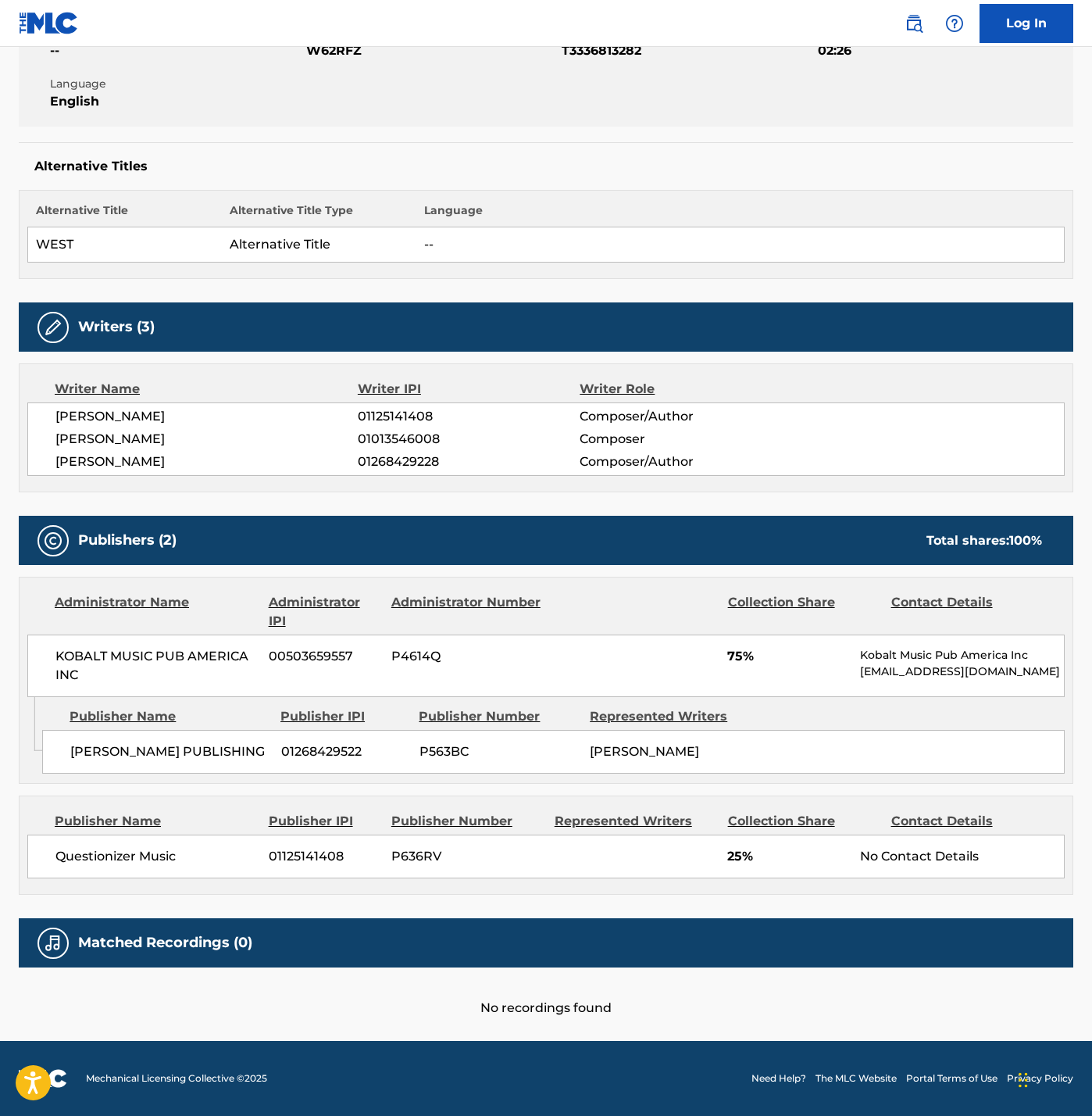
scroll to position [1038, 0]
drag, startPoint x: 86, startPoint y: 206, endPoint x: 676, endPoint y: 258, distance: 592.3
click at [676, 364] on div "Writer Name Writer IPI Writer Role [PERSON_NAME] 01125141408 Composer/Author [P…" at bounding box center [546, 428] width 1054 height 129
copy div "[PERSON_NAME] 01013546008 Composer [PERSON_NAME] 01268429228 Composer/Author"
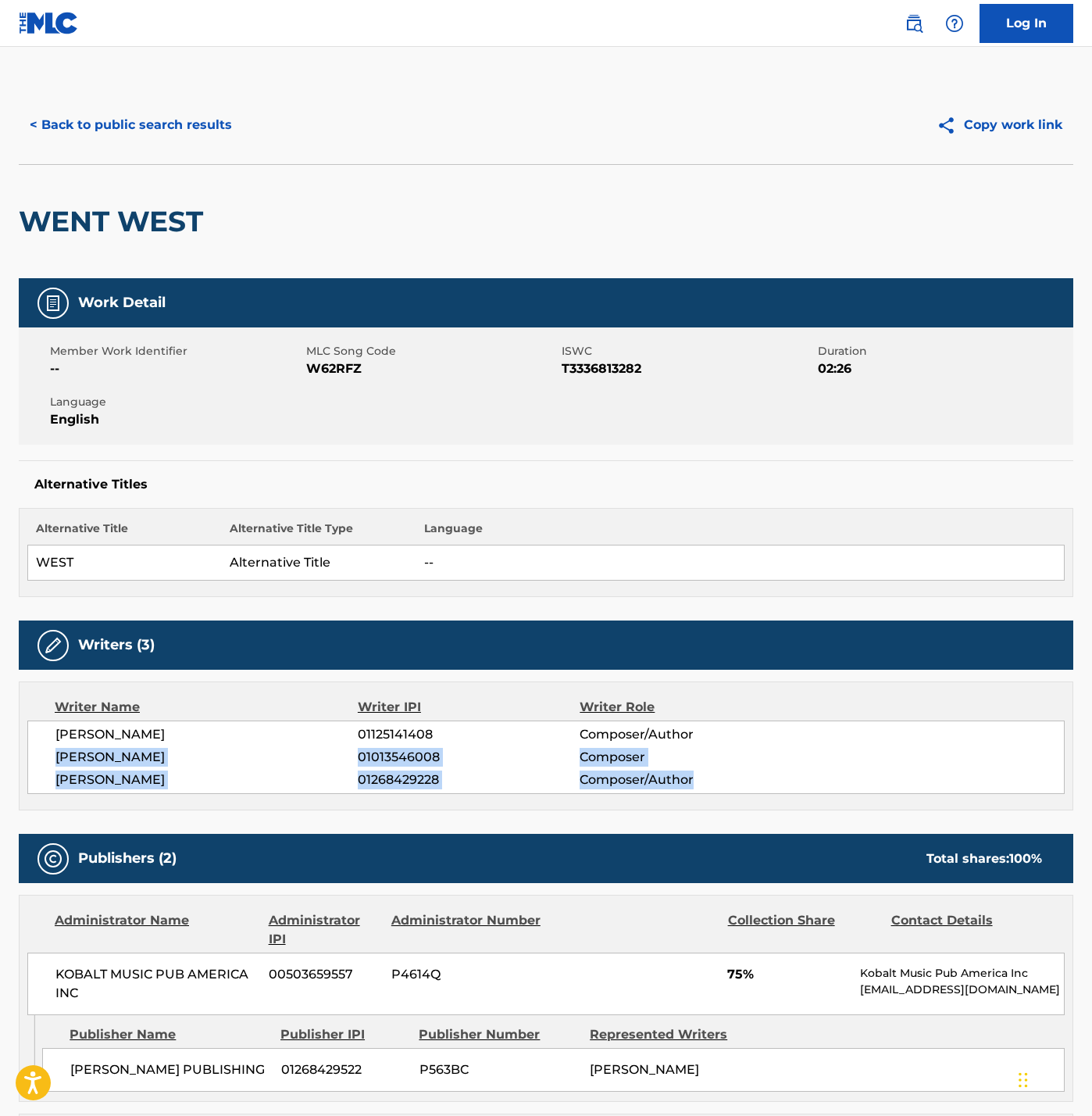
scroll to position [0, 0]
click at [178, 145] on button "< Back to public search results" at bounding box center [131, 125] width 224 height 39
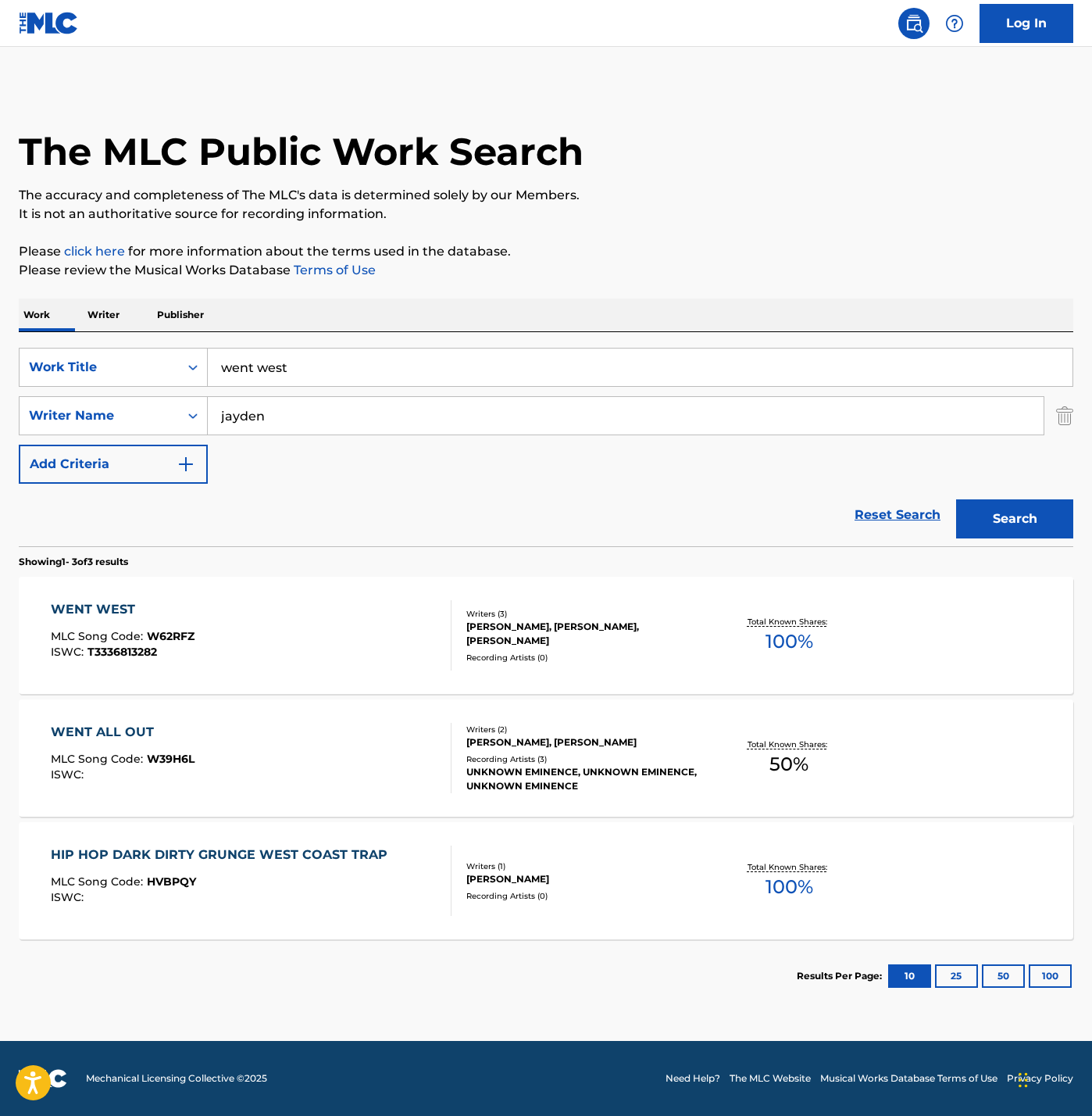
click at [493, 349] on input "went west" at bounding box center [640, 368] width 865 height 38
click at [537, 349] on input "ILMB" at bounding box center [640, 368] width 865 height 38
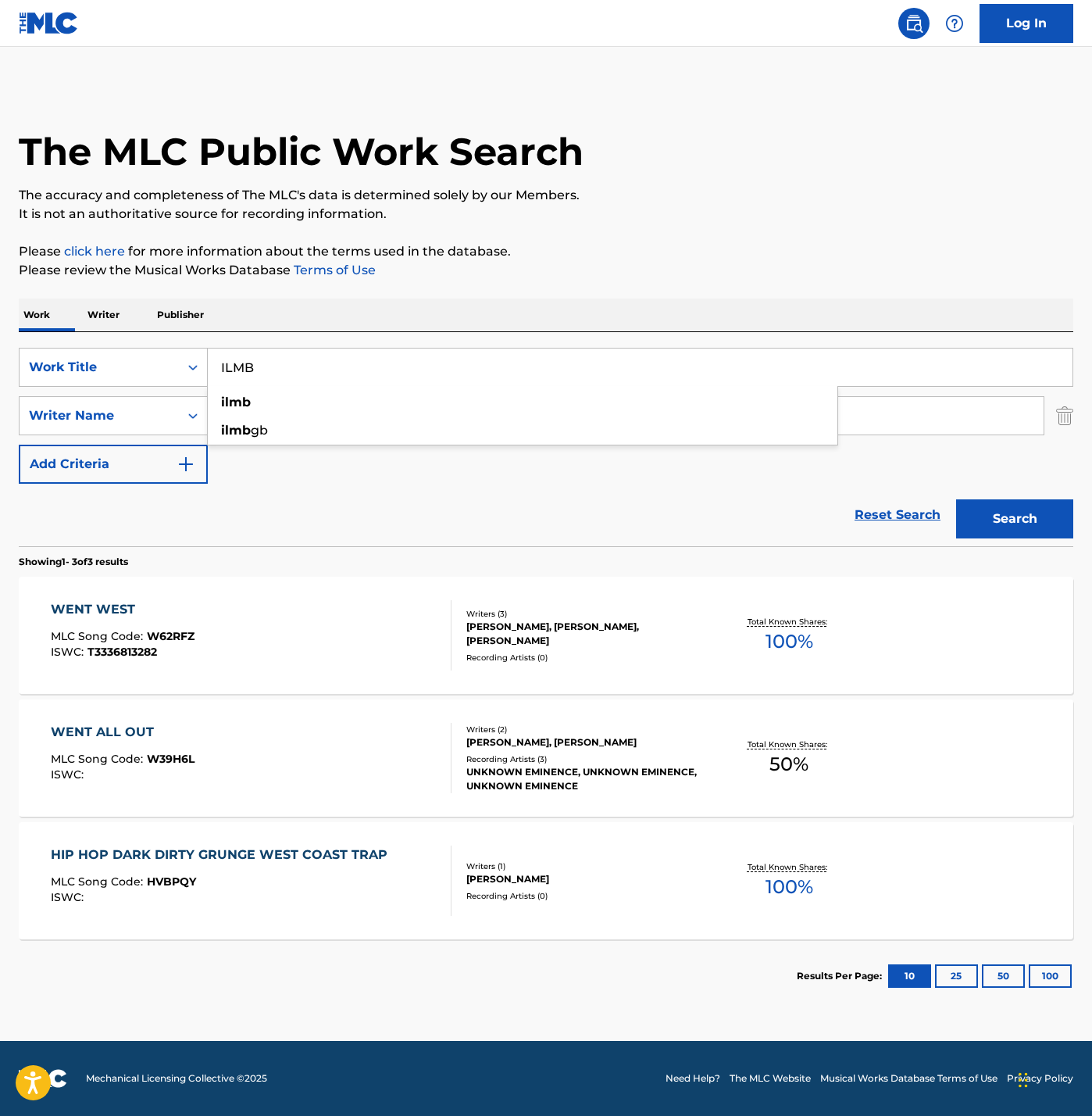
type input "ILMB"
click at [678, 397] on input "jayden" at bounding box center [625, 416] width 836 height 38
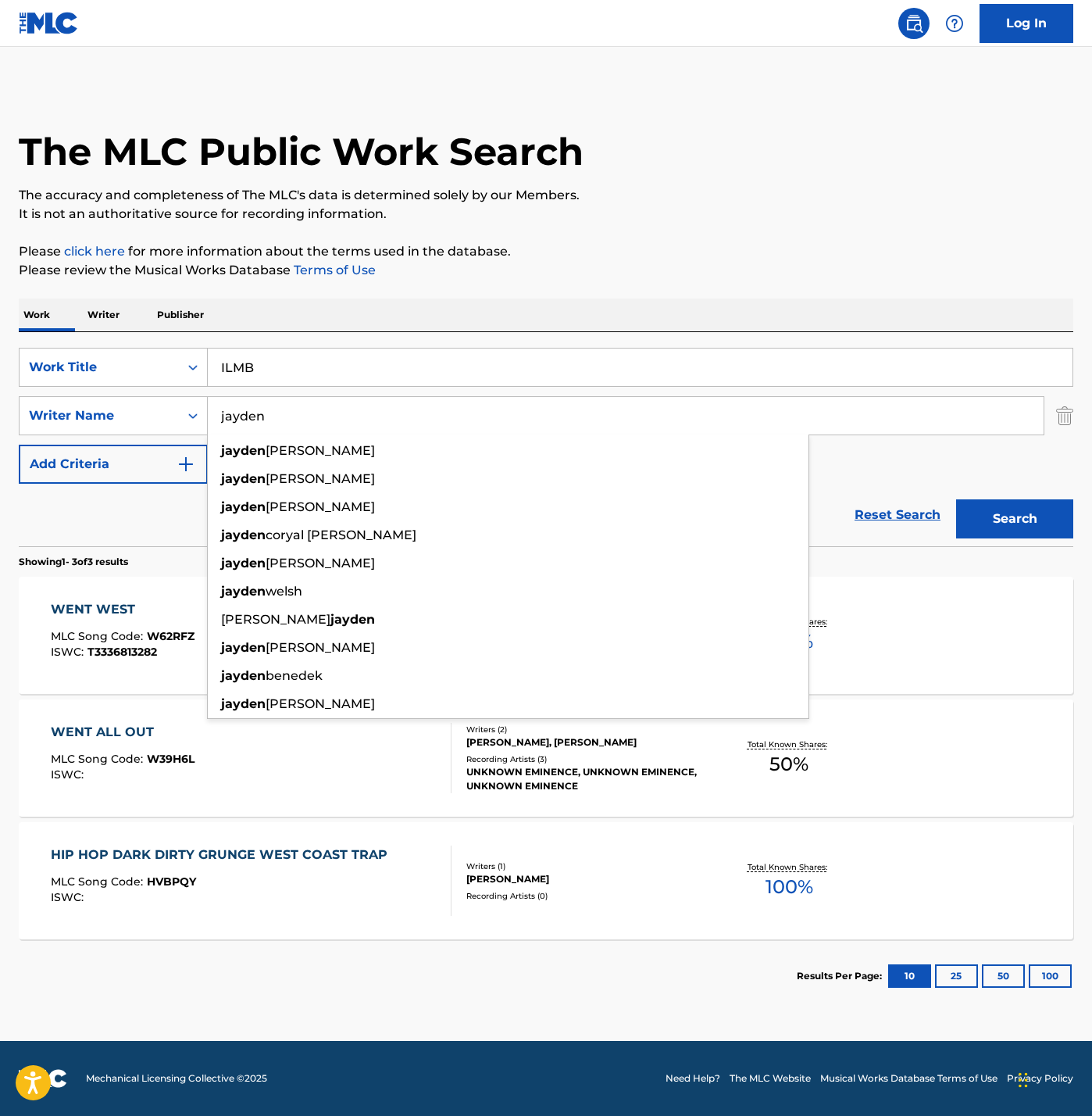
click at [613, 397] on input "jayden" at bounding box center [625, 416] width 836 height 38
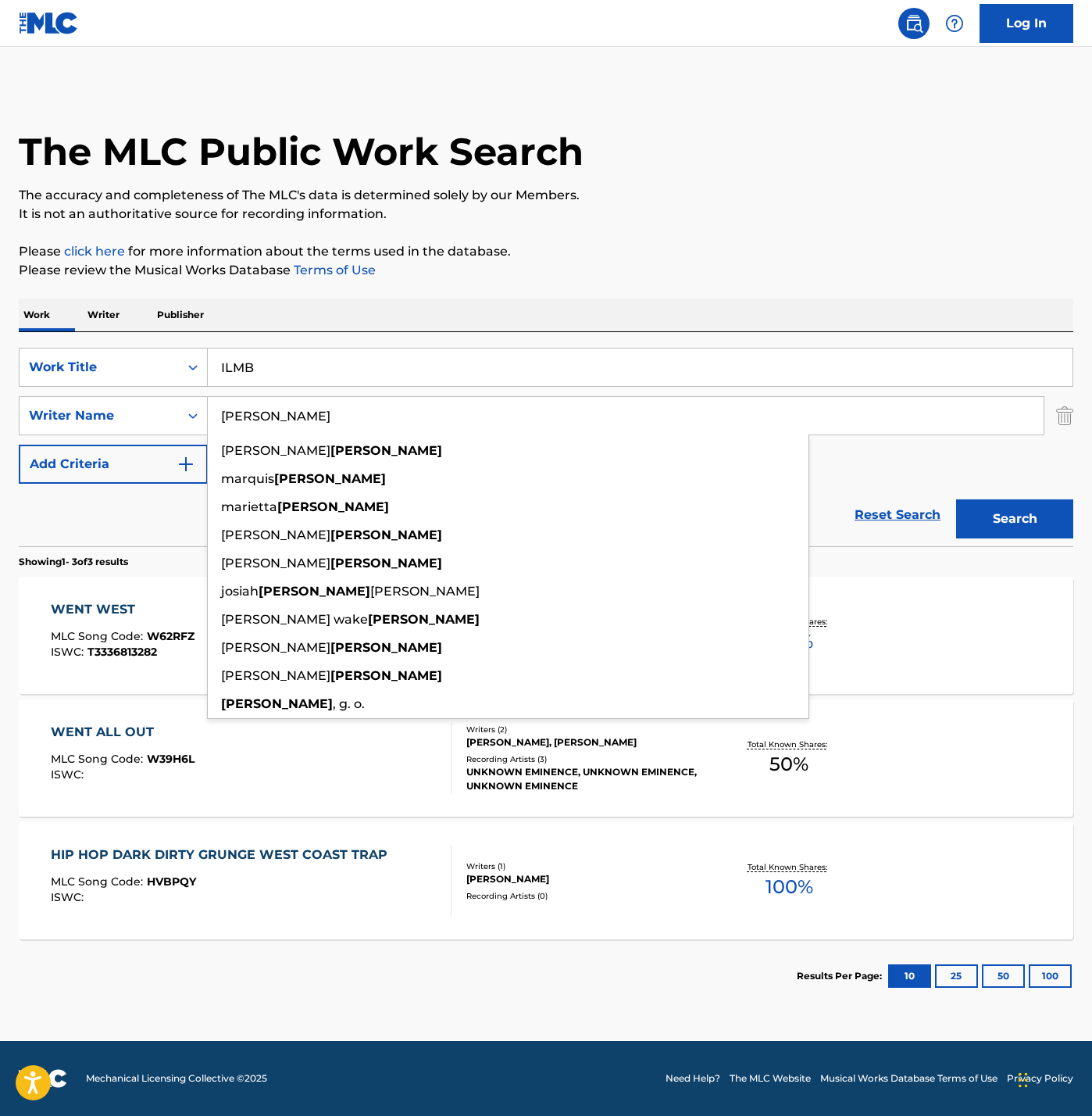
type input "[PERSON_NAME]"
click at [955, 484] on div "Search" at bounding box center [1010, 515] width 125 height 63
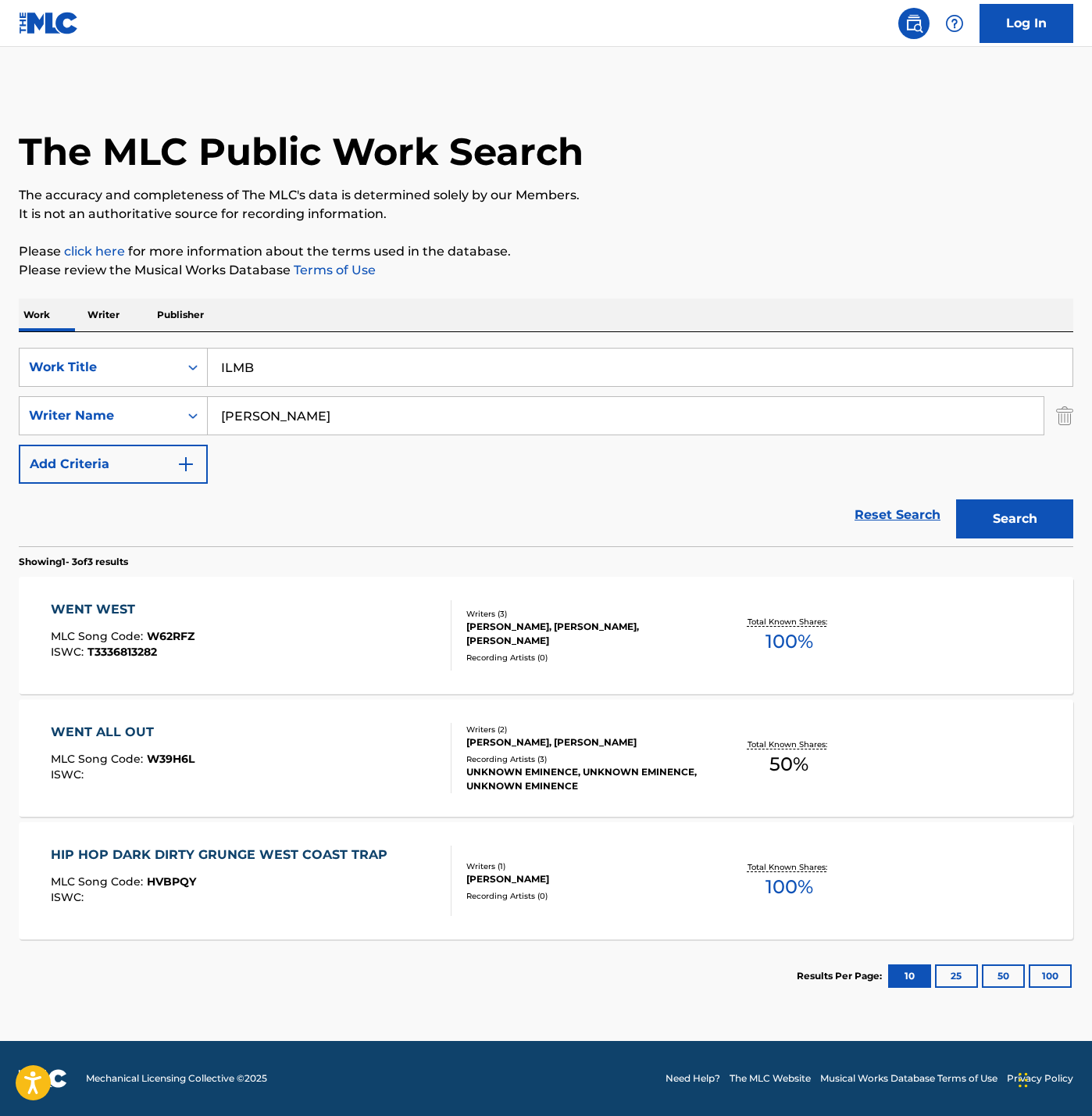
click at [956, 507] on button "Search" at bounding box center [1014, 519] width 117 height 39
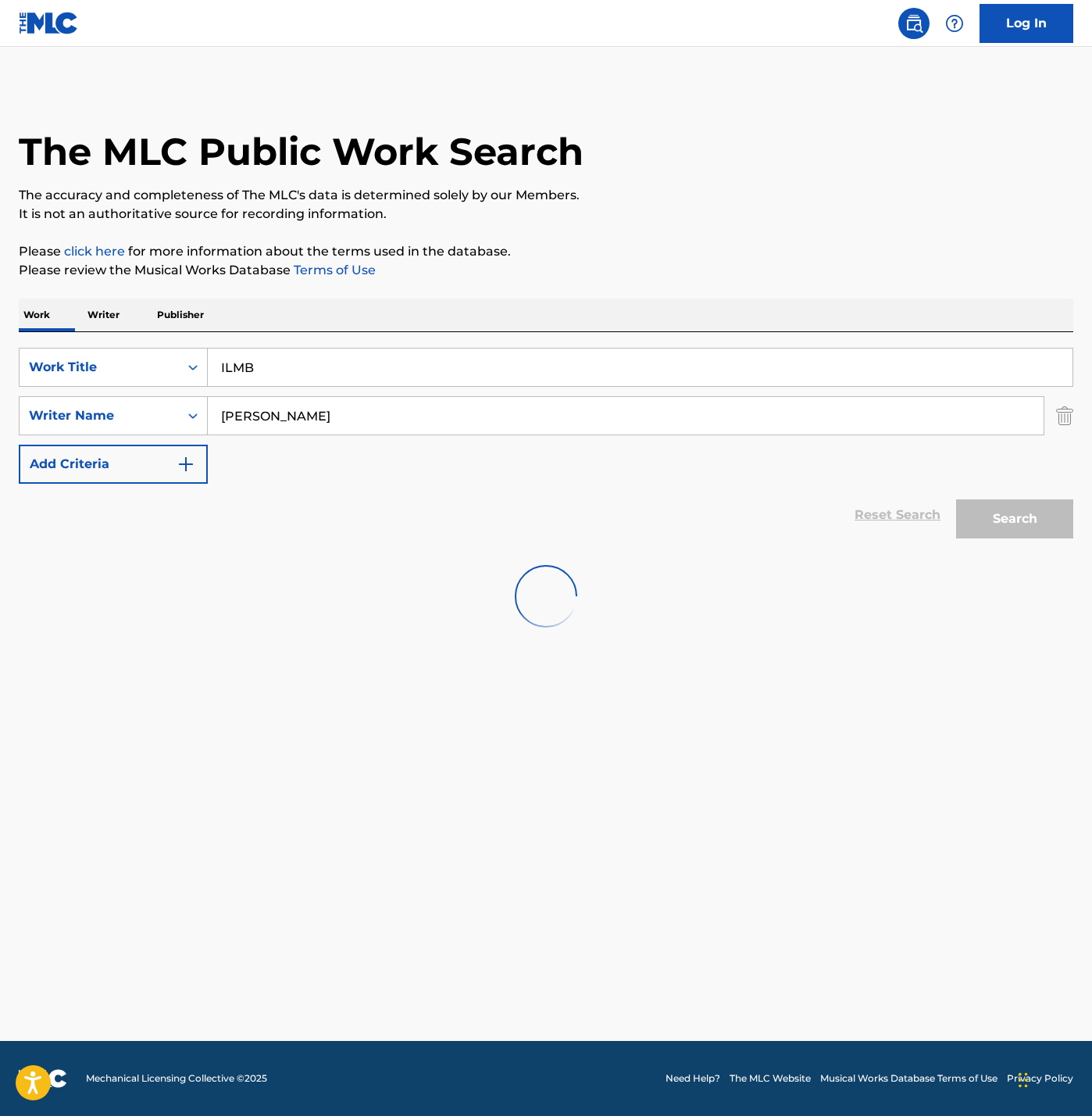
scroll to position [100, 0]
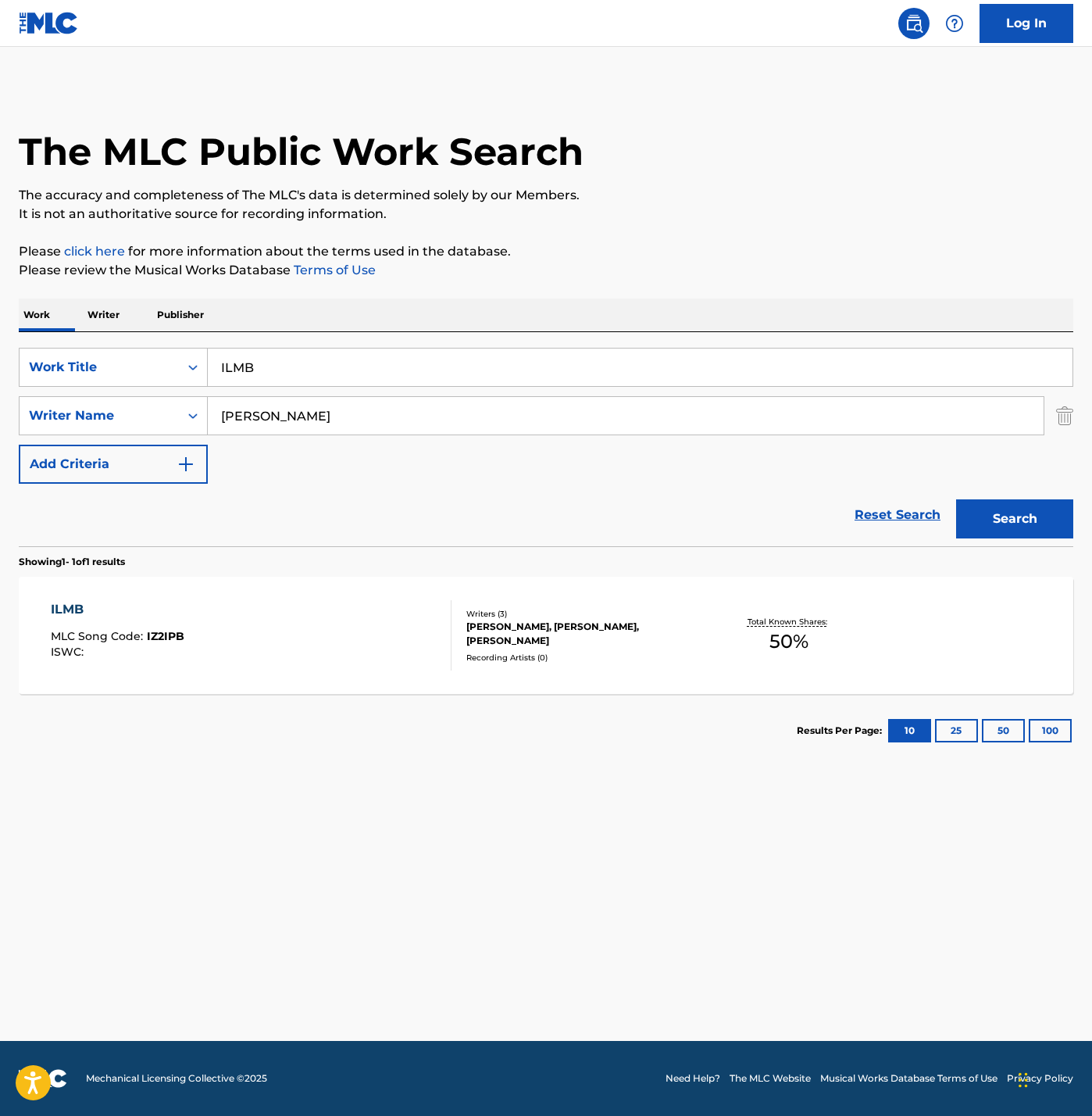
click at [337, 671] on div "ILMB MLC Song Code : IZ2IPB ISWC :" at bounding box center [251, 636] width 401 height 70
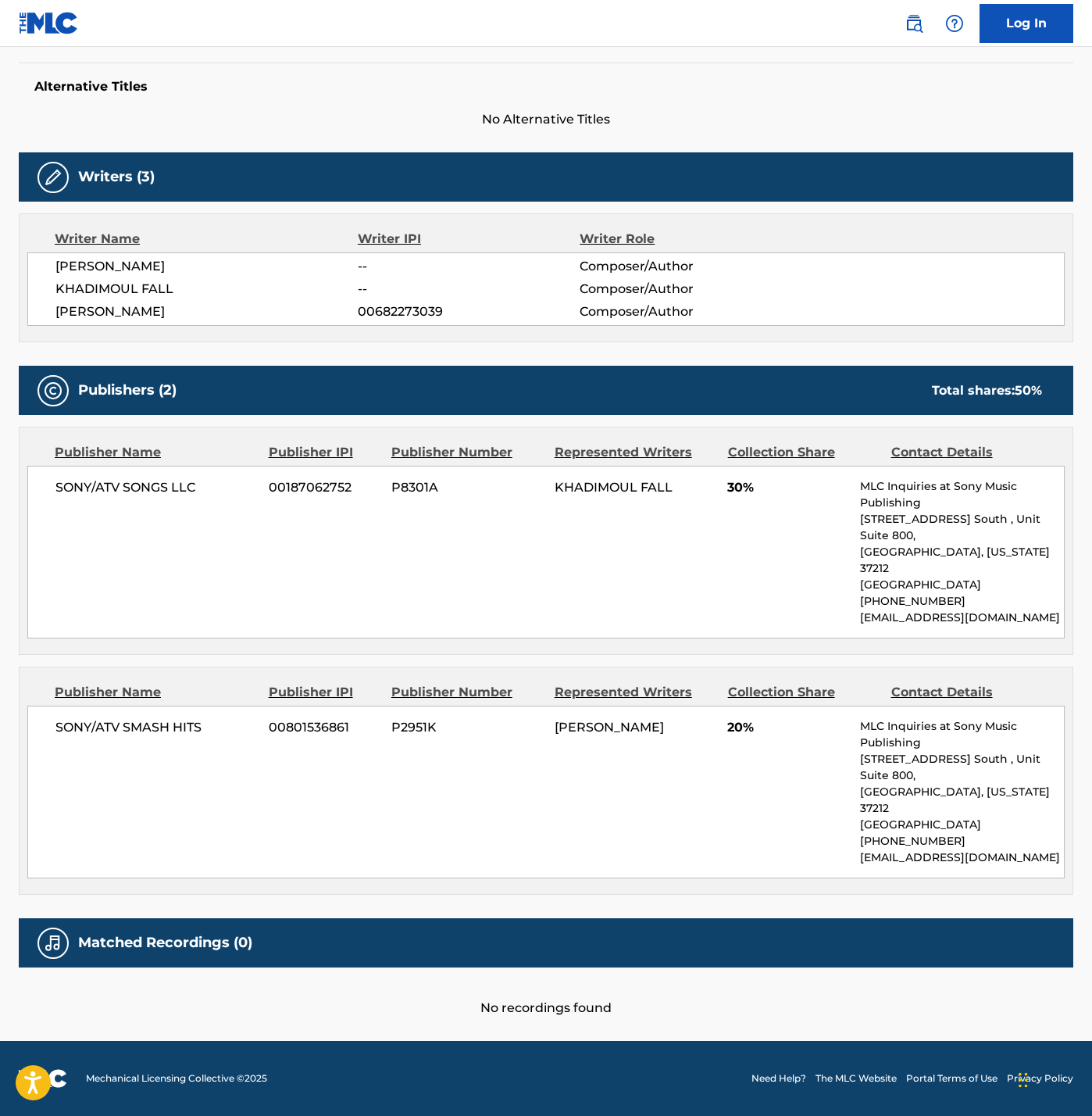
scroll to position [779, 0]
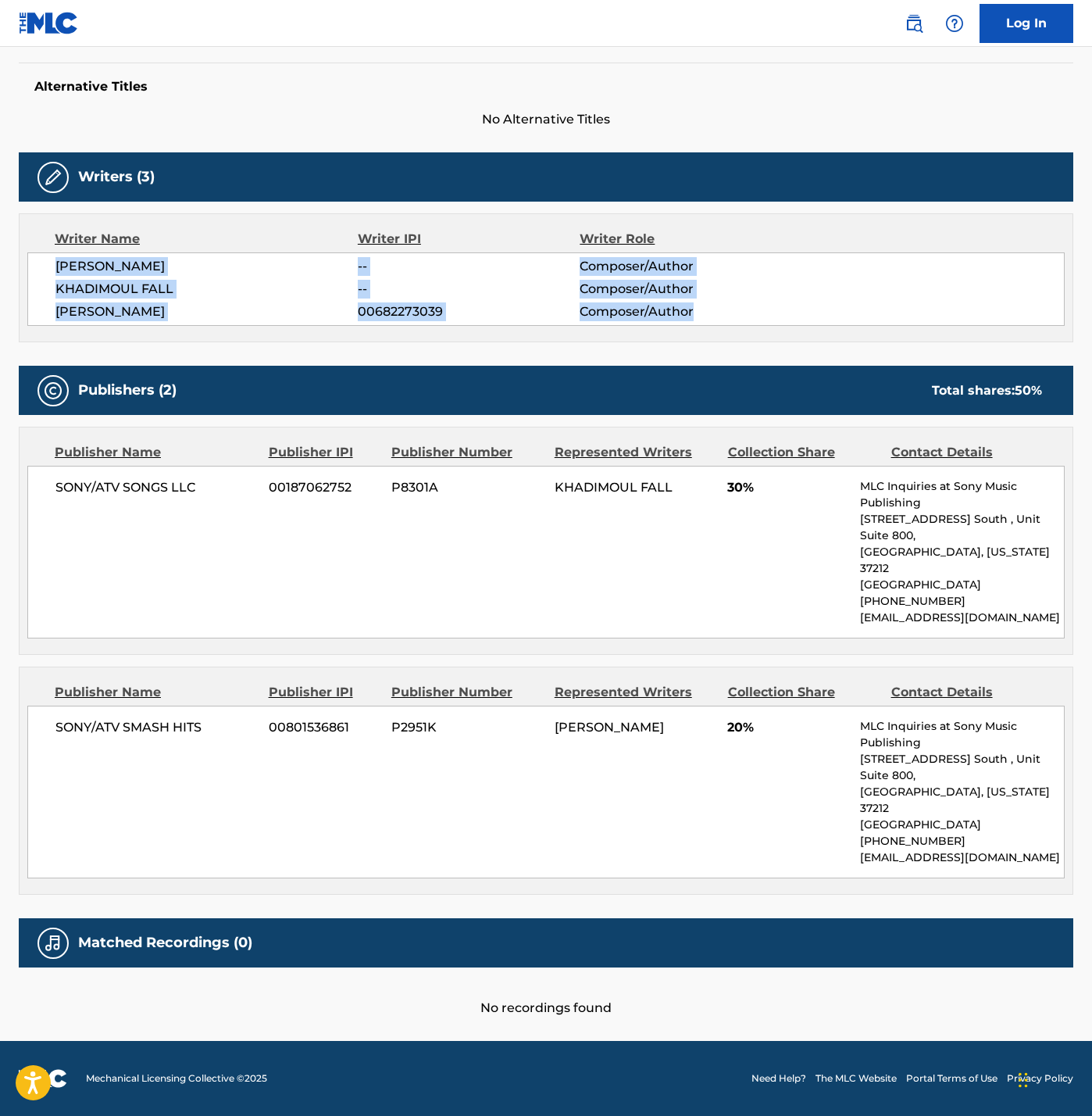
drag, startPoint x: 94, startPoint y: 296, endPoint x: 681, endPoint y: 389, distance: 594.3
click at [681, 342] on div "Writer Name Writer IPI Writer Role [PERSON_NAME] -- Composer/Author [PERSON_NAM…" at bounding box center [546, 278] width 1054 height 129
copy div "[PERSON_NAME] -- Composer/Author [PERSON_NAME] -- Composer/Author [PERSON_NAME]…"
